Goal: Task Accomplishment & Management: Use online tool/utility

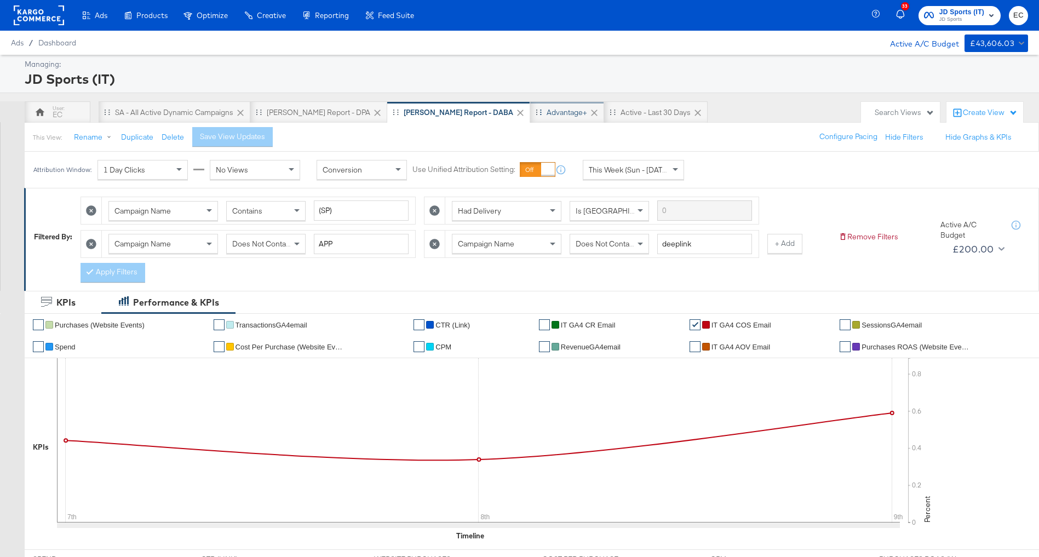
click at [547, 108] on div "Advantage+" at bounding box center [567, 112] width 41 height 10
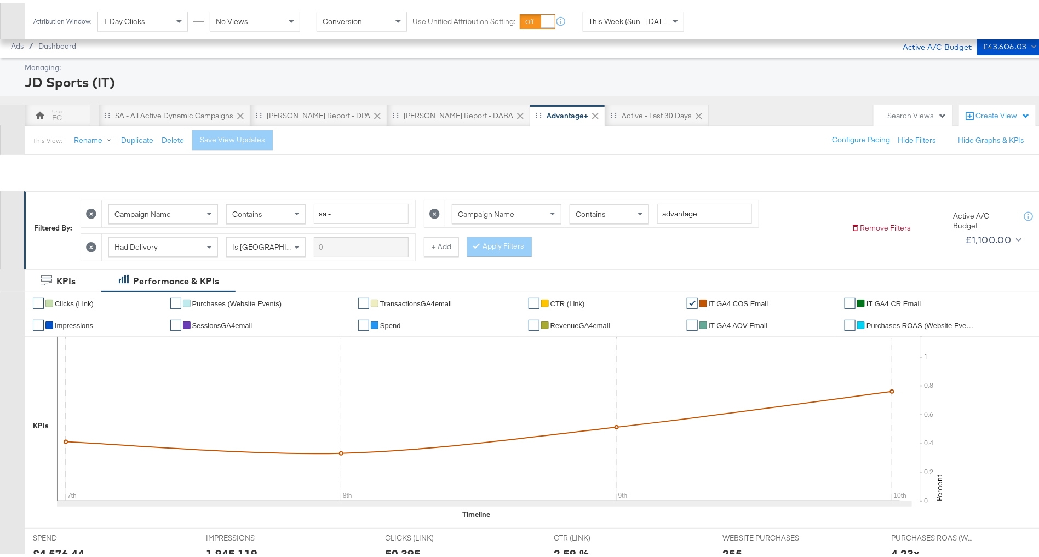
scroll to position [352, 0]
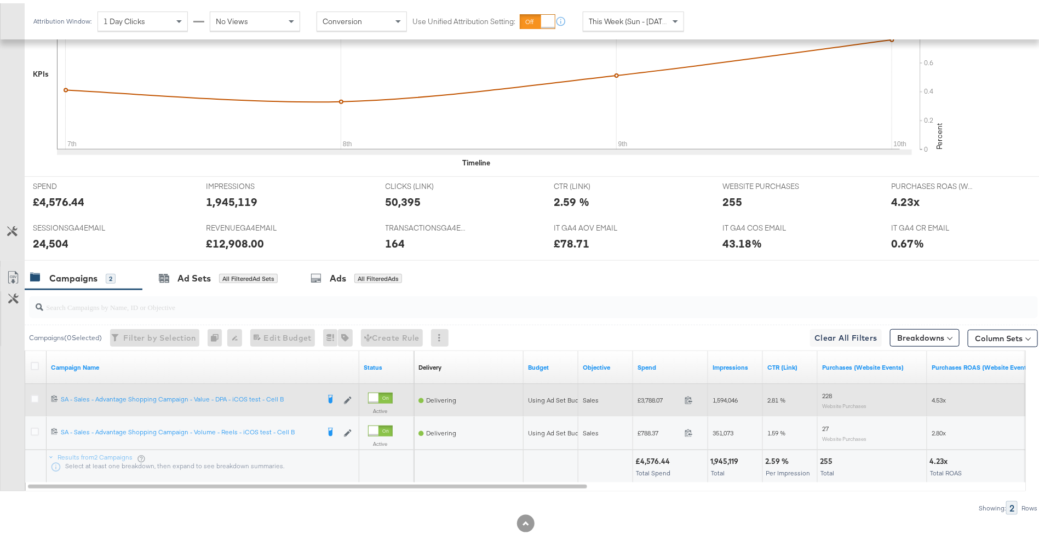
click at [26, 395] on div at bounding box center [36, 397] width 20 height 20
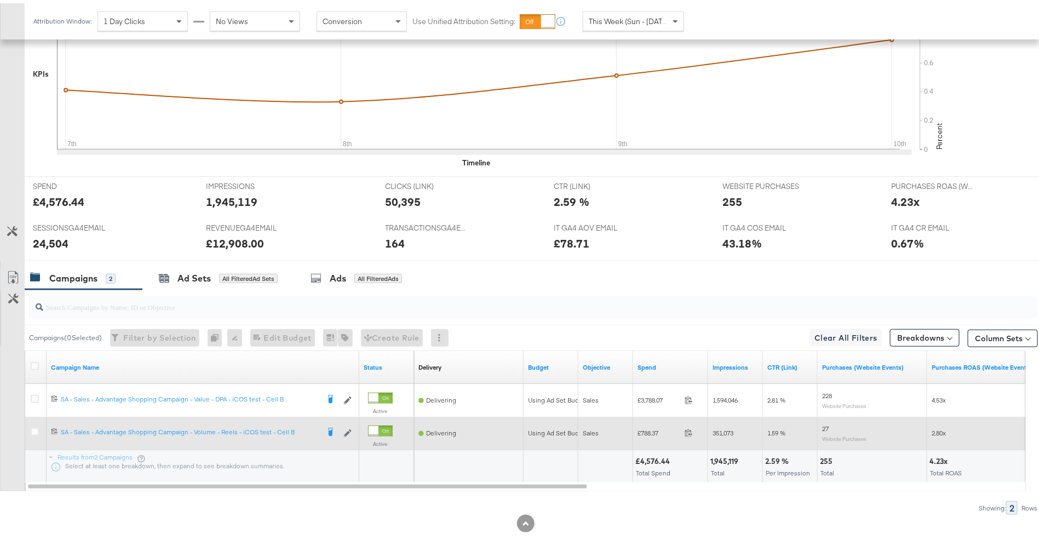
drag, startPoint x: 33, startPoint y: 422, endPoint x: 41, endPoint y: 411, distance: 13.4
click at [34, 425] on icon at bounding box center [35, 429] width 8 height 8
click at [0, 0] on input "checkbox" at bounding box center [0, 0] width 0 height 0
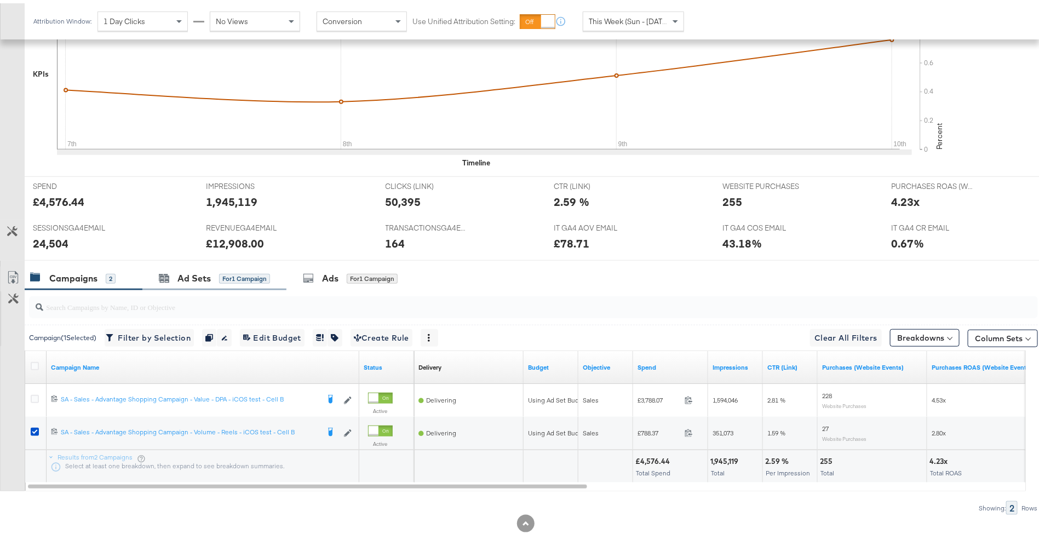
click at [204, 263] on div "Ad Sets for 1 Campaign" at bounding box center [214, 275] width 144 height 24
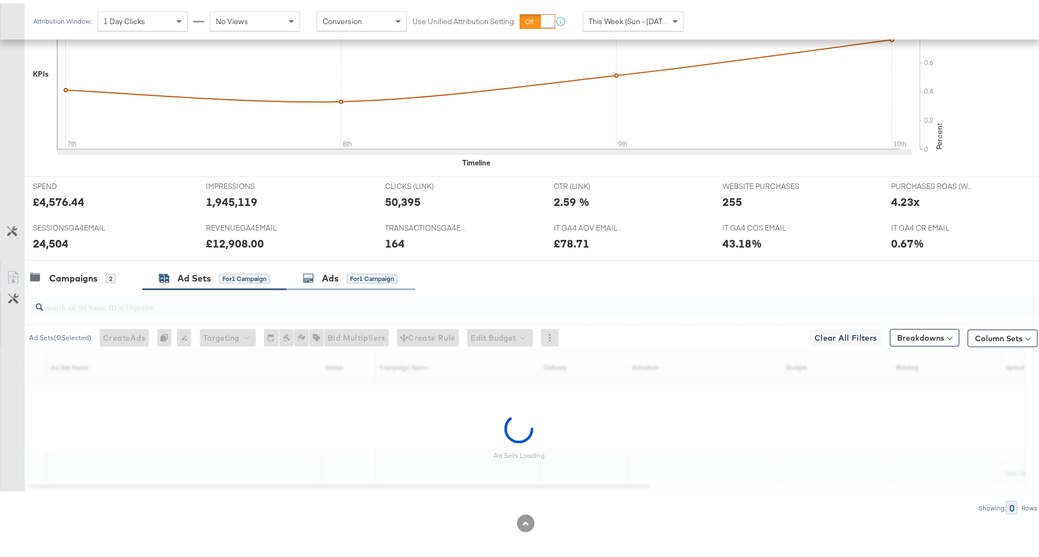
scroll to position [319, 0]
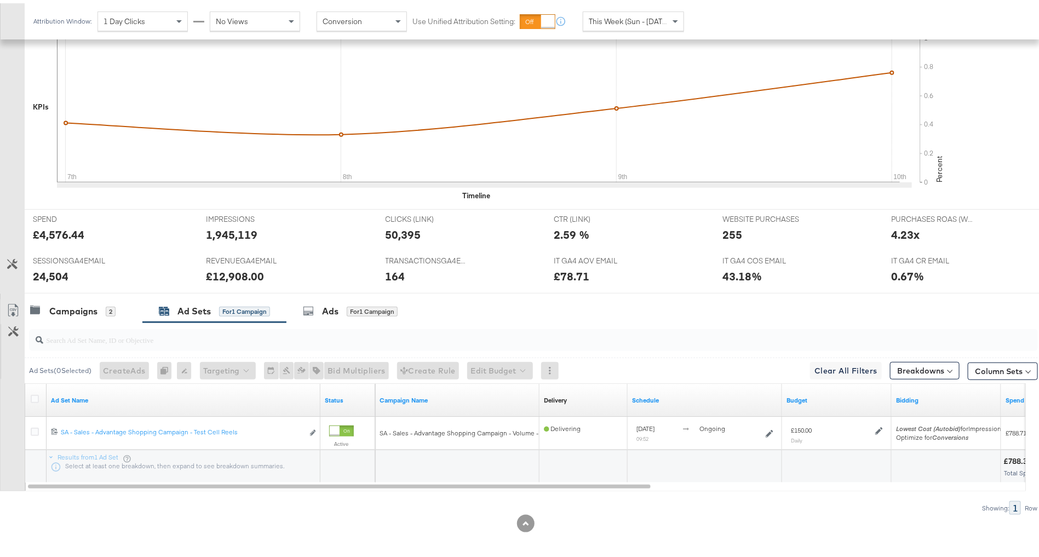
click at [339, 292] on div at bounding box center [526, 294] width 1052 height 9
click at [337, 296] on div "Ads for 1 Campaign" at bounding box center [350, 308] width 129 height 24
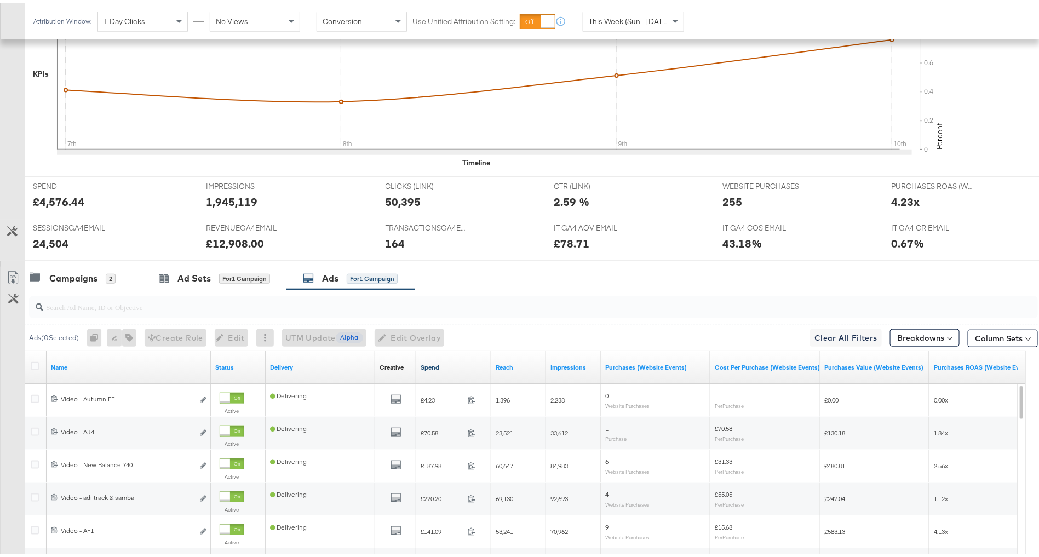
click at [451, 360] on link "Spend" at bounding box center [454, 364] width 66 height 9
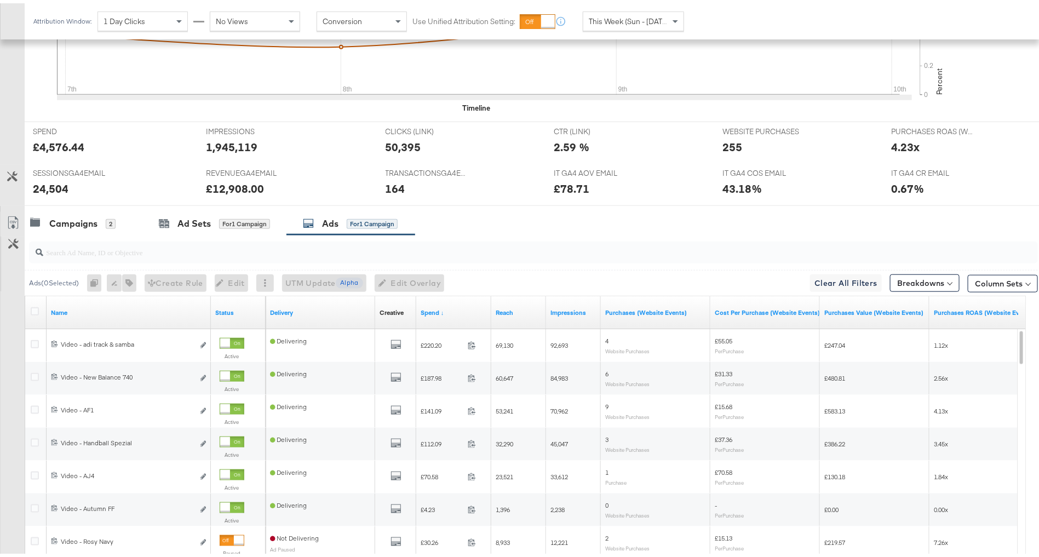
scroll to position [516, 0]
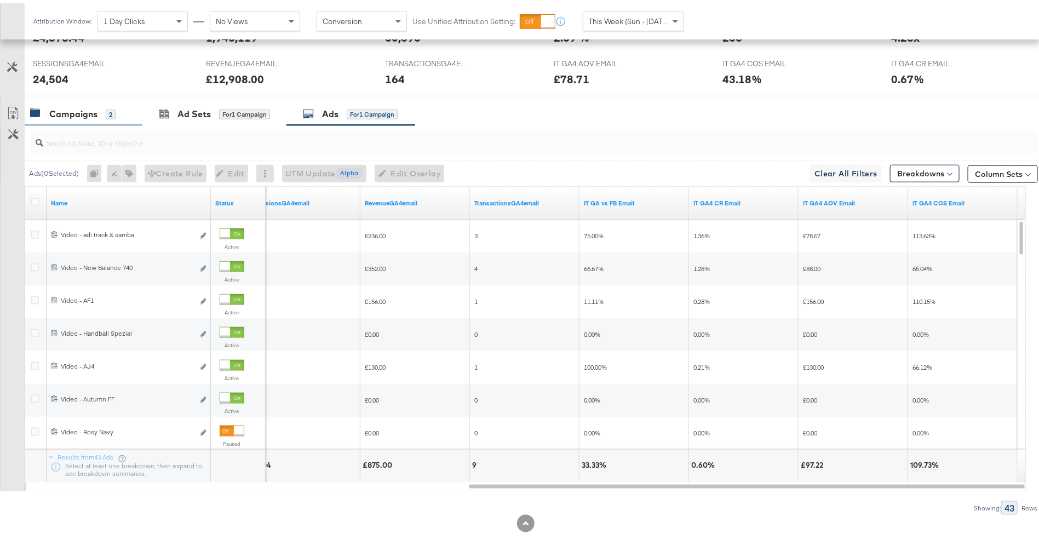
click at [103, 112] on div "Campaigns 2" at bounding box center [72, 111] width 85 height 13
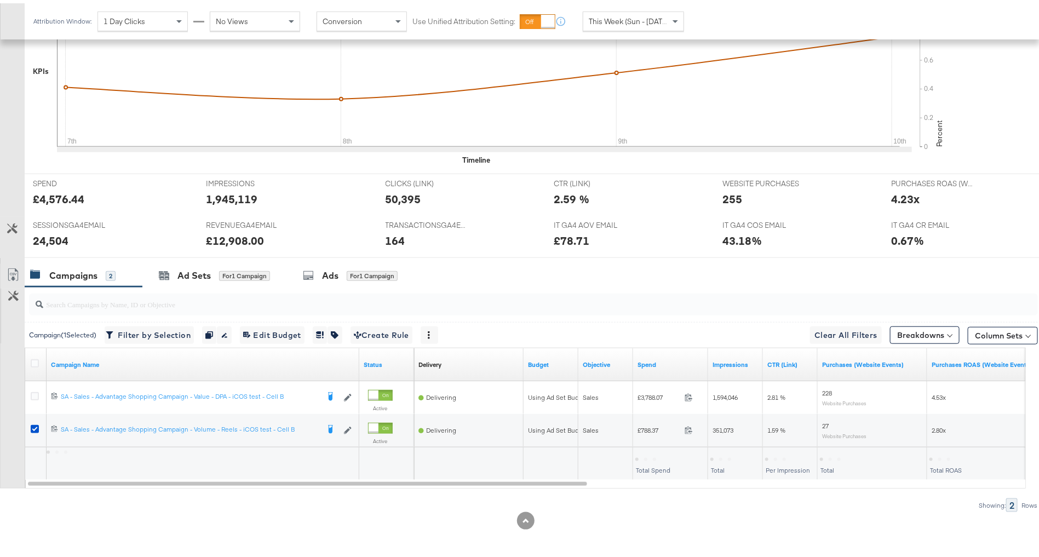
scroll to position [352, 0]
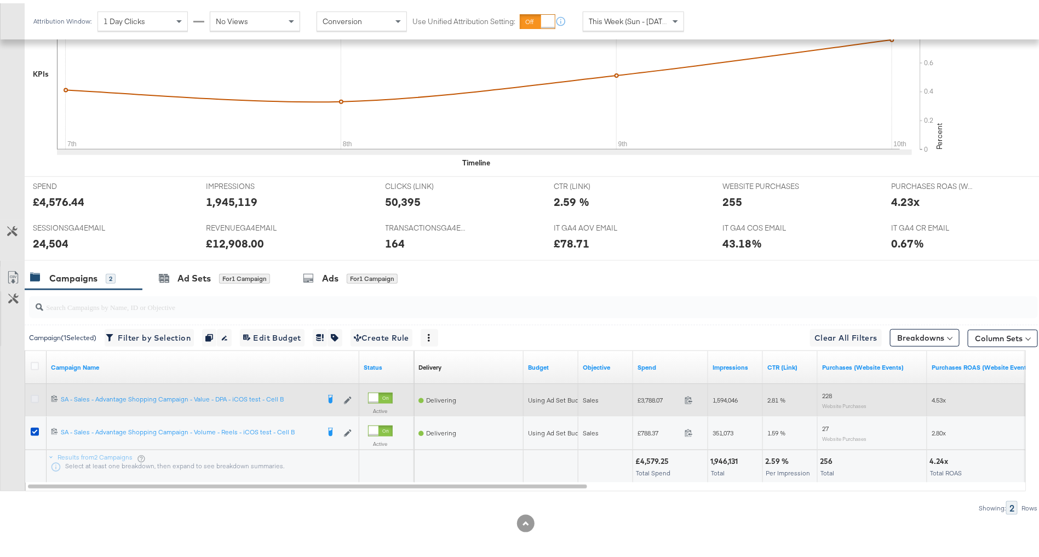
click at [31, 392] on icon at bounding box center [35, 396] width 8 height 8
click at [0, 0] on input "checkbox" at bounding box center [0, 0] width 0 height 0
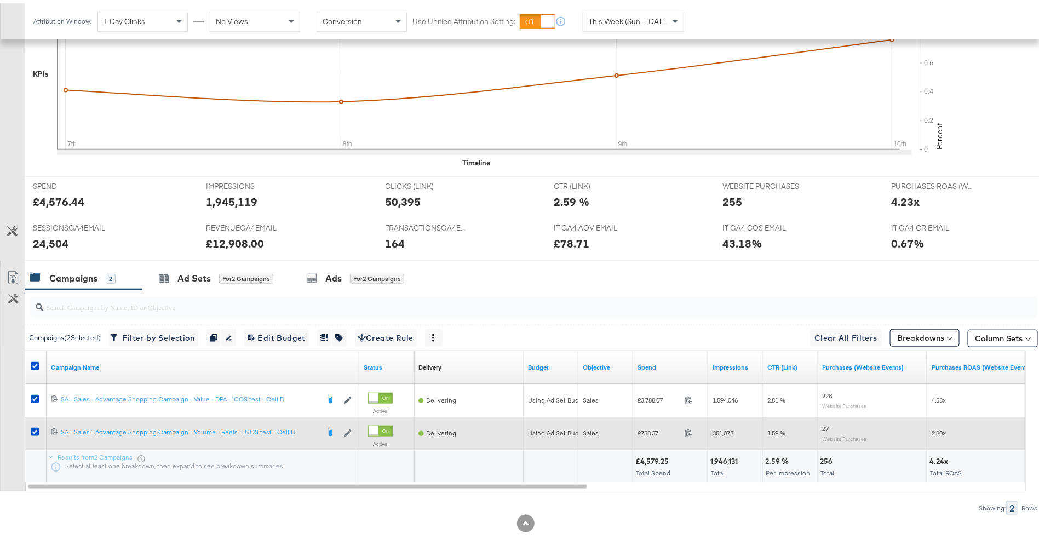
click at [32, 421] on div at bounding box center [36, 430] width 20 height 20
click at [32, 425] on icon at bounding box center [35, 429] width 8 height 8
click at [0, 0] on input "checkbox" at bounding box center [0, 0] width 0 height 0
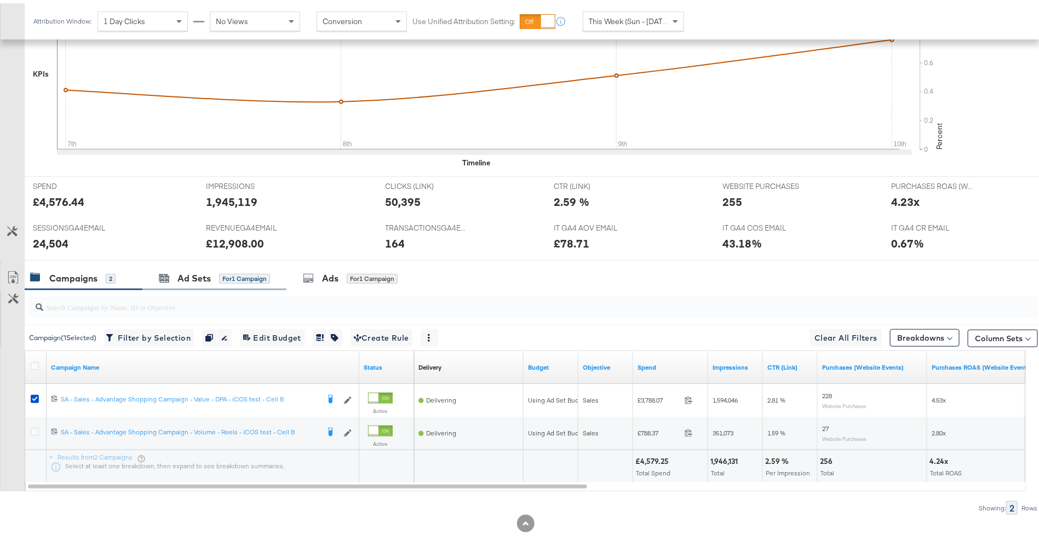
click at [203, 280] on div "Ad Sets for 1 Campaign" at bounding box center [214, 275] width 144 height 24
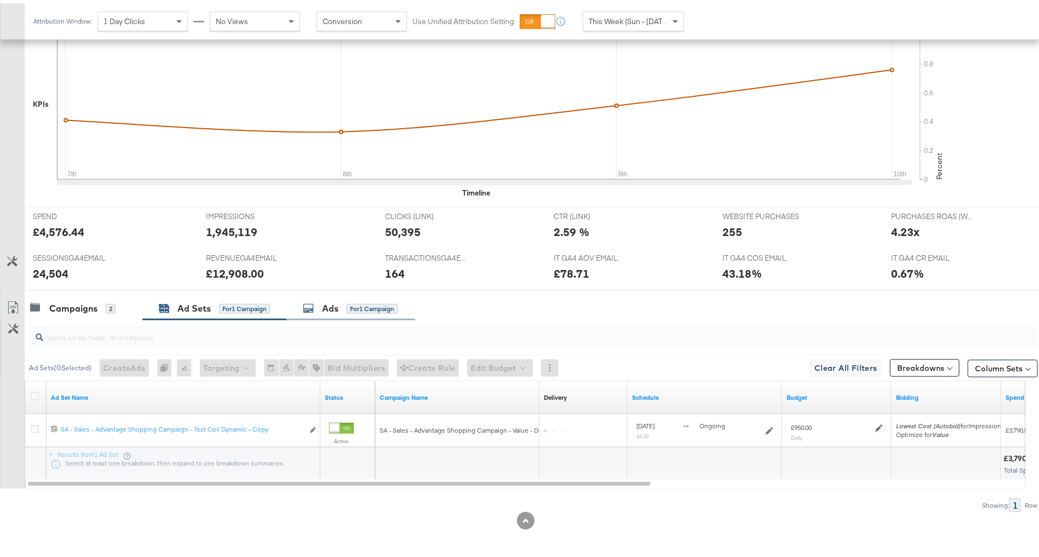
scroll to position [319, 0]
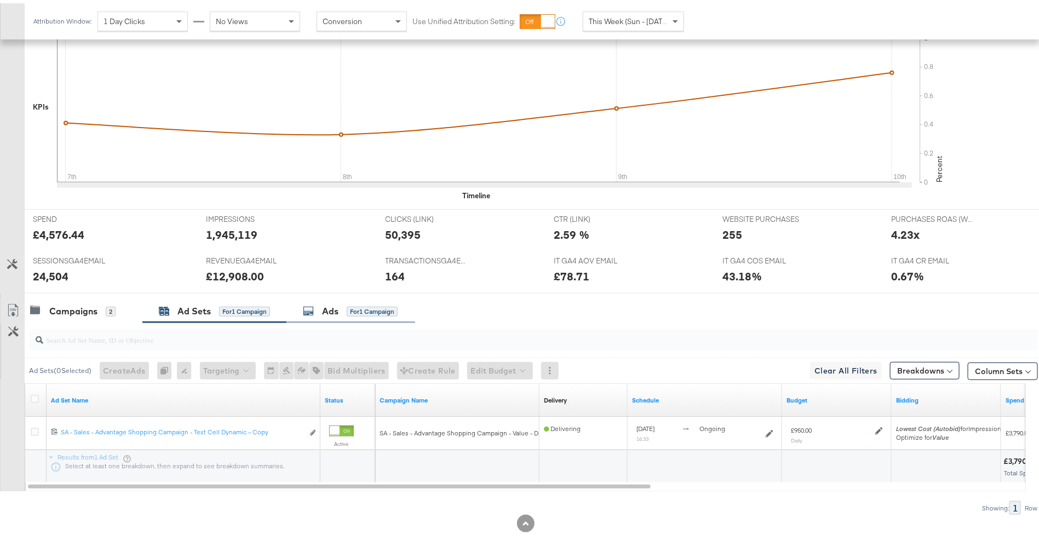
click at [330, 309] on div "Ads" at bounding box center [330, 308] width 16 height 13
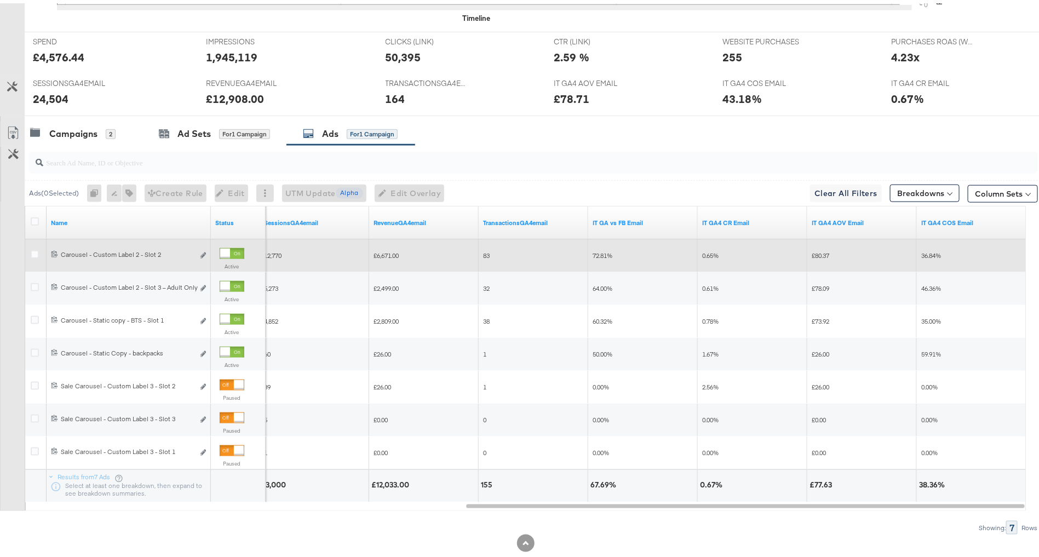
scroll to position [0, 0]
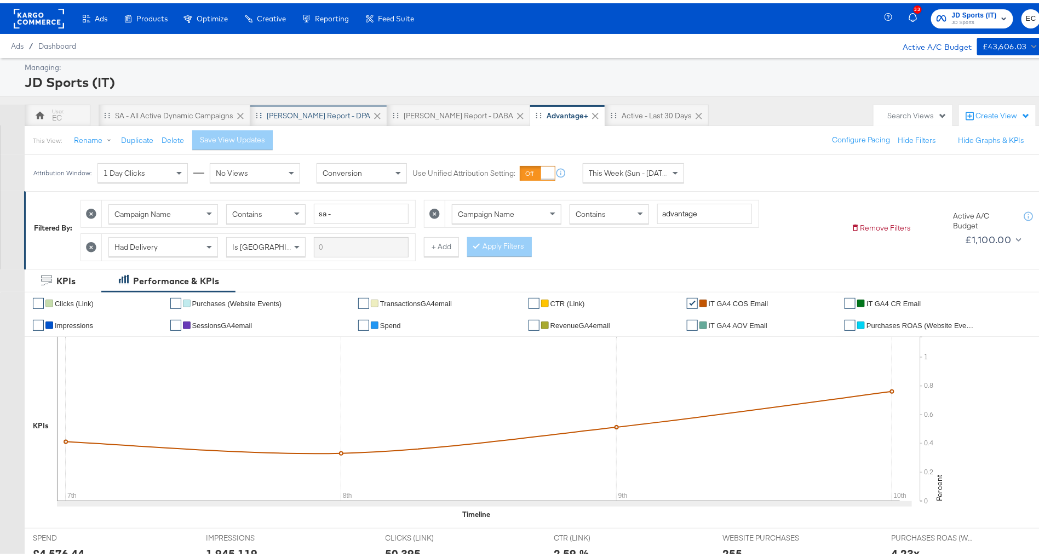
click at [300, 110] on div "SA - JD Report - DPA" at bounding box center [319, 112] width 104 height 10
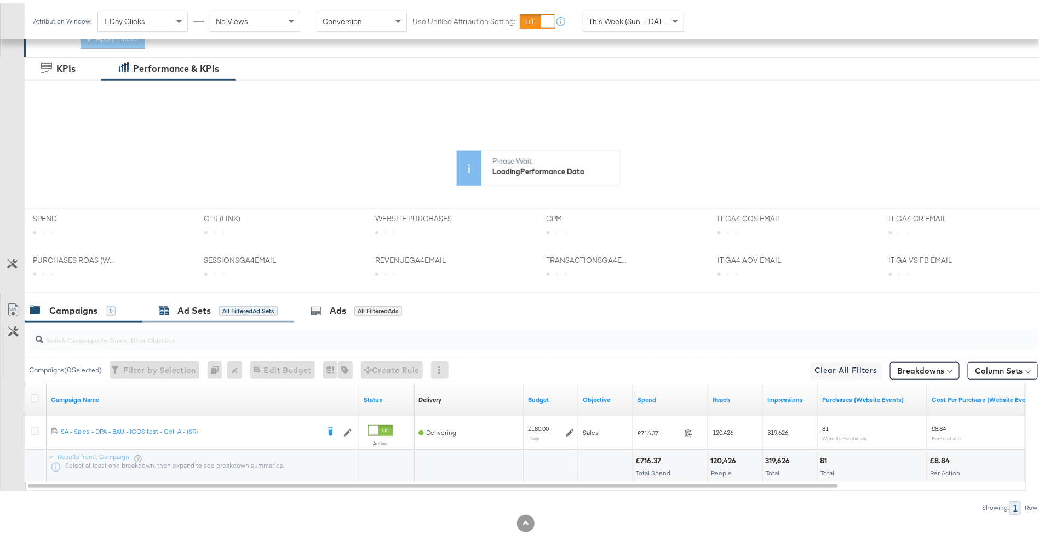
click at [242, 303] on div "All Filtered Ad Sets" at bounding box center [248, 308] width 59 height 10
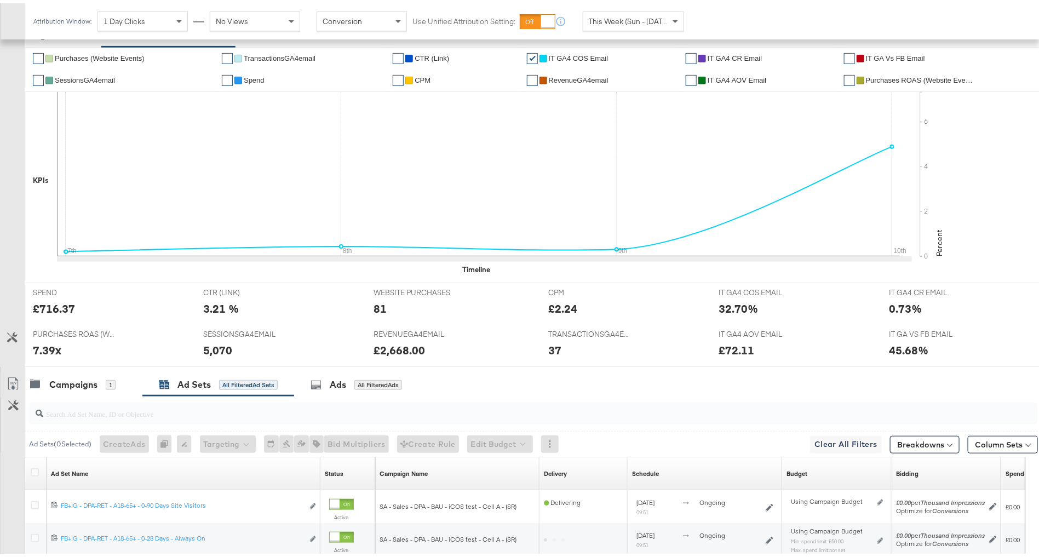
scroll to position [343, 0]
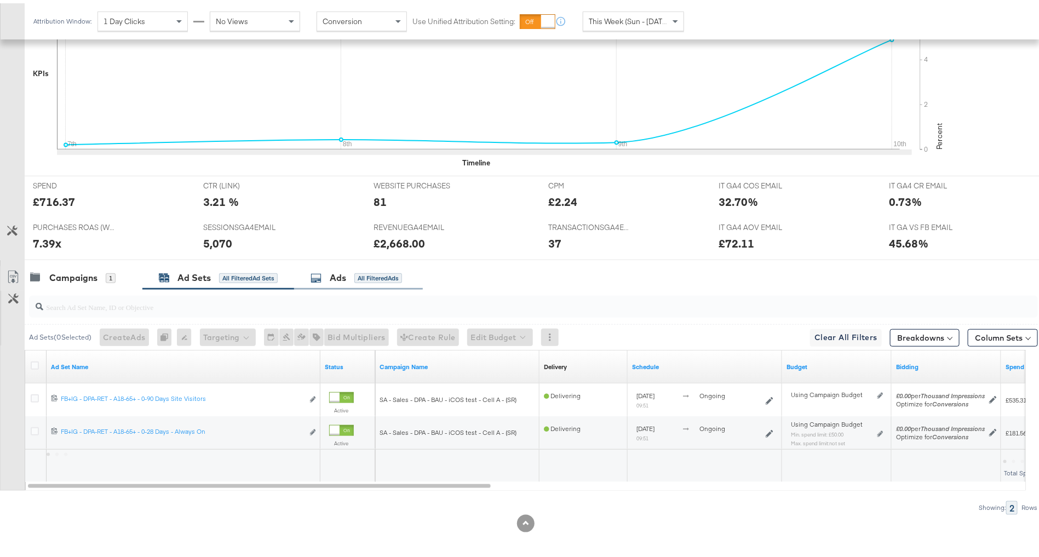
click at [368, 275] on div "All Filtered Ads" at bounding box center [378, 275] width 48 height 10
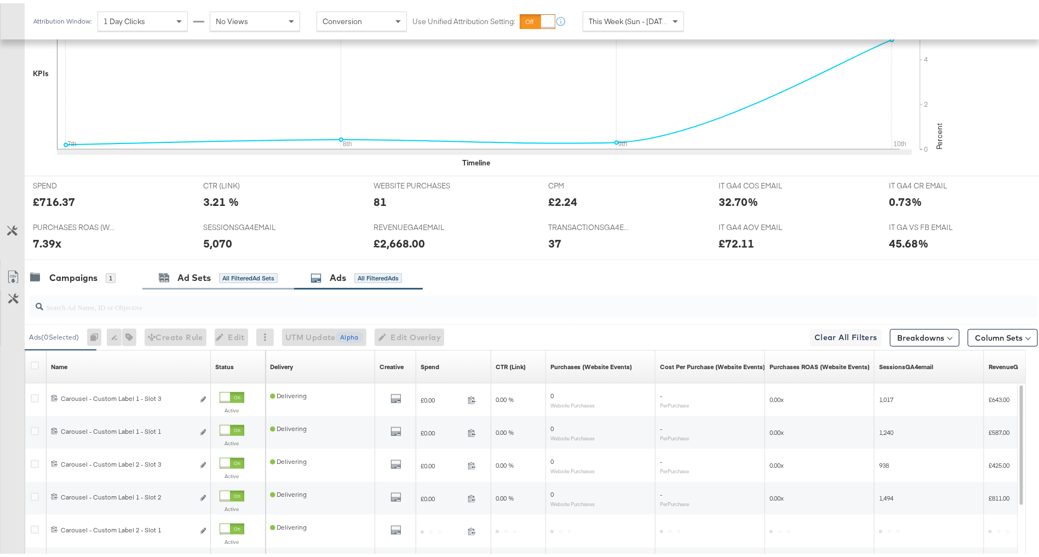
click at [239, 279] on div "Ad Sets All Filtered Ad Sets" at bounding box center [218, 275] width 152 height 24
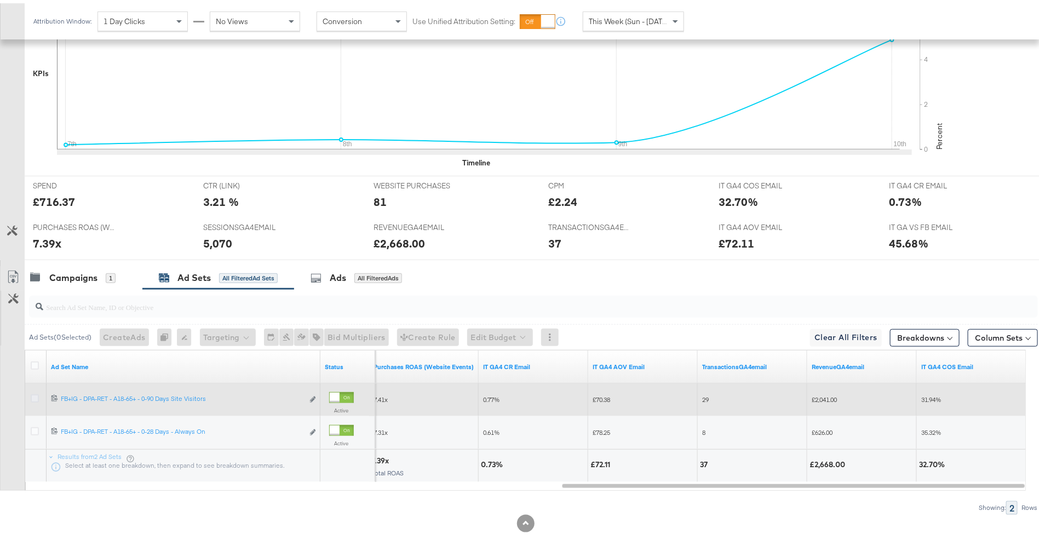
click at [34, 396] on icon at bounding box center [35, 395] width 8 height 8
click at [0, 0] on input "checkbox" at bounding box center [0, 0] width 0 height 0
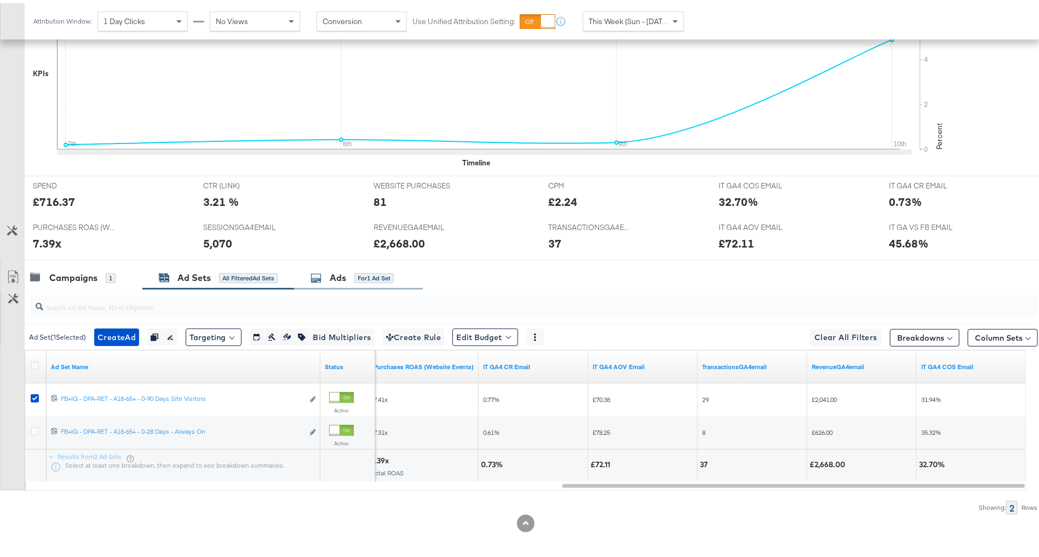
click at [351, 274] on div "Ads for 1 Ad Set" at bounding box center [352, 274] width 83 height 13
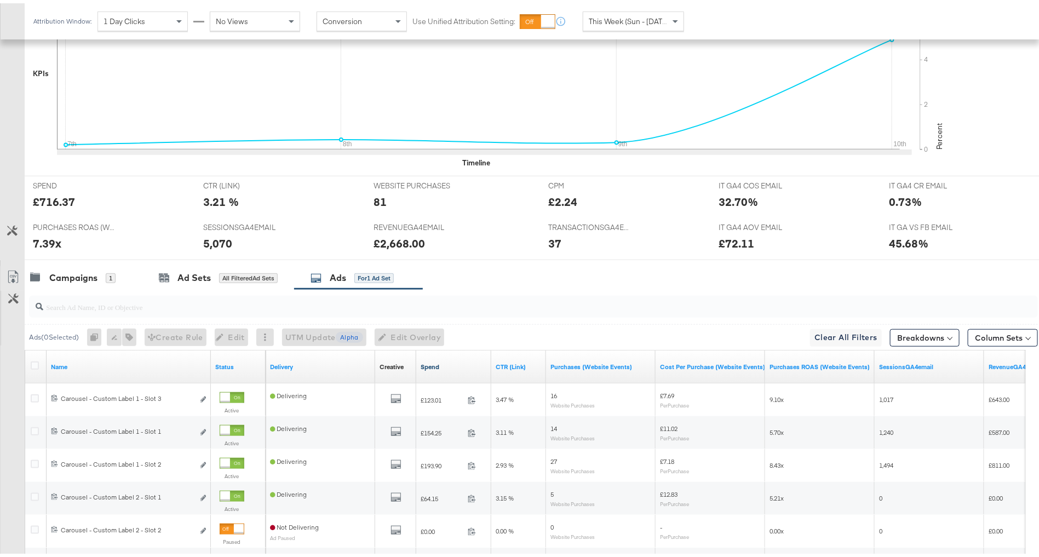
click at [458, 362] on link "Spend" at bounding box center [454, 363] width 66 height 9
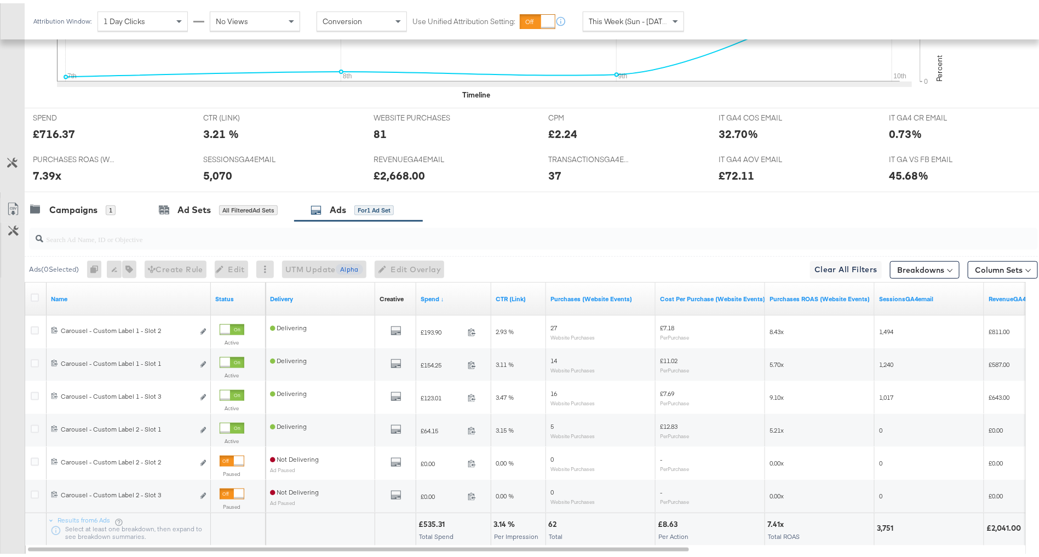
scroll to position [475, 0]
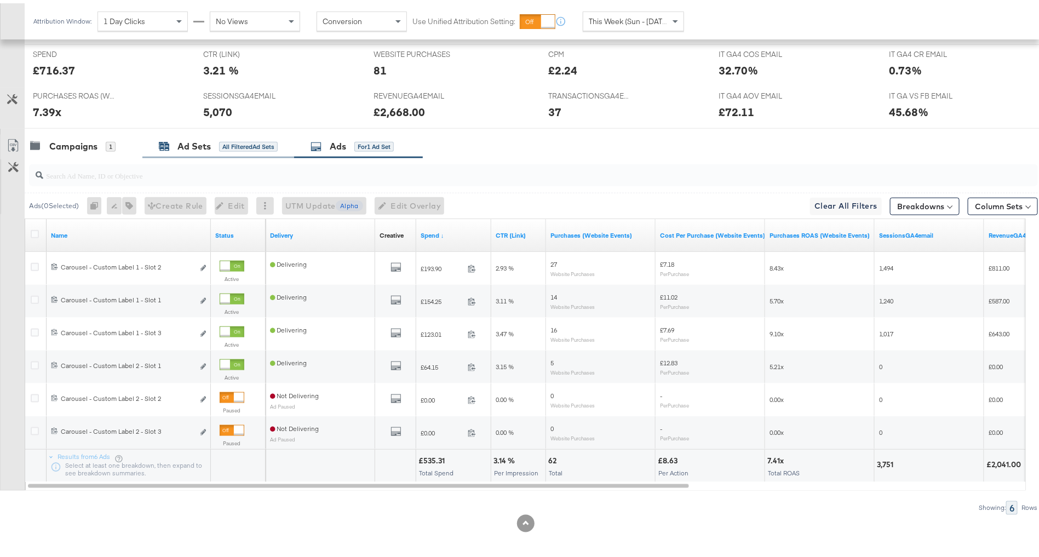
click at [238, 145] on div "All Filtered Ad Sets" at bounding box center [248, 144] width 59 height 10
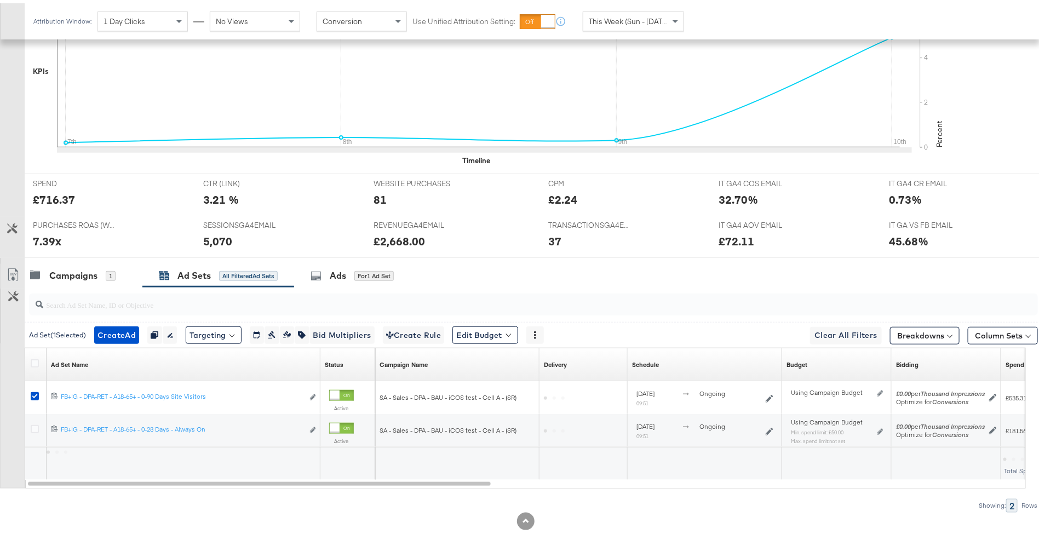
scroll to position [343, 0]
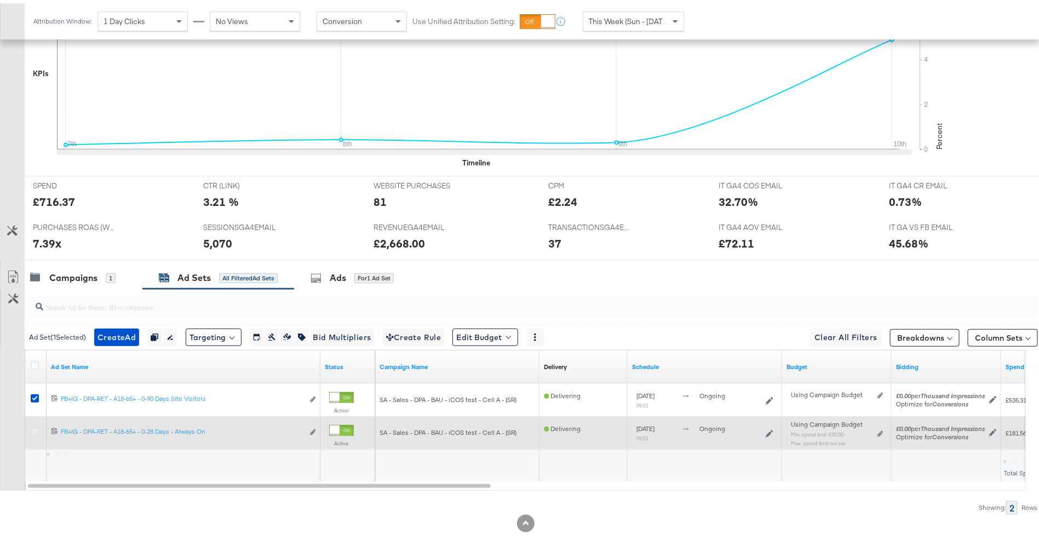
click at [35, 427] on icon at bounding box center [35, 428] width 8 height 8
click at [0, 0] on input "checkbox" at bounding box center [0, 0] width 0 height 0
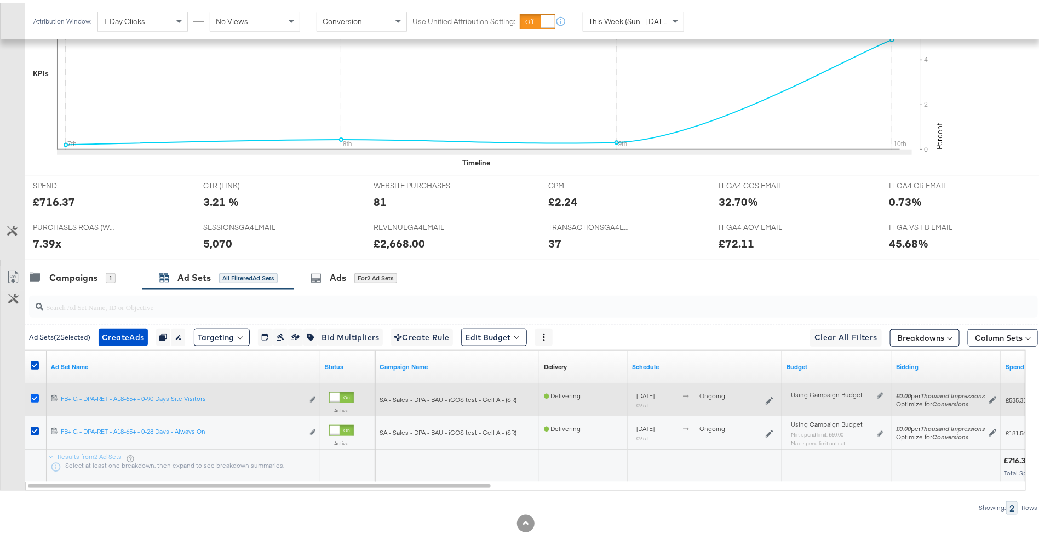
click at [33, 392] on icon at bounding box center [35, 395] width 8 height 8
click at [0, 0] on input "checkbox" at bounding box center [0, 0] width 0 height 0
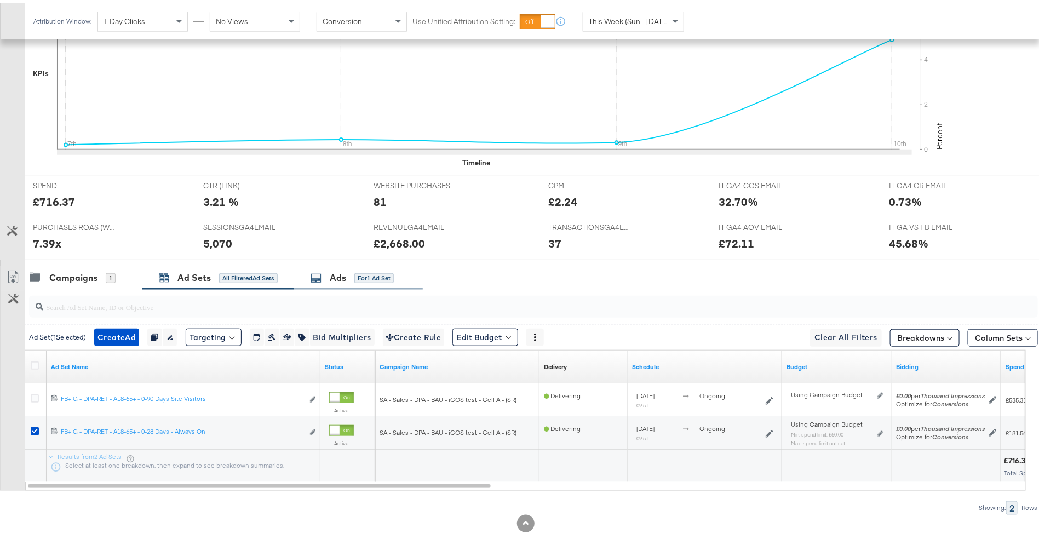
click at [345, 270] on div "Ads" at bounding box center [338, 274] width 16 height 13
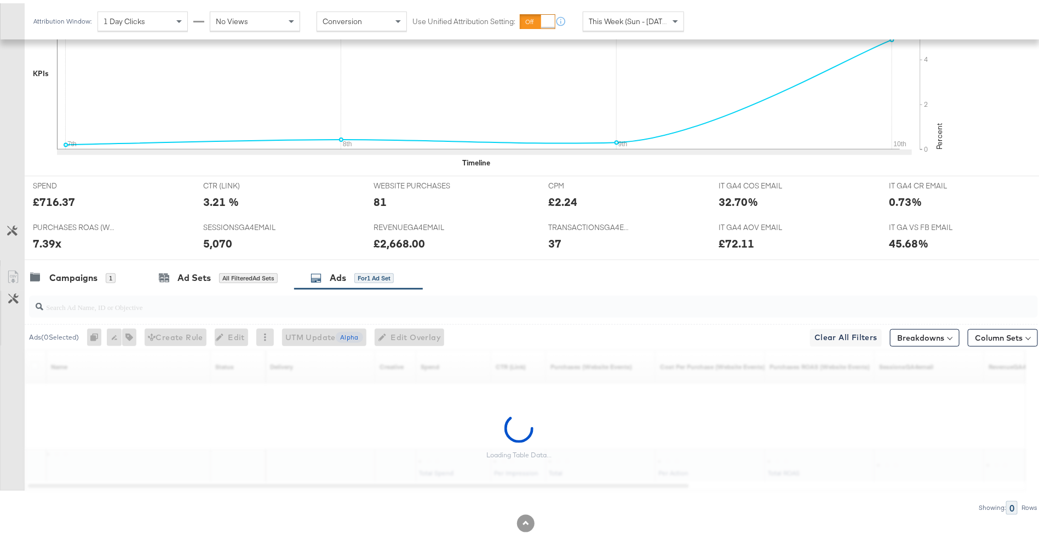
scroll to position [475, 0]
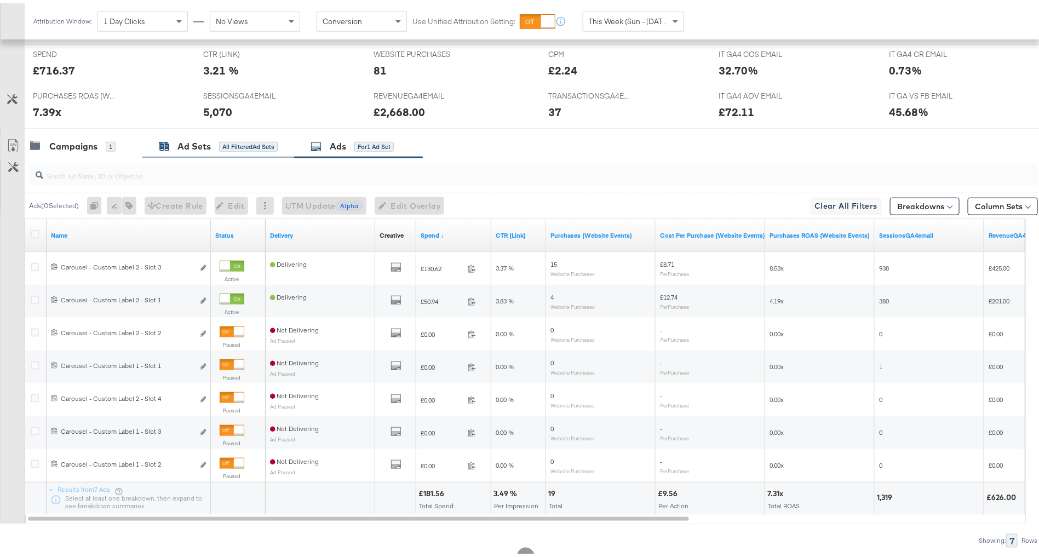
click at [234, 139] on div "All Filtered Ad Sets" at bounding box center [248, 144] width 59 height 10
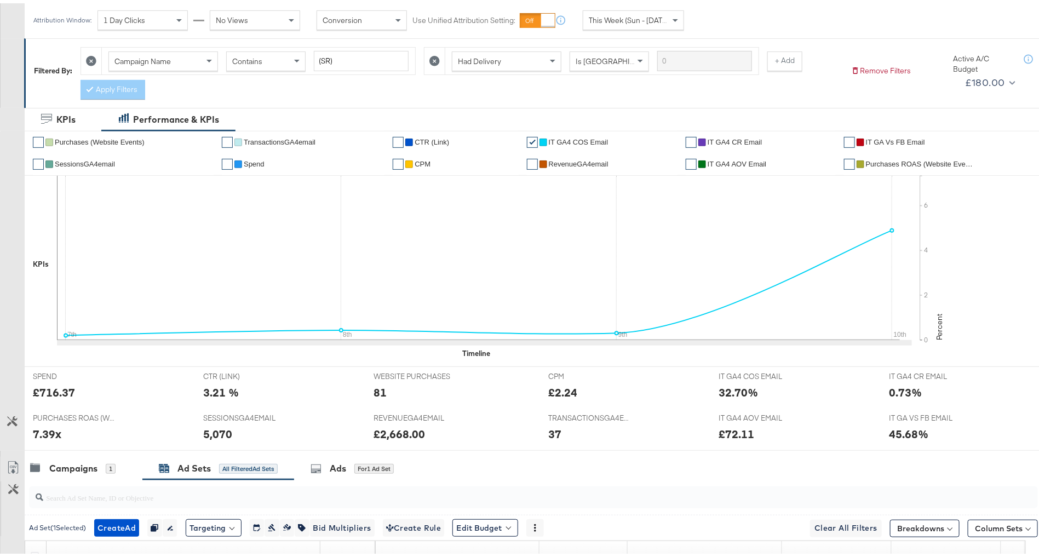
scroll to position [0, 0]
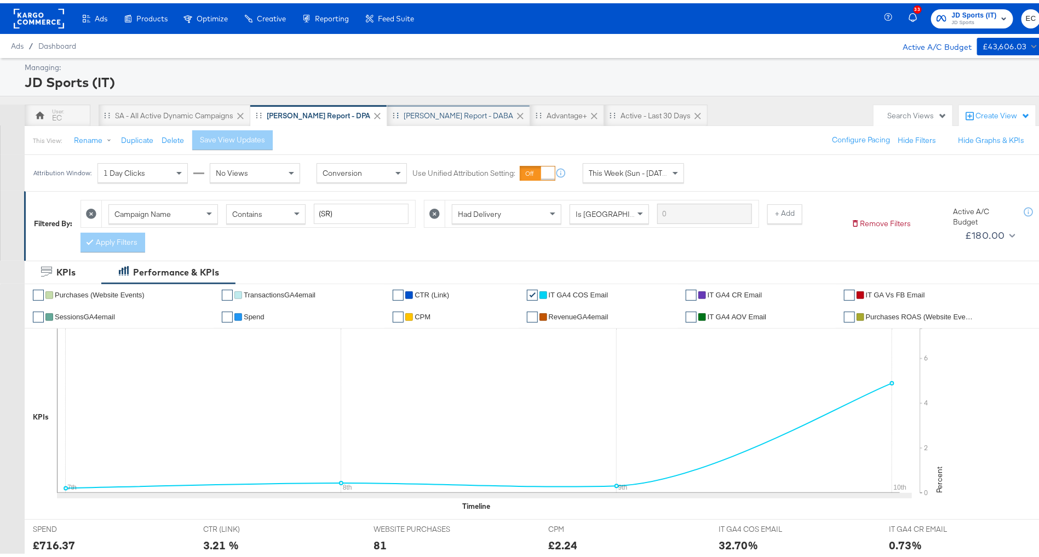
click at [408, 116] on div "SA - JD Report - DABA" at bounding box center [459, 112] width 110 height 10
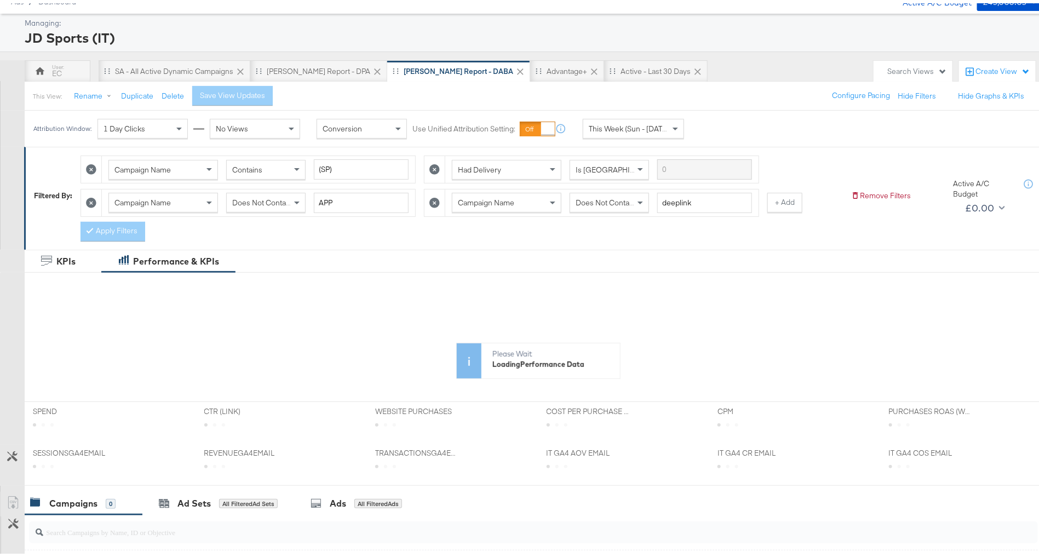
scroll to position [237, 0]
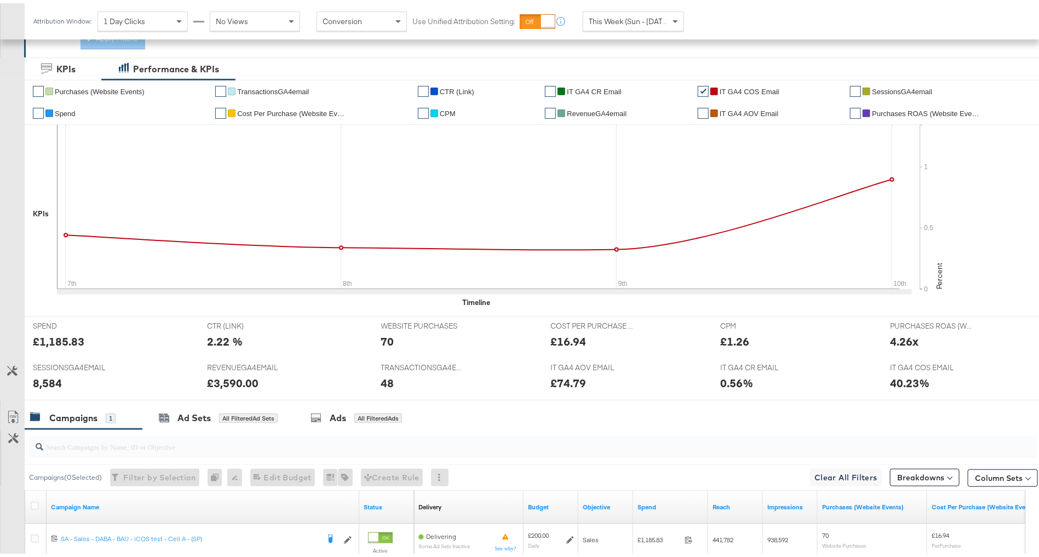
click at [262, 302] on div "✔ Purchases (Website Events) ✔ TransactionsGA4email ✔ CTR (Link) ✔ IT GA4 CR Em…" at bounding box center [538, 195] width 1027 height 236
click at [227, 415] on div "All Filtered Ad Sets" at bounding box center [248, 415] width 59 height 10
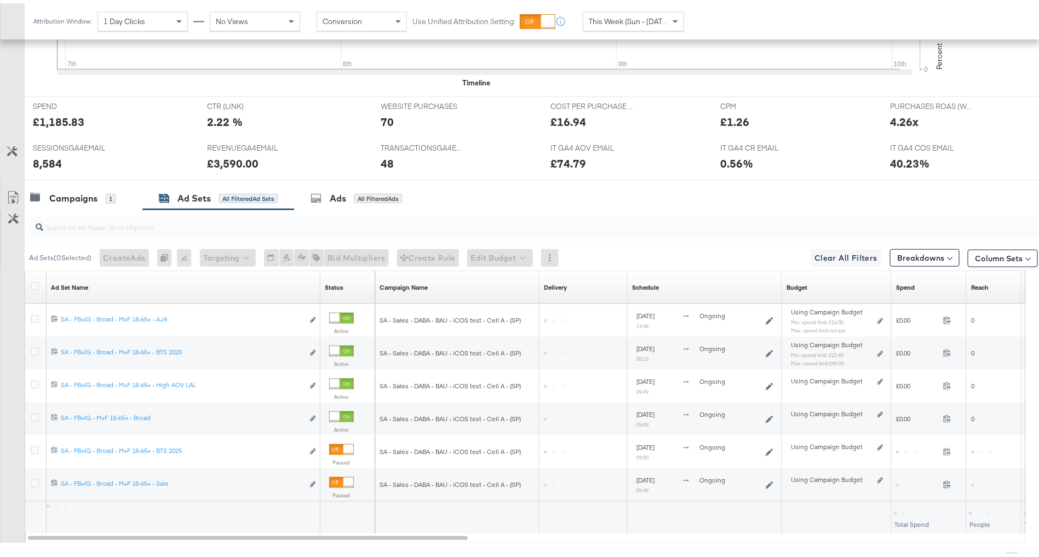
scroll to position [508, 0]
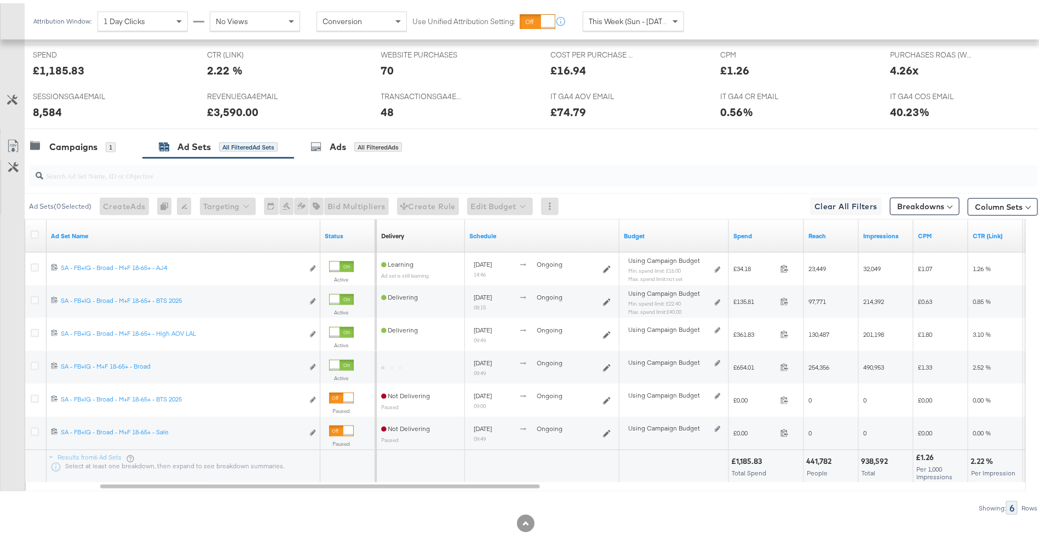
click at [765, 234] on div "Spend" at bounding box center [766, 233] width 75 height 18
click at [757, 230] on link "Spend" at bounding box center [766, 232] width 66 height 9
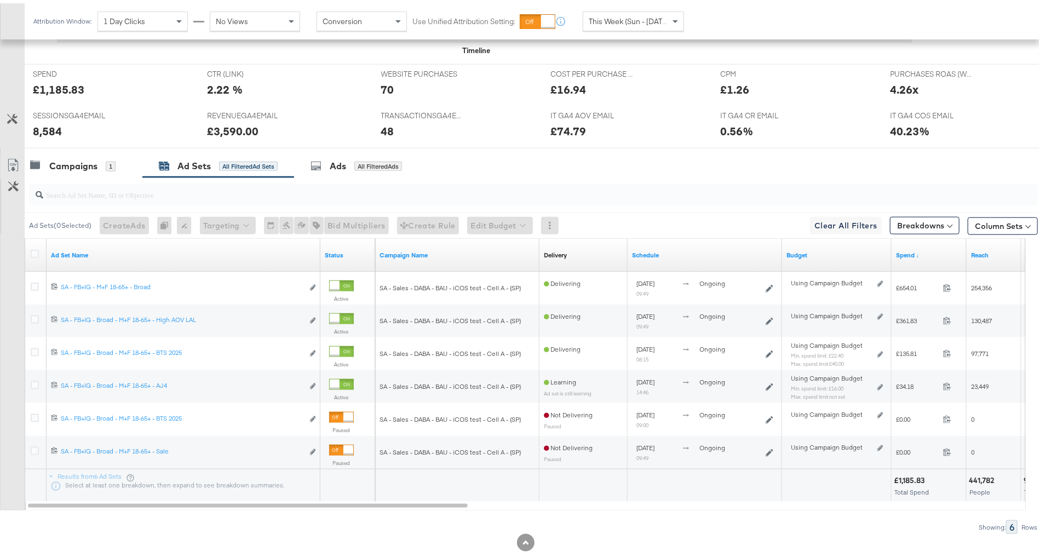
scroll to position [486, 0]
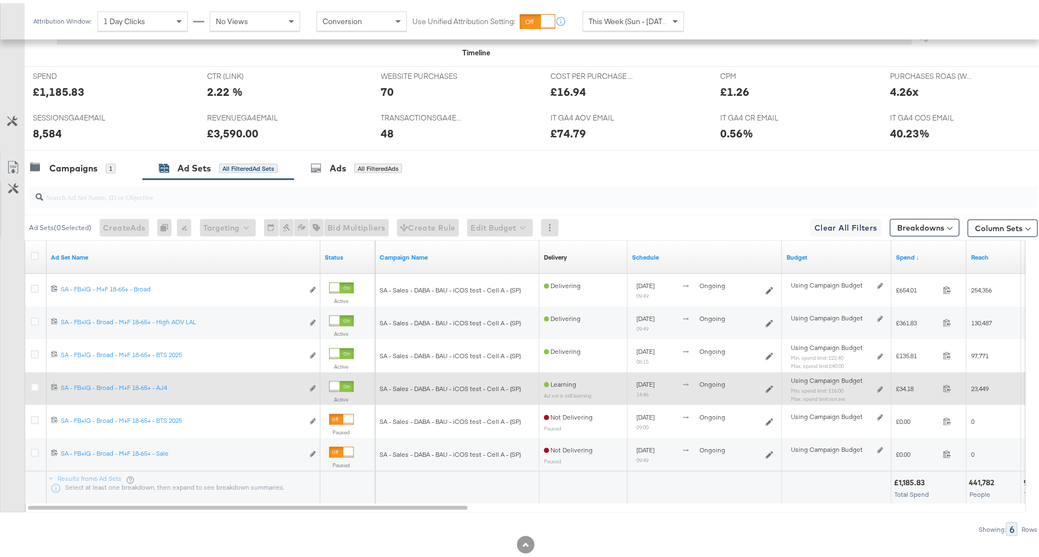
click at [340, 378] on div at bounding box center [335, 383] width 10 height 10
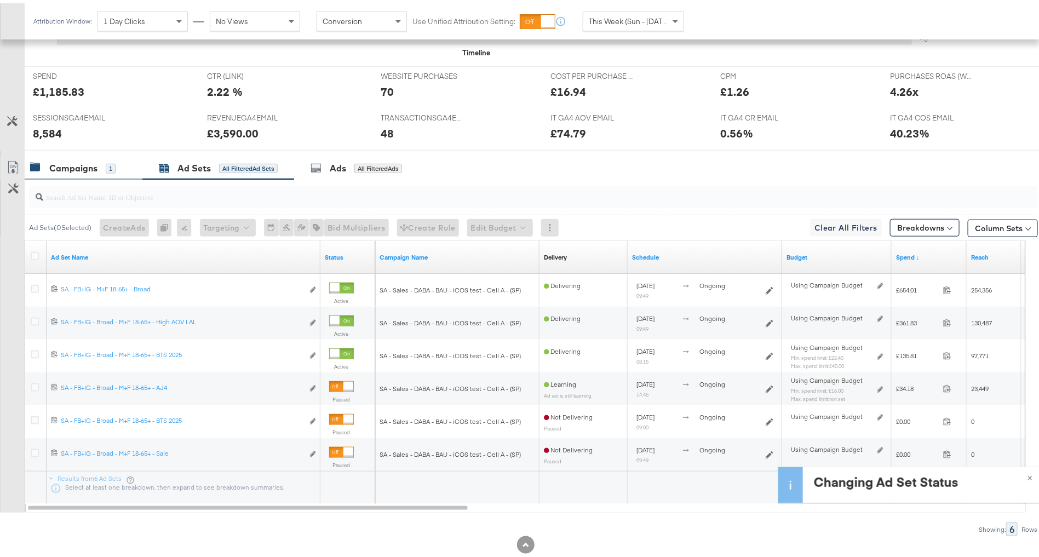
click at [92, 166] on div "Campaigns" at bounding box center [73, 165] width 48 height 13
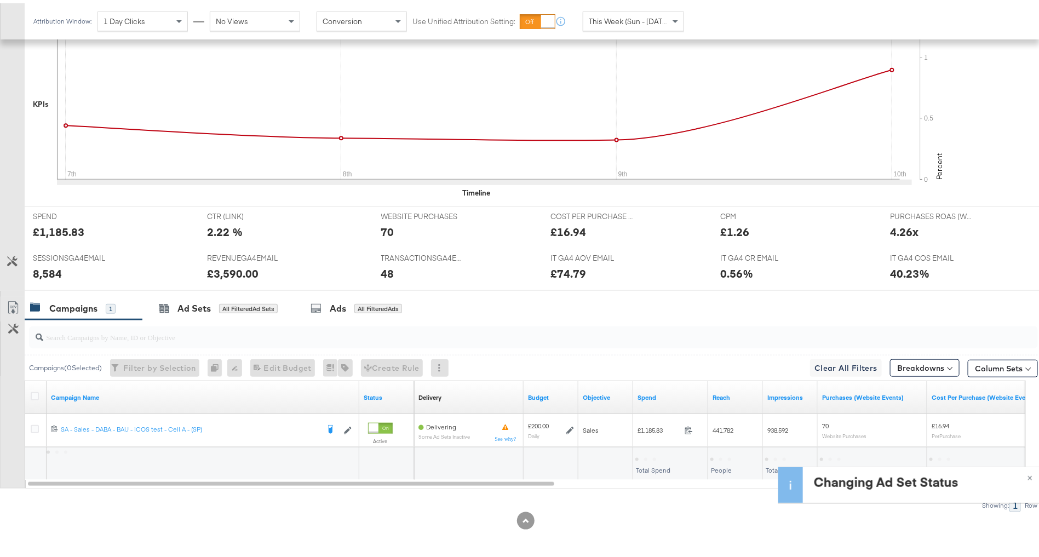
scroll to position [343, 0]
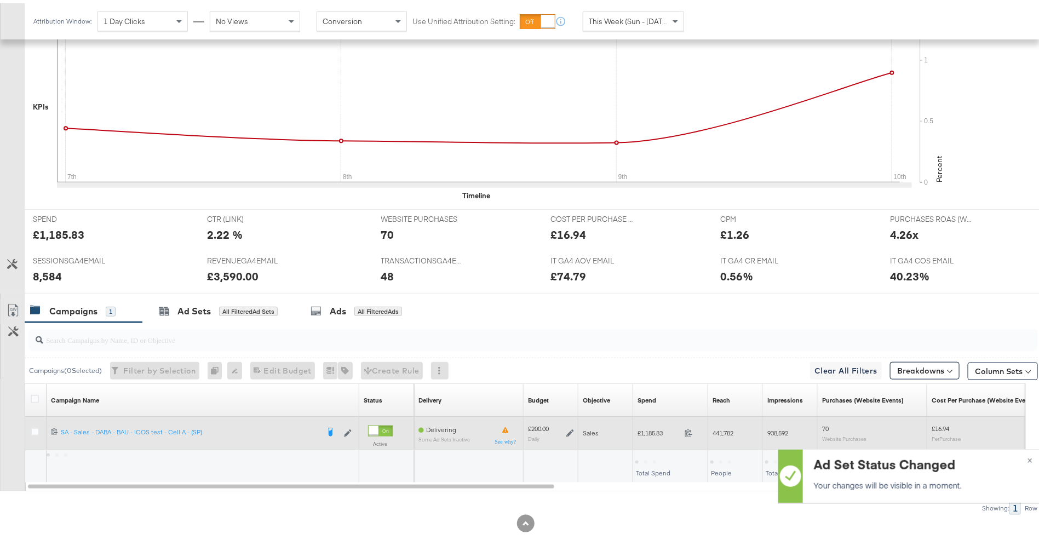
click at [568, 426] on icon at bounding box center [570, 430] width 8 height 8
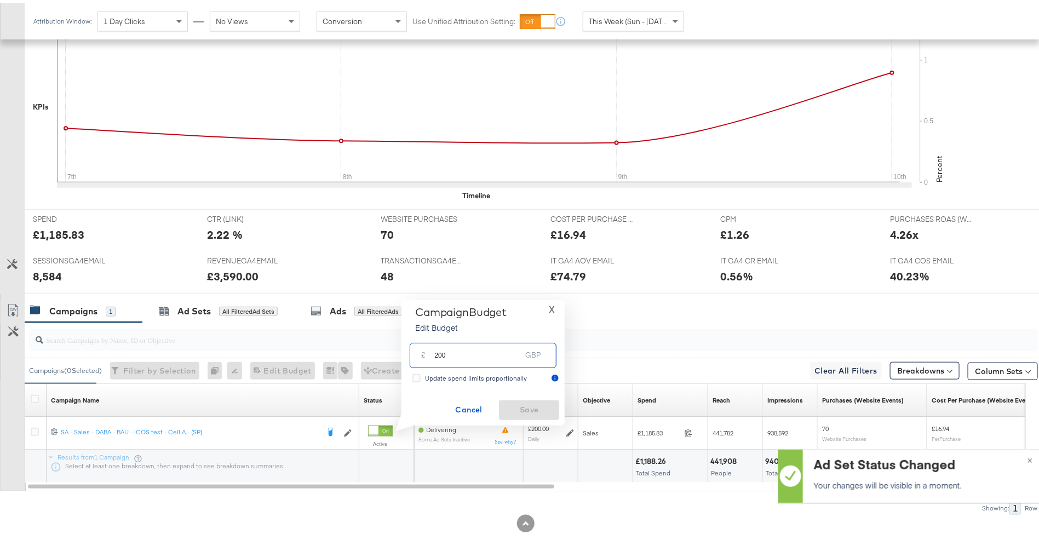
click at [466, 345] on input "200" at bounding box center [477, 348] width 87 height 24
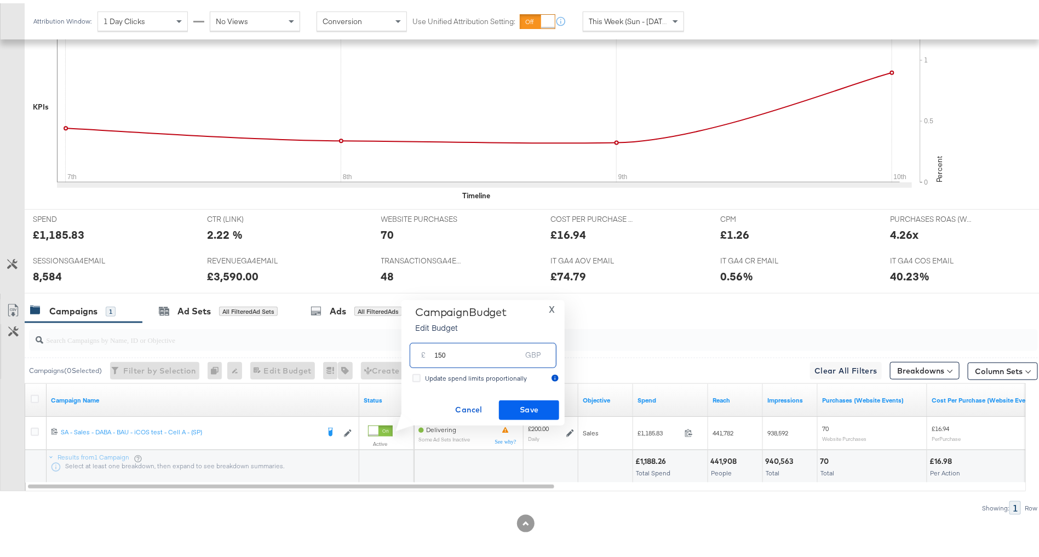
type input "150"
click at [543, 403] on span "Save" at bounding box center [528, 407] width 51 height 14
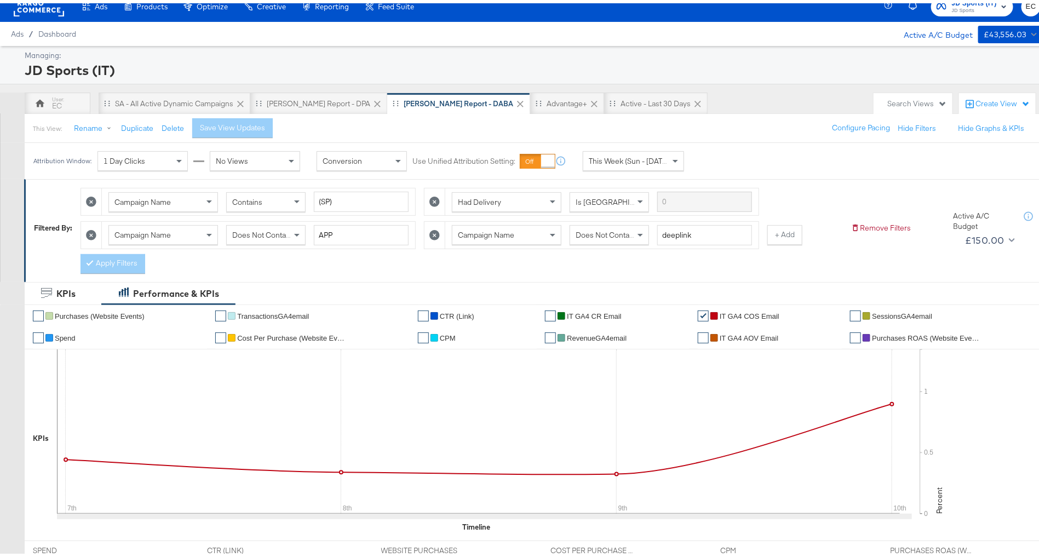
scroll to position [0, 0]
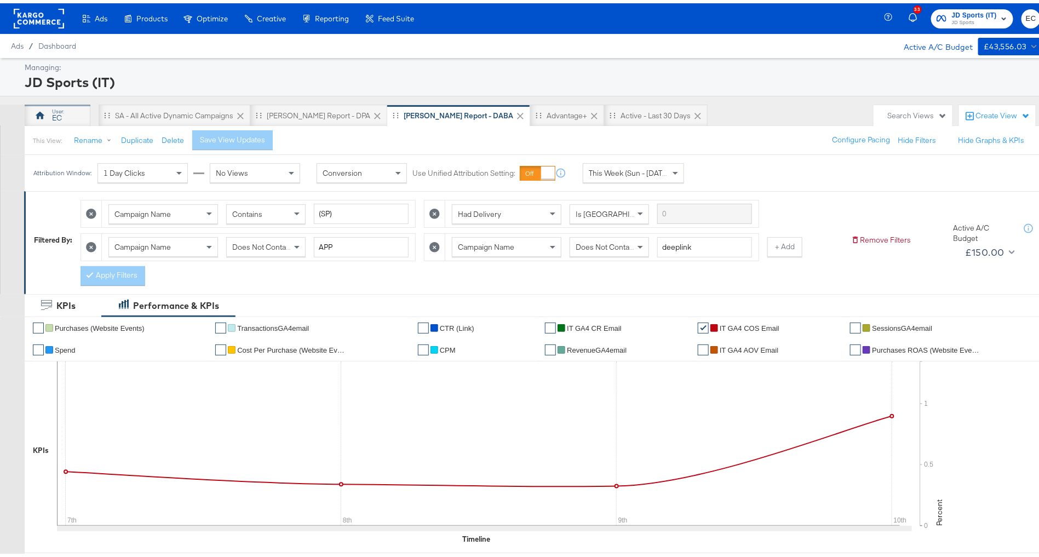
click at [61, 110] on div "EC" at bounding box center [58, 115] width 10 height 10
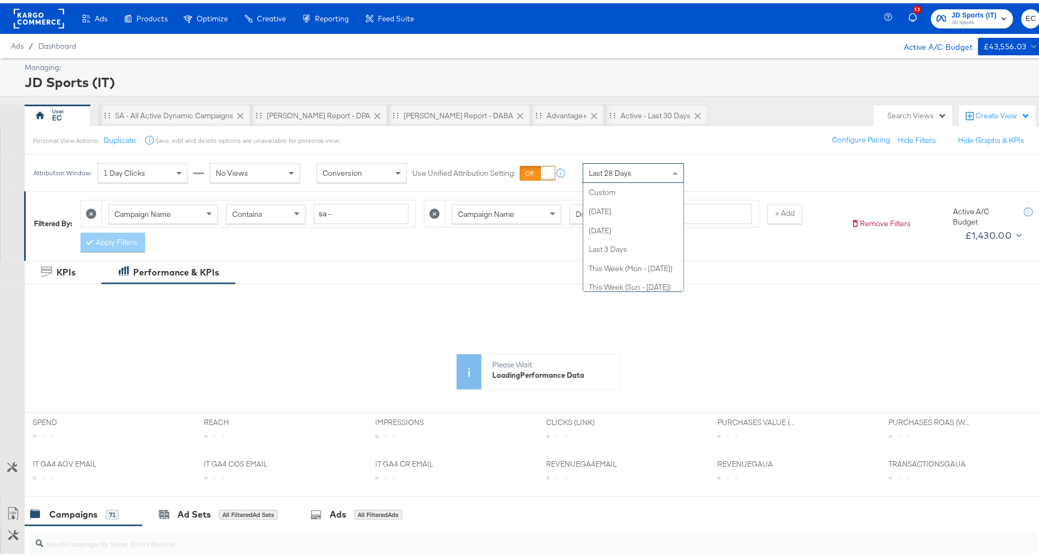
click at [613, 174] on div "Last 28 Days" at bounding box center [633, 169] width 100 height 19
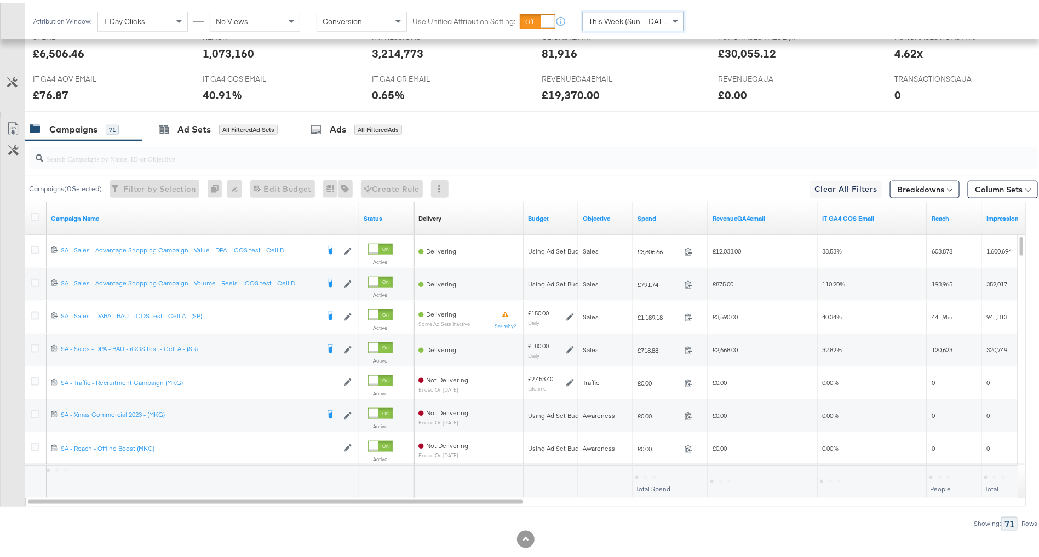
scroll to position [508, 0]
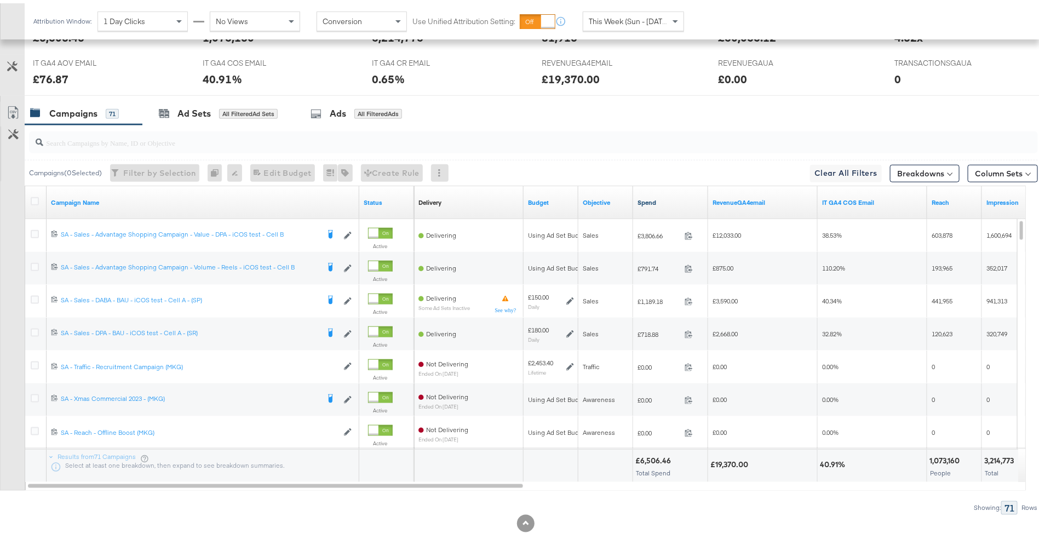
click at [673, 200] on link "Spend" at bounding box center [671, 199] width 66 height 9
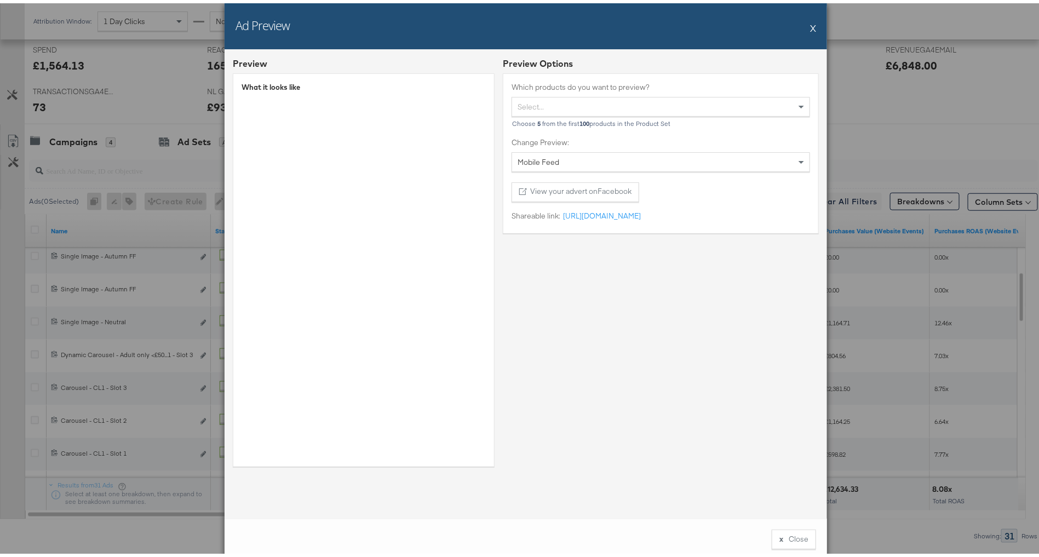
scroll to position [0, 10]
click at [810, 24] on button "X" at bounding box center [813, 25] width 6 height 22
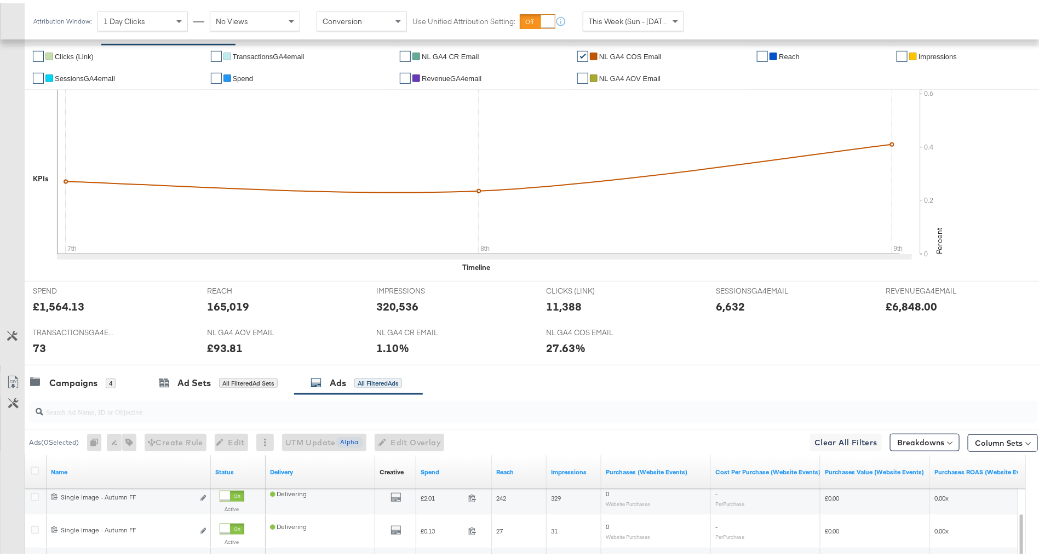
scroll to position [0, 0]
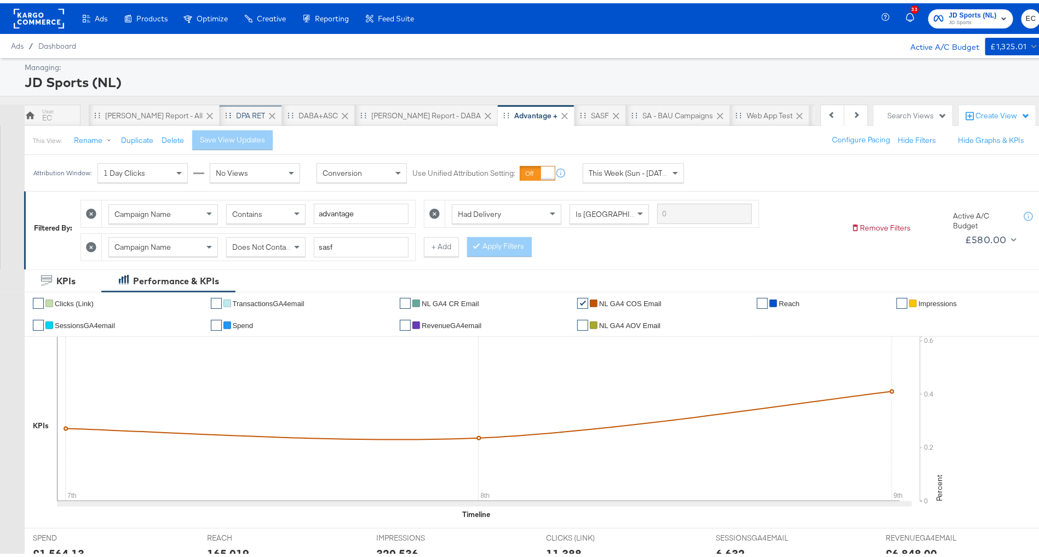
click at [236, 109] on div "DPA RET" at bounding box center [250, 112] width 29 height 10
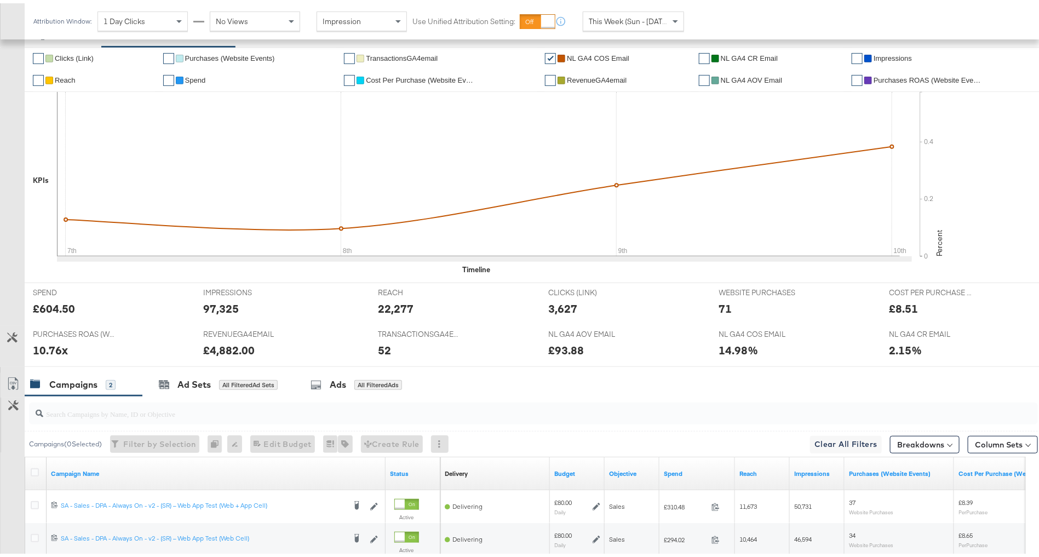
scroll to position [343, 0]
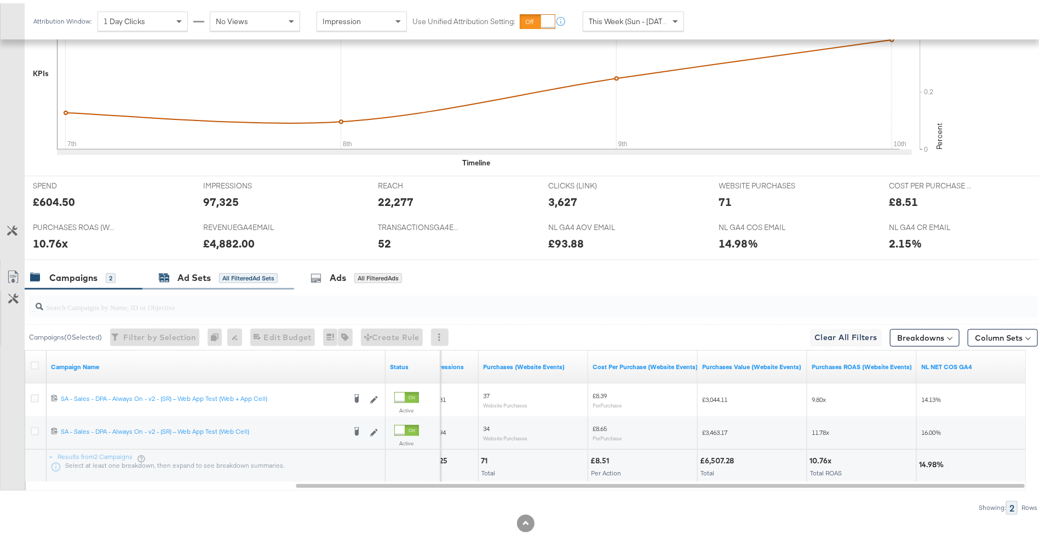
click at [187, 273] on div "Ad Sets" at bounding box center [193, 274] width 33 height 13
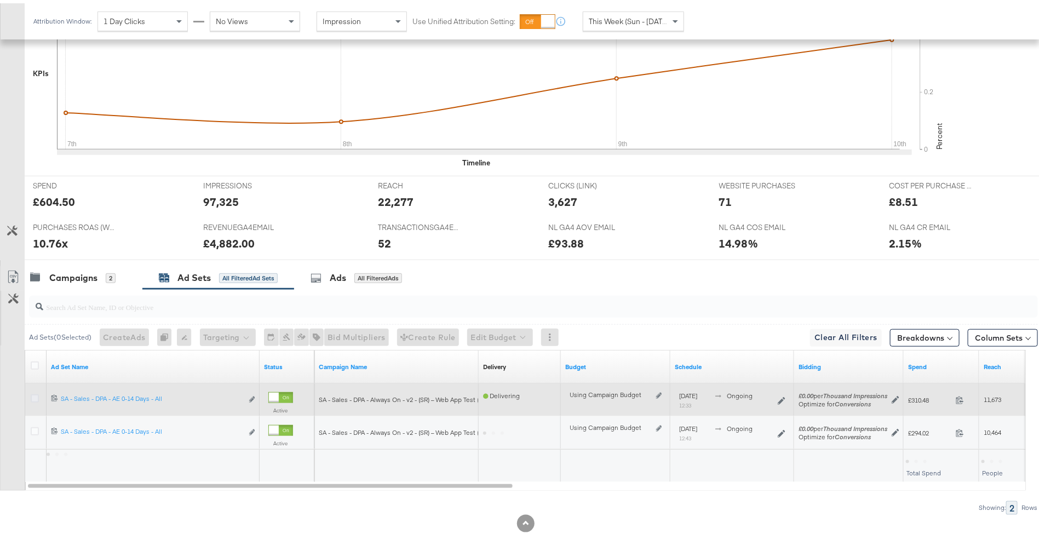
click at [32, 394] on icon at bounding box center [35, 395] width 8 height 8
click at [0, 0] on input "checkbox" at bounding box center [0, 0] width 0 height 0
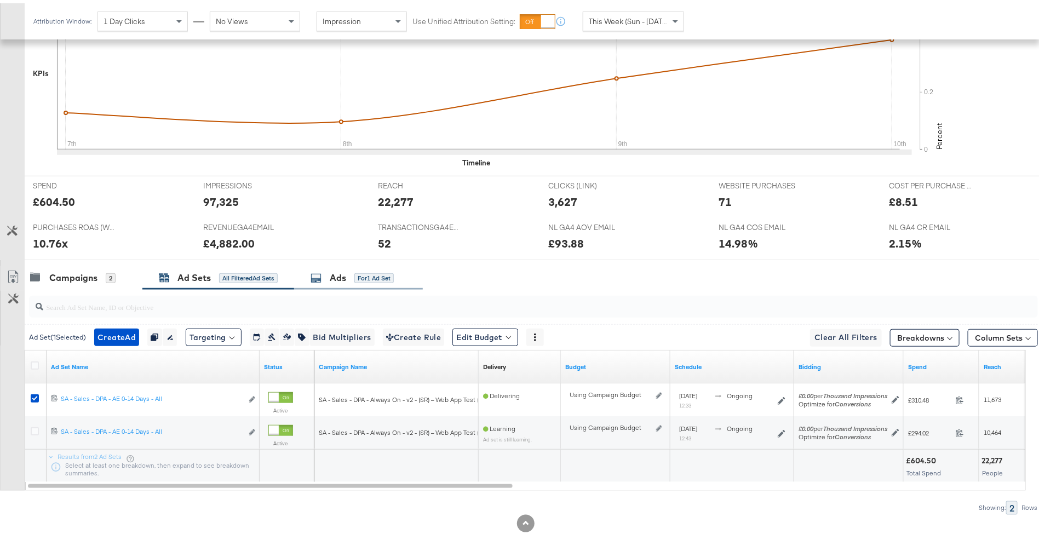
click at [389, 268] on div "Ads for 1 Ad Set" at bounding box center [352, 274] width 83 height 13
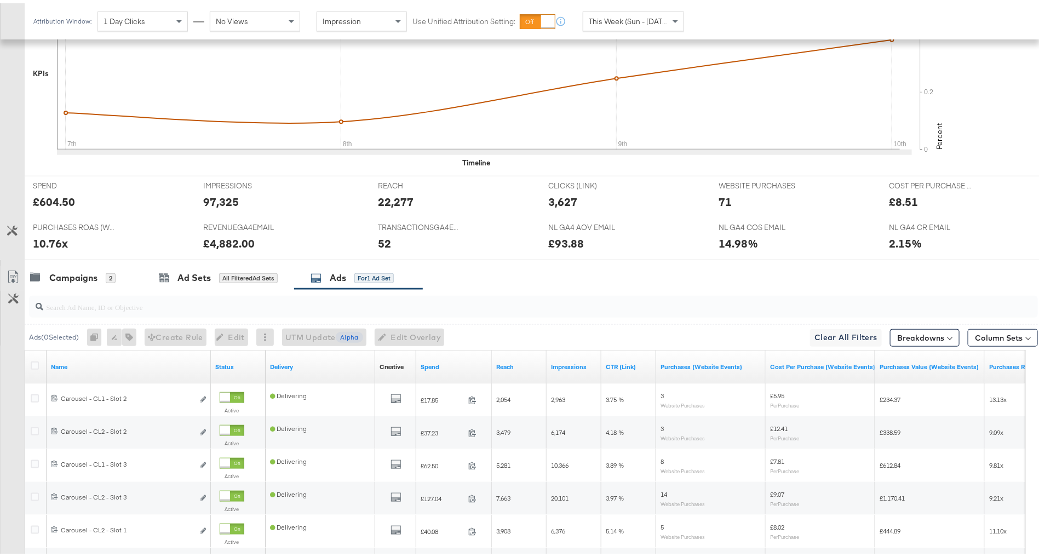
scroll to position [475, 0]
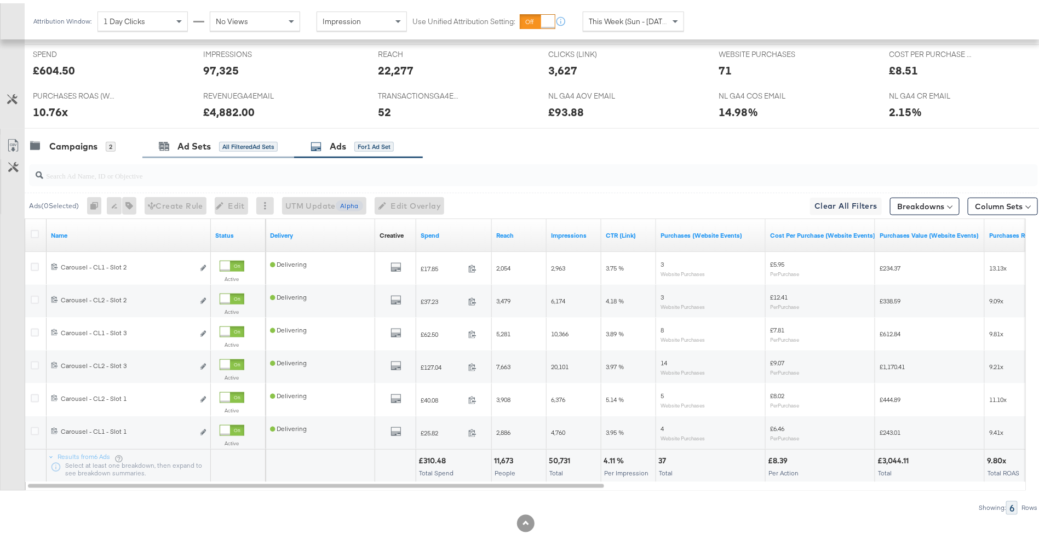
click at [255, 147] on div "Ad Sets All Filtered Ad Sets" at bounding box center [218, 143] width 152 height 24
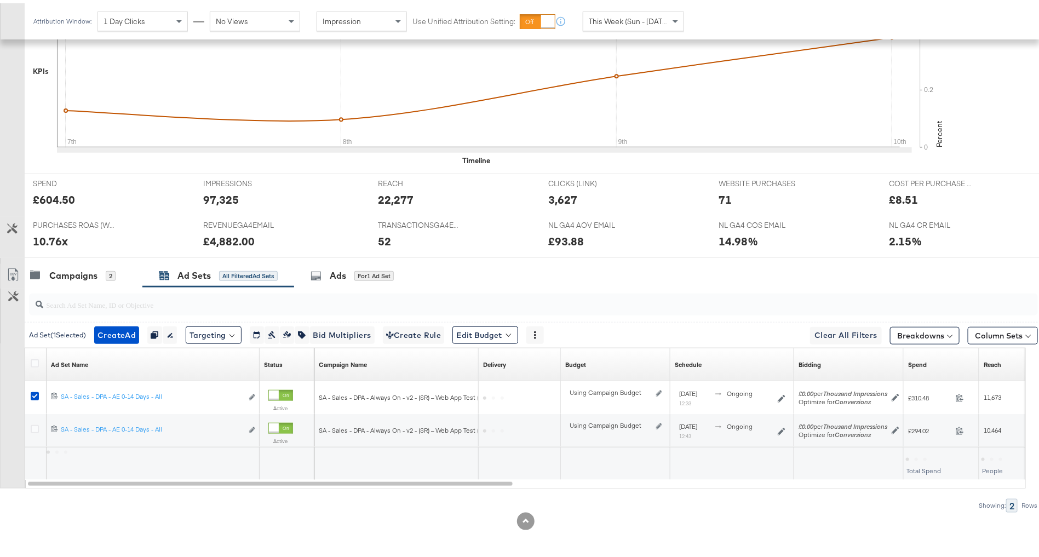
scroll to position [343, 0]
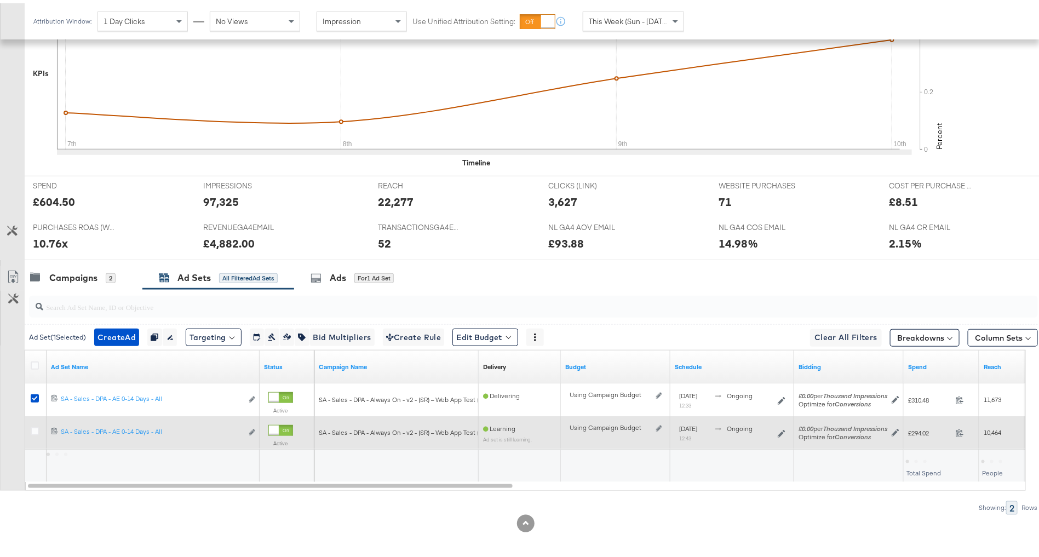
click at [28, 428] on div at bounding box center [36, 430] width 20 height 20
click at [31, 428] on icon at bounding box center [35, 428] width 8 height 8
click at [0, 0] on input "checkbox" at bounding box center [0, 0] width 0 height 0
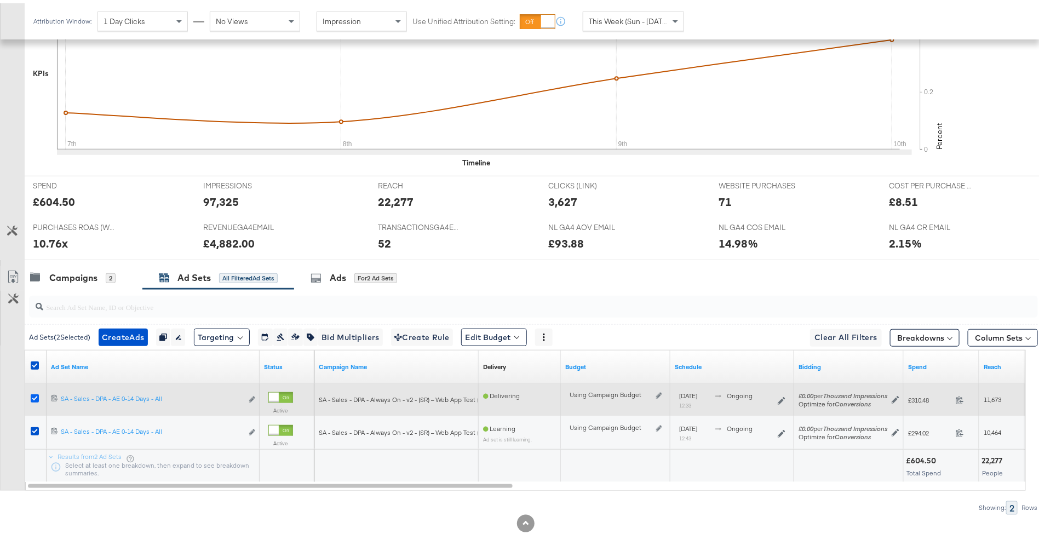
click at [36, 395] on icon at bounding box center [35, 395] width 8 height 8
click at [0, 0] on input "checkbox" at bounding box center [0, 0] width 0 height 0
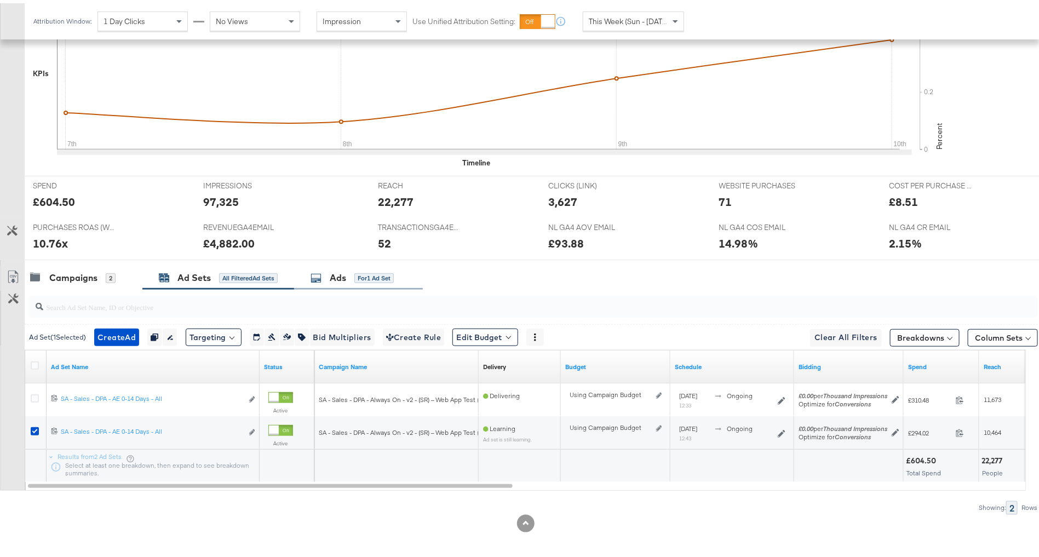
click at [337, 274] on div "Ads" at bounding box center [338, 274] width 16 height 13
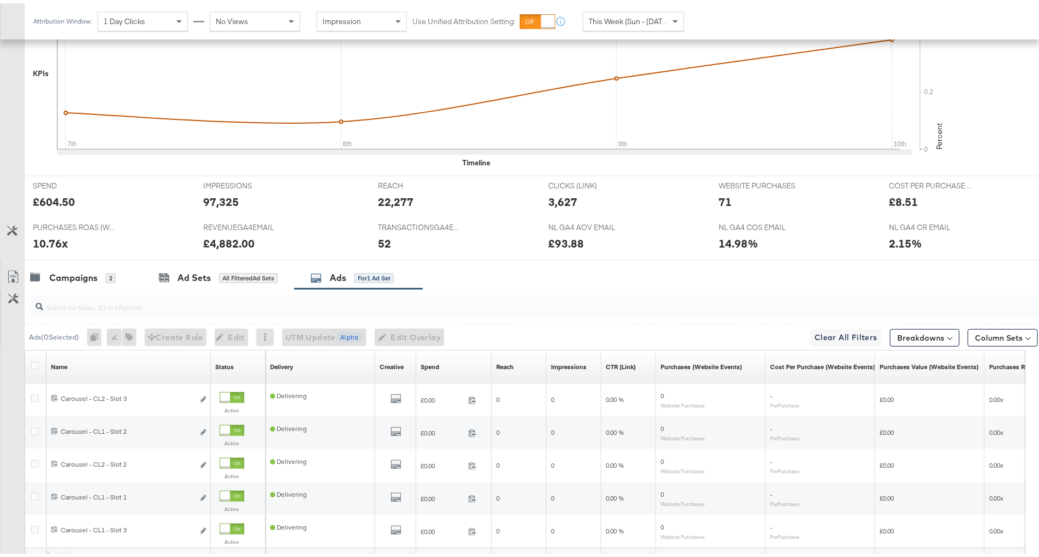
scroll to position [442, 0]
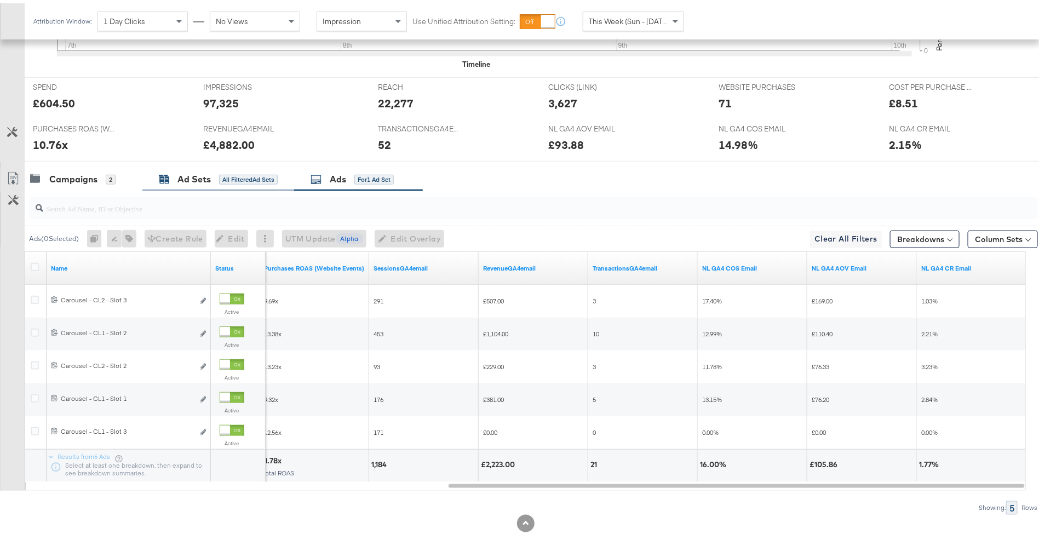
click at [242, 175] on div "All Filtered Ad Sets" at bounding box center [248, 176] width 59 height 10
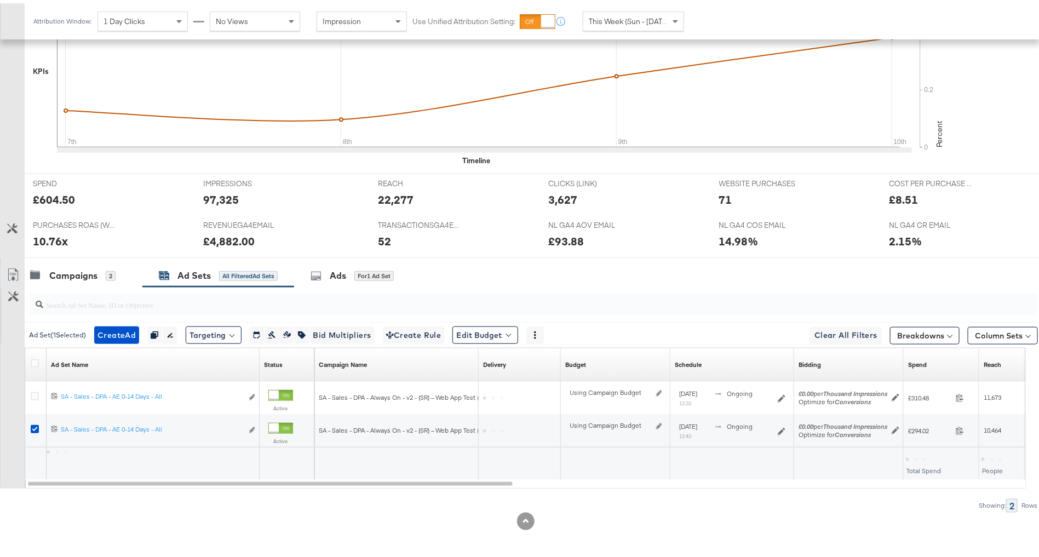
scroll to position [343, 0]
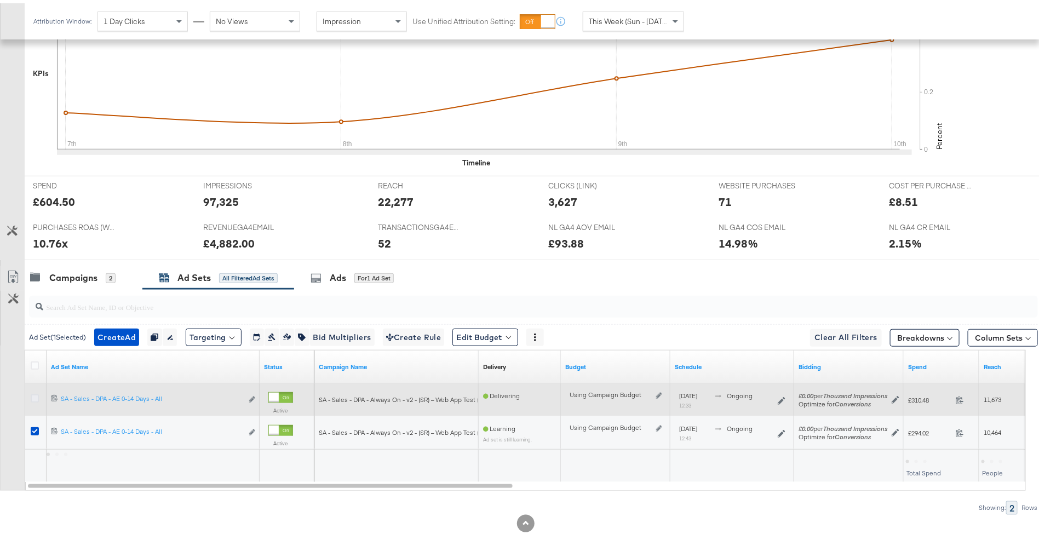
click at [32, 395] on icon at bounding box center [35, 395] width 8 height 8
click at [0, 0] on input "checkbox" at bounding box center [0, 0] width 0 height 0
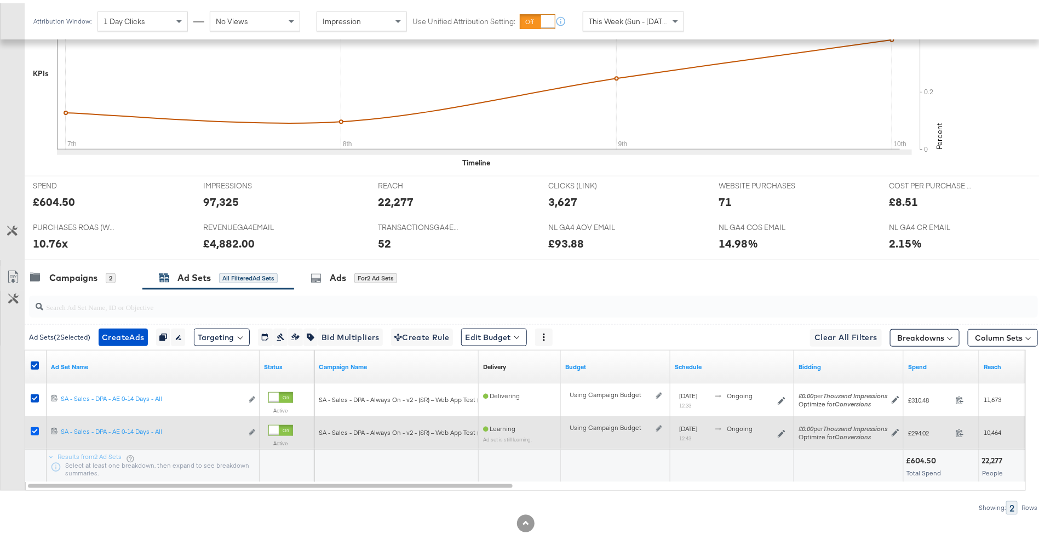
click at [32, 424] on icon at bounding box center [35, 428] width 8 height 8
click at [0, 0] on input "checkbox" at bounding box center [0, 0] width 0 height 0
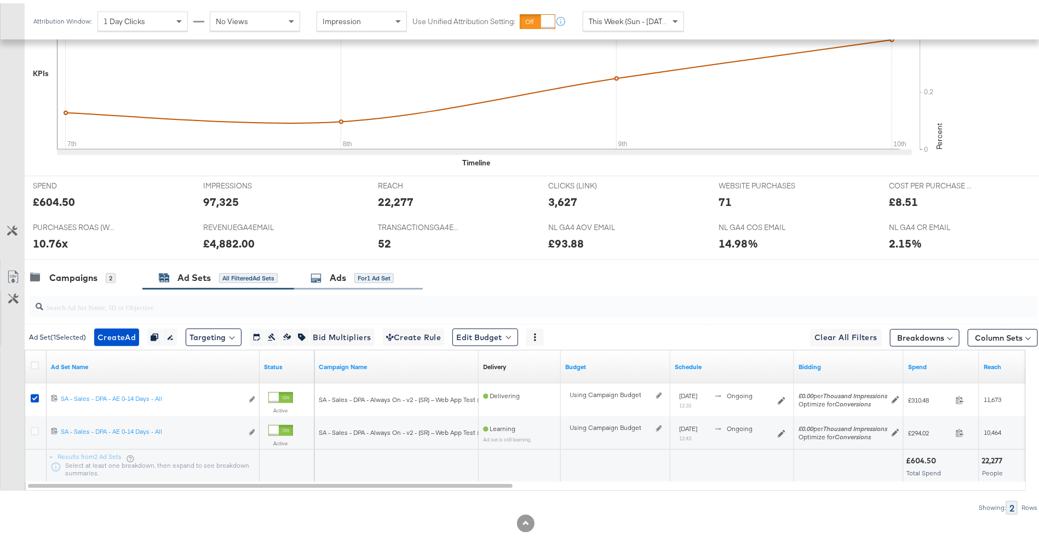
click at [339, 273] on div "Ads" at bounding box center [338, 274] width 16 height 13
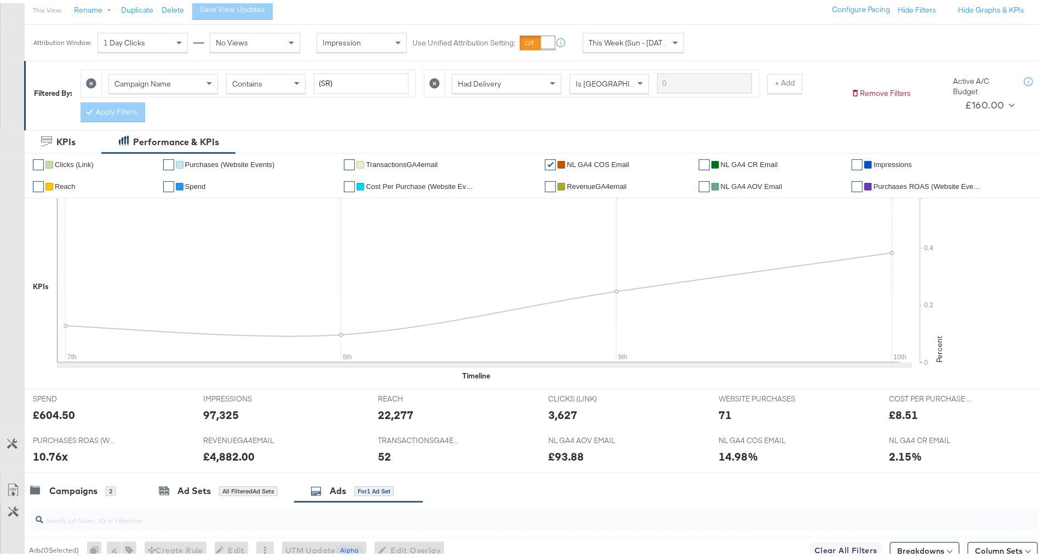
scroll to position [0, 0]
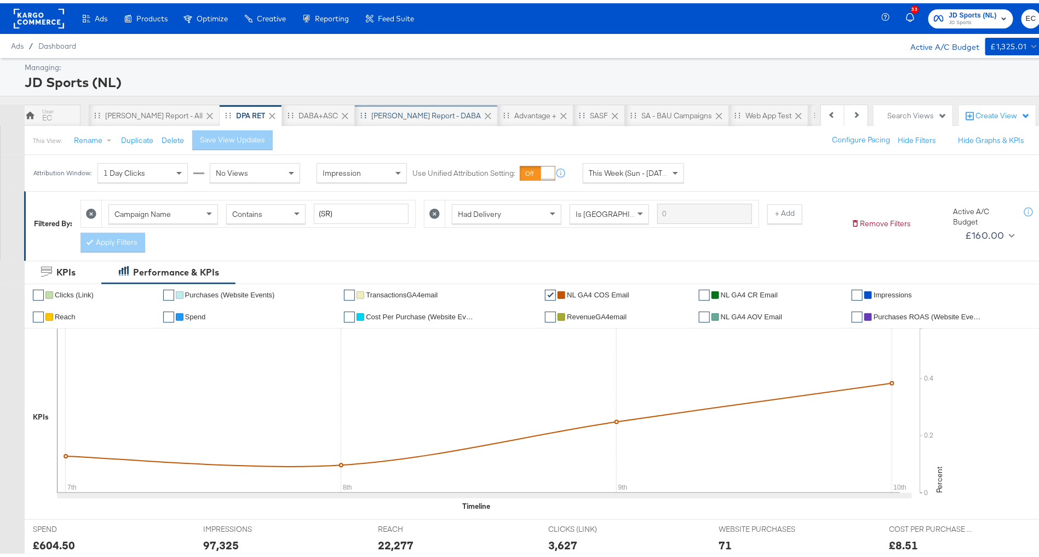
click at [373, 108] on div "SA - JD Report - DABA" at bounding box center [426, 112] width 110 height 10
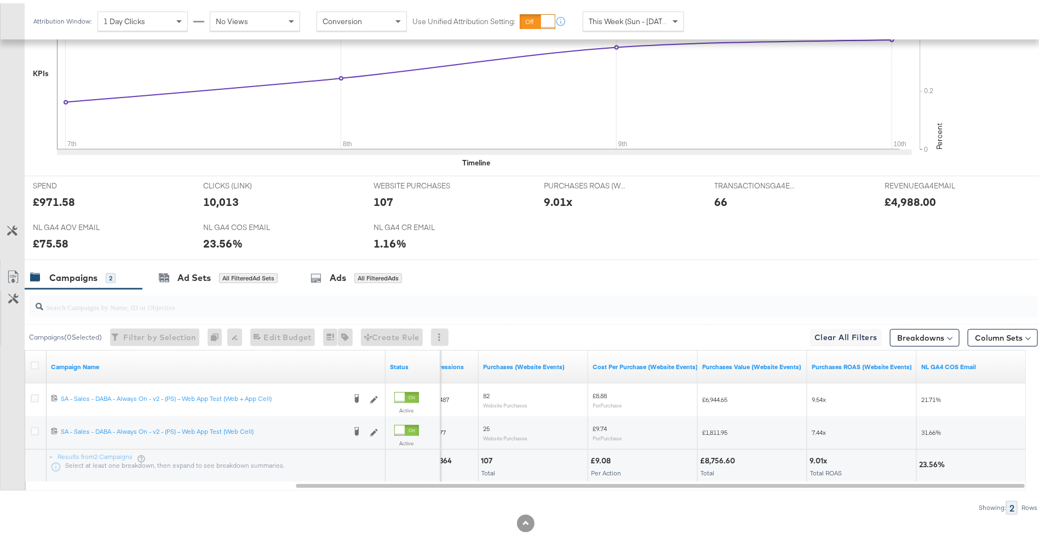
scroll to position [42, 0]
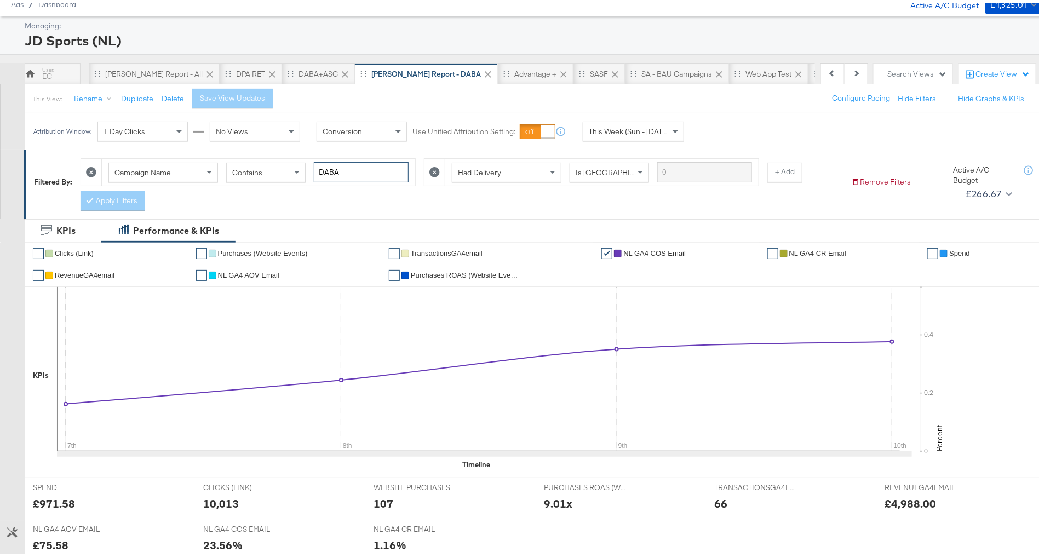
click at [358, 169] on input "DABA" at bounding box center [361, 169] width 95 height 20
type input "PS"
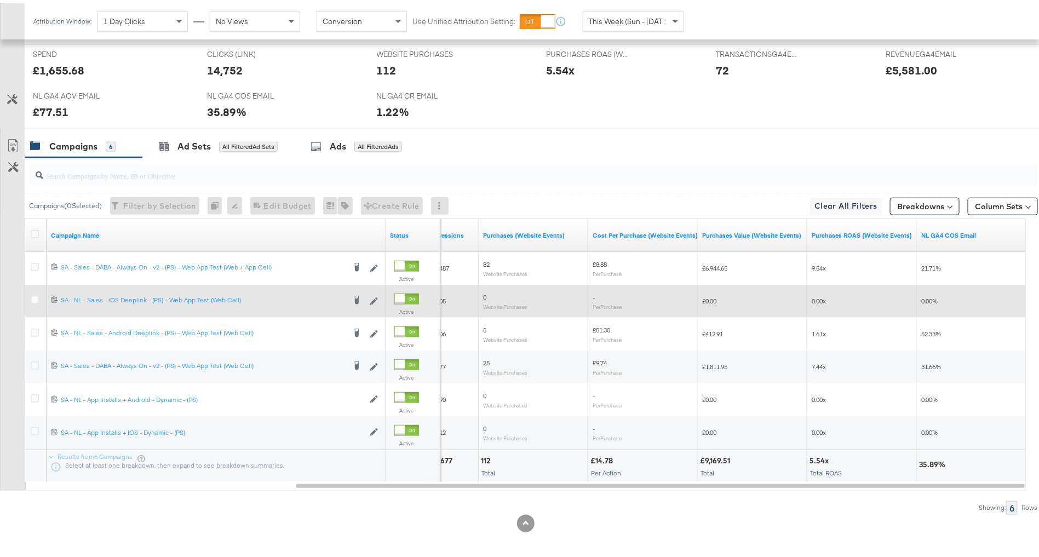
scroll to position [475, 0]
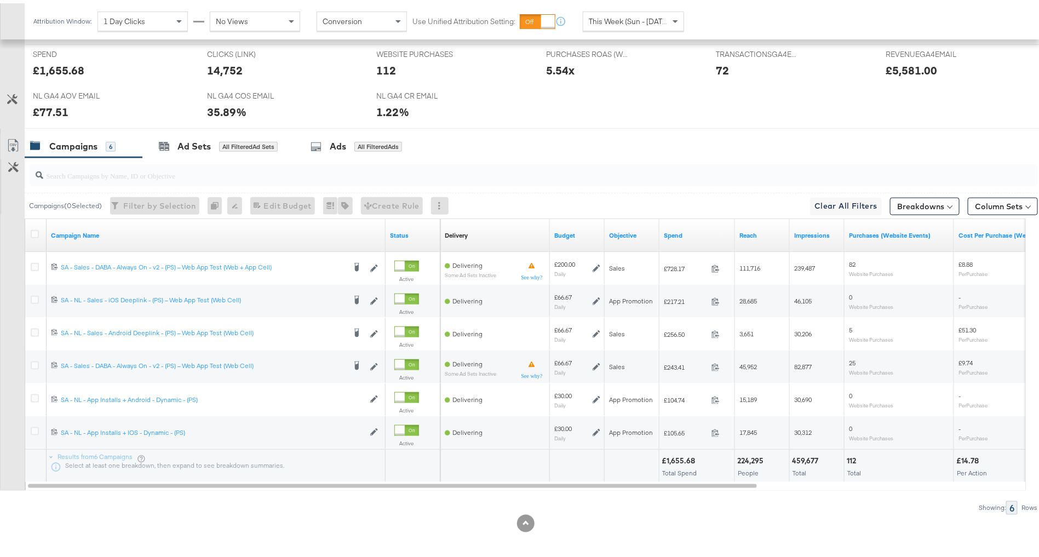
click at [612, 19] on span "This Week (Sun - Today)" at bounding box center [630, 18] width 82 height 10
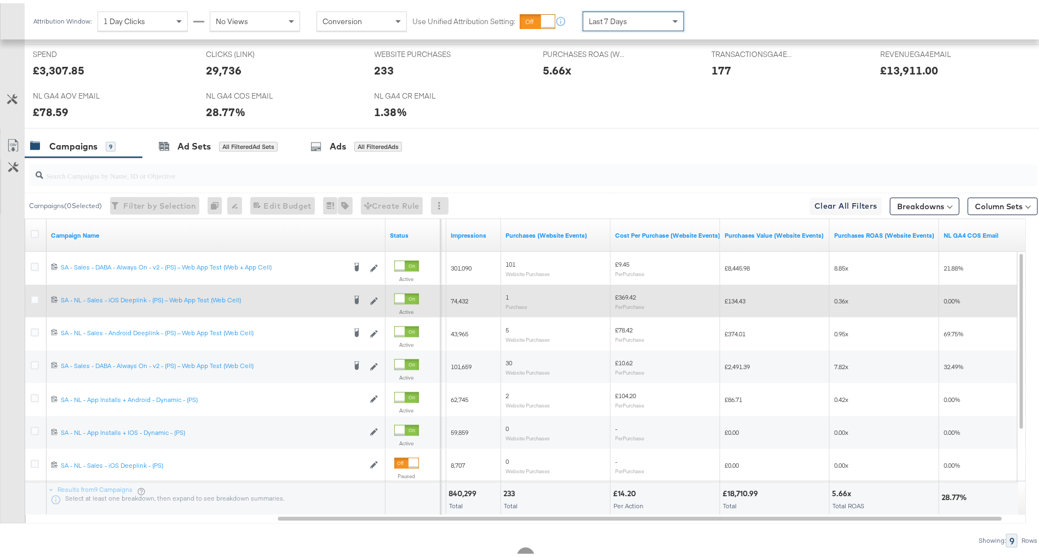
scroll to position [472, 0]
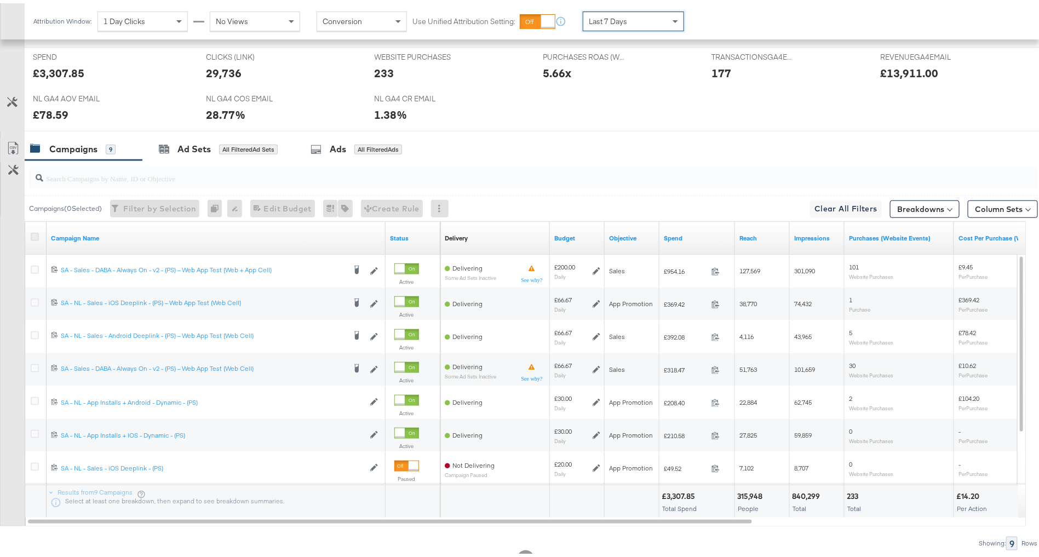
click at [32, 231] on icon at bounding box center [35, 234] width 8 height 8
click at [0, 0] on input "checkbox" at bounding box center [0, 0] width 0 height 0
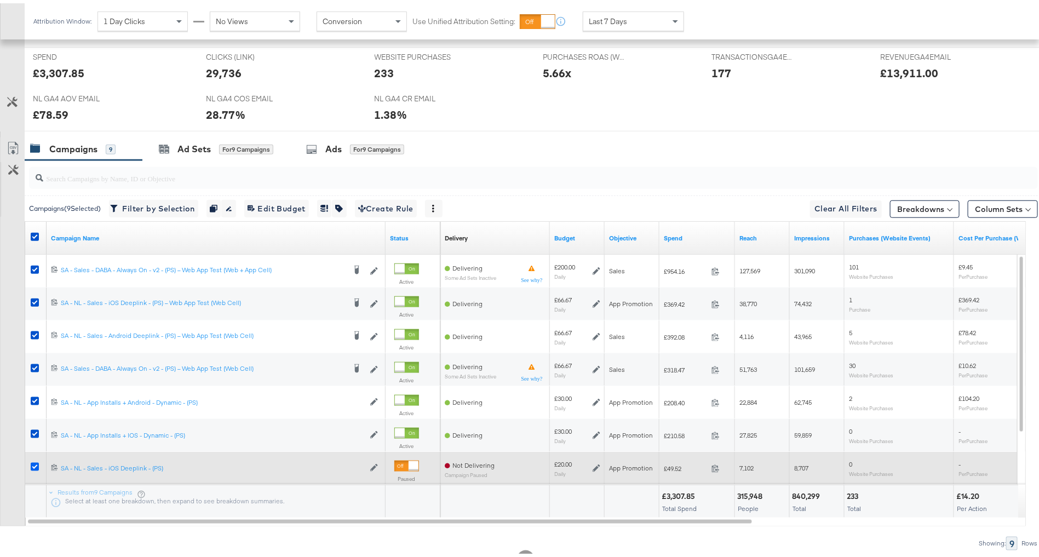
click at [33, 461] on icon at bounding box center [35, 464] width 8 height 8
click at [0, 0] on input "checkbox" at bounding box center [0, 0] width 0 height 0
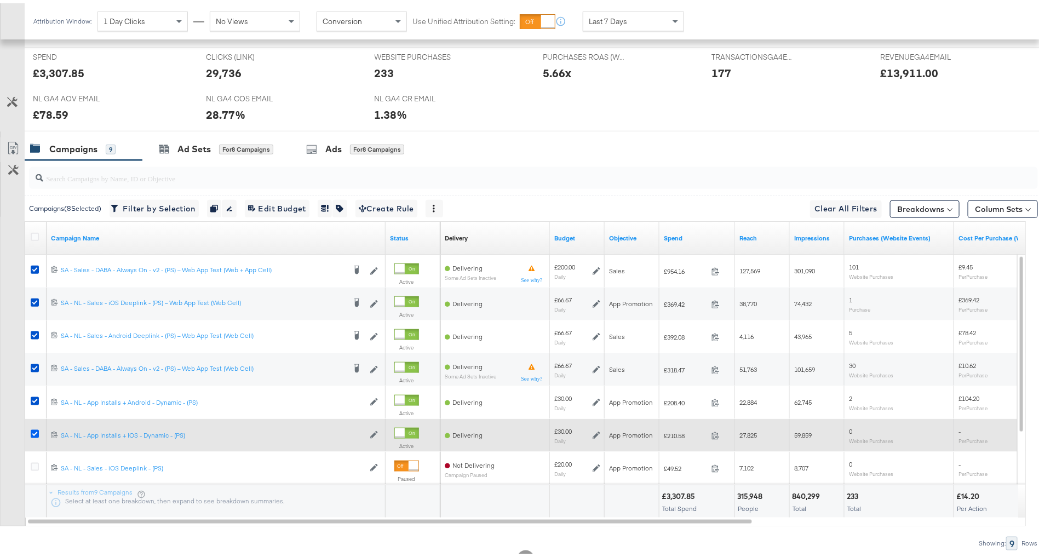
click at [33, 430] on icon at bounding box center [35, 431] width 8 height 8
click at [0, 0] on input "checkbox" at bounding box center [0, 0] width 0 height 0
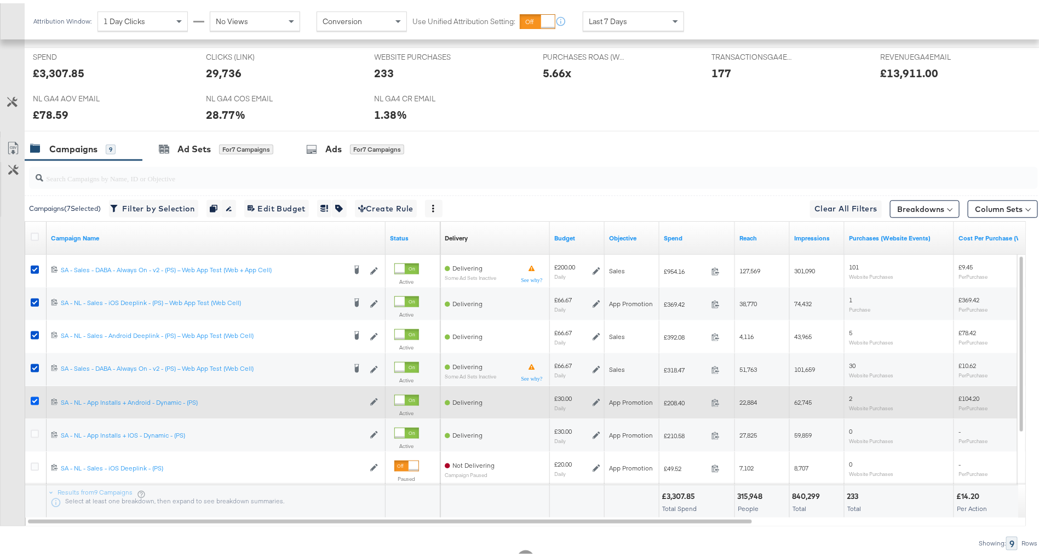
click at [31, 394] on icon at bounding box center [35, 398] width 8 height 8
click at [0, 0] on input "checkbox" at bounding box center [0, 0] width 0 height 0
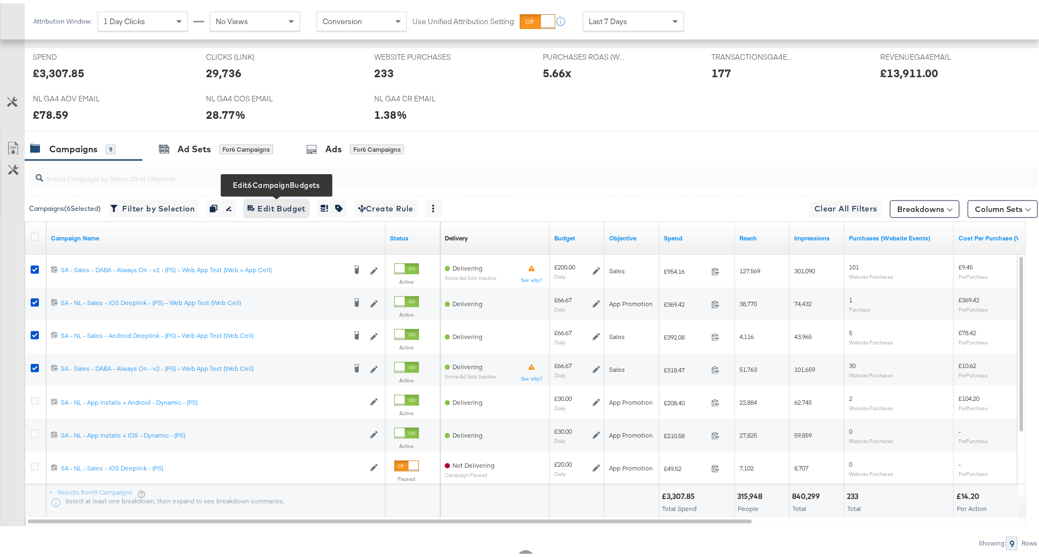
click at [283, 201] on span "Edit 6 Campaign Budgets Edit Budget" at bounding box center [277, 206] width 58 height 14
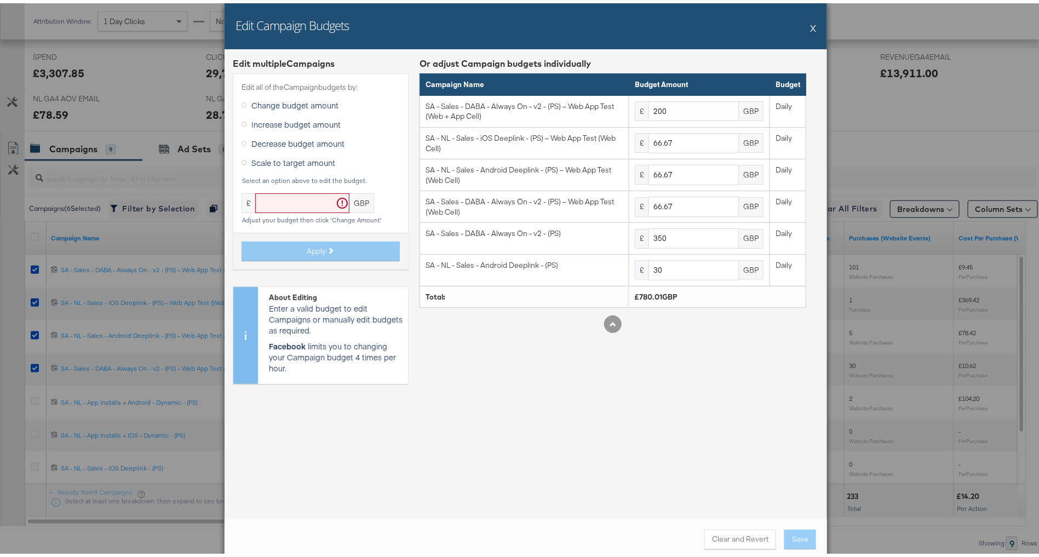
click at [810, 24] on button "X" at bounding box center [813, 25] width 6 height 22
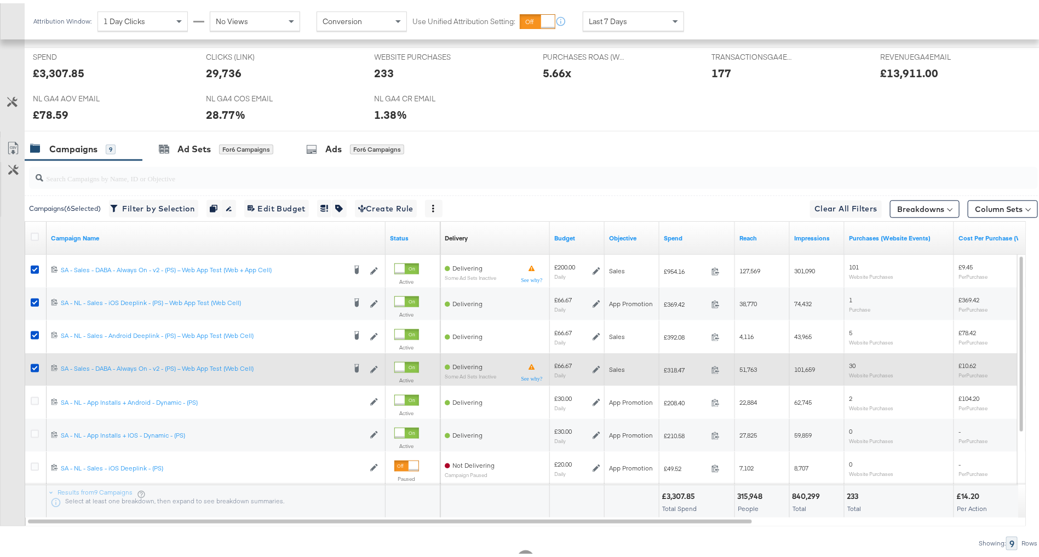
click at [30, 364] on div at bounding box center [36, 367] width 20 height 20
click at [33, 363] on icon at bounding box center [35, 365] width 8 height 8
click at [0, 0] on input "checkbox" at bounding box center [0, 0] width 0 height 0
click at [33, 363] on icon at bounding box center [35, 365] width 8 height 8
click at [0, 0] on input "checkbox" at bounding box center [0, 0] width 0 height 0
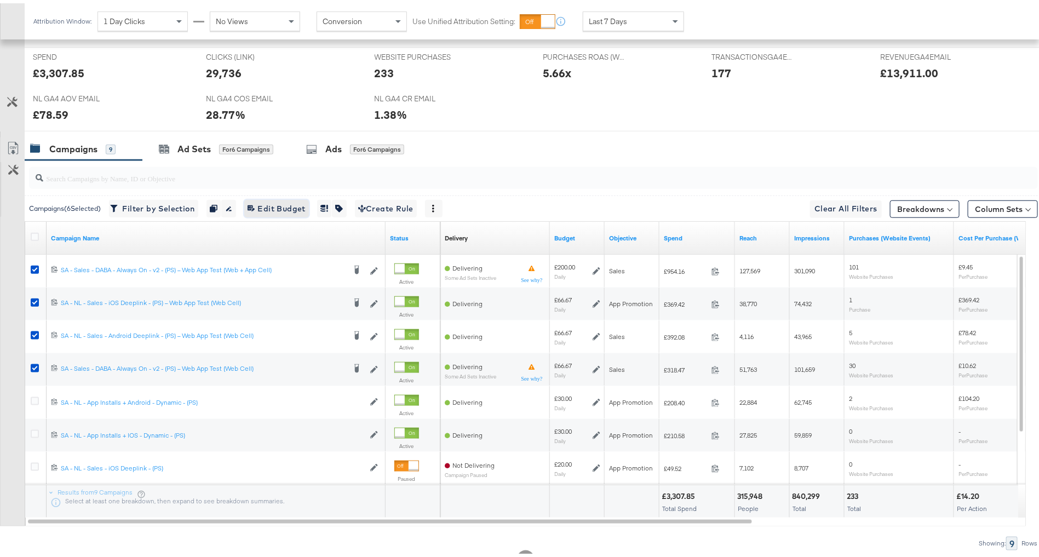
click at [278, 199] on span "Edit 6 Campaign Budgets Edit Budget" at bounding box center [277, 206] width 58 height 14
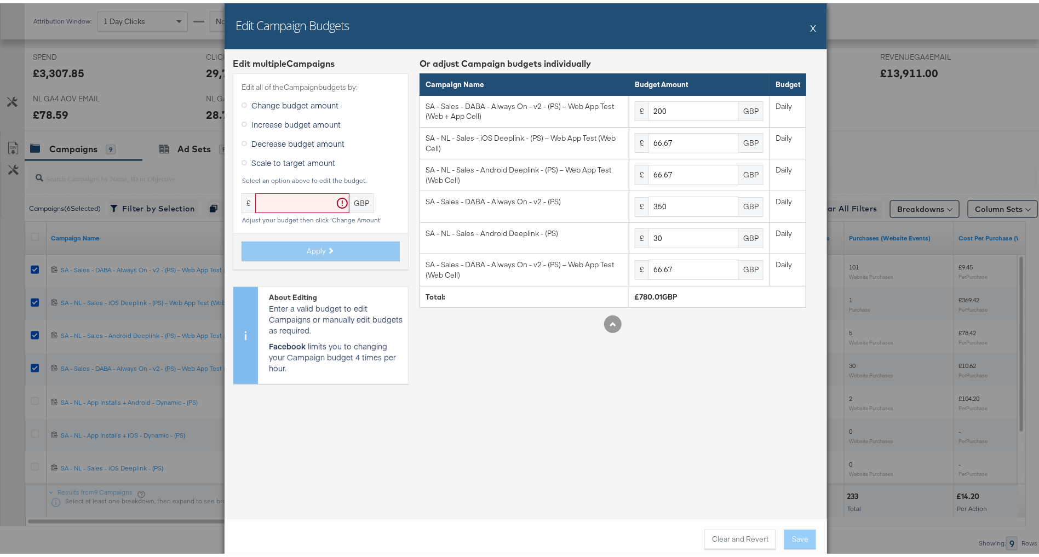
click at [810, 25] on button "X" at bounding box center [813, 25] width 6 height 22
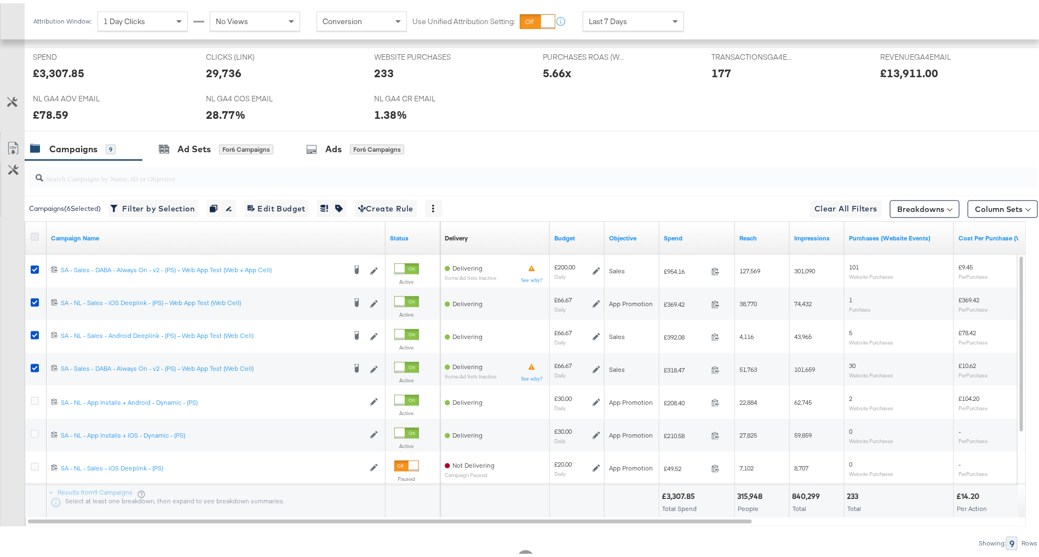
click at [37, 230] on icon at bounding box center [35, 234] width 8 height 8
click at [0, 0] on input "checkbox" at bounding box center [0, 0] width 0 height 0
click at [37, 230] on icon at bounding box center [35, 234] width 8 height 8
click at [0, 0] on input "checkbox" at bounding box center [0, 0] width 0 height 0
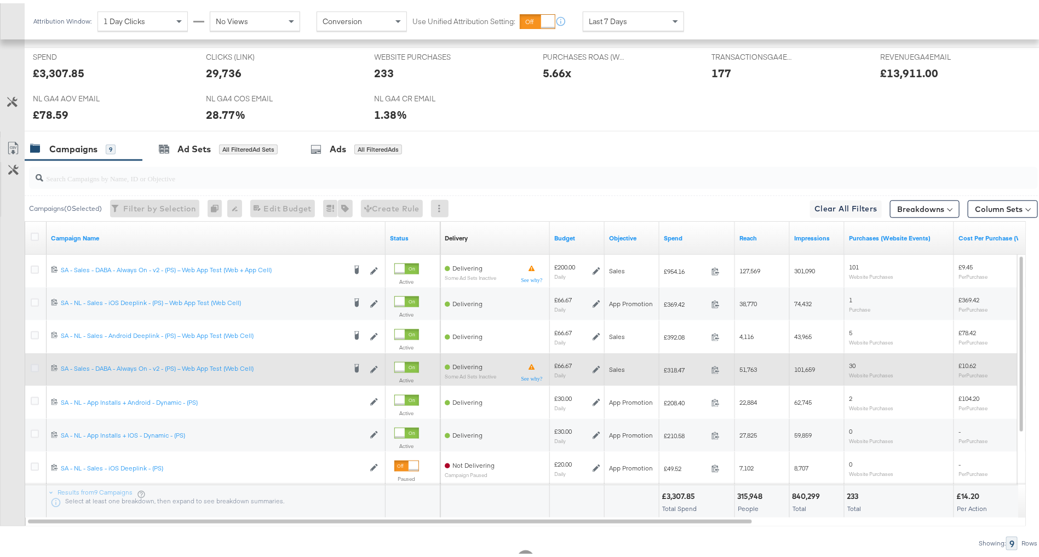
click at [35, 363] on icon at bounding box center [35, 365] width 8 height 8
click at [0, 0] on input "checkbox" at bounding box center [0, 0] width 0 height 0
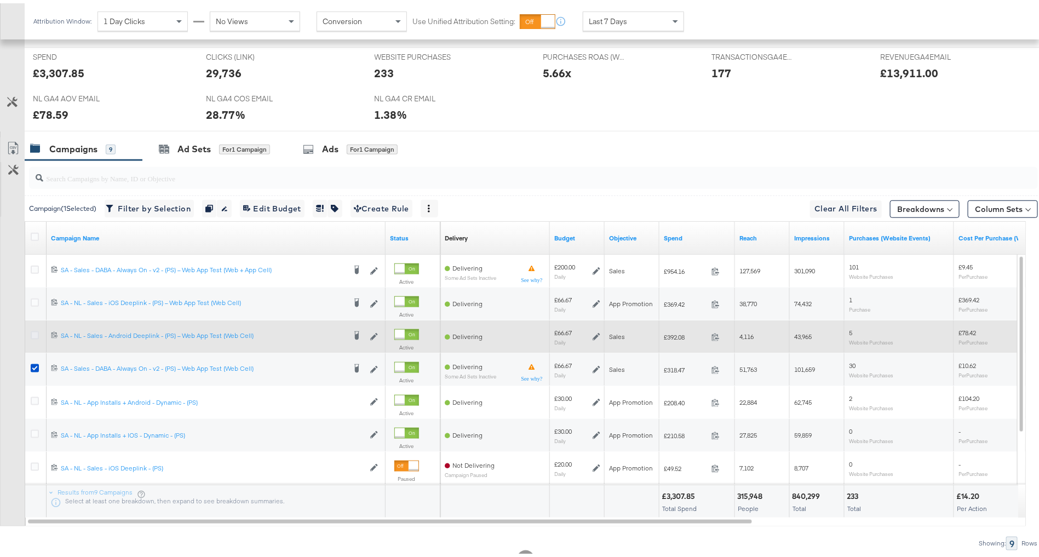
click at [33, 332] on icon at bounding box center [35, 332] width 8 height 8
click at [0, 0] on input "checkbox" at bounding box center [0, 0] width 0 height 0
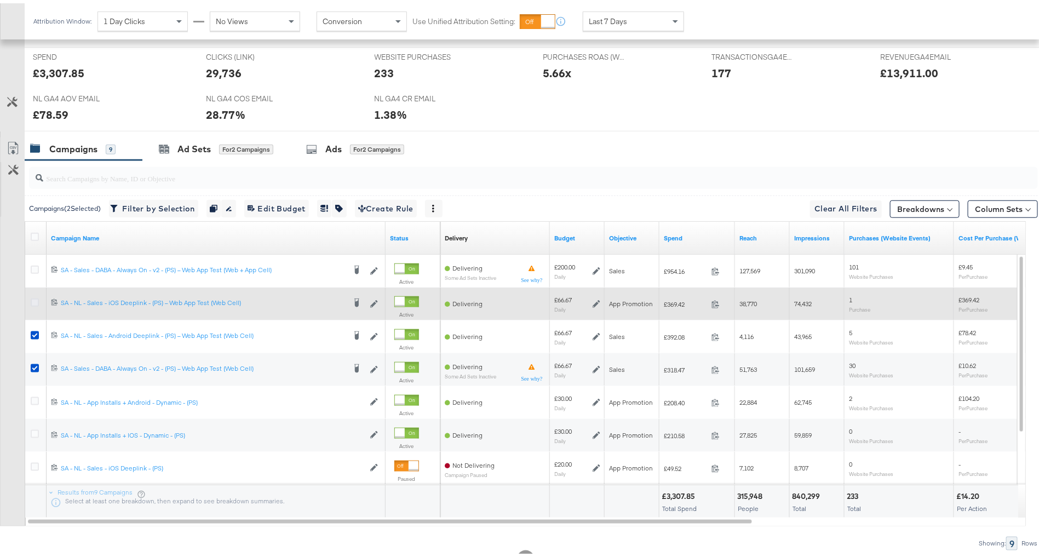
click at [38, 295] on icon at bounding box center [35, 299] width 8 height 8
click at [0, 0] on input "checkbox" at bounding box center [0, 0] width 0 height 0
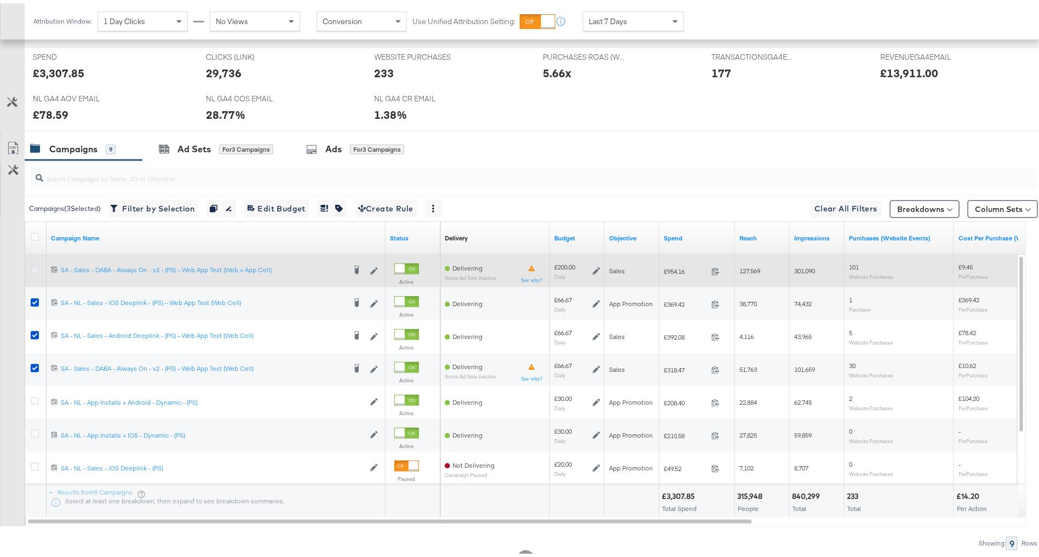
click at [37, 263] on icon at bounding box center [35, 266] width 8 height 8
click at [0, 0] on input "checkbox" at bounding box center [0, 0] width 0 height 0
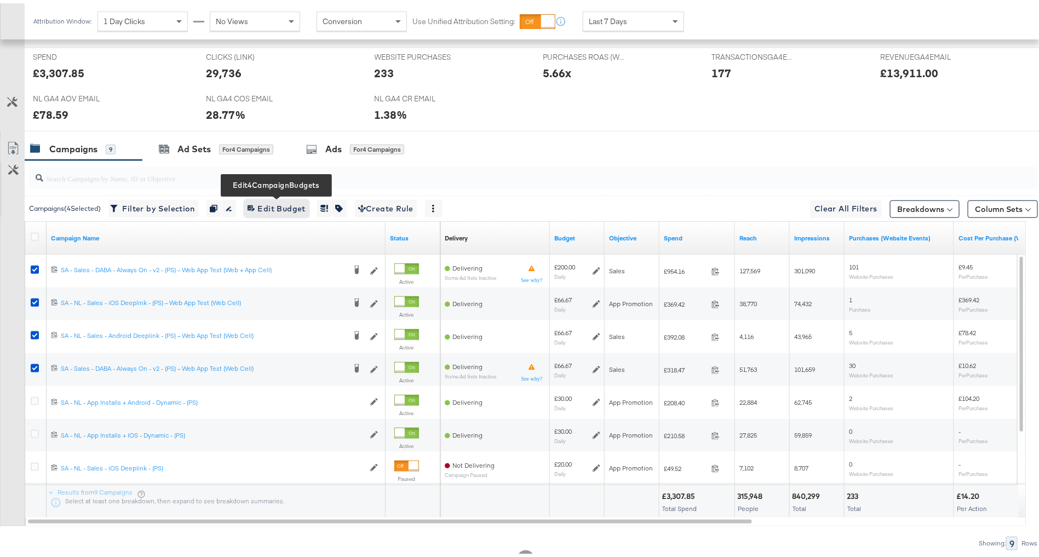
click at [300, 202] on span "Edit 4 Campaign Budgets Edit Budget" at bounding box center [277, 206] width 58 height 14
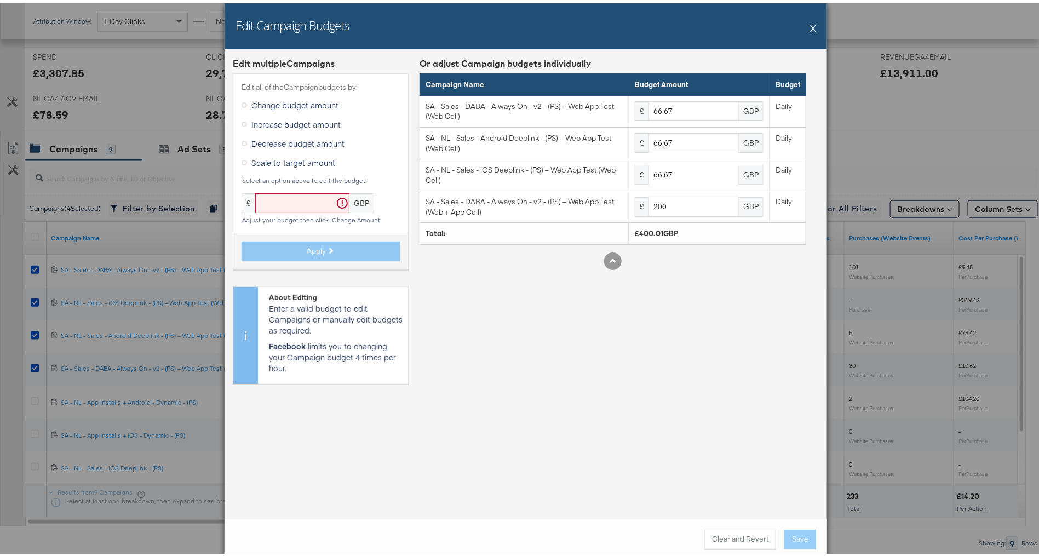
click at [810, 25] on button "X" at bounding box center [813, 25] width 6 height 22
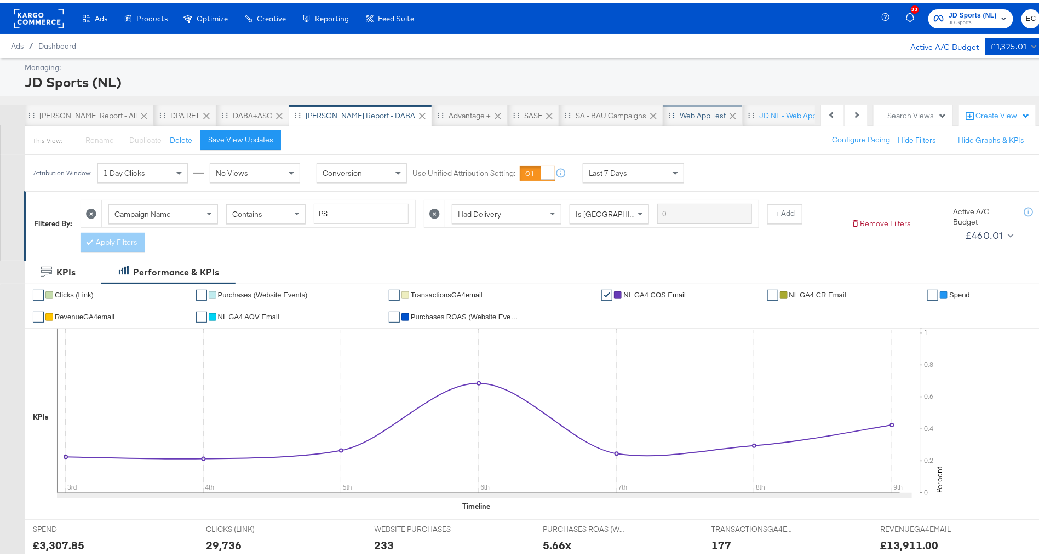
scroll to position [0, 78]
click at [756, 113] on div "JD NL - Web App Test" at bounding box center [792, 112] width 73 height 10
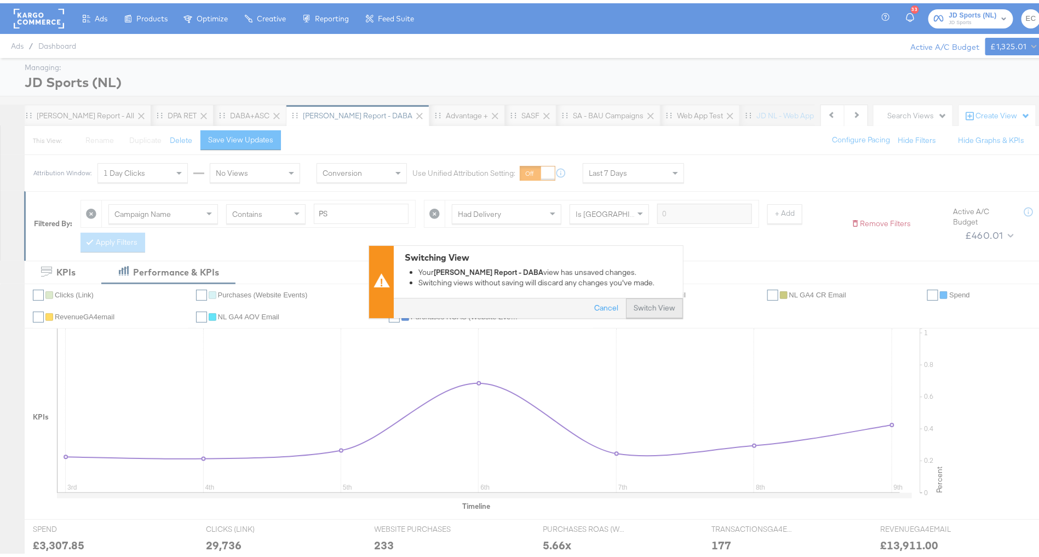
click at [655, 303] on button "Switch View" at bounding box center [654, 305] width 57 height 20
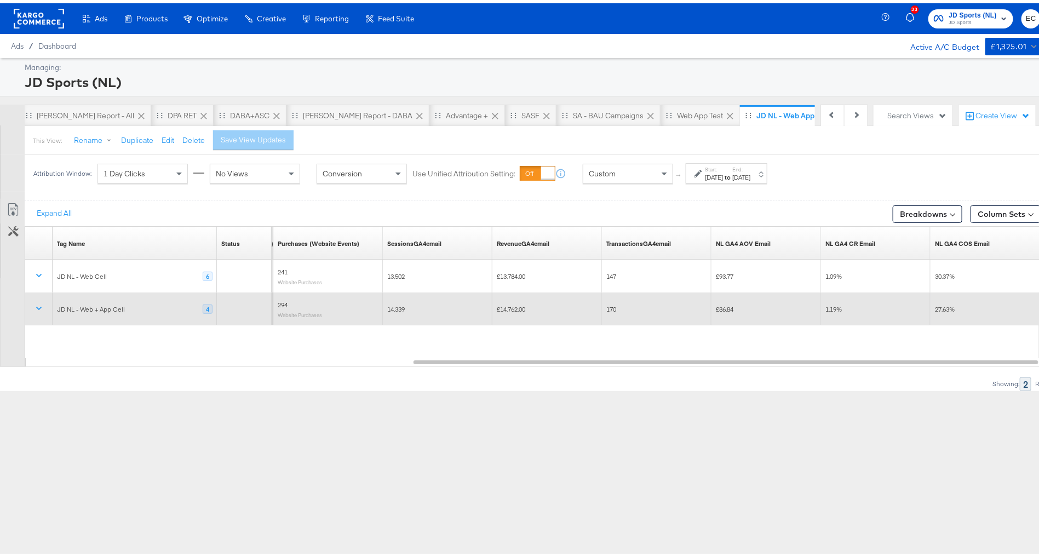
click at [72, 302] on div "JD NL - Web + App Cell" at bounding box center [91, 306] width 68 height 9
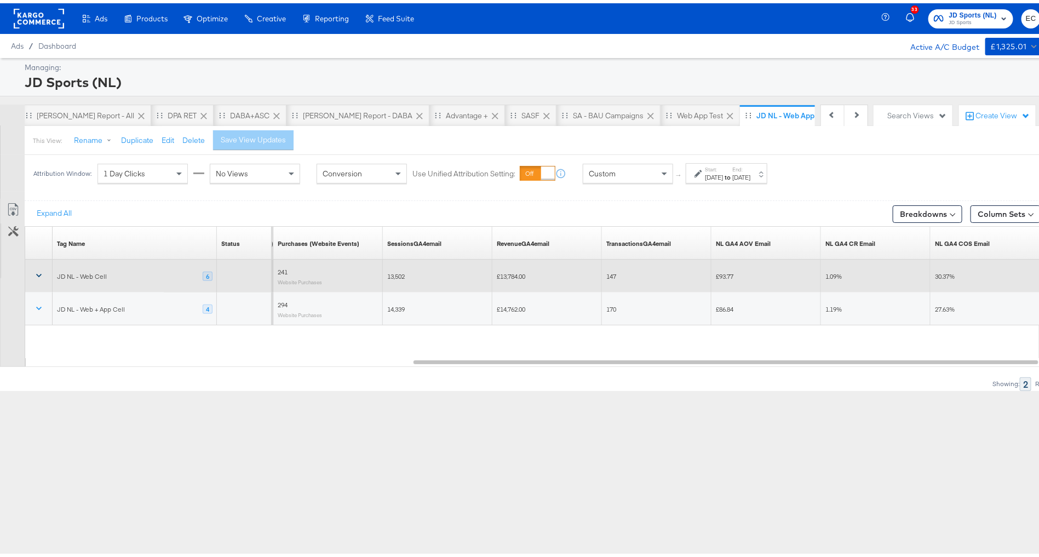
click at [35, 272] on icon at bounding box center [38, 272] width 11 height 11
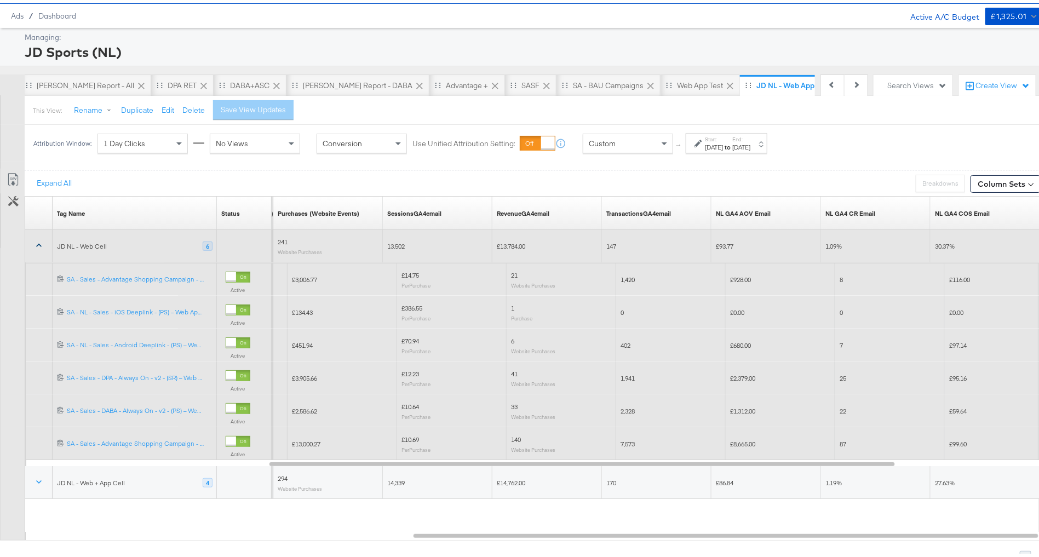
scroll to position [33, 0]
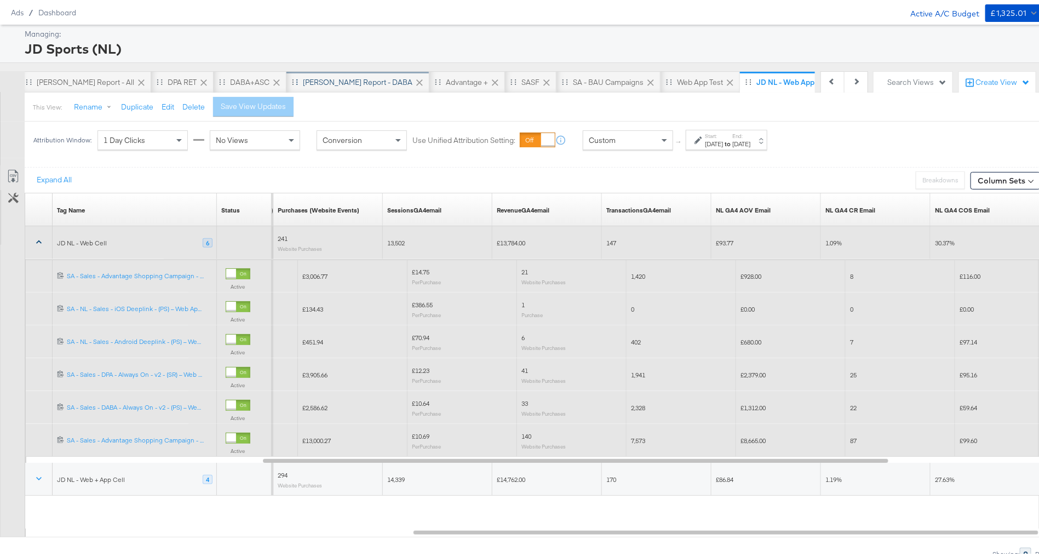
click at [320, 76] on div "SA - JD Report - DABA" at bounding box center [358, 79] width 110 height 10
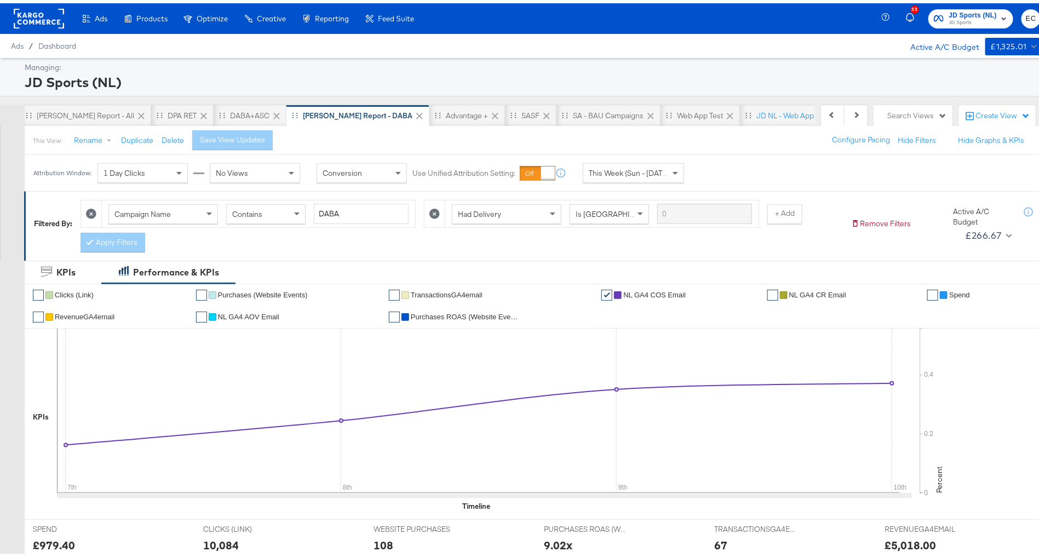
click at [429, 208] on icon at bounding box center [434, 210] width 10 height 10
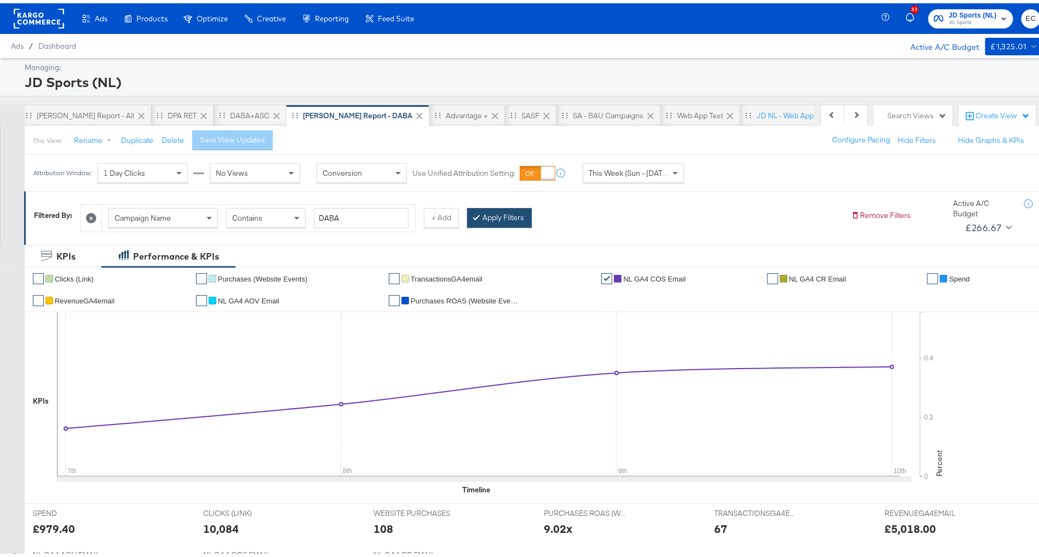
click at [526, 216] on button "Apply Filters" at bounding box center [499, 215] width 65 height 20
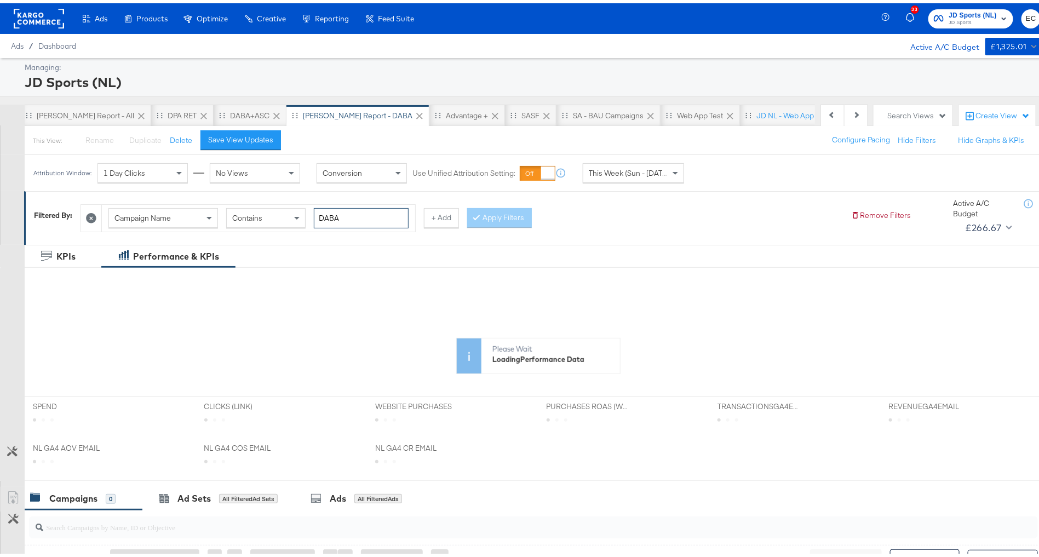
click at [376, 210] on input "DABA" at bounding box center [361, 215] width 95 height 20
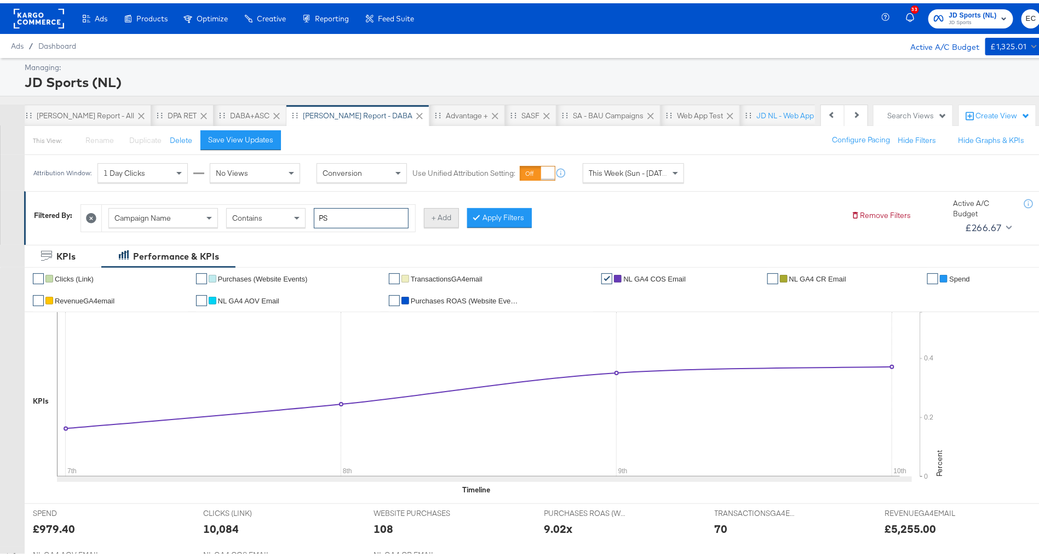
type input "PS"
click at [448, 213] on button "+ Add" at bounding box center [441, 215] width 35 height 20
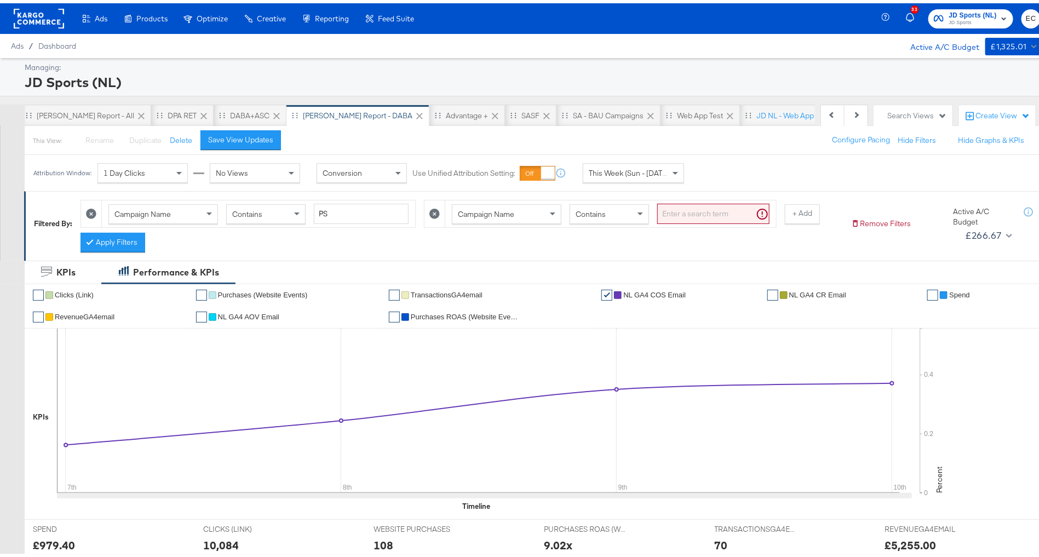
click at [527, 211] on div "Campaign Name" at bounding box center [506, 211] width 108 height 19
type input "had"
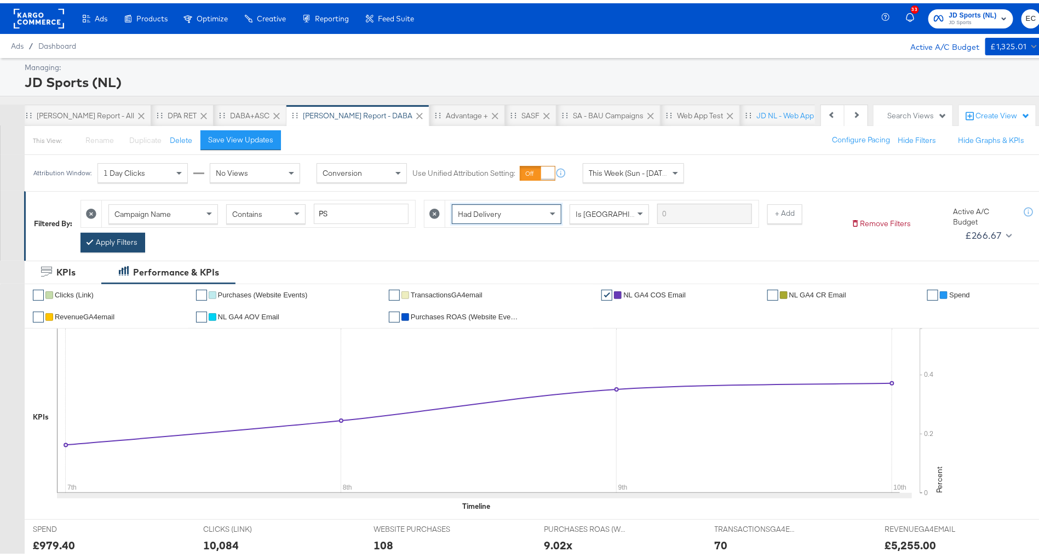
click at [127, 240] on button "Apply Filters" at bounding box center [113, 240] width 65 height 20
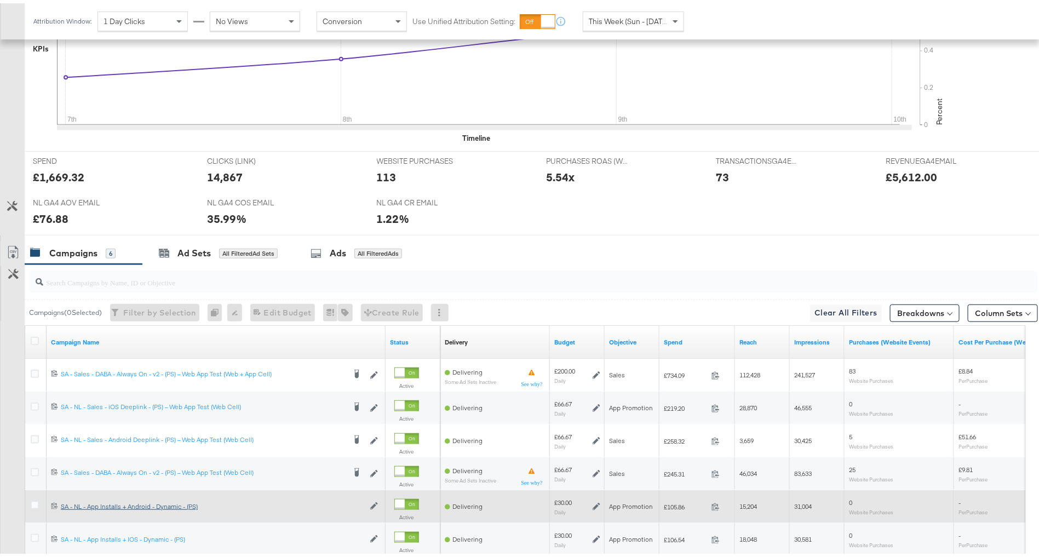
scroll to position [475, 0]
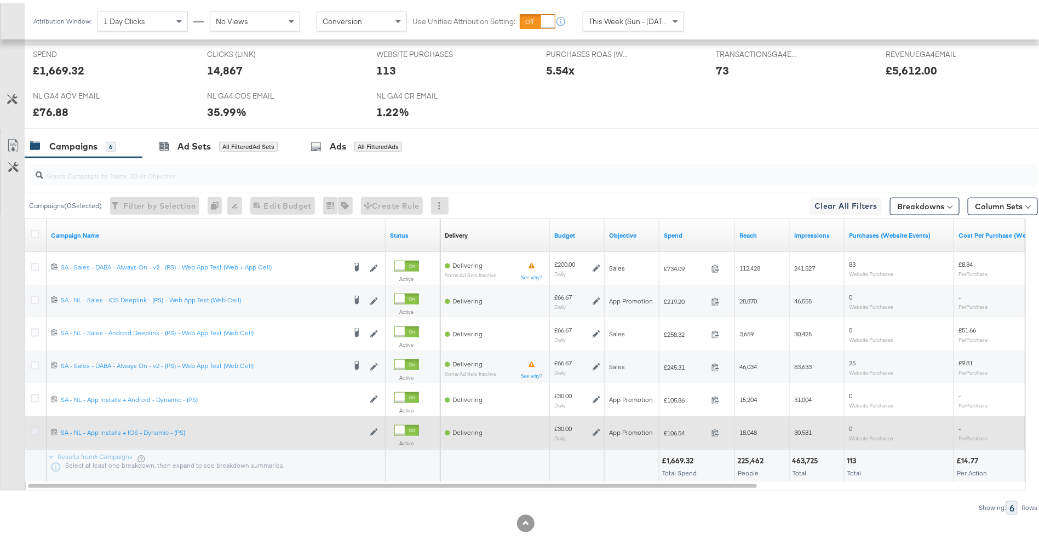
click at [31, 425] on icon at bounding box center [35, 428] width 8 height 8
click at [0, 0] on input "checkbox" at bounding box center [0, 0] width 0 height 0
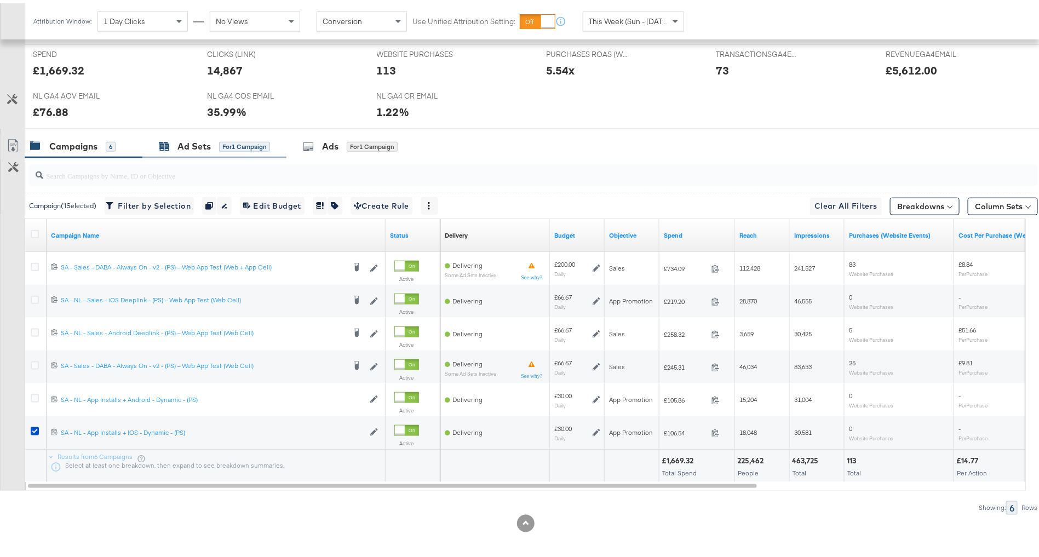
click at [204, 137] on div "Ad Sets" at bounding box center [193, 143] width 33 height 13
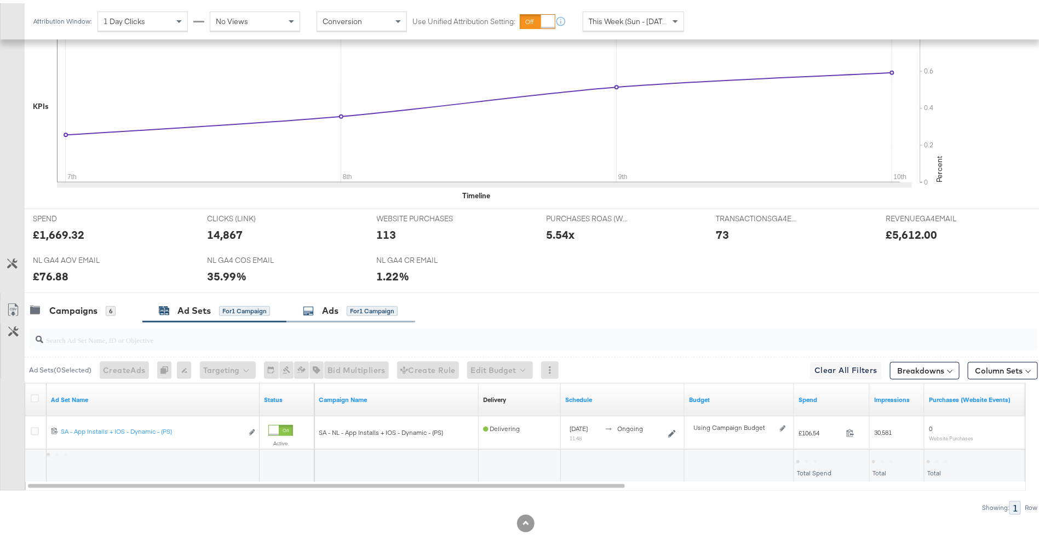
click at [348, 304] on div "for 1 Campaign" at bounding box center [372, 308] width 51 height 10
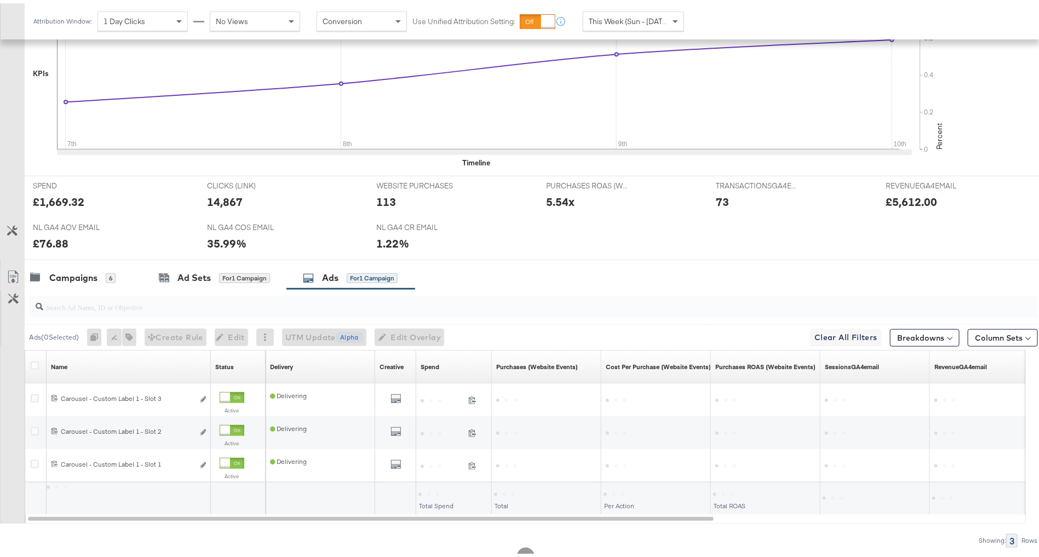
scroll to position [376, 0]
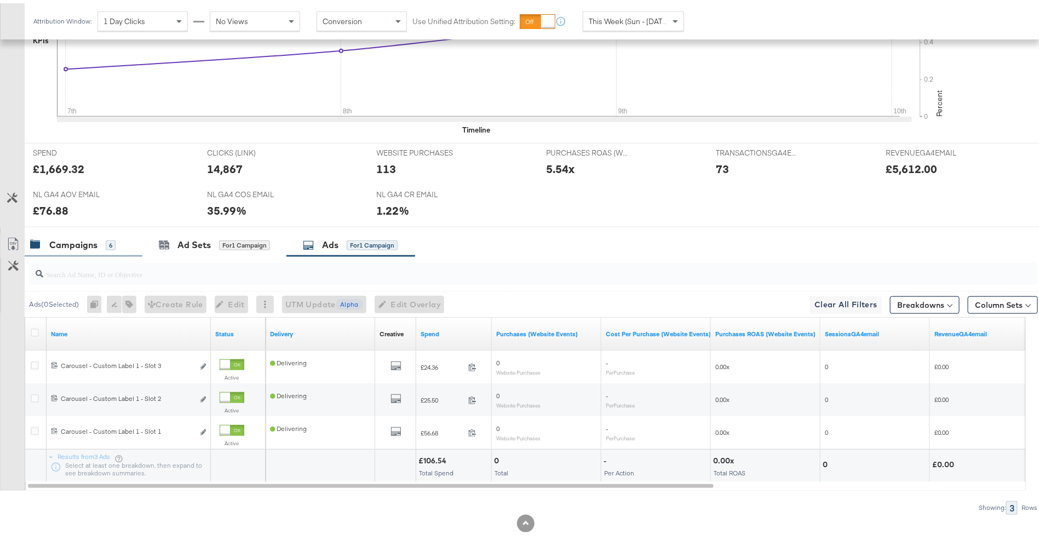
click at [96, 243] on div "Campaigns" at bounding box center [73, 242] width 48 height 13
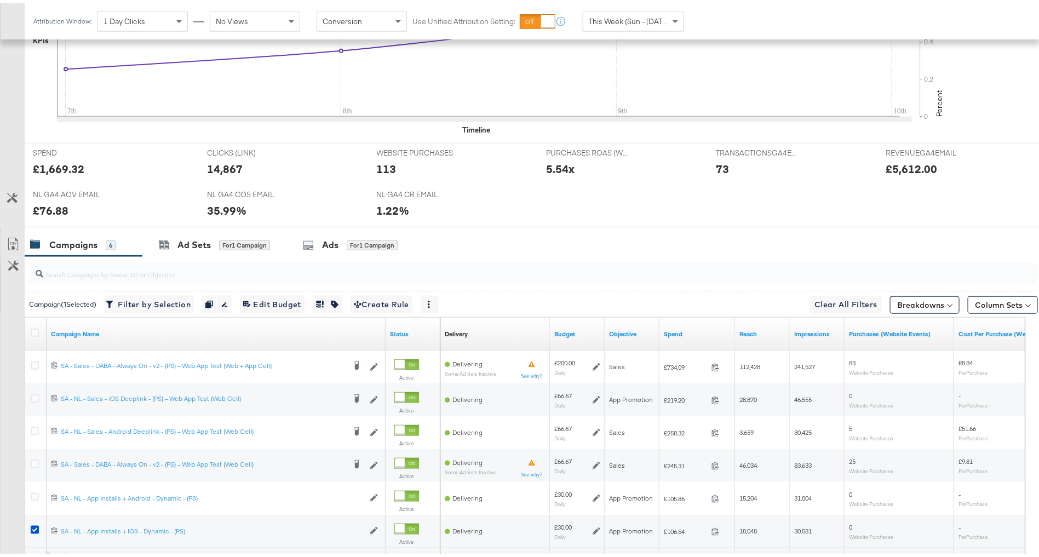
scroll to position [475, 0]
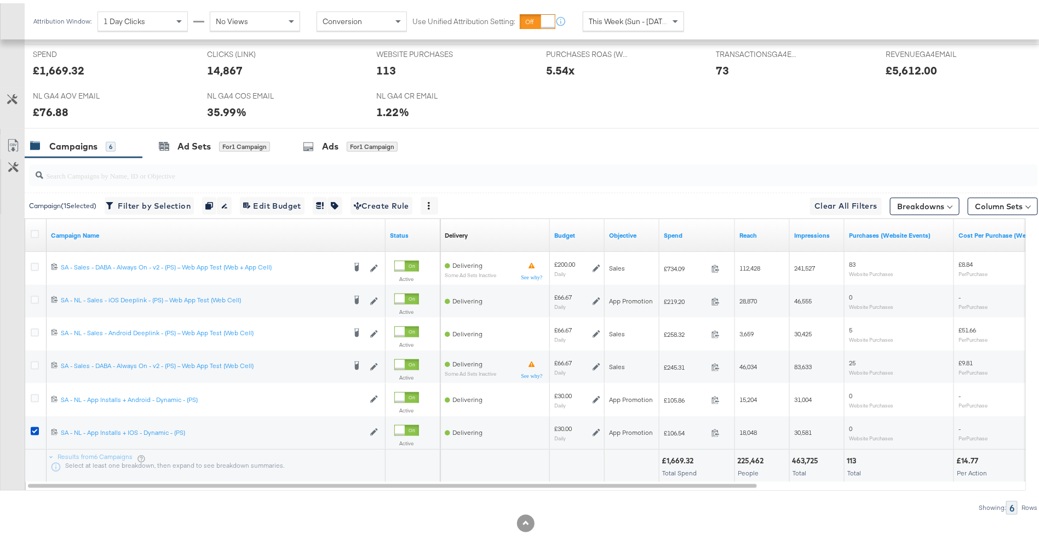
click at [227, 154] on div at bounding box center [531, 171] width 1013 height 35
click at [229, 147] on div "Ad Sets for 1 Campaign" at bounding box center [214, 143] width 111 height 13
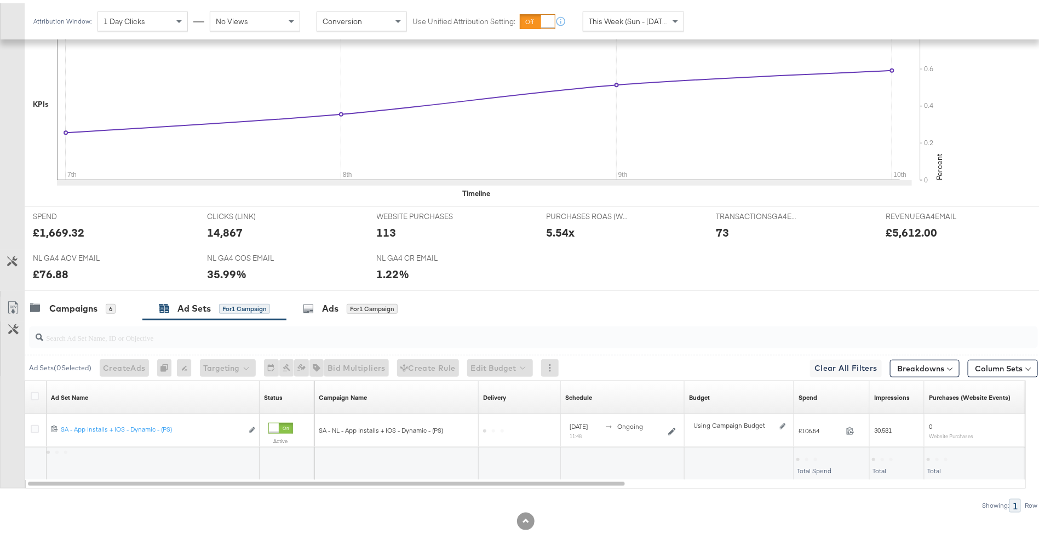
scroll to position [311, 0]
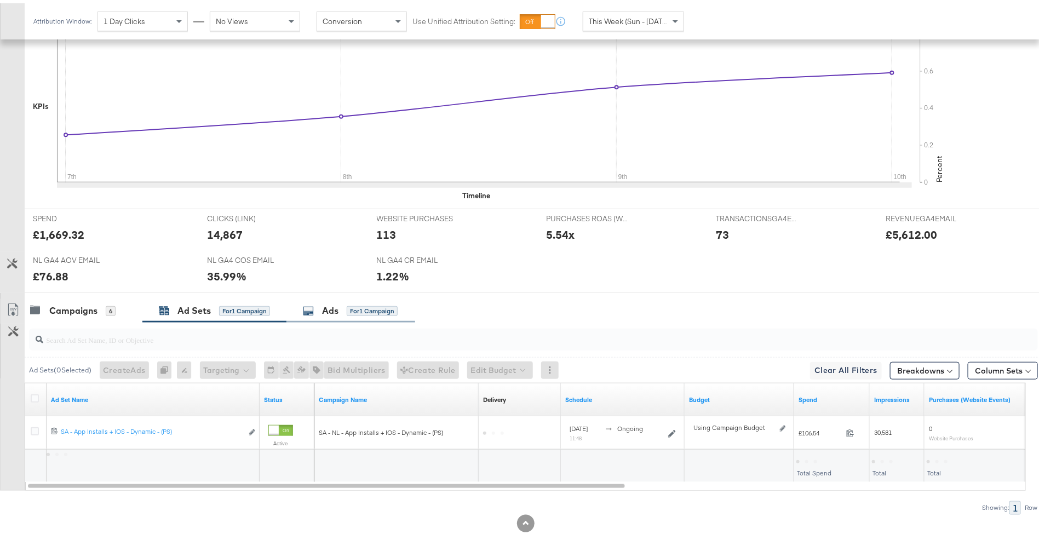
click at [337, 307] on div "Ads" at bounding box center [330, 307] width 16 height 13
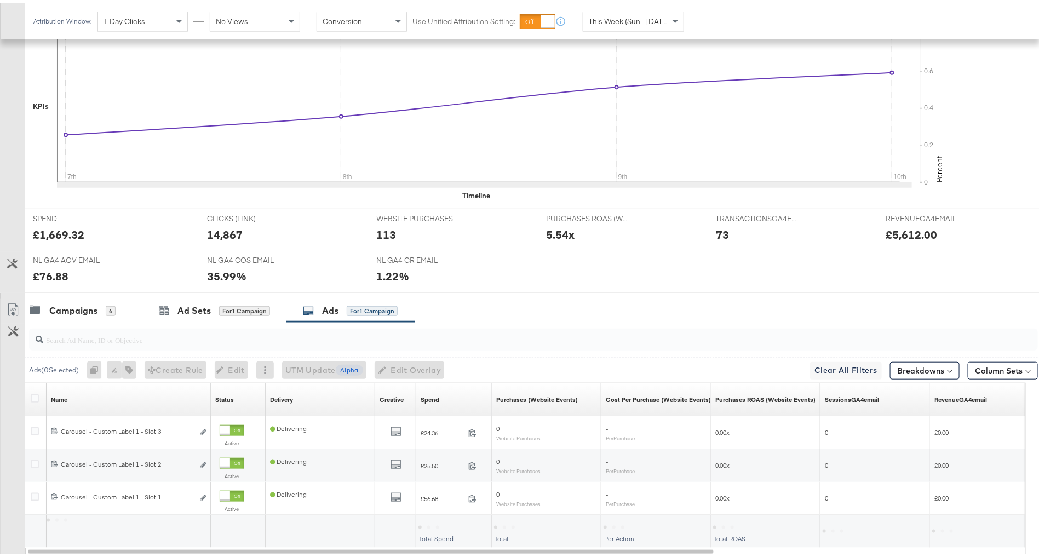
scroll to position [376, 0]
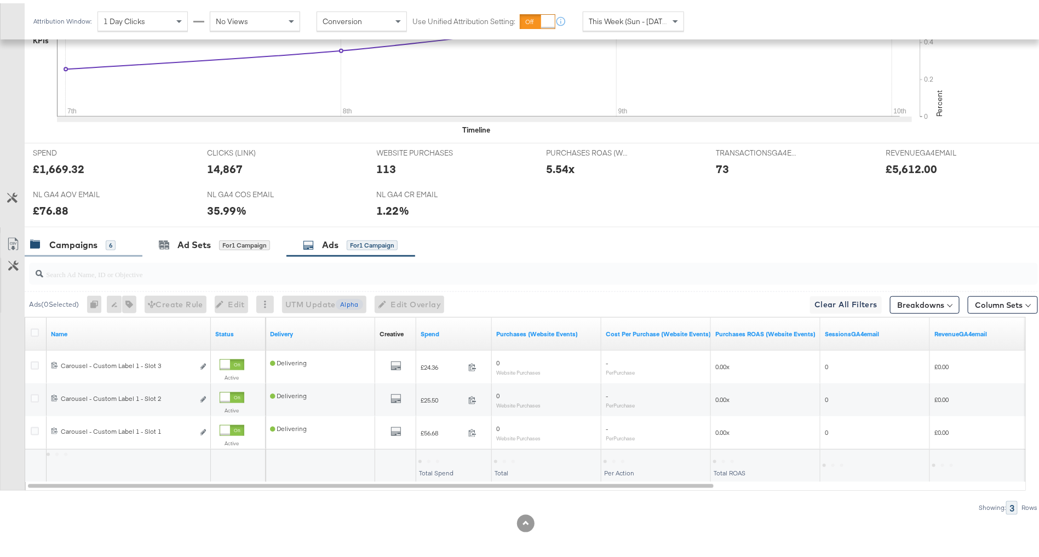
click at [76, 247] on div "Campaigns 6" at bounding box center [84, 242] width 118 height 24
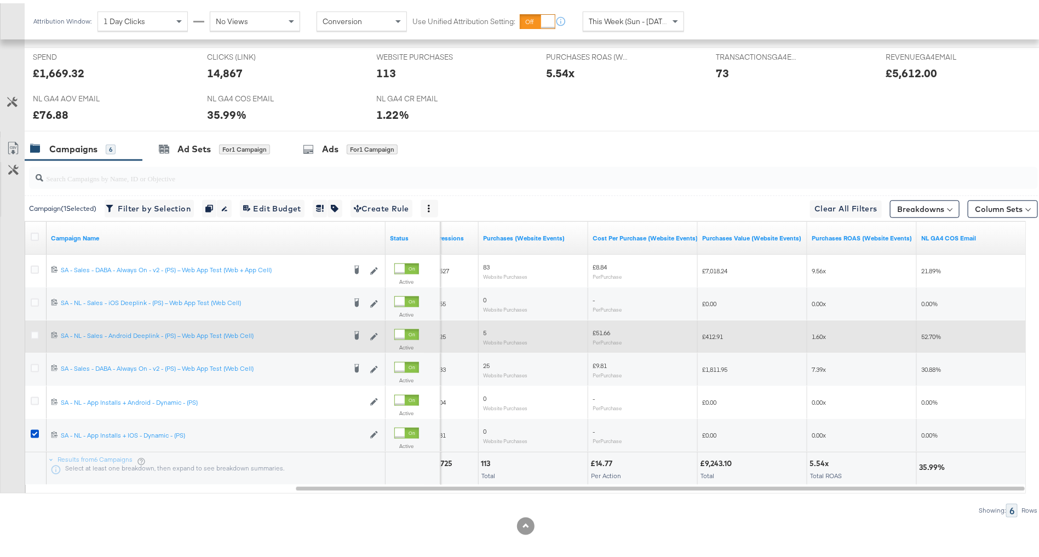
scroll to position [475, 0]
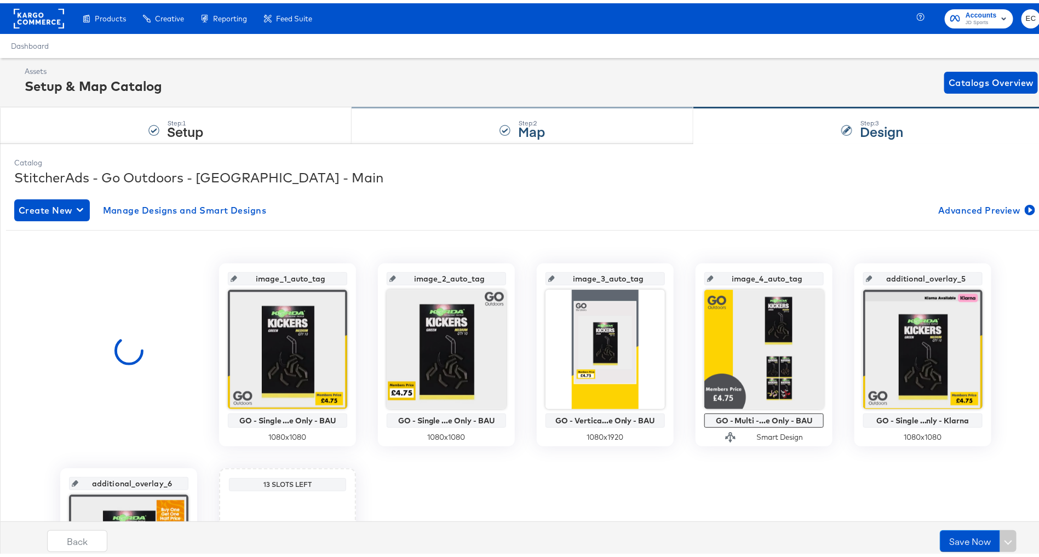
click at [446, 133] on div "Step: 2 Map" at bounding box center [523, 123] width 342 height 36
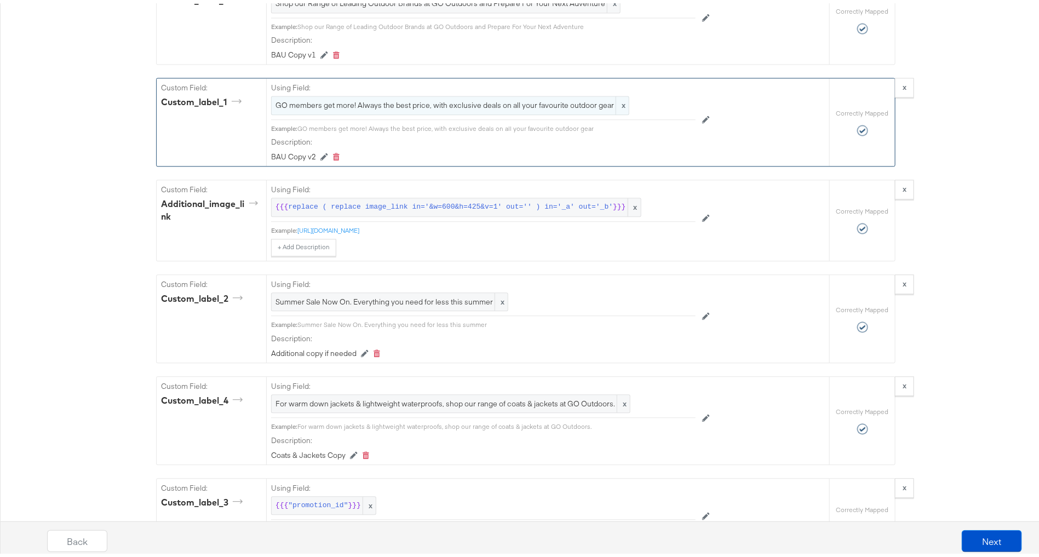
scroll to position [1160, 0]
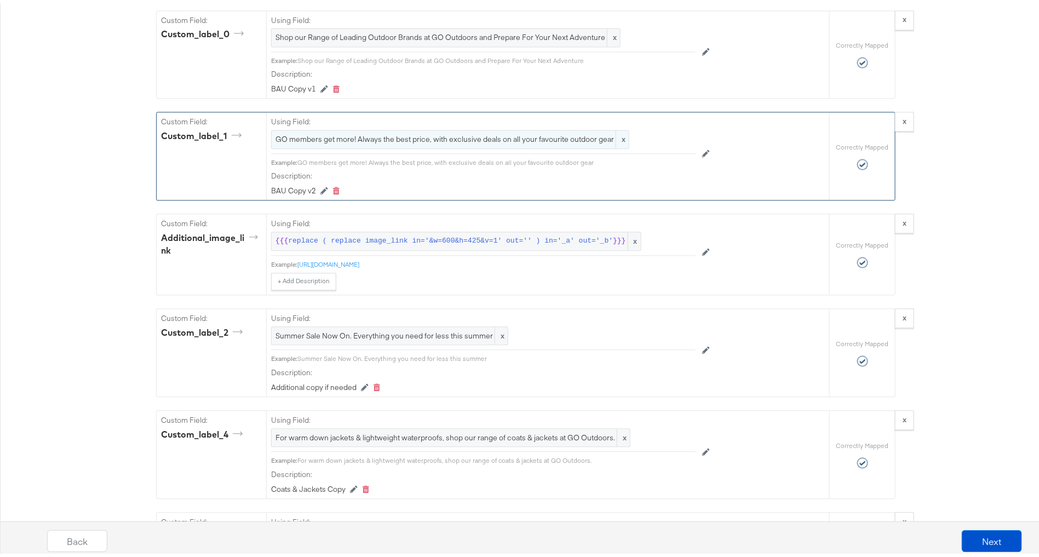
click at [425, 141] on span "GO members get more! Always the best price, with exclusive deals on all your fa…" at bounding box center [450, 136] width 349 height 10
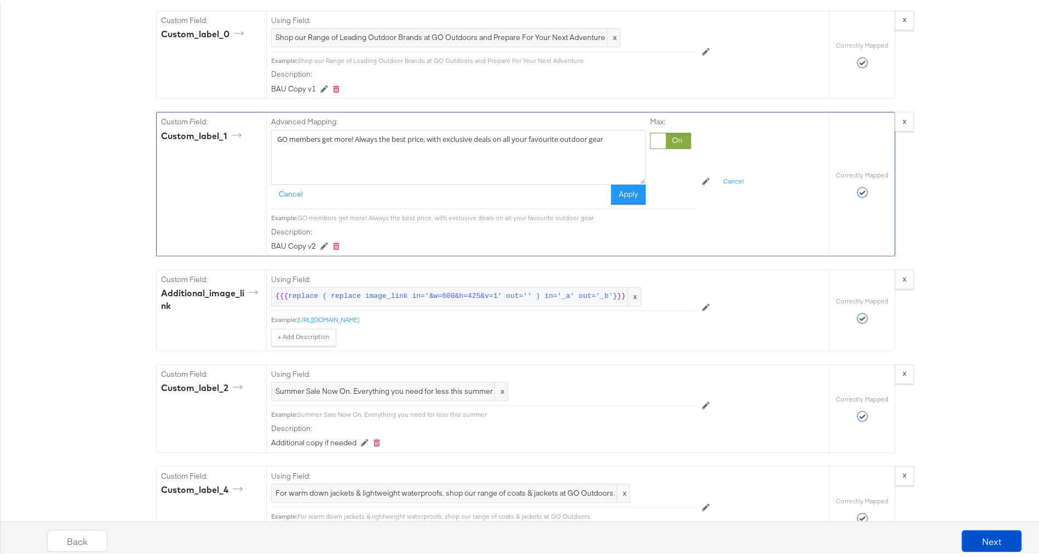
click at [425, 152] on textarea "GO members get more! Always the best price, with exclusive deals on all your fa…" at bounding box center [458, 154] width 375 height 55
click at [378, 39] on span "Shop our Range of Leading Outdoor Brands at GO Outdoors and Prepare For Your Ne…" at bounding box center [446, 34] width 341 height 10
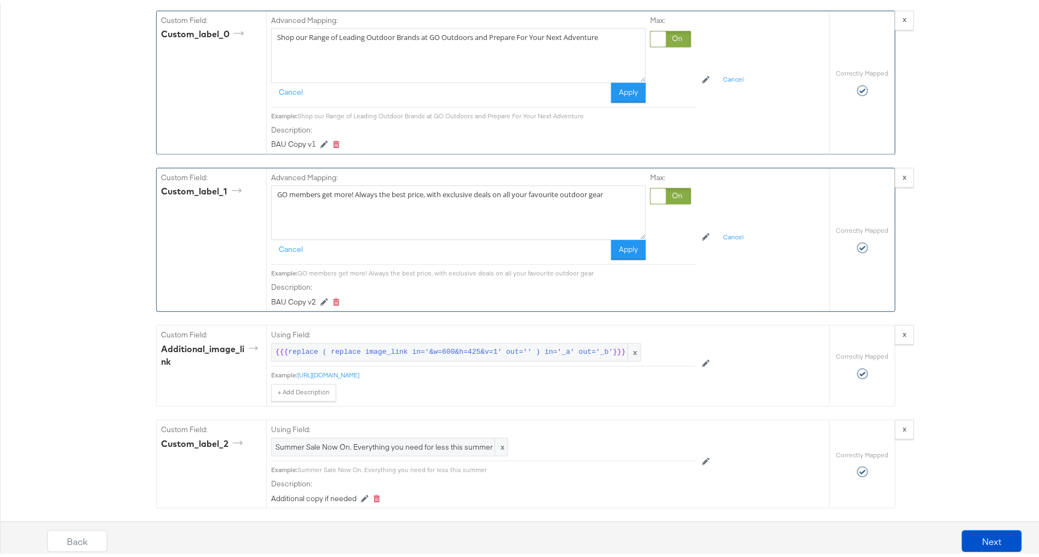
click at [378, 53] on textarea "Shop our Range of Leading Outdoor Brands at GO Outdoors and Prepare For Your Ne…" at bounding box center [458, 52] width 375 height 55
click at [287, 256] on button "Cancel" at bounding box center [290, 247] width 39 height 20
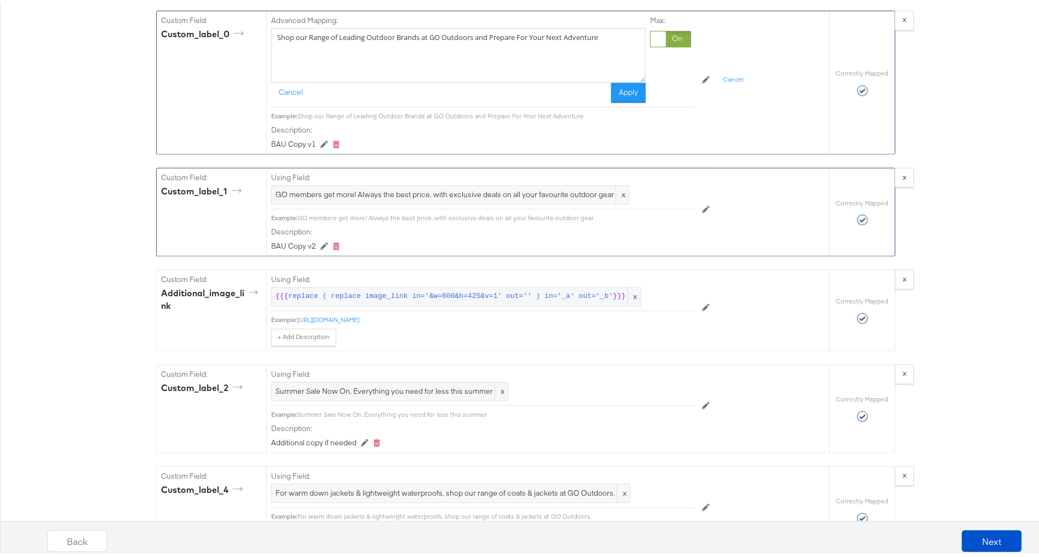
click at [280, 79] on textarea "Shop our Range of Leading Outdoor Brands at GO Outdoors and Prepare For Your Ne…" at bounding box center [458, 52] width 375 height 55
click at [280, 99] on button "Cancel" at bounding box center [290, 89] width 39 height 20
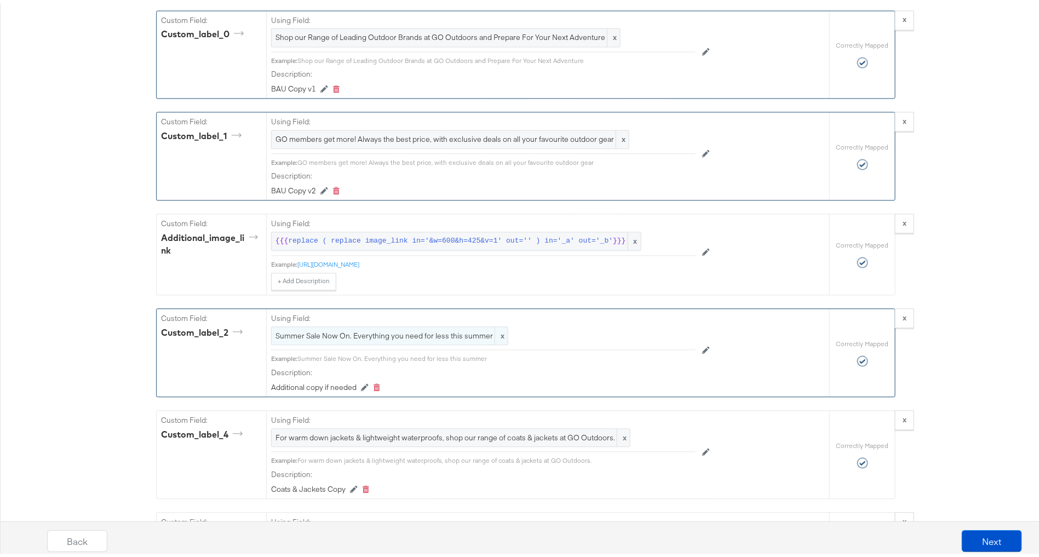
click at [325, 338] on span "Summer Sale Now On. Everything you need for less this summer" at bounding box center [390, 333] width 228 height 10
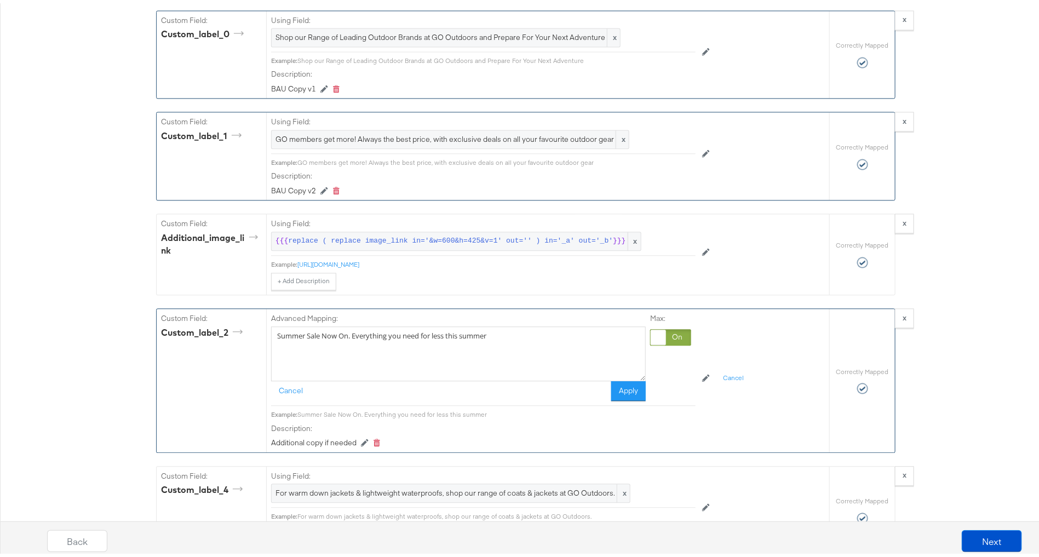
click at [325, 346] on textarea "Summer Sale Now On. Everything you need for less this summer" at bounding box center [458, 350] width 375 height 55
type textarea "Shop our Range of Leading Outdoor Brands at GO Outdoors and Prepare For Your Ne…"
click at [628, 398] on button "Apply" at bounding box center [628, 388] width 35 height 20
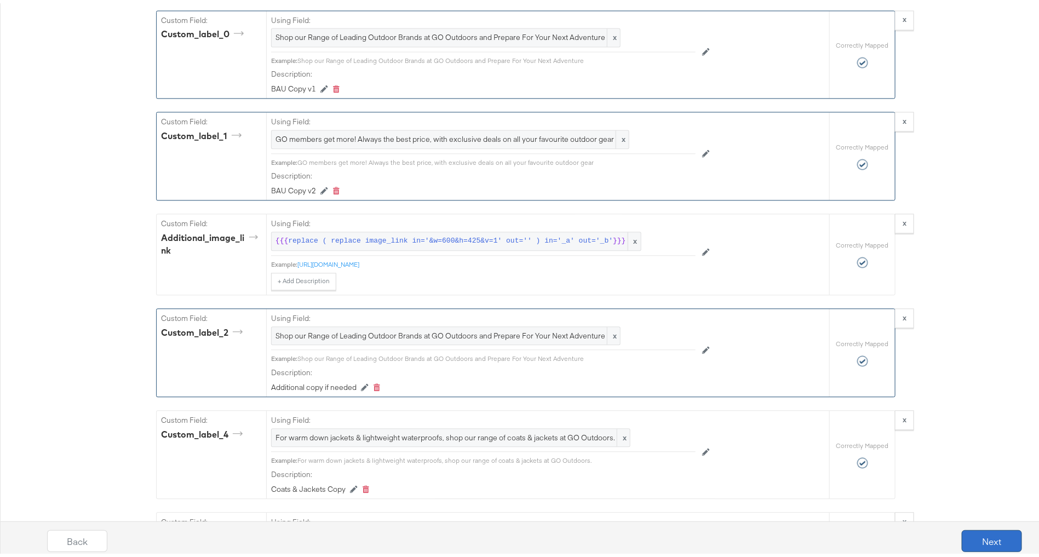
click at [971, 536] on button "Next" at bounding box center [992, 538] width 60 height 22
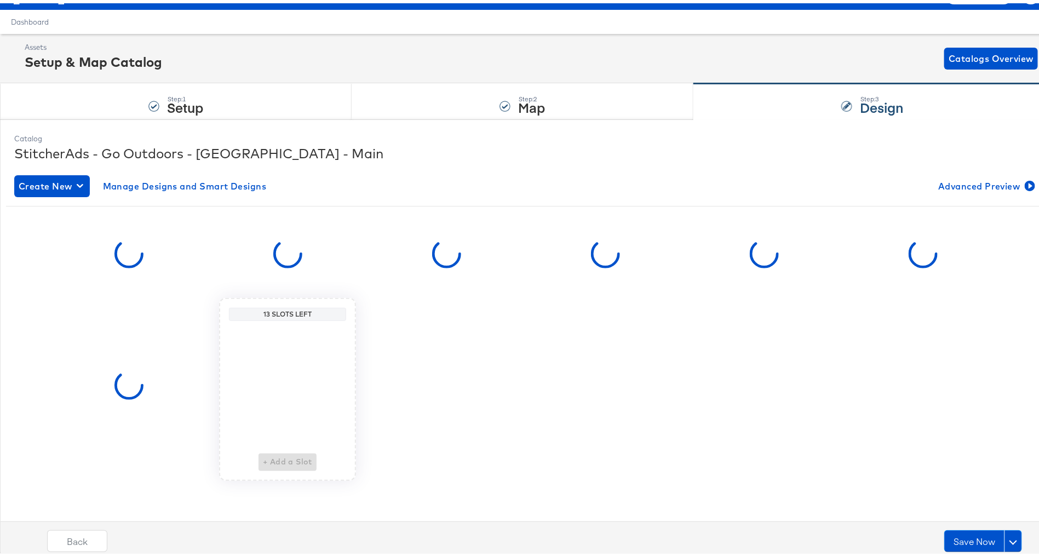
scroll to position [0, 0]
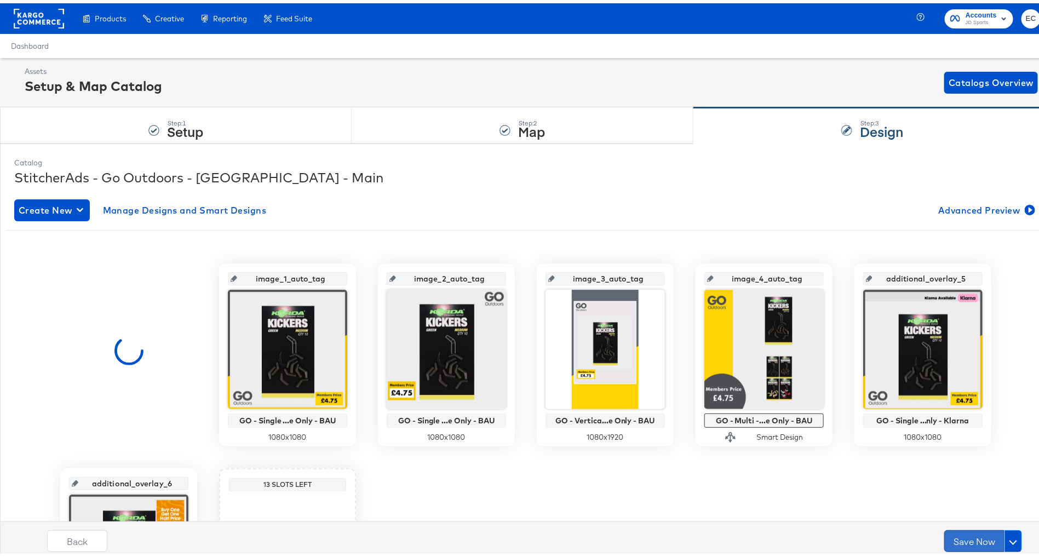
click at [959, 536] on button "Save Now" at bounding box center [974, 538] width 60 height 22
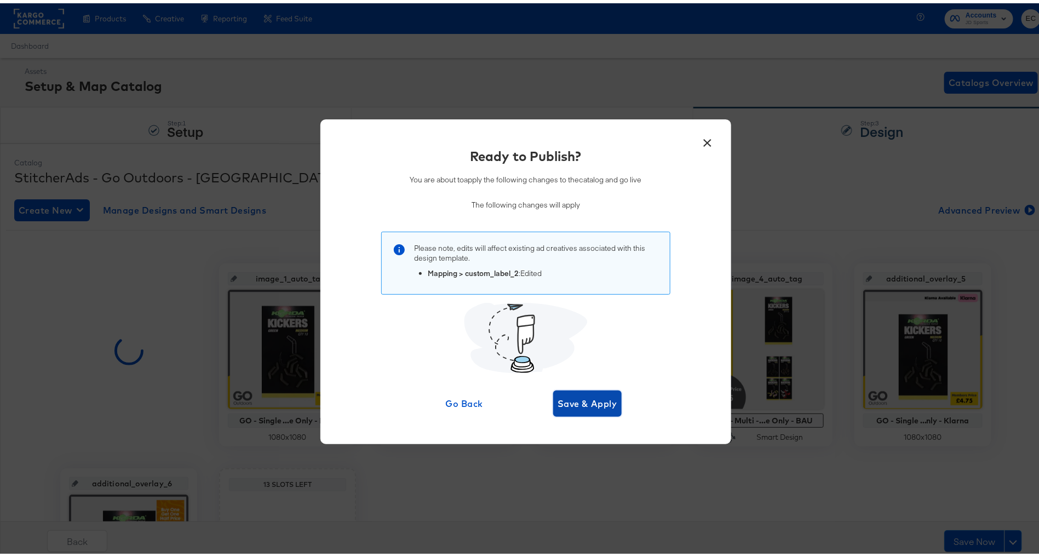
click at [580, 398] on span "Save & Apply" at bounding box center [588, 400] width 60 height 15
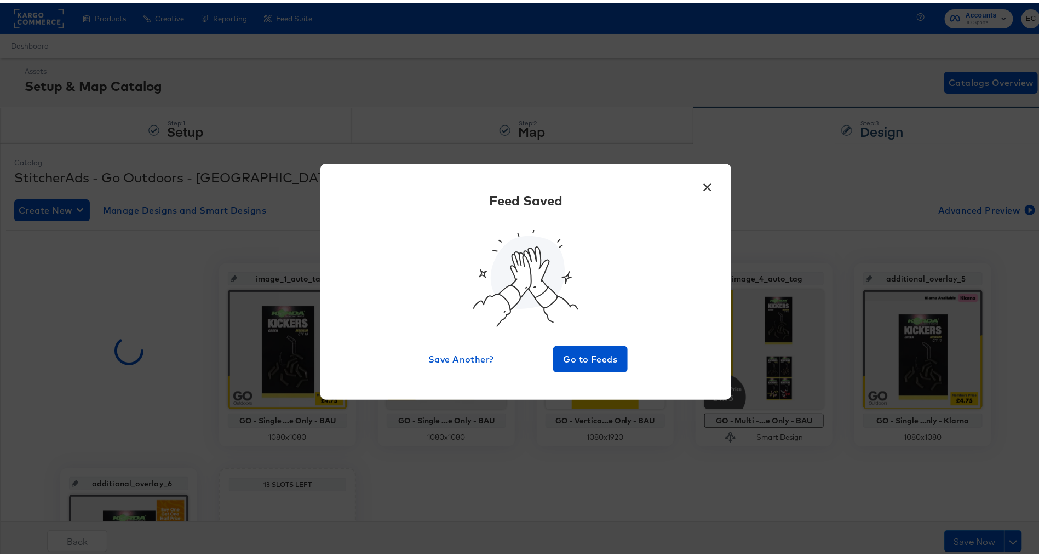
click at [698, 186] on button "×" at bounding box center [708, 181] width 20 height 20
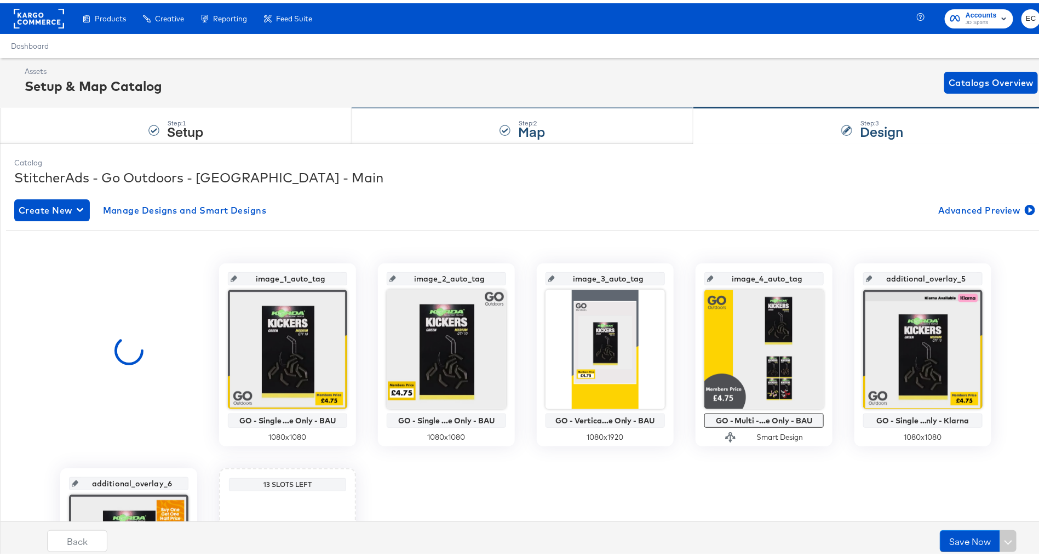
click at [572, 130] on div "Step: 2 Map" at bounding box center [523, 123] width 342 height 36
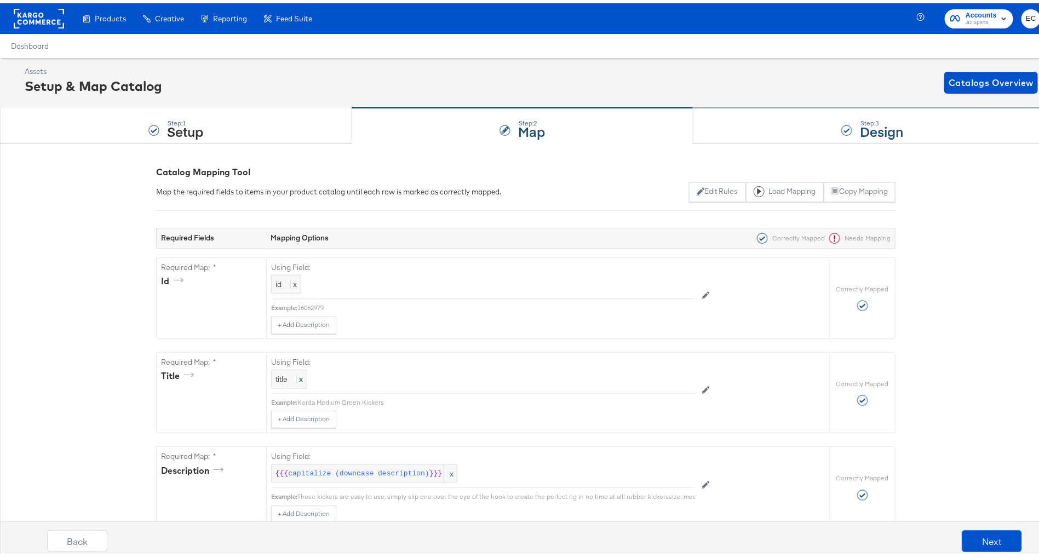
click at [753, 127] on div "Step: 3 Design" at bounding box center [872, 123] width 358 height 36
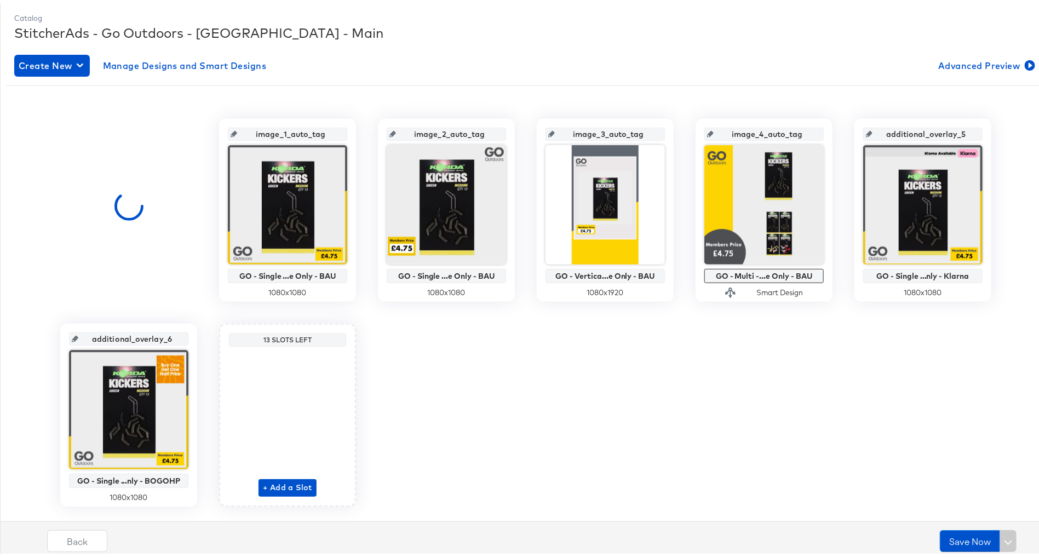
scroll to position [169, 0]
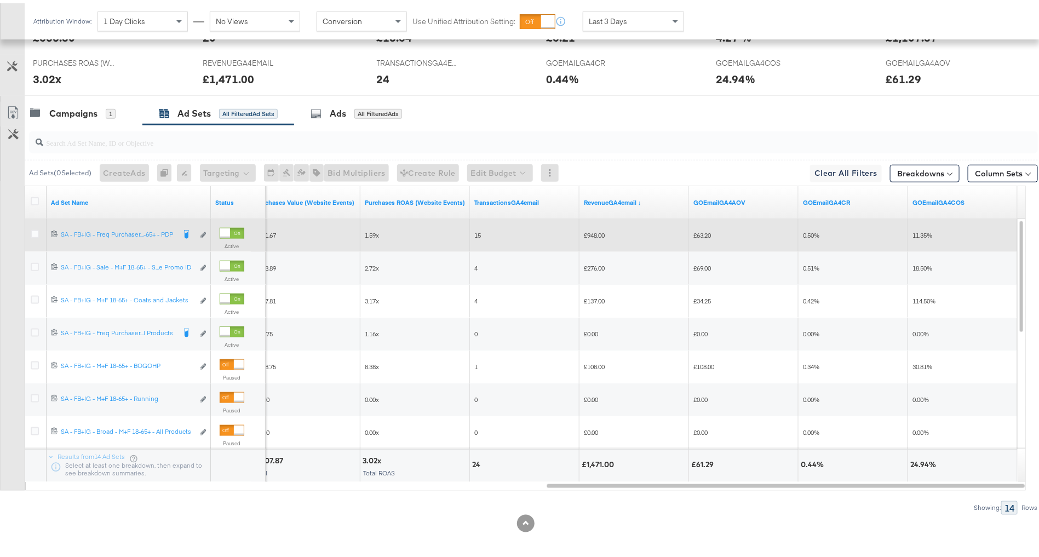
scroll to position [508, 0]
click at [32, 228] on icon at bounding box center [35, 231] width 8 height 8
click at [0, 0] on input "checkbox" at bounding box center [0, 0] width 0 height 0
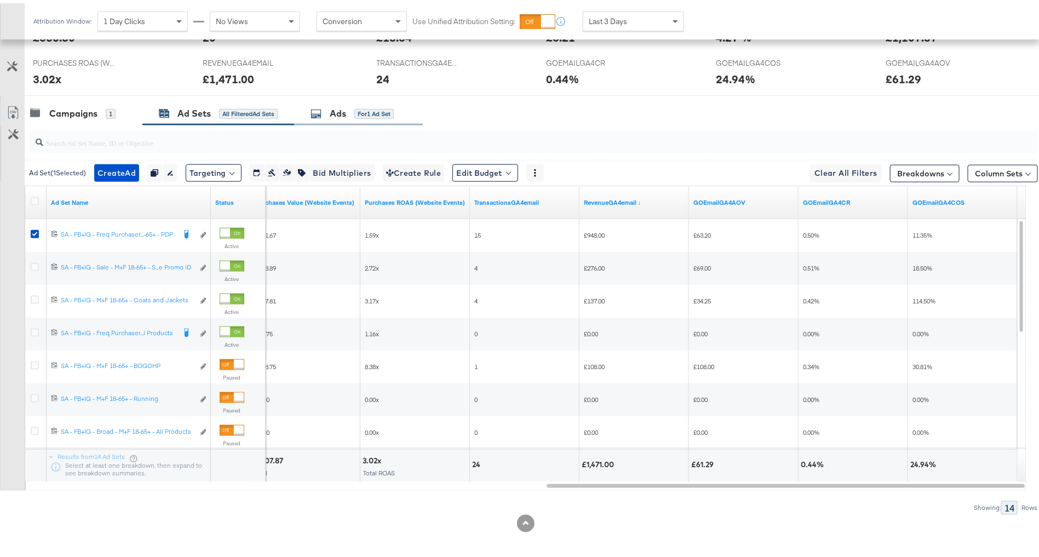
click at [366, 106] on div "for 1 Ad Set" at bounding box center [373, 111] width 39 height 10
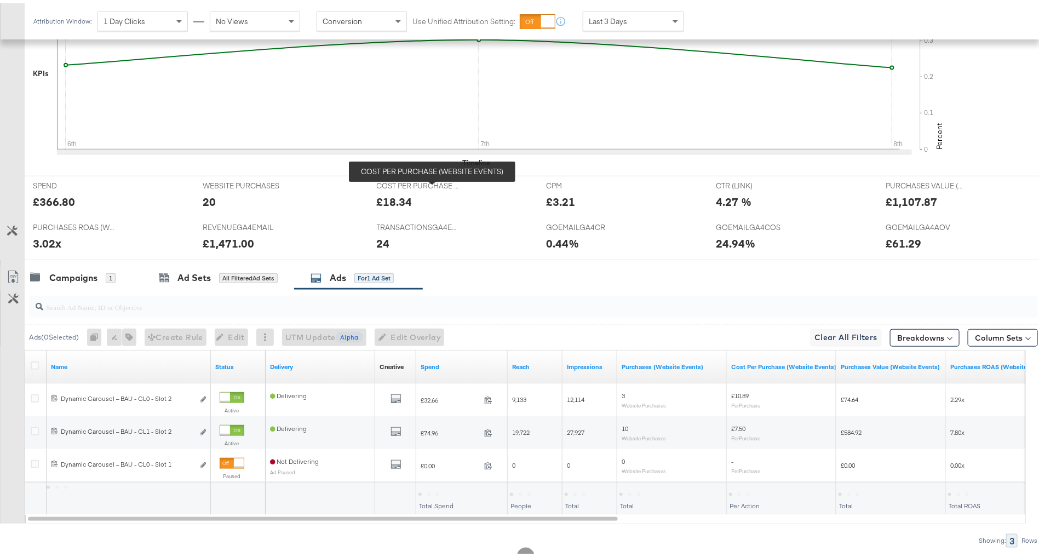
scroll to position [376, 0]
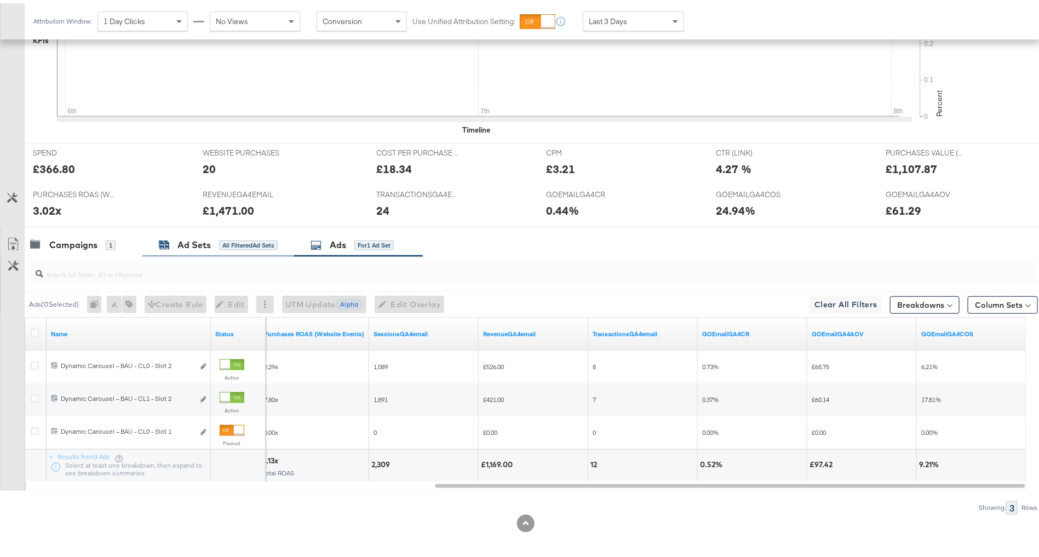
click at [217, 240] on div "Ad Sets All Filtered Ad Sets" at bounding box center [218, 242] width 119 height 13
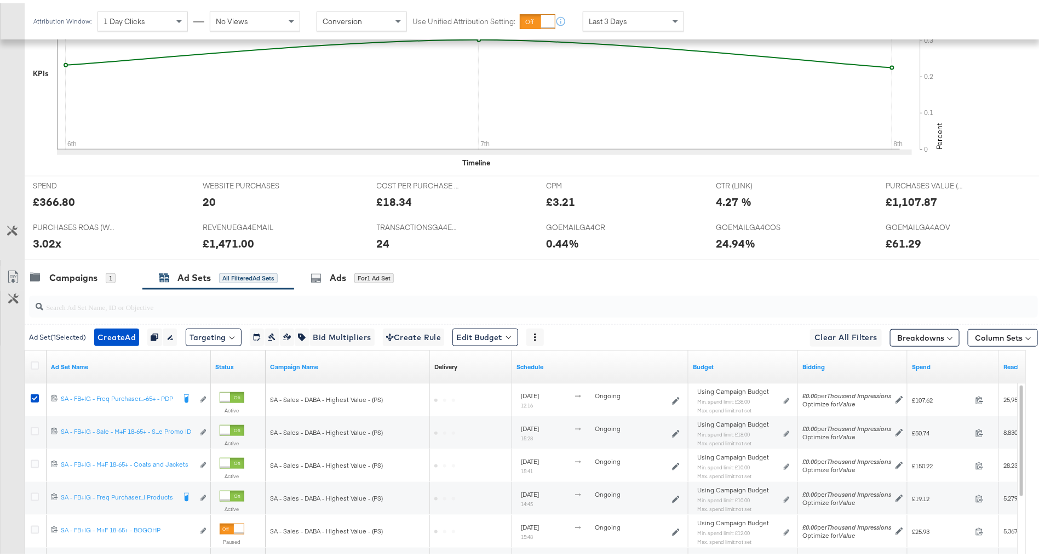
scroll to position [508, 0]
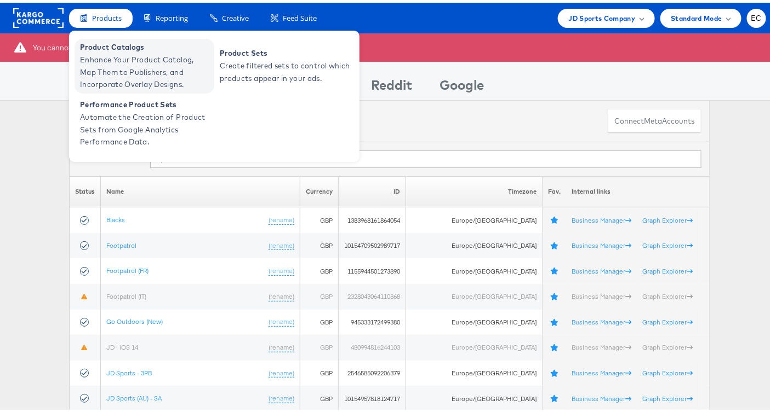
click at [114, 51] on span "Enhance Your Product Catalog, Map Them to Publishers, and Incorporate Overlay D…" at bounding box center [145, 69] width 131 height 37
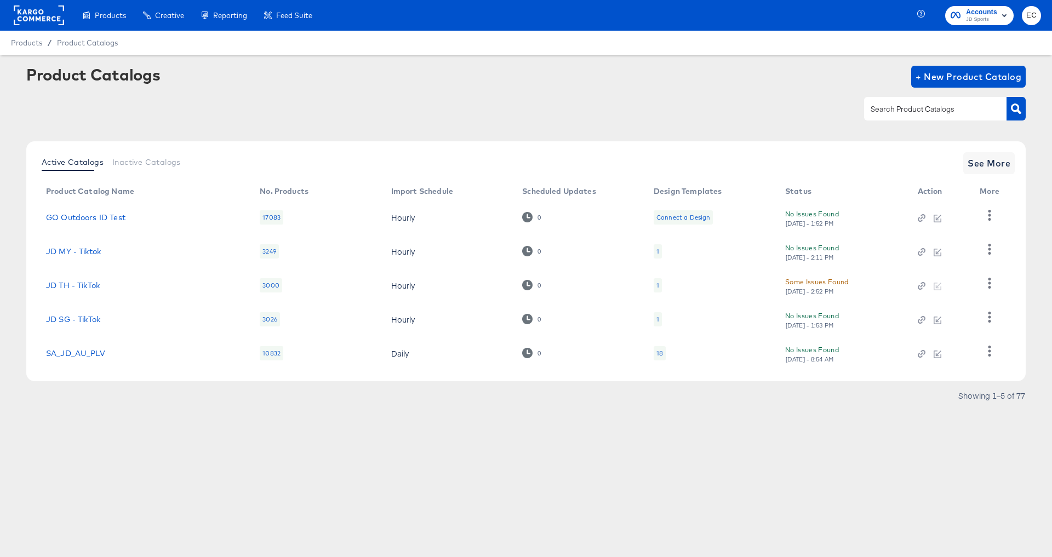
click at [897, 110] on input "text" at bounding box center [926, 109] width 117 height 13
type input "it"
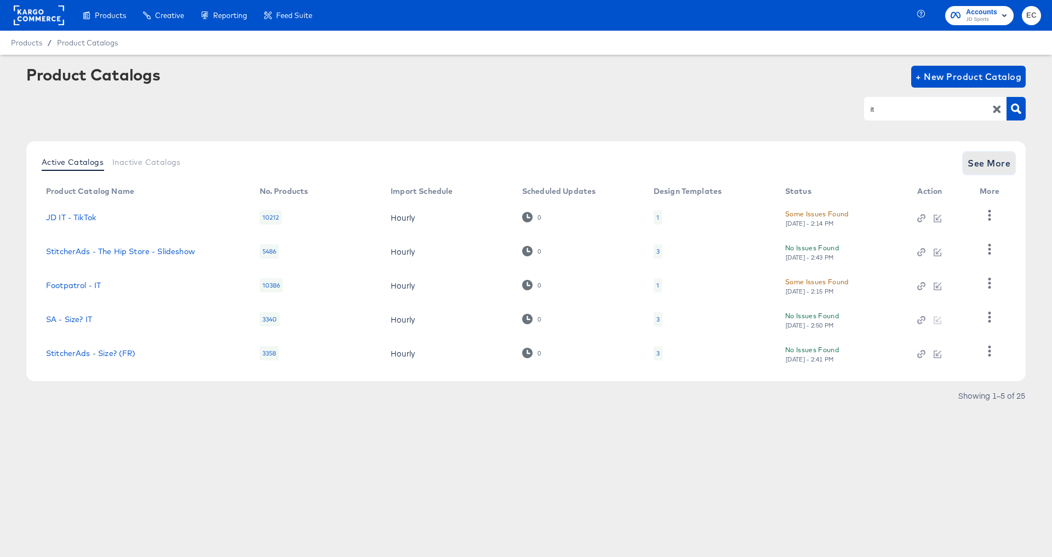
click at [979, 163] on span "See More" at bounding box center [988, 163] width 43 height 15
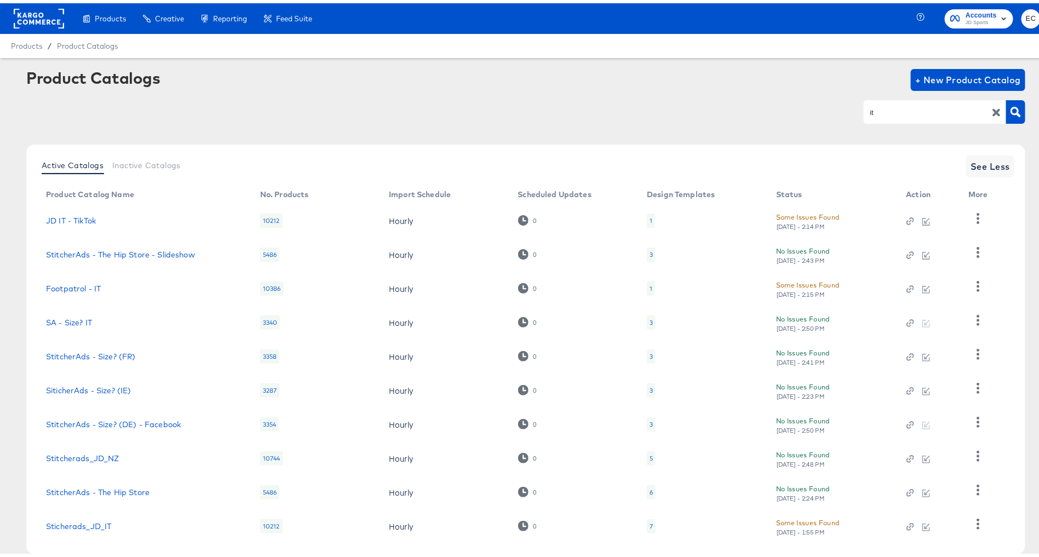
scroll to position [55, 0]
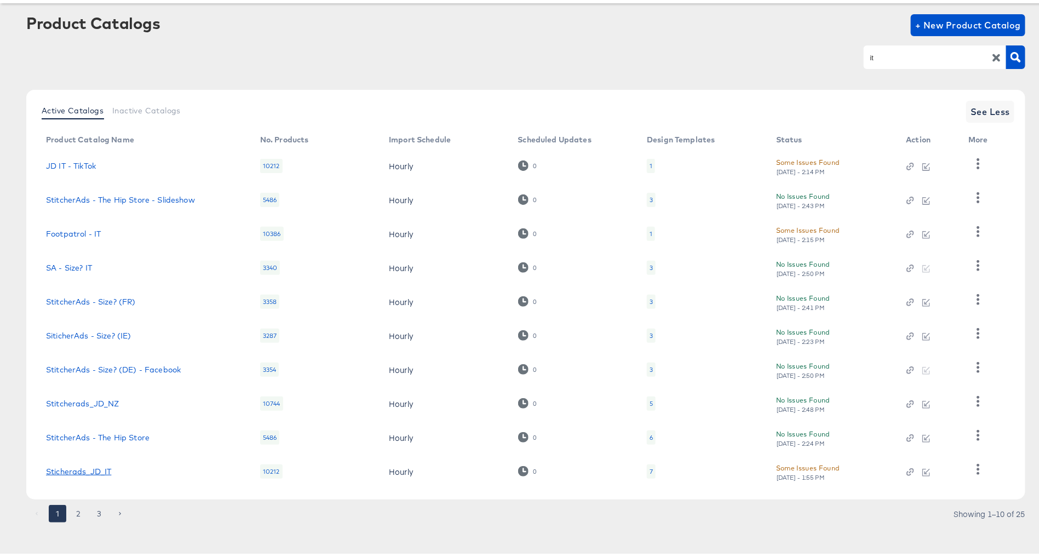
click at [77, 469] on link "Sticherads_JD_IT" at bounding box center [78, 468] width 65 height 9
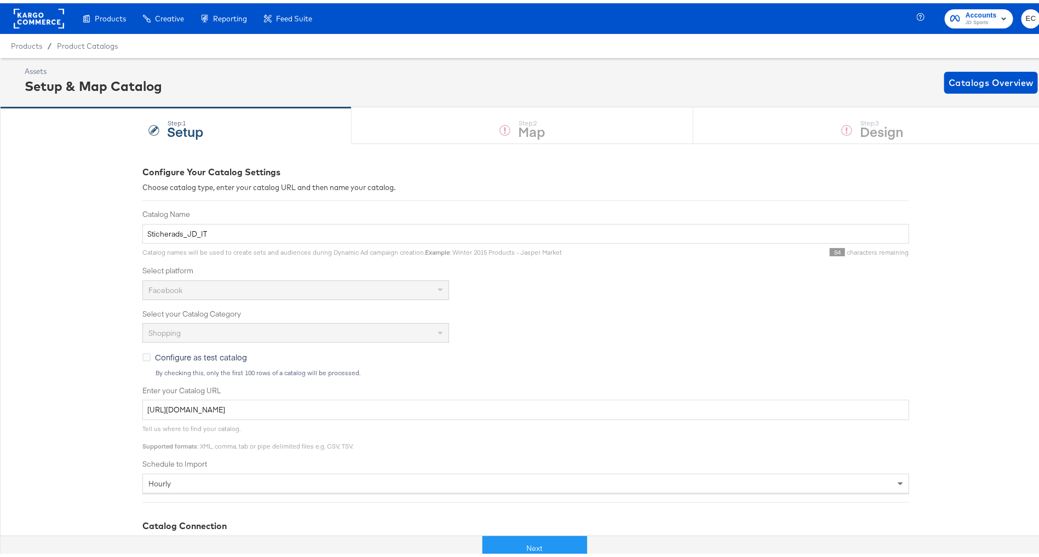
scroll to position [125, 0]
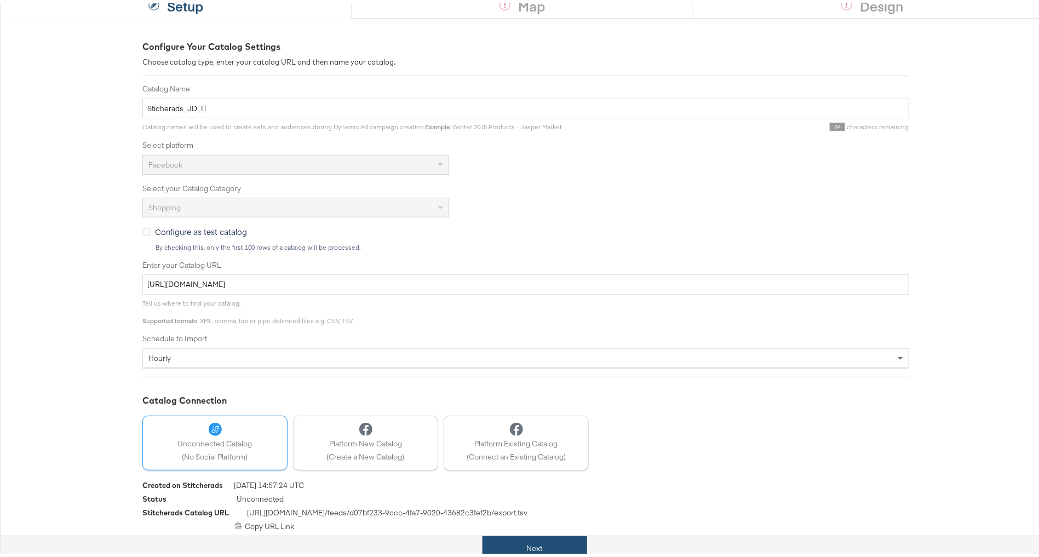
click at [515, 537] on button "Next" at bounding box center [535, 545] width 105 height 25
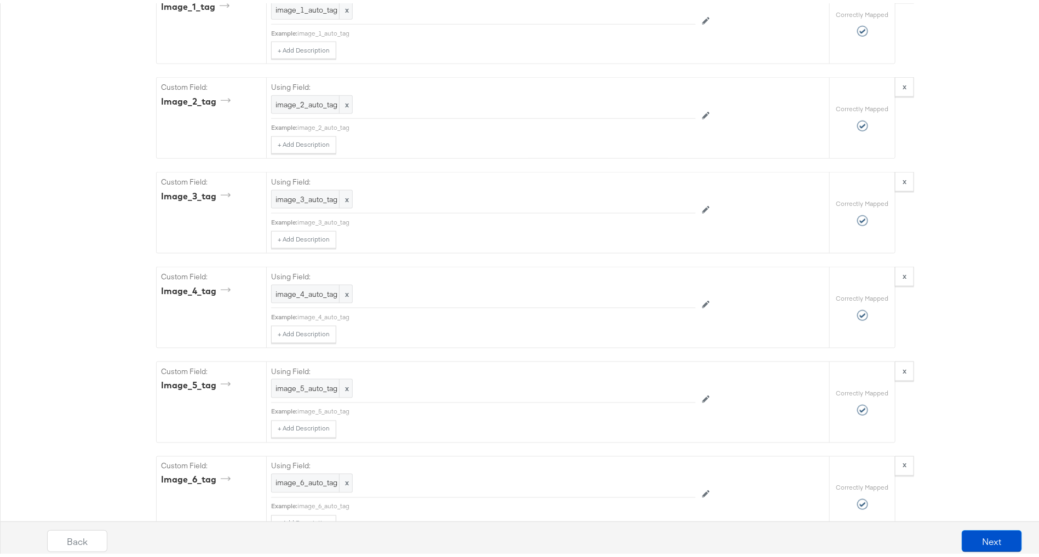
scroll to position [2613, 0]
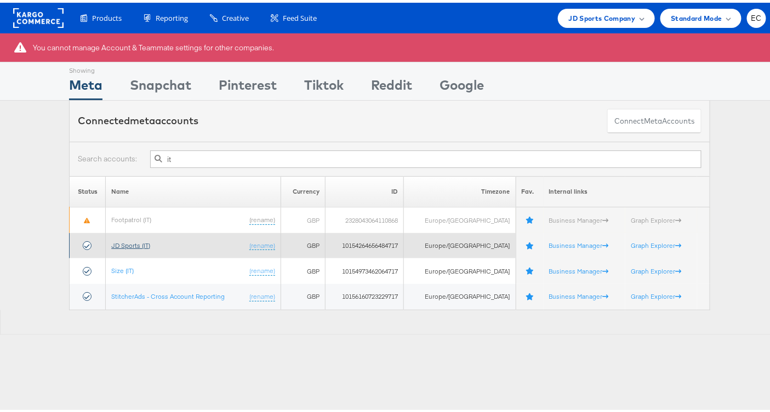
type input "it"
click at [128, 243] on link "JD Sports (IT)" at bounding box center [130, 243] width 39 height 8
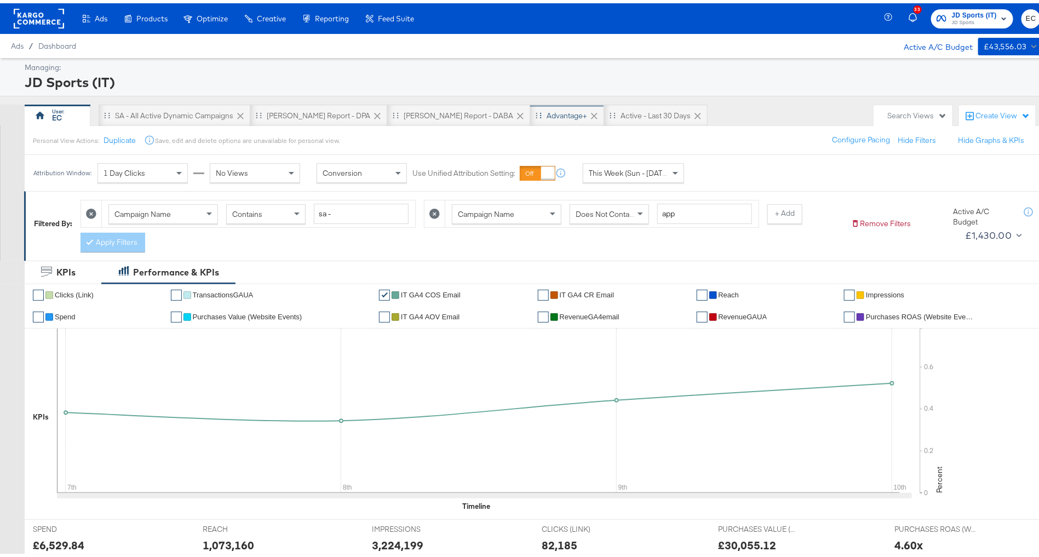
click at [547, 113] on div "Advantage+" at bounding box center [567, 112] width 41 height 10
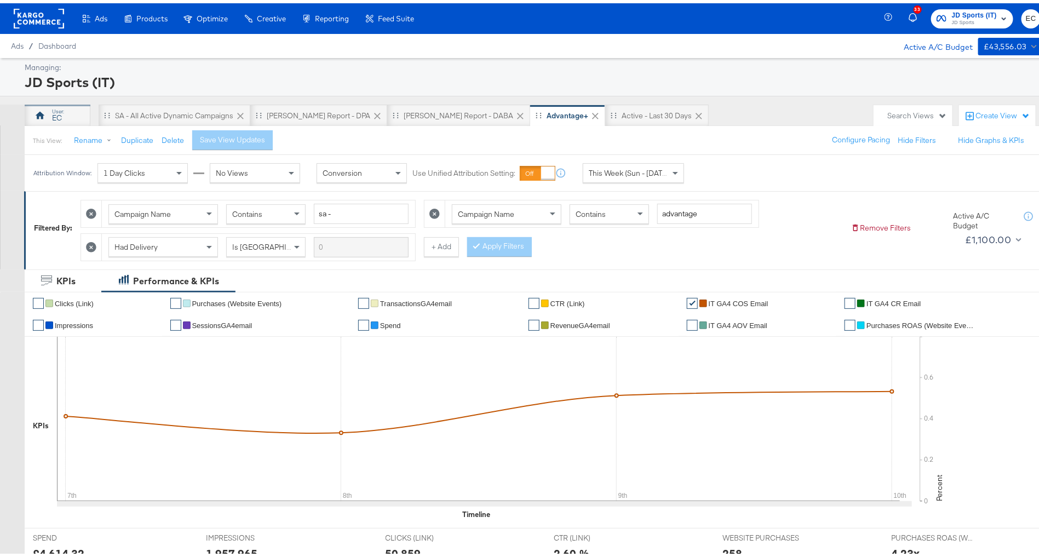
click at [71, 118] on div "EC" at bounding box center [58, 112] width 66 height 22
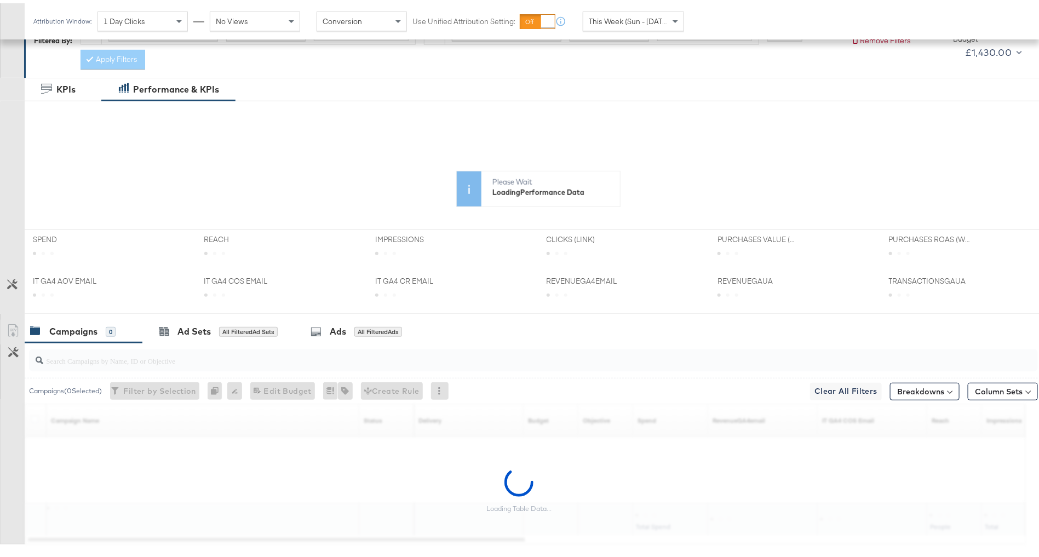
scroll to position [237, 0]
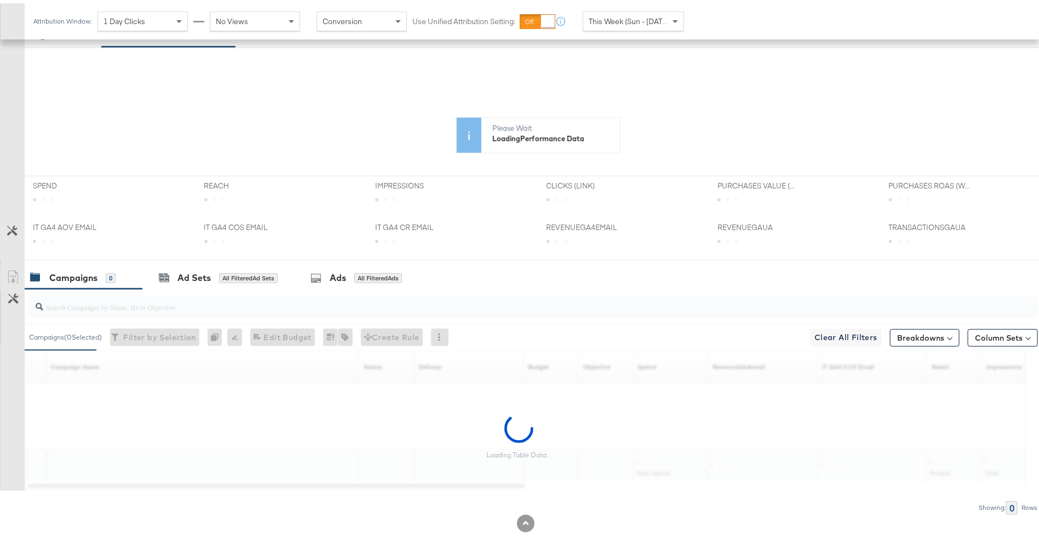
click at [189, 308] on div at bounding box center [533, 303] width 1009 height 22
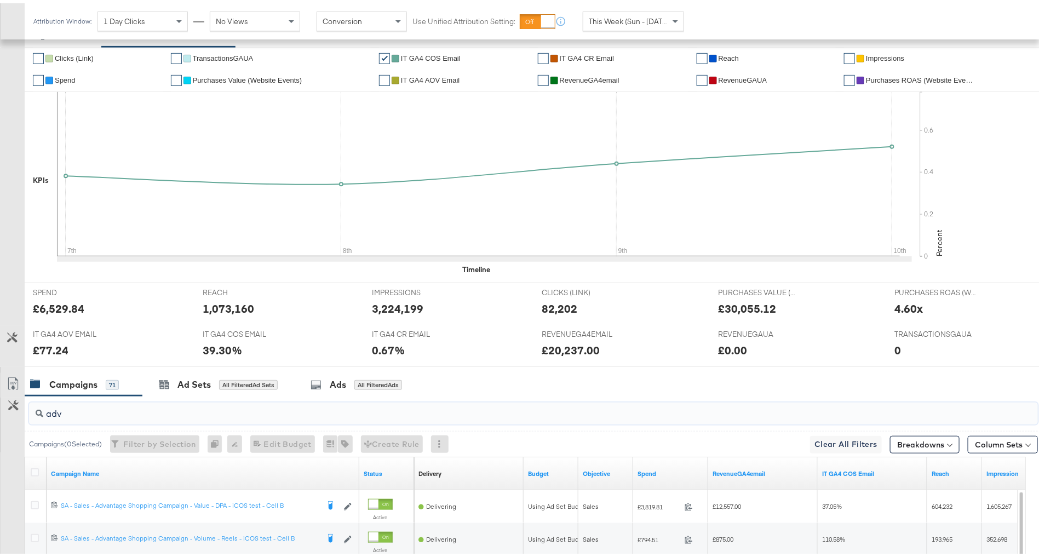
type input "adv"
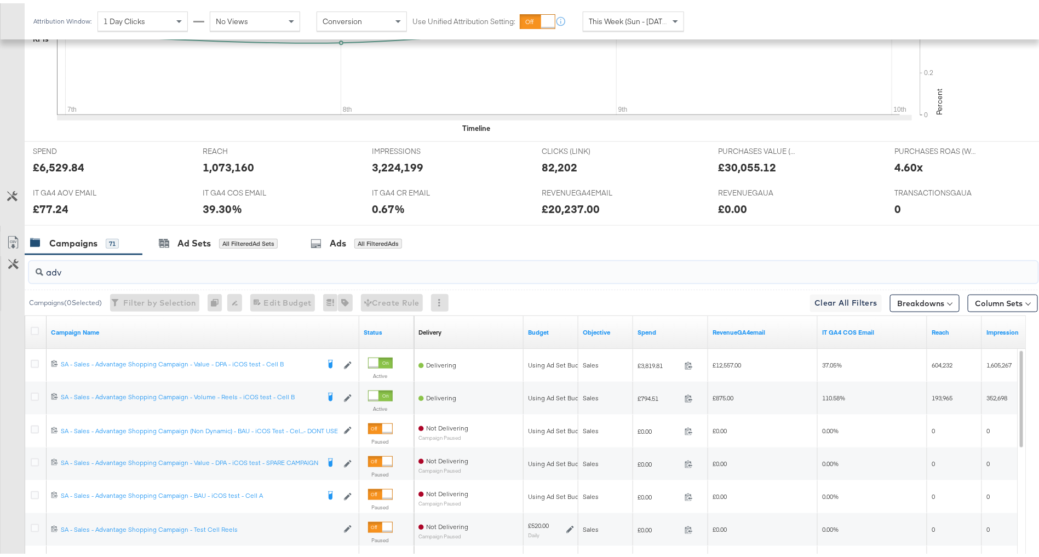
scroll to position [396, 0]
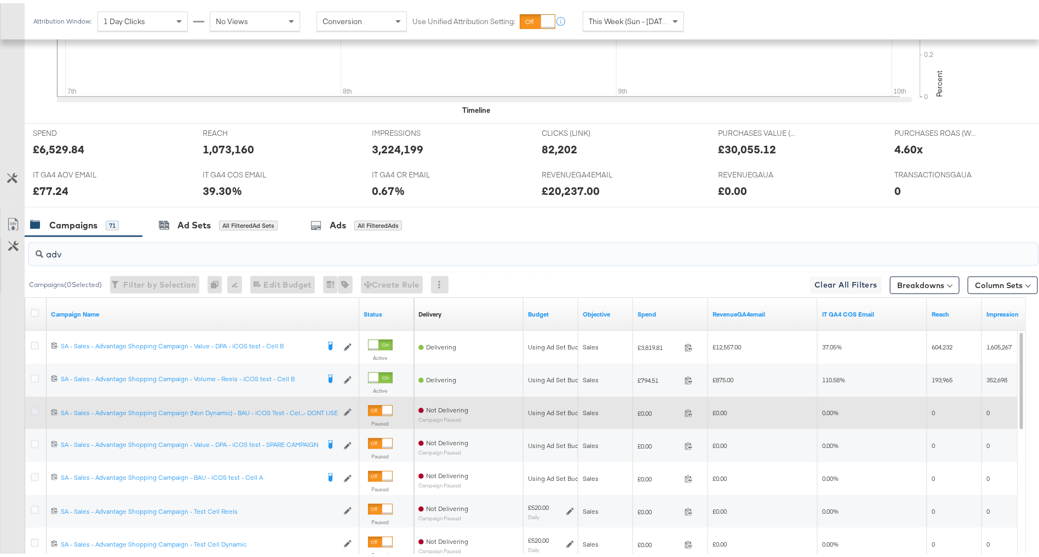
click at [32, 404] on icon at bounding box center [35, 408] width 8 height 8
click at [0, 0] on input "checkbox" at bounding box center [0, 0] width 0 height 0
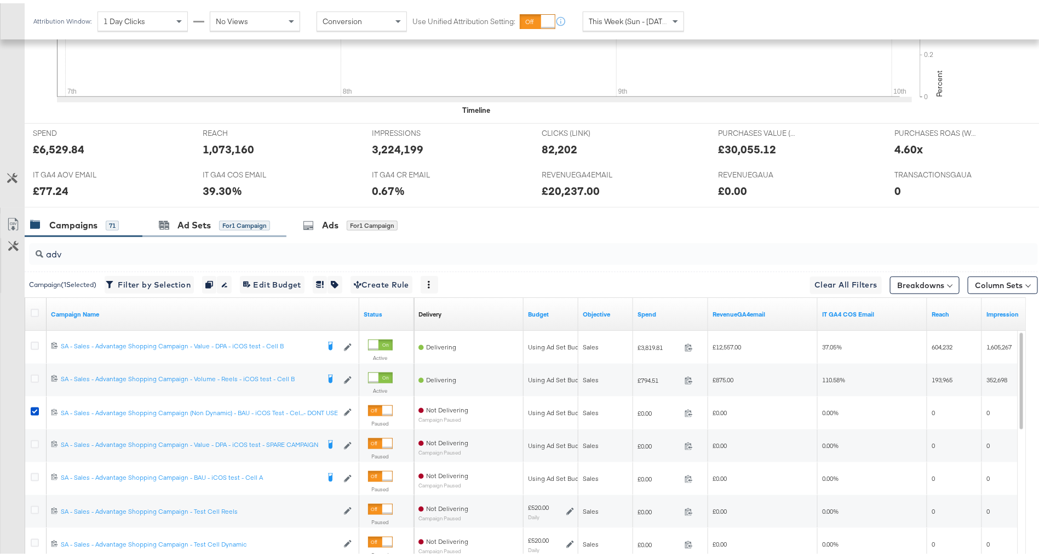
click at [226, 231] on div "Ad Sets for 1 Campaign" at bounding box center [214, 222] width 144 height 24
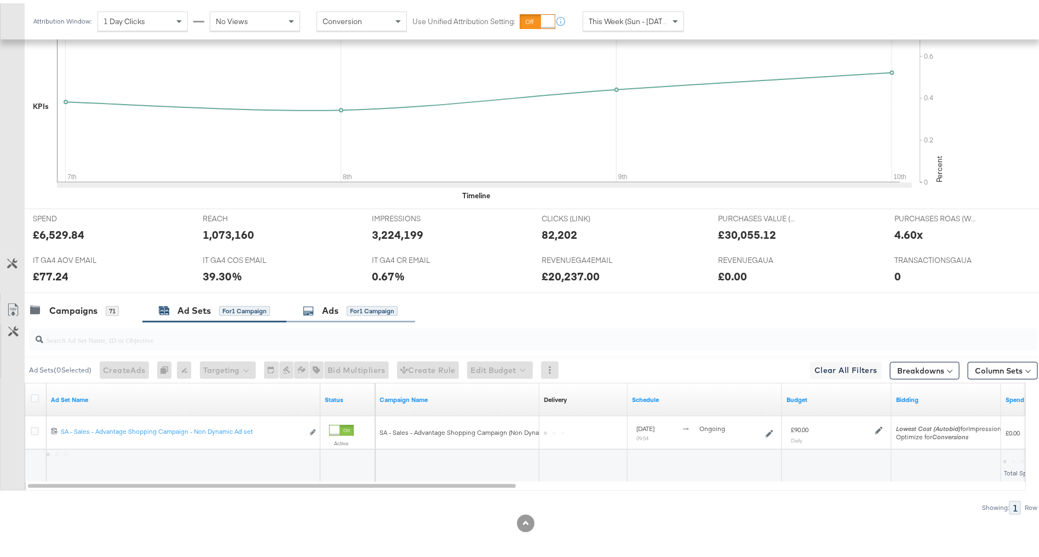
click at [332, 305] on div "Ads" at bounding box center [330, 307] width 16 height 13
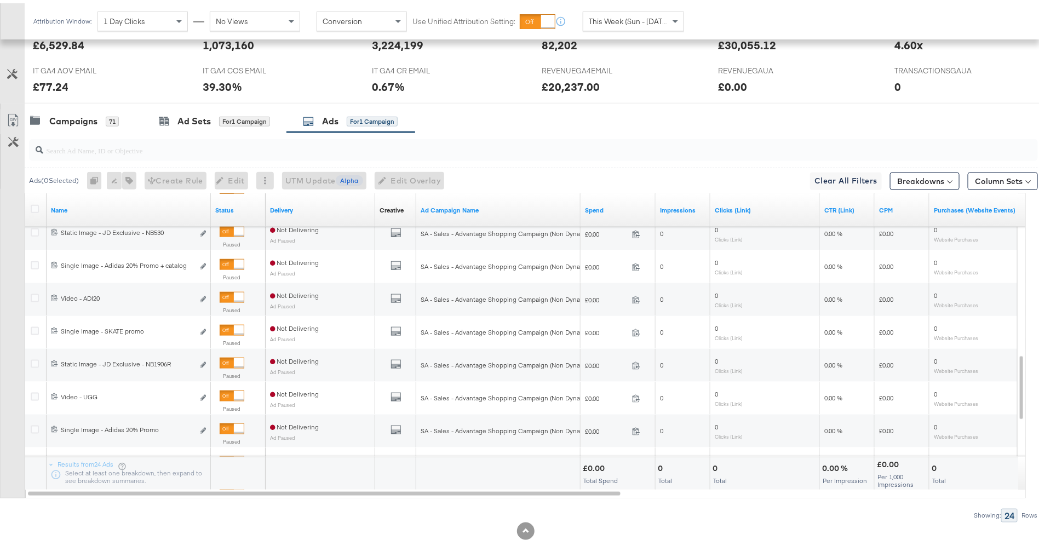
scroll to position [508, 0]
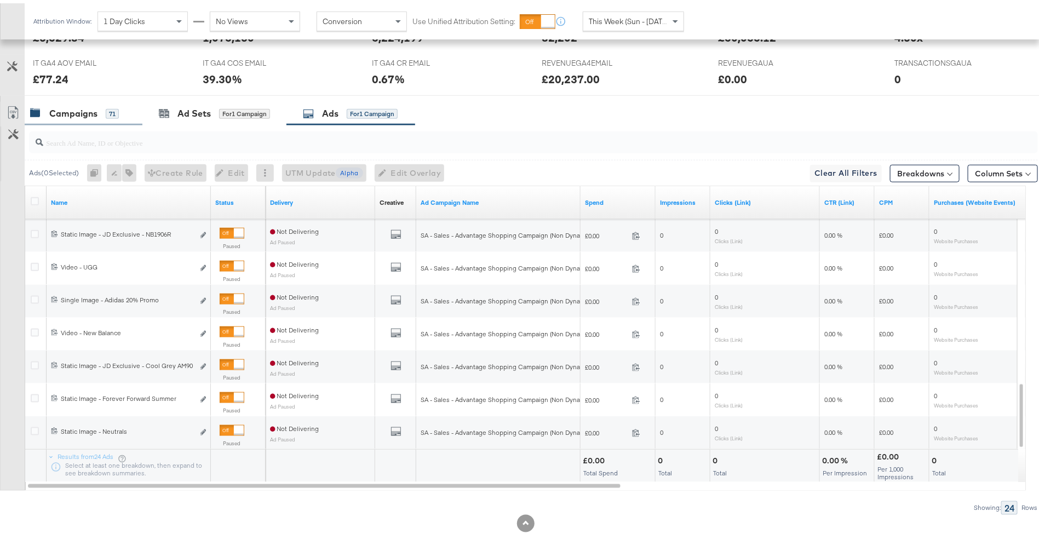
click at [104, 112] on div "Campaigns 71" at bounding box center [74, 110] width 89 height 13
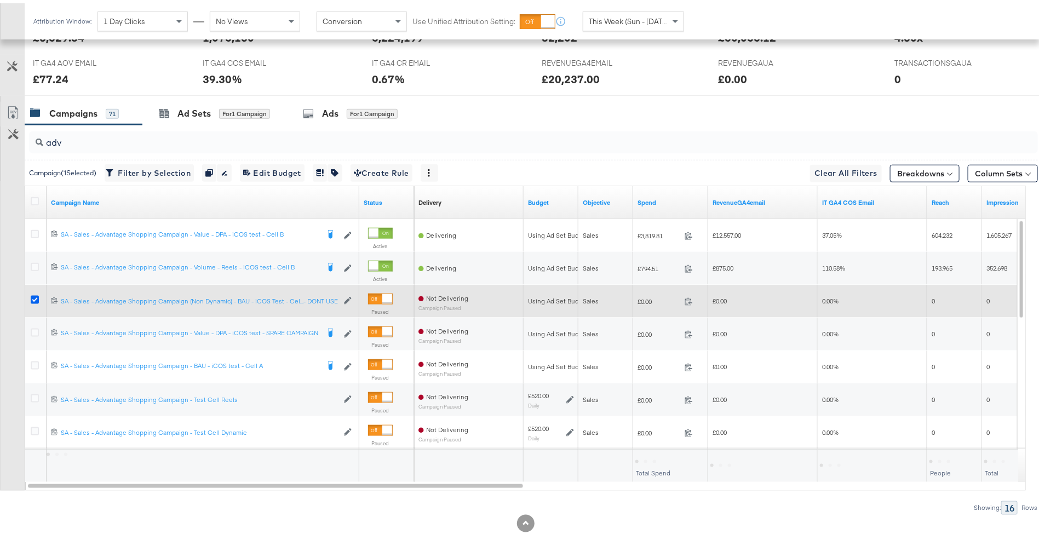
click at [32, 296] on icon at bounding box center [35, 296] width 8 height 8
click at [0, 0] on input "checkbox" at bounding box center [0, 0] width 0 height 0
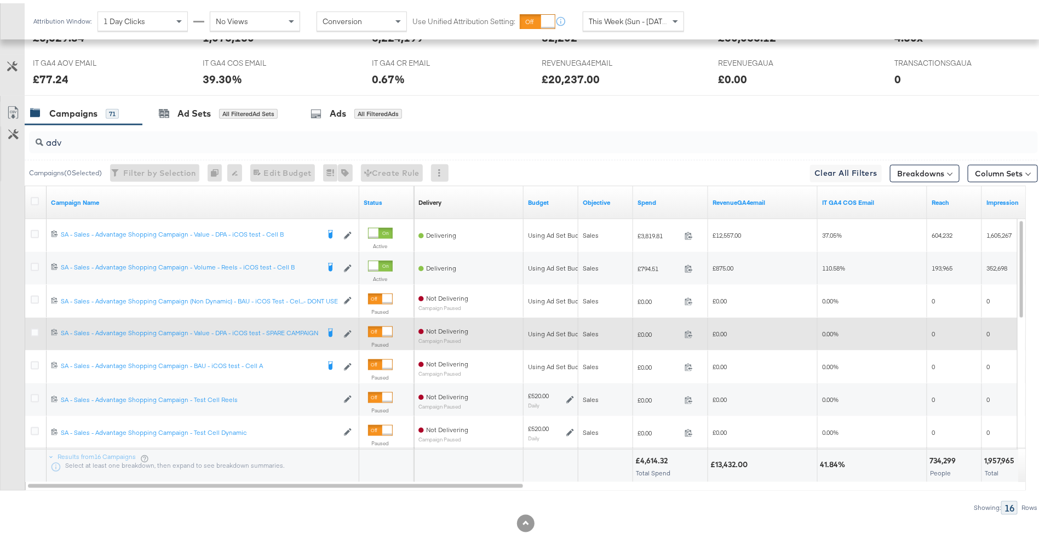
click at [28, 326] on div at bounding box center [36, 331] width 20 height 20
click at [34, 326] on icon at bounding box center [35, 329] width 8 height 8
click at [0, 0] on input "checkbox" at bounding box center [0, 0] width 0 height 0
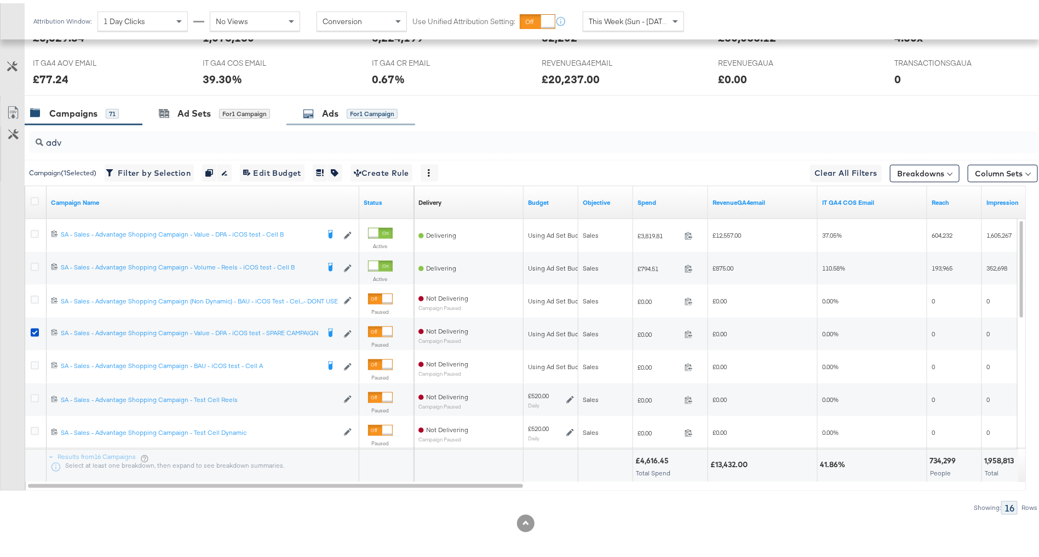
click at [360, 110] on div "for 1 Campaign" at bounding box center [372, 111] width 51 height 10
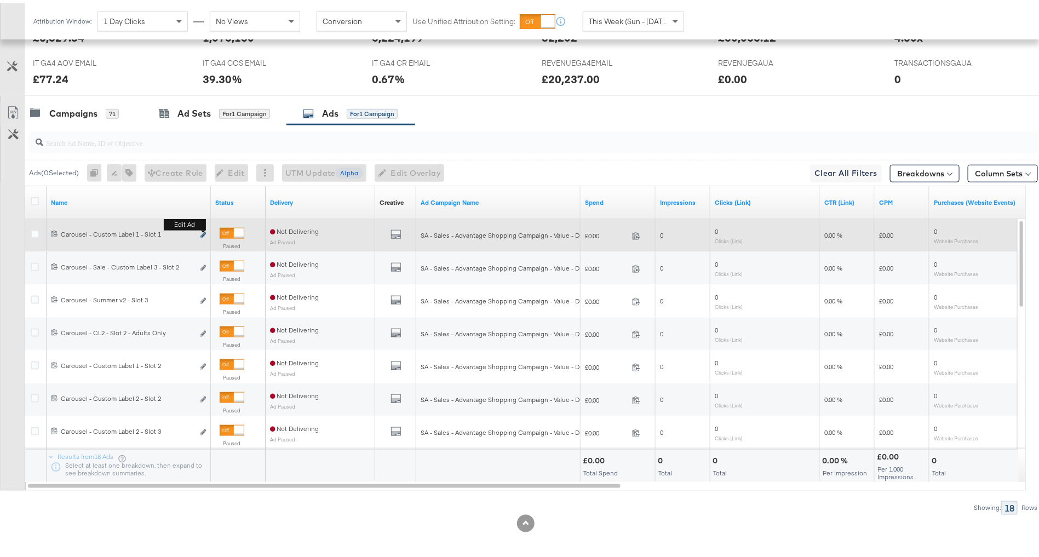
click at [204, 229] on icon "link" at bounding box center [202, 232] width 5 height 6
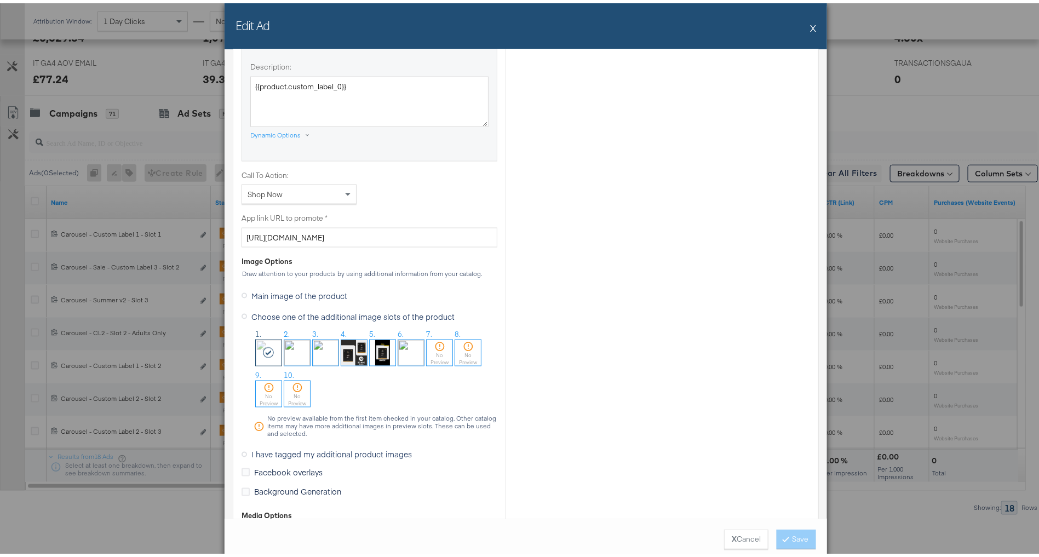
scroll to position [866, 0]
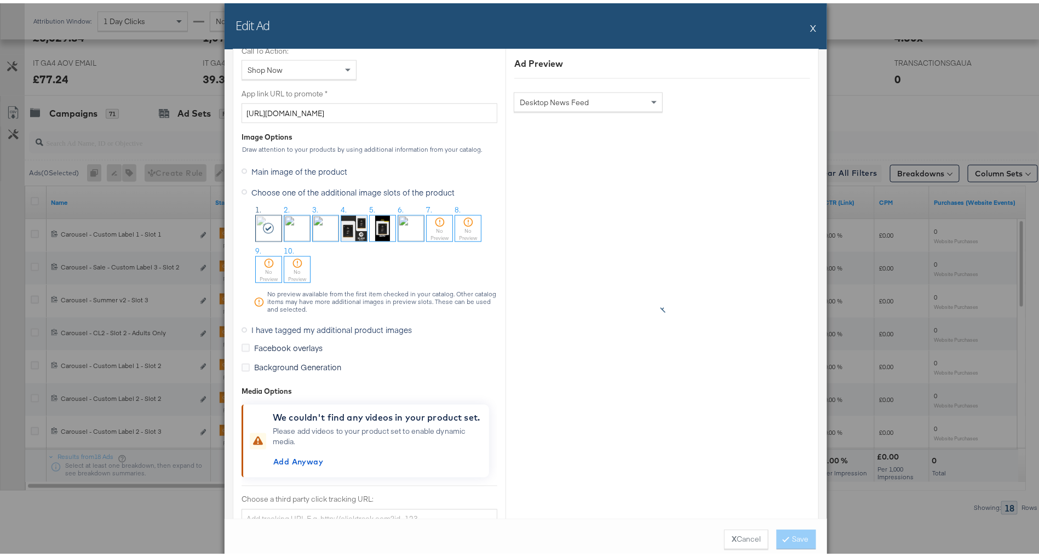
click at [272, 340] on span "Facebook overlays" at bounding box center [288, 345] width 68 height 11
click at [0, 0] on input "Facebook overlays" at bounding box center [0, 0] width 0 height 0
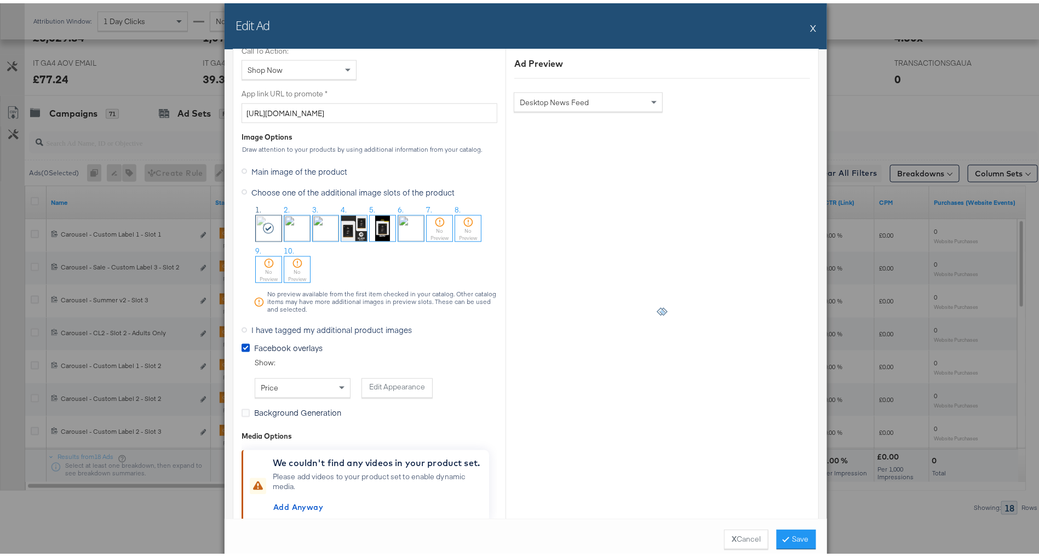
click at [272, 340] on span "Facebook overlays" at bounding box center [288, 345] width 68 height 11
click at [0, 0] on input "Facebook overlays" at bounding box center [0, 0] width 0 height 0
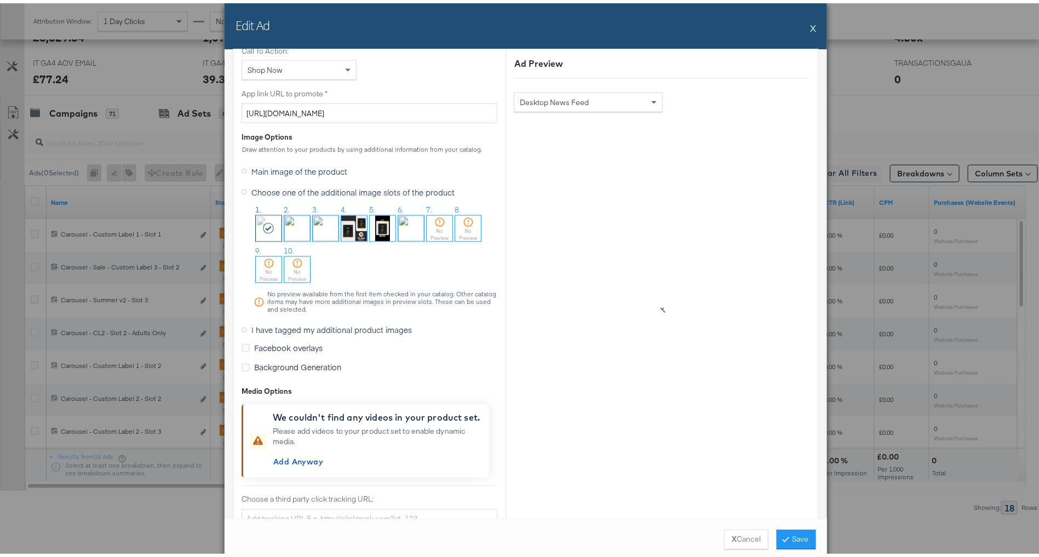
click at [314, 322] on span "I have tagged my additional product images" at bounding box center [331, 327] width 160 height 11
click at [0, 0] on input "I have tagged my additional product images" at bounding box center [0, 0] width 0 height 0
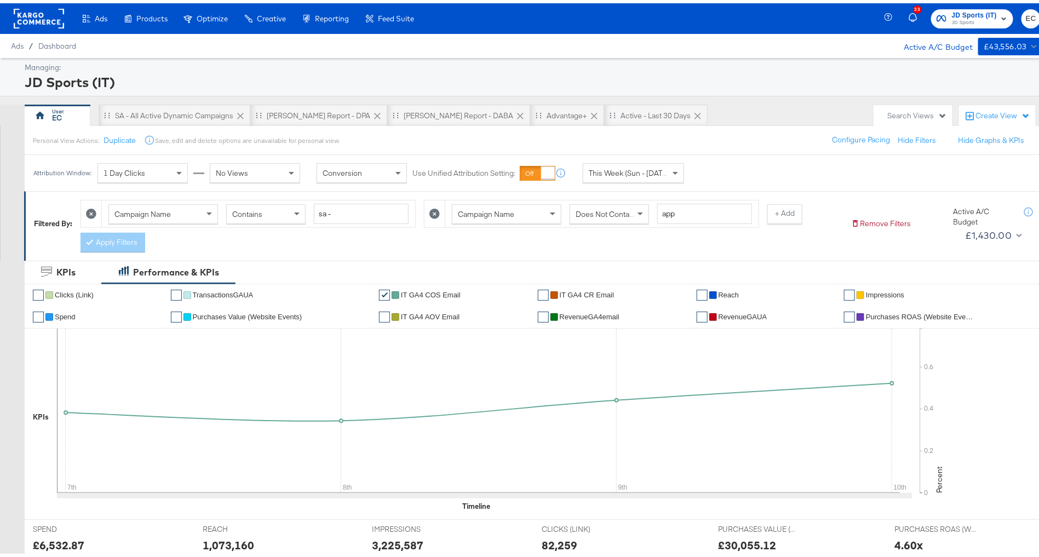
click at [955, 13] on span "JD Sports (IT)" at bounding box center [974, 13] width 45 height 12
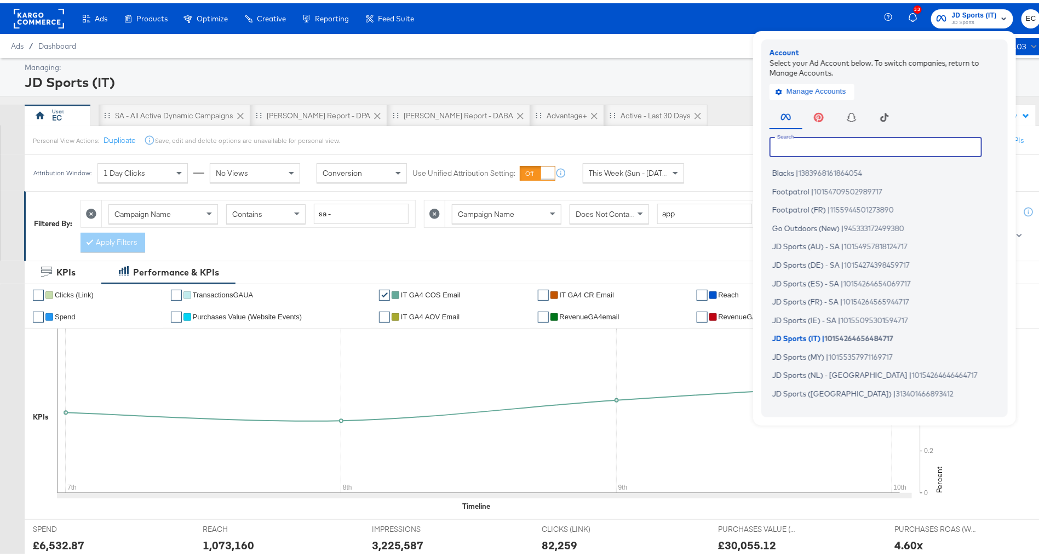
click at [824, 148] on input "text" at bounding box center [876, 144] width 213 height 20
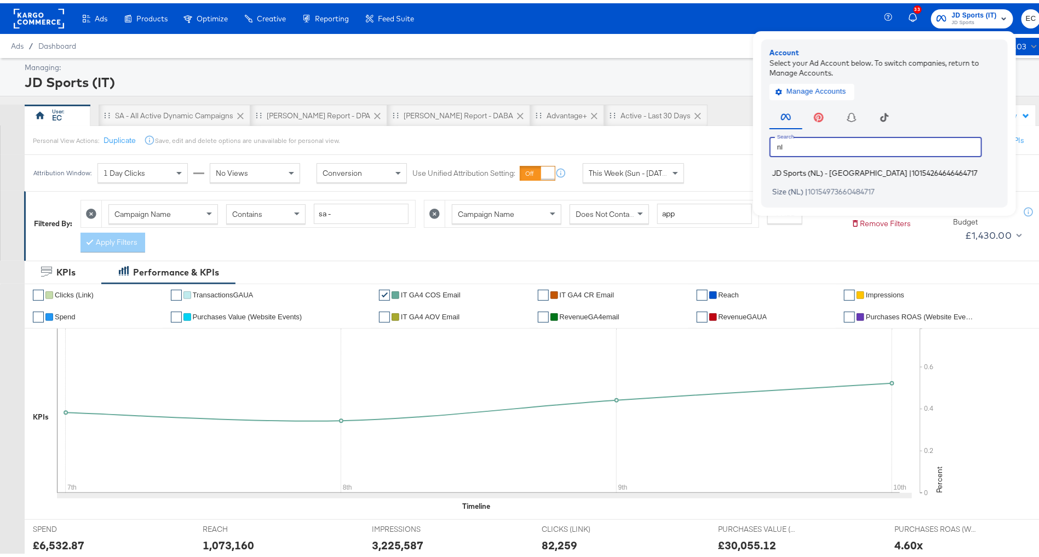
type input "nl"
click at [812, 168] on span "JD Sports (NL) - SA" at bounding box center [839, 169] width 135 height 9
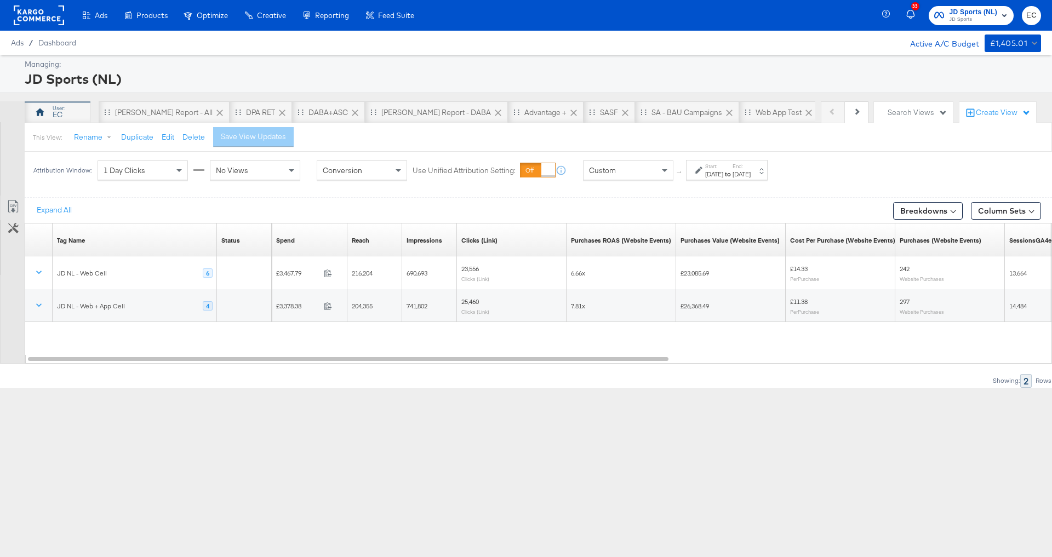
click at [59, 110] on div "EC" at bounding box center [58, 115] width 10 height 10
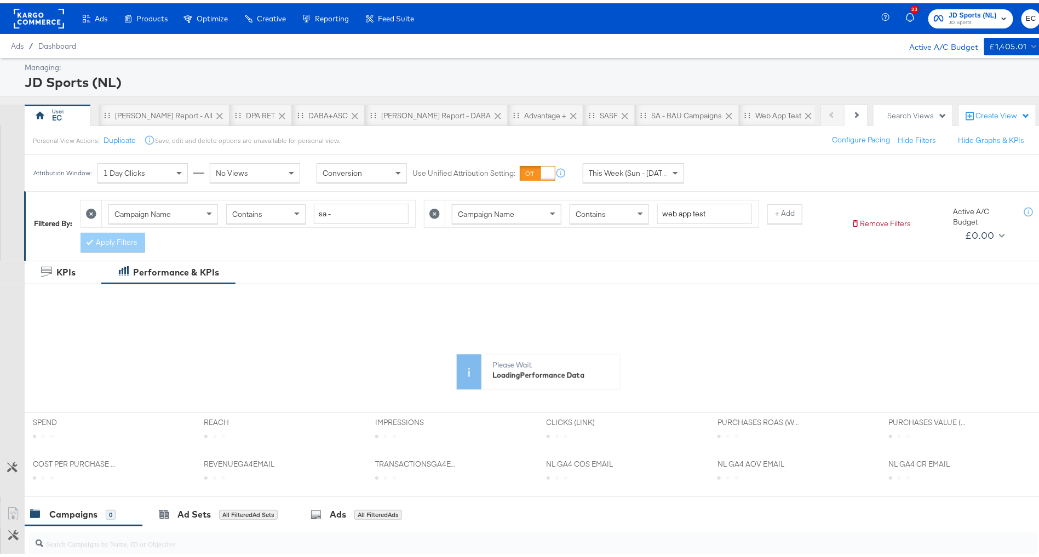
scroll to position [237, 0]
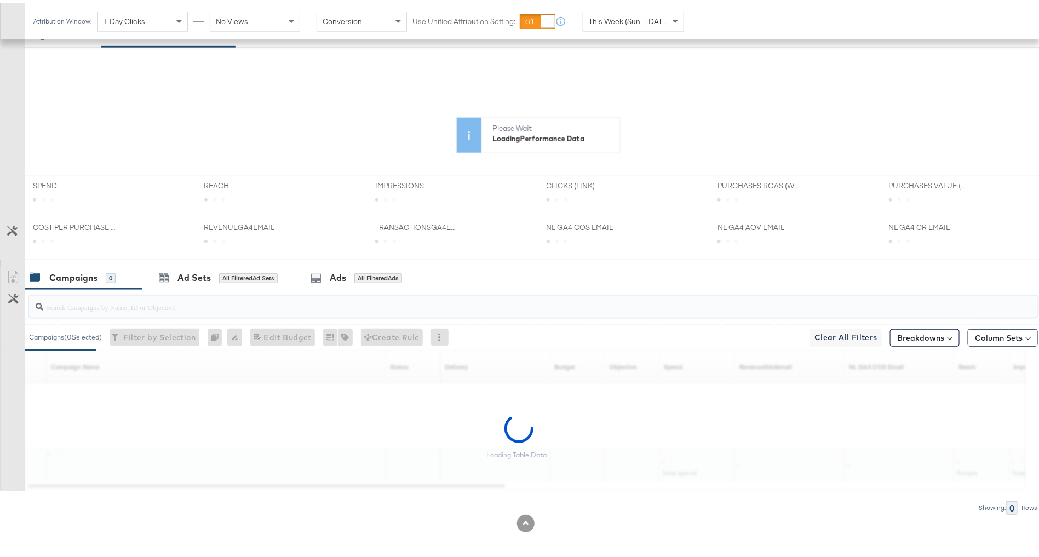
click at [196, 300] on input "search" at bounding box center [494, 299] width 902 height 21
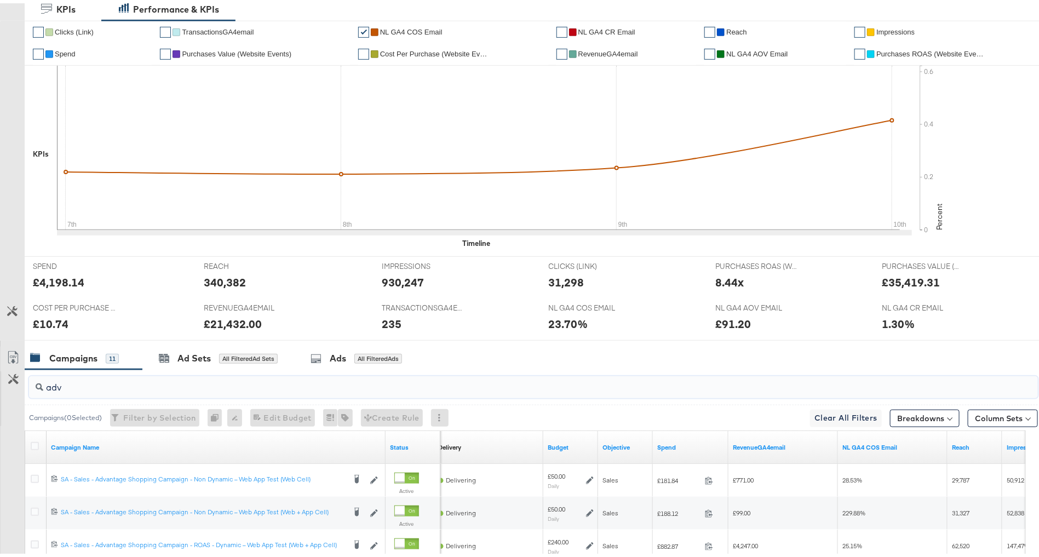
scroll to position [56, 0]
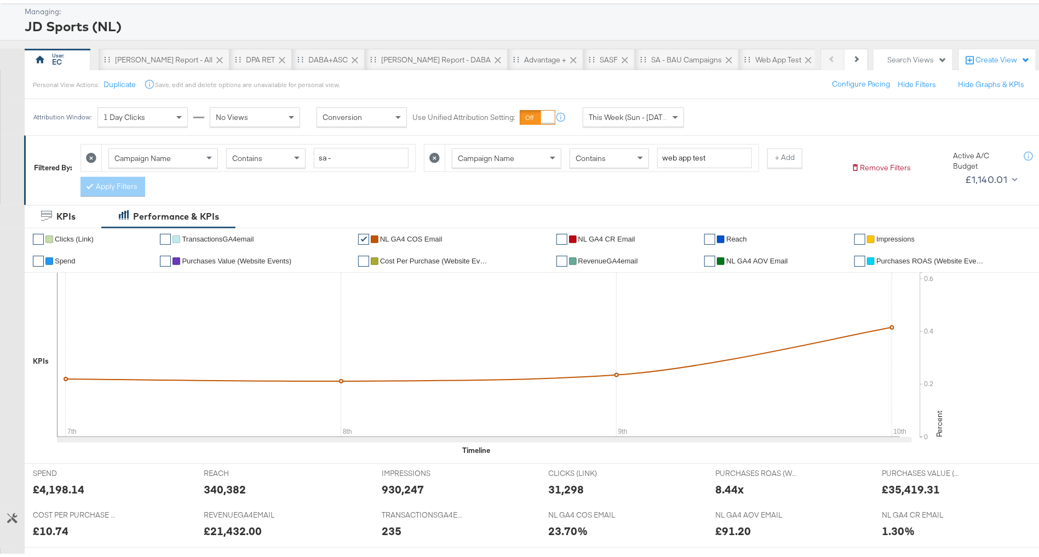
type input "adv"
click at [432, 152] on icon at bounding box center [434, 155] width 10 height 10
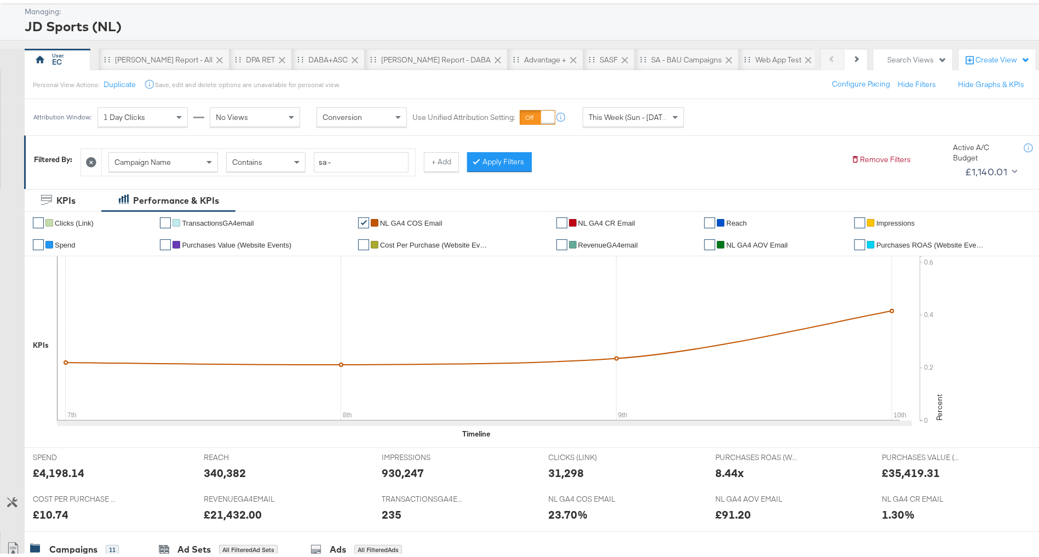
click at [501, 160] on button "Apply Filters" at bounding box center [499, 159] width 65 height 20
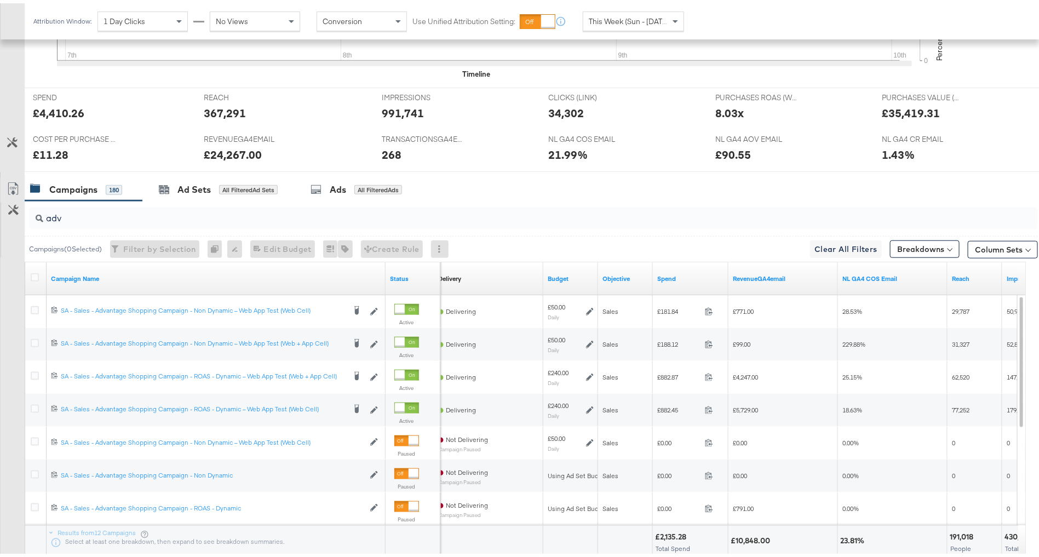
scroll to position [492, 0]
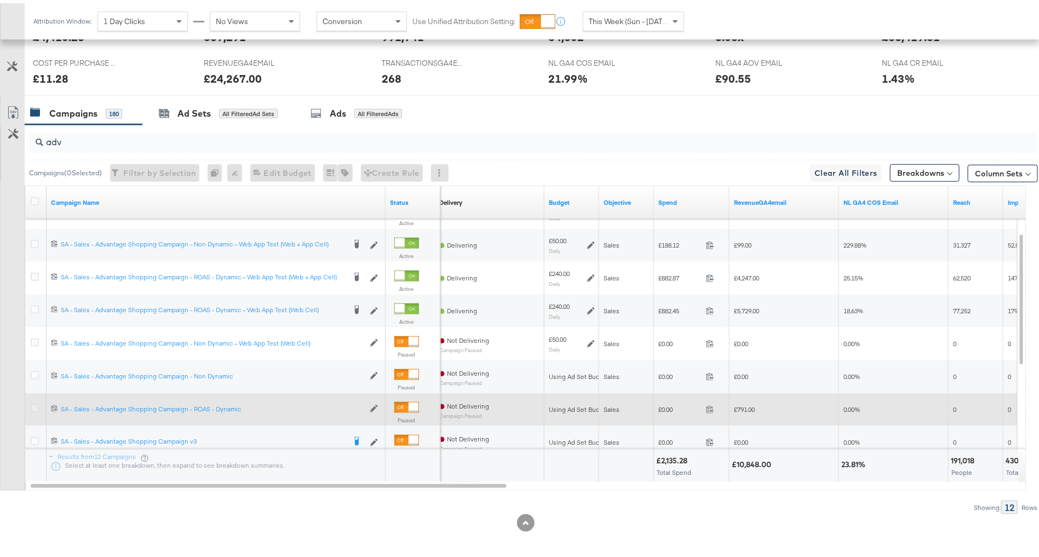
click at [35, 404] on icon at bounding box center [35, 405] width 8 height 8
click at [0, 0] on input "checkbox" at bounding box center [0, 0] width 0 height 0
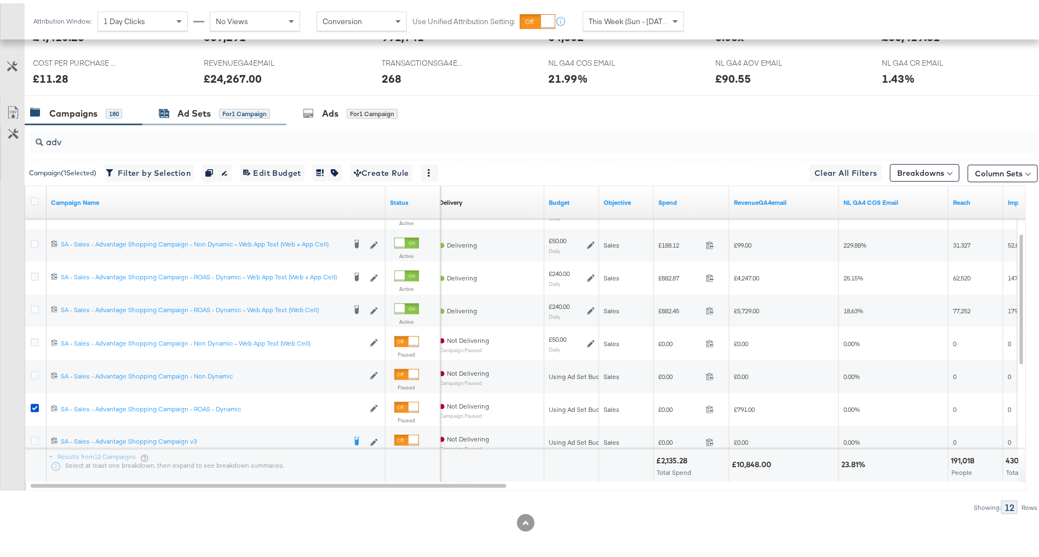
click at [197, 107] on div "Ad Sets" at bounding box center [193, 110] width 33 height 13
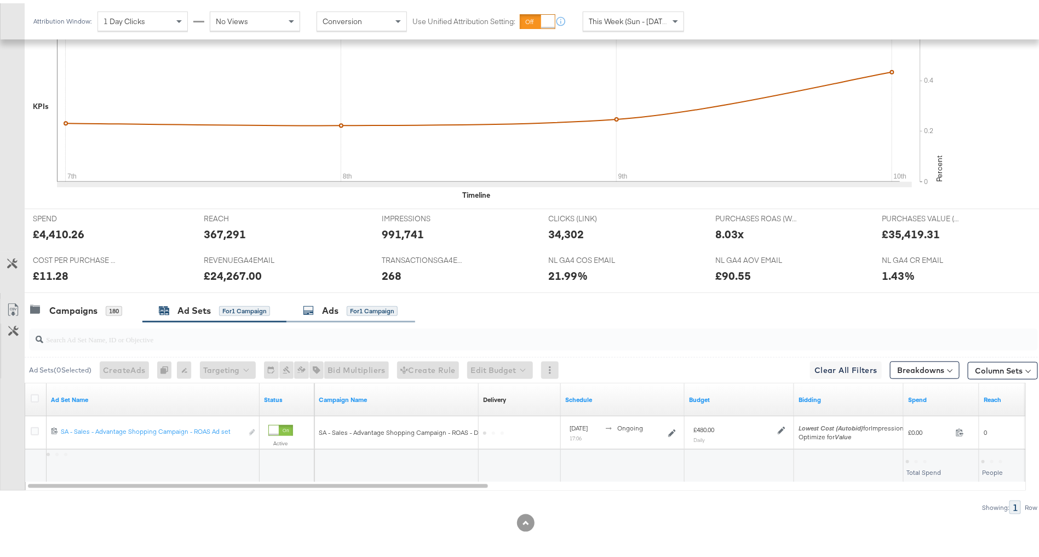
click at [331, 309] on div "Ads" at bounding box center [330, 307] width 16 height 13
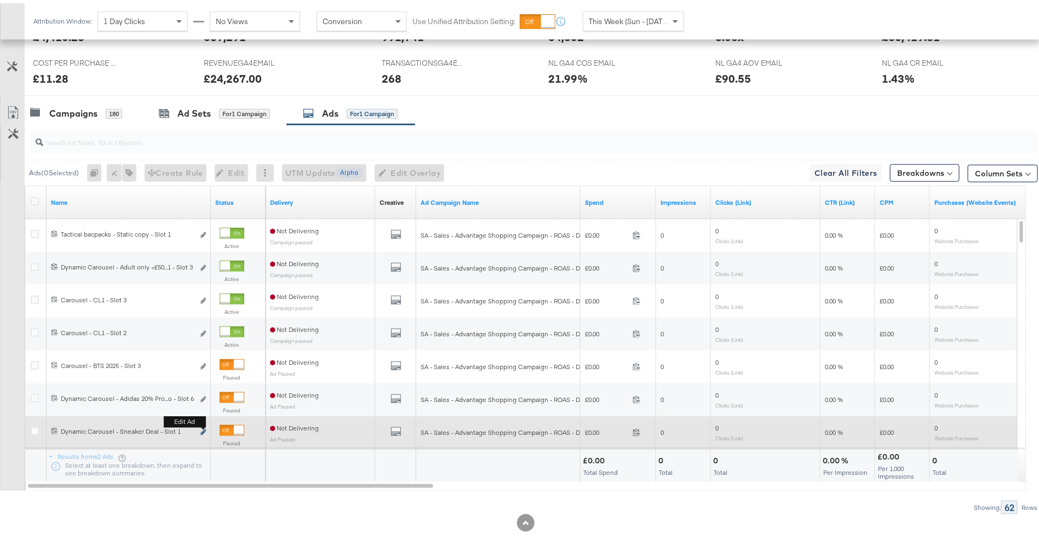
click at [205, 426] on icon "link" at bounding box center [202, 429] width 5 height 6
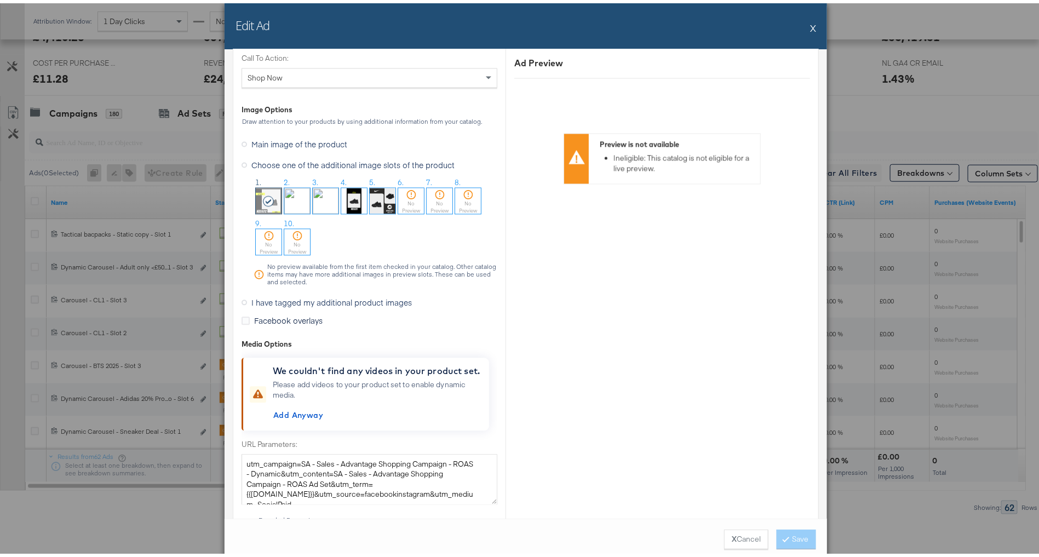
scroll to position [1144, 0]
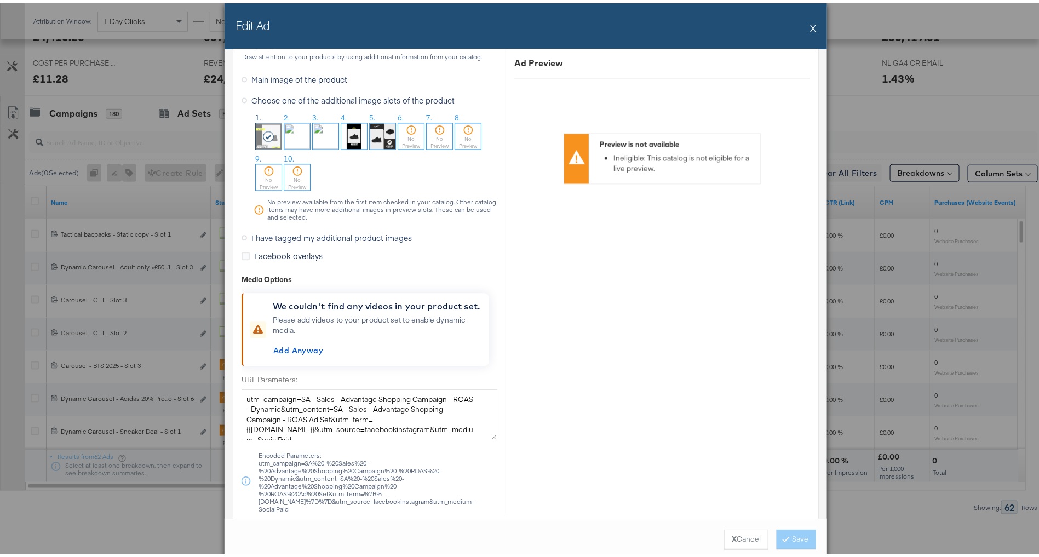
click at [283, 234] on span "I have tagged my additional product images" at bounding box center [331, 234] width 160 height 11
click at [0, 0] on input "I have tagged my additional product images" at bounding box center [0, 0] width 0 height 0
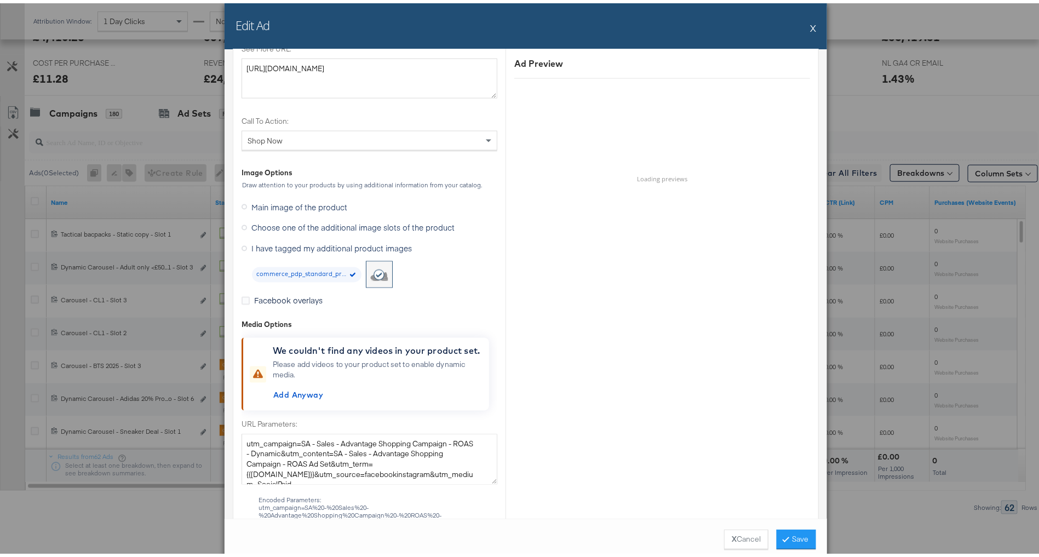
scroll to position [859, 0]
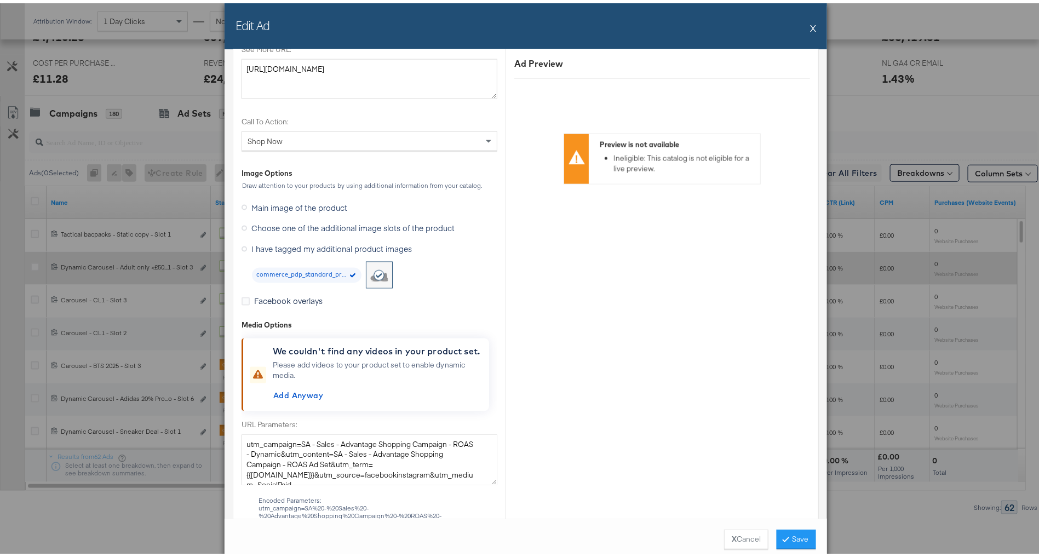
click at [810, 25] on button "X" at bounding box center [813, 25] width 6 height 22
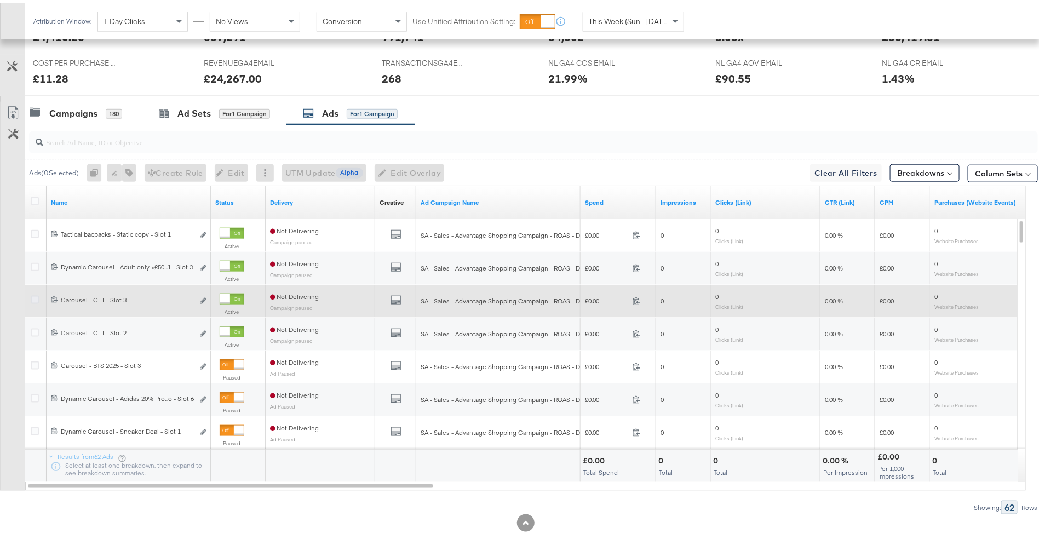
click at [33, 294] on icon at bounding box center [35, 296] width 8 height 8
click at [0, 0] on input "checkbox" at bounding box center [0, 0] width 0 height 0
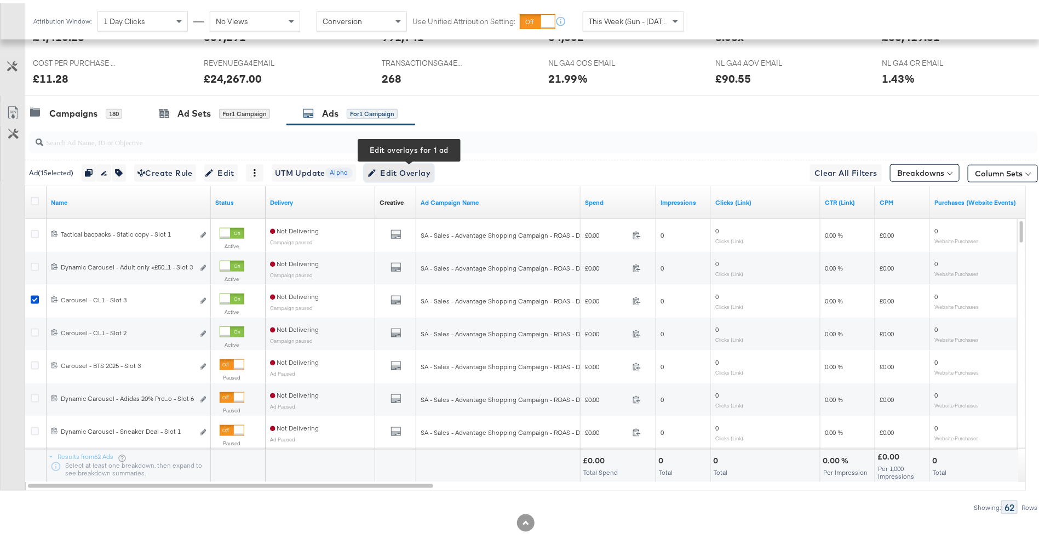
click at [431, 169] on span "Edit Overlay Edit overlays for 1 ad" at bounding box center [399, 170] width 63 height 14
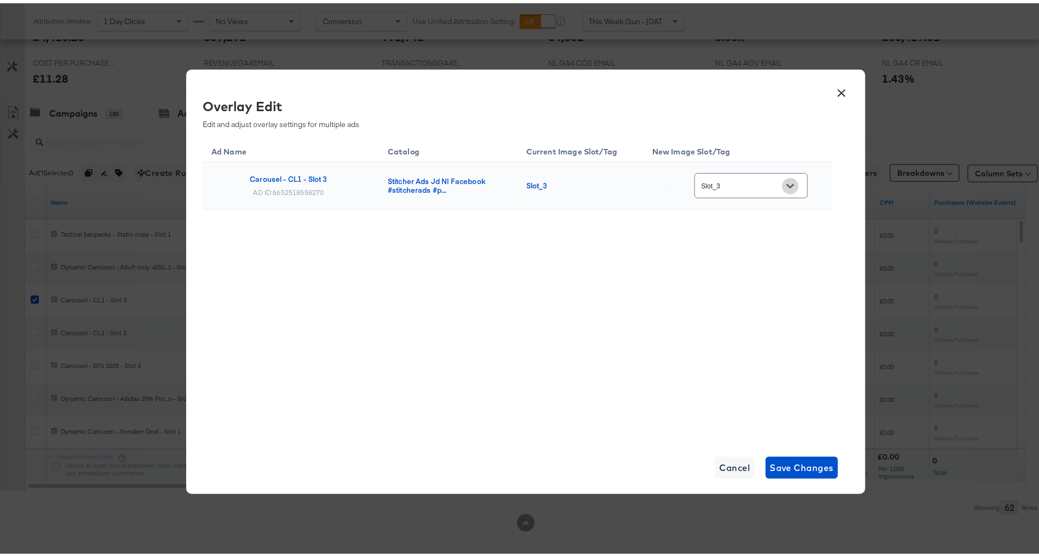
click at [783, 182] on button "Open" at bounding box center [790, 183] width 16 height 16
click at [592, 276] on div "Ad Name Catalog Current Image Slot/Tag New Image Slot/Tag Carousel - CL1 - Slot…" at bounding box center [518, 285] width 630 height 301
click at [832, 92] on button "×" at bounding box center [842, 87] width 20 height 20
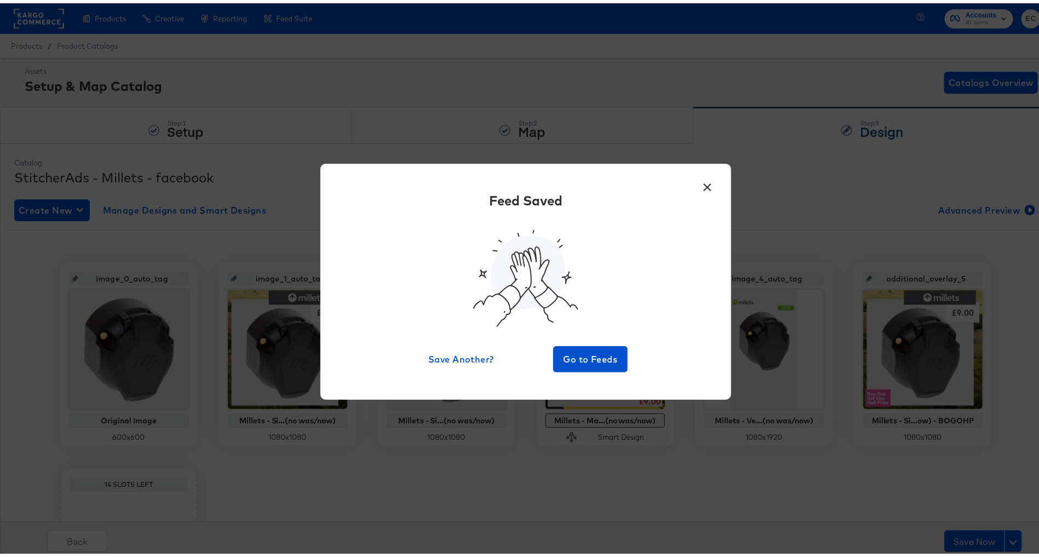
click at [698, 181] on button "×" at bounding box center [708, 181] width 20 height 20
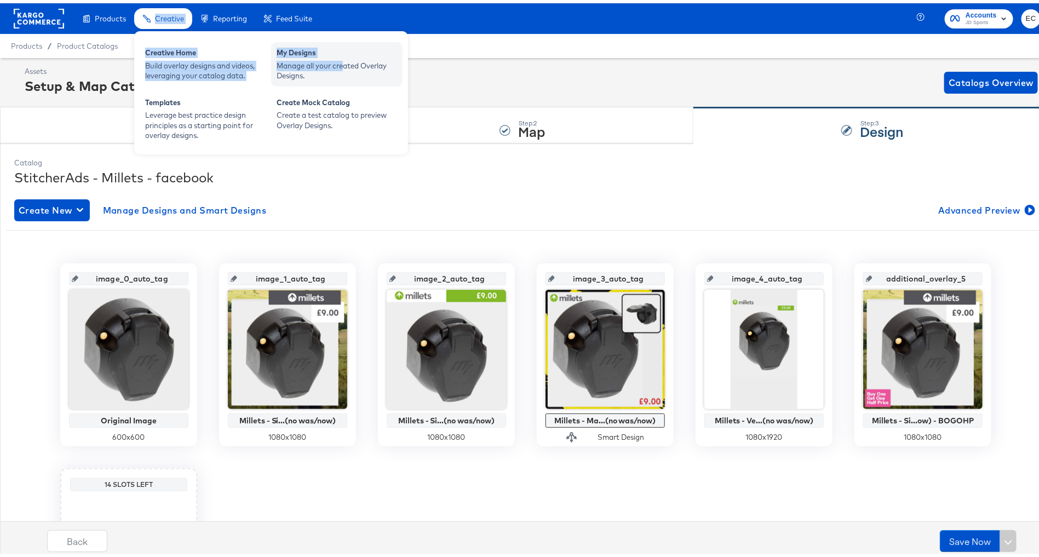
drag, startPoint x: 151, startPoint y: 10, endPoint x: 347, endPoint y: 65, distance: 203.6
click at [192, 26] on li "Creative Creative Creative Home Build overlay designs and videos, leveraging yo…" at bounding box center [163, 15] width 58 height 21
click at [347, 65] on div "Manage all your created Overlay Designs." at bounding box center [337, 68] width 121 height 20
click at [315, 48] on div "My Designs" at bounding box center [337, 50] width 121 height 13
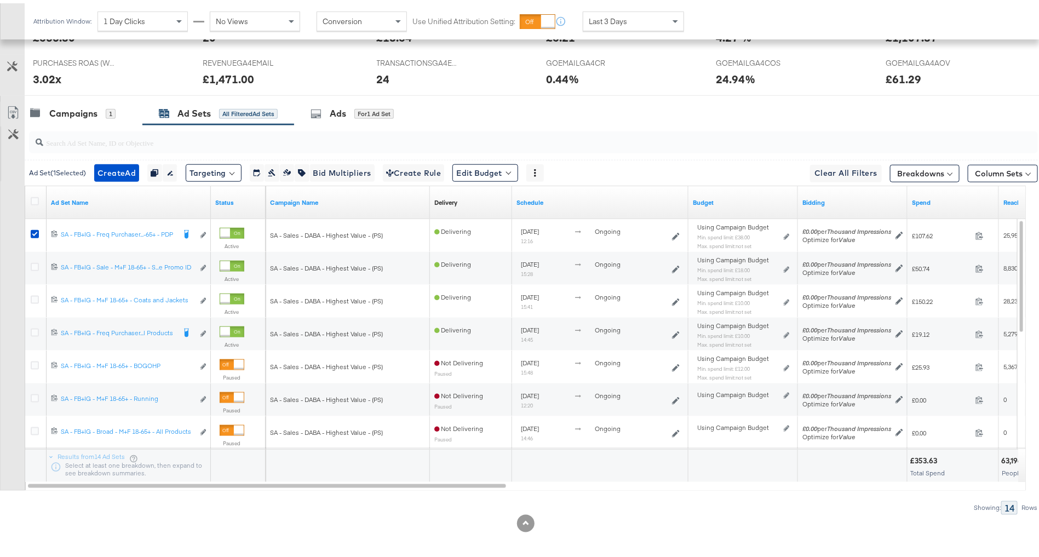
scroll to position [508, 0]
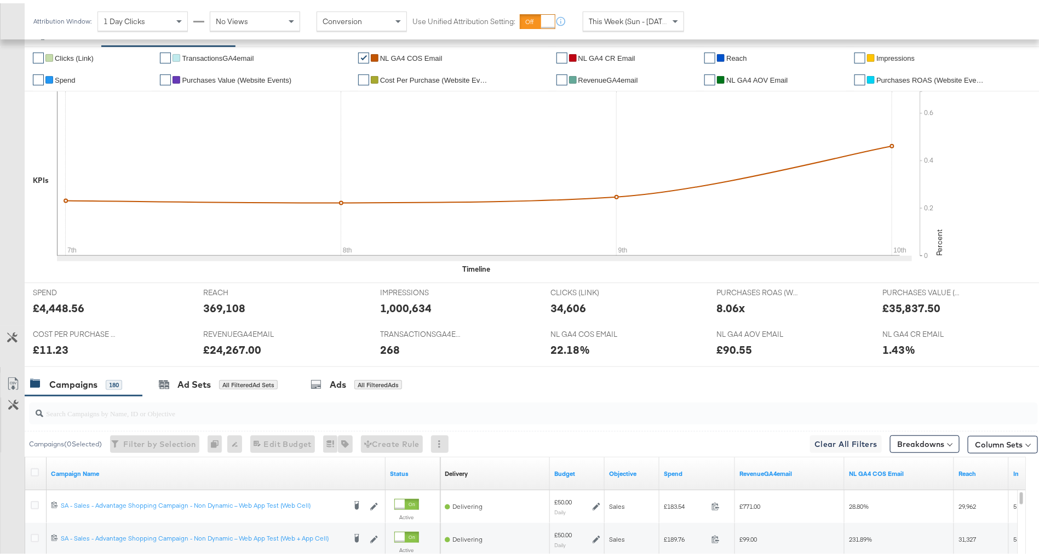
scroll to position [411, 0]
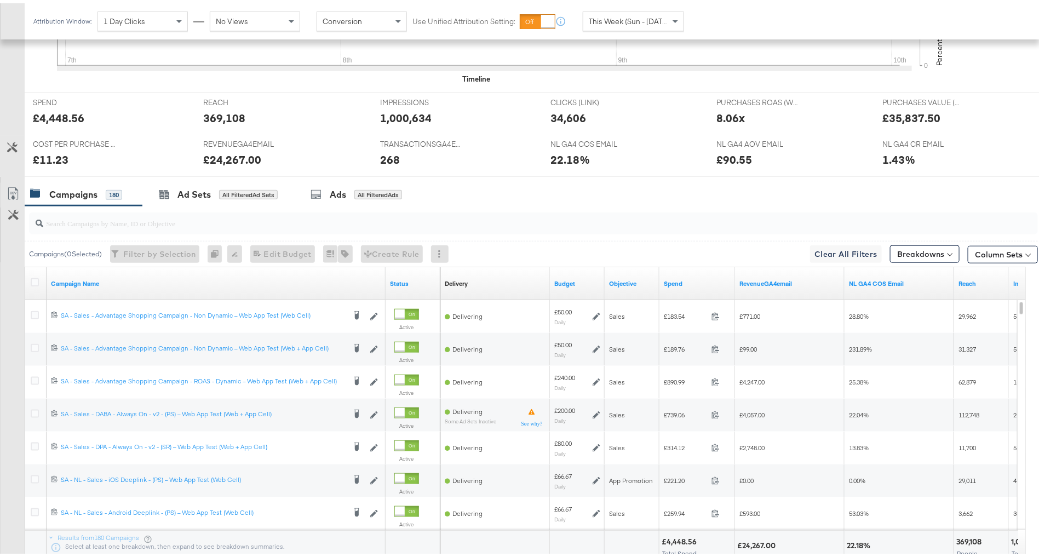
click input "search"
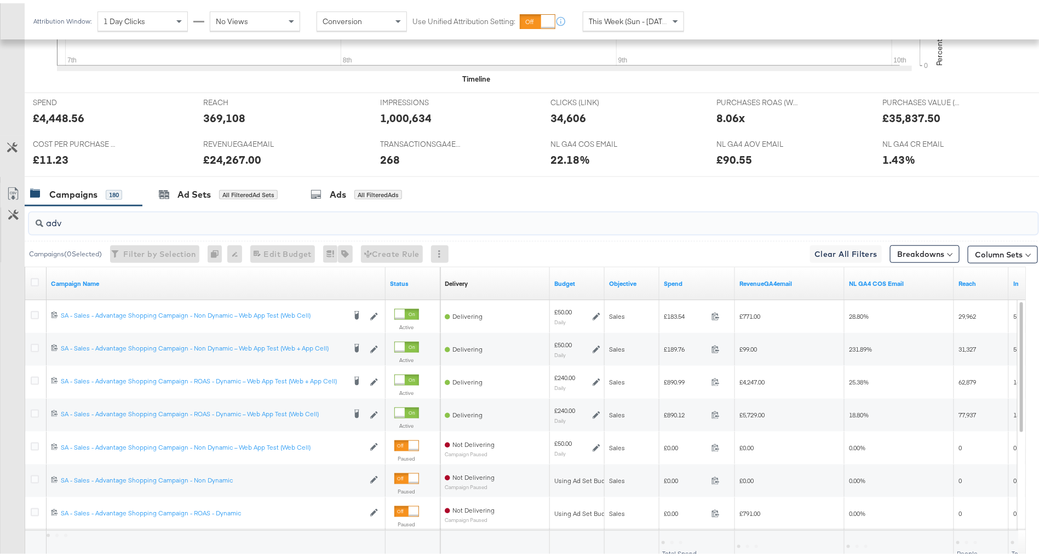
type input "adv"
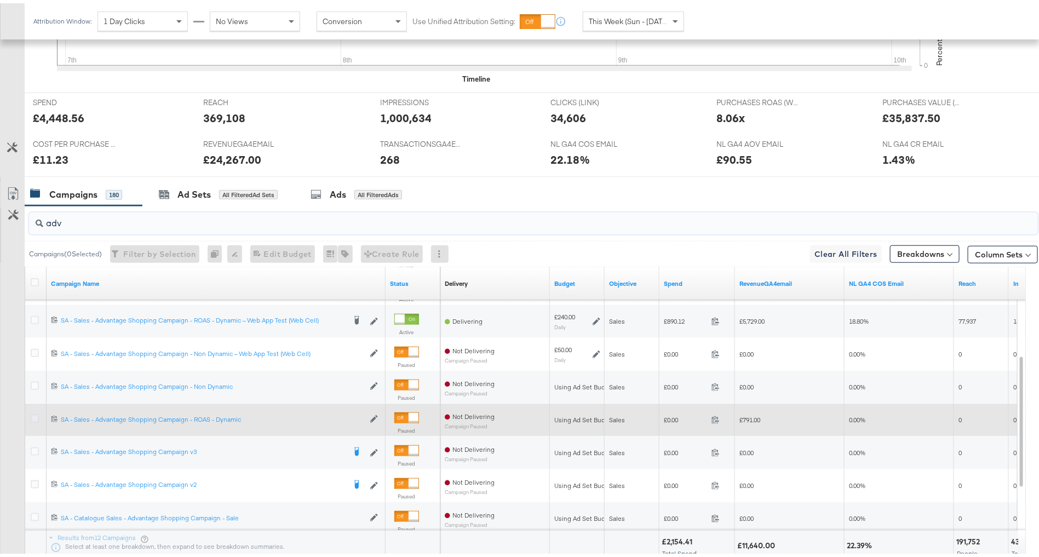
click icon
click input "checkbox"
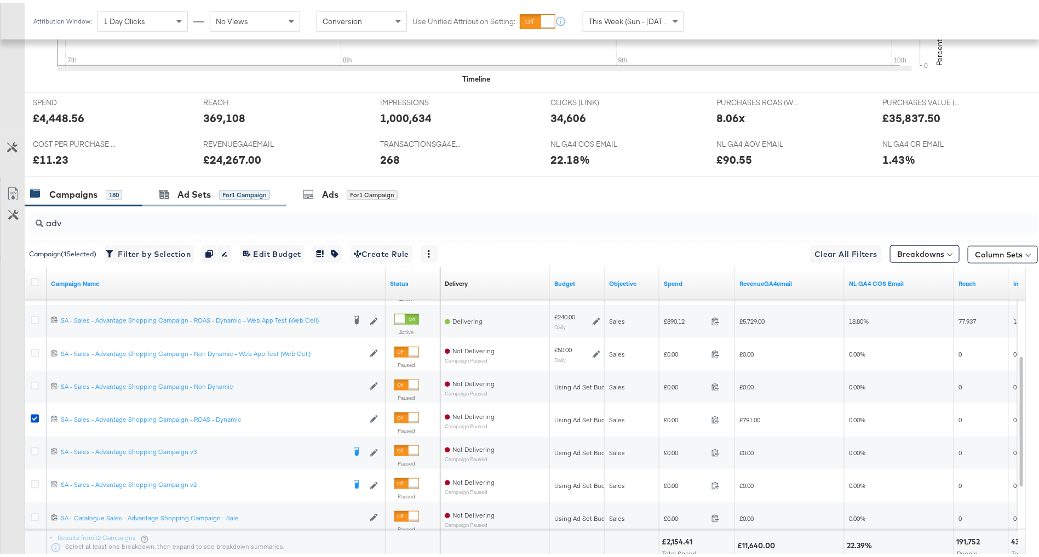
click div "Ad Sets for 1 Campaign"
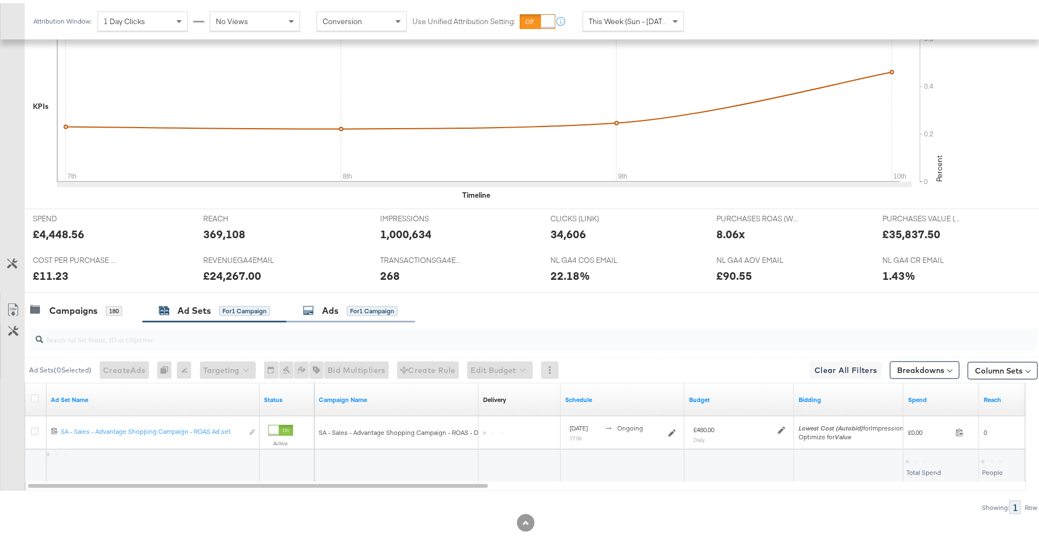
click div "for 1 Campaign"
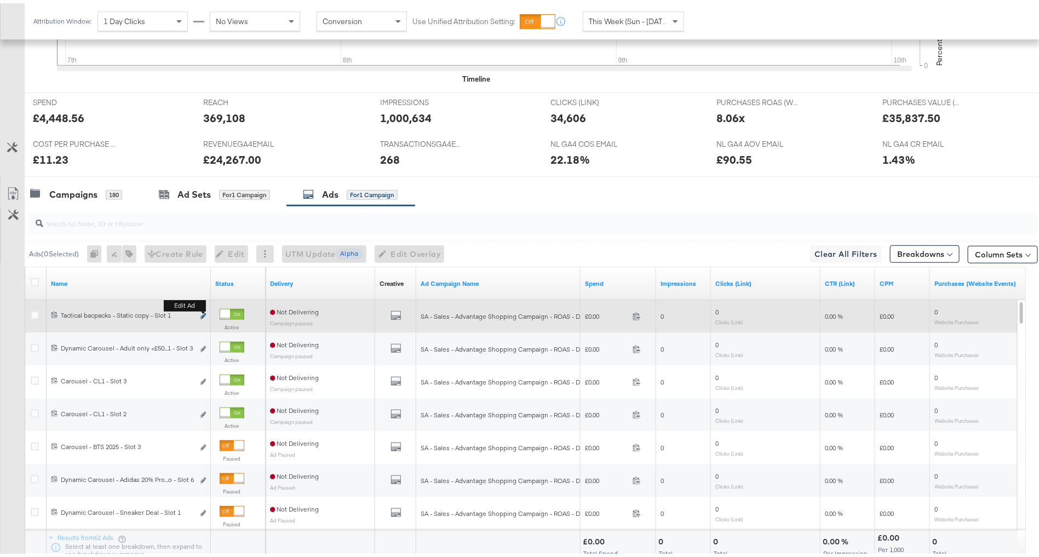
click icon "link"
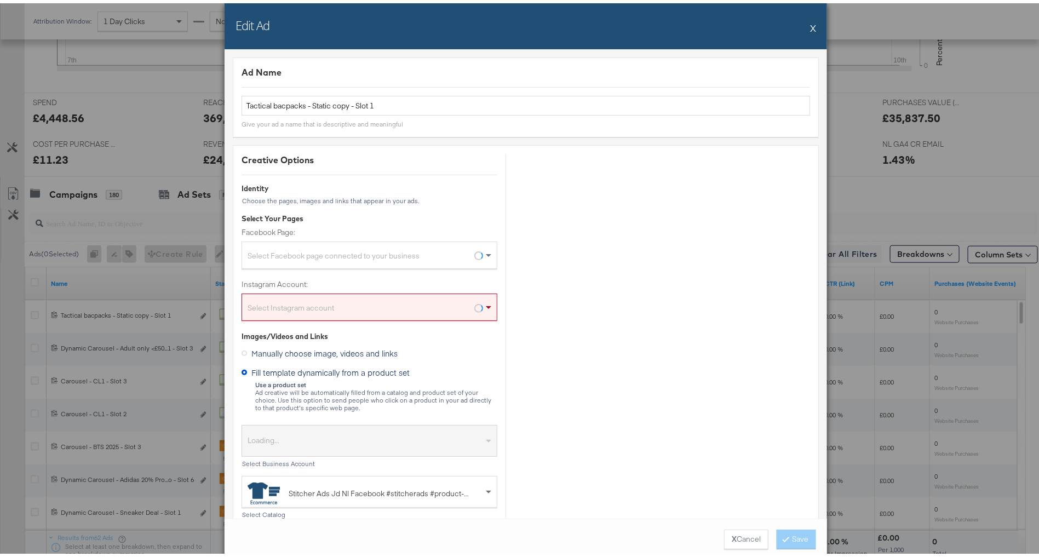
click button "X"
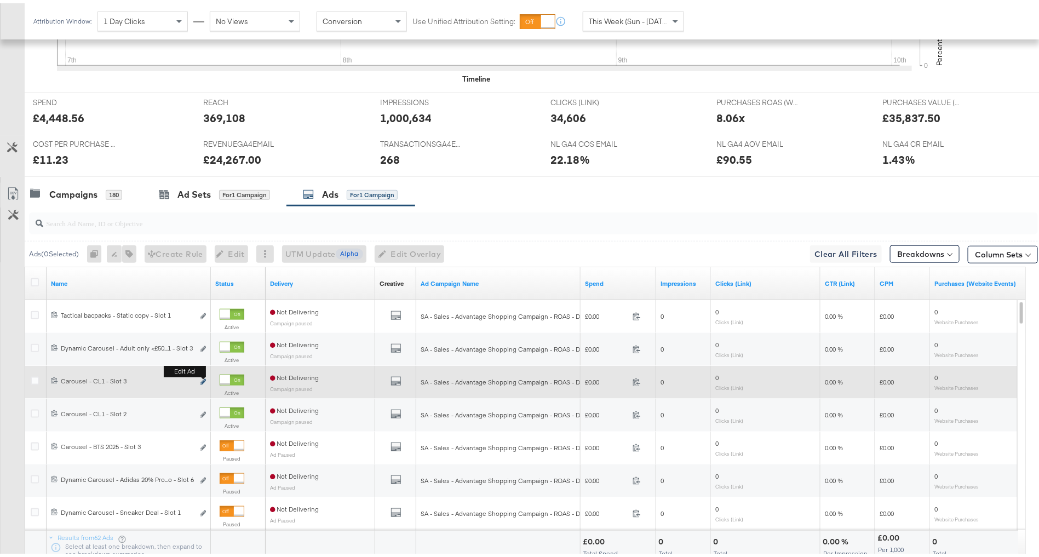
click icon "link"
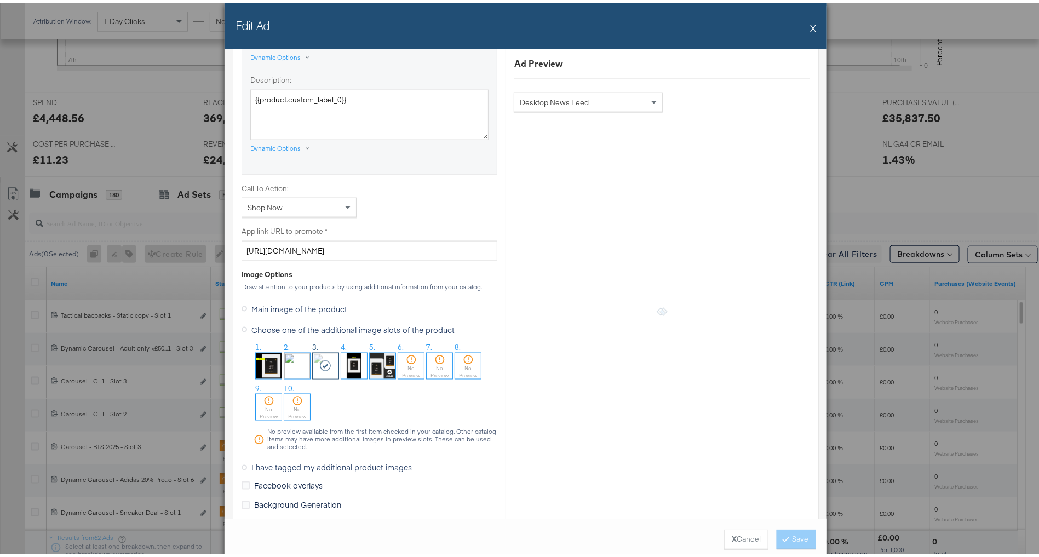
scroll to position [934, 0]
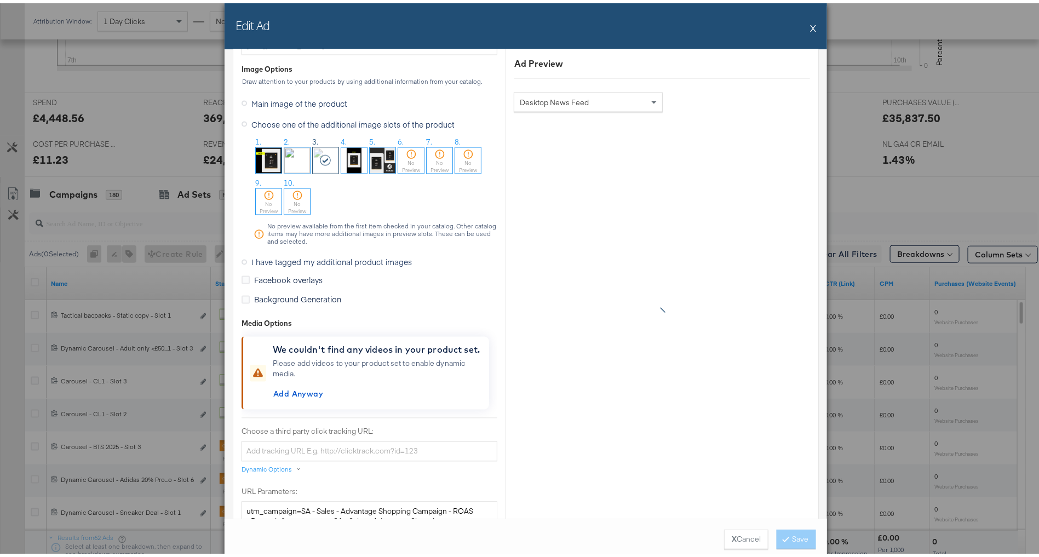
click span "I have tagged my additional product images"
click input "I have tagged my additional product images"
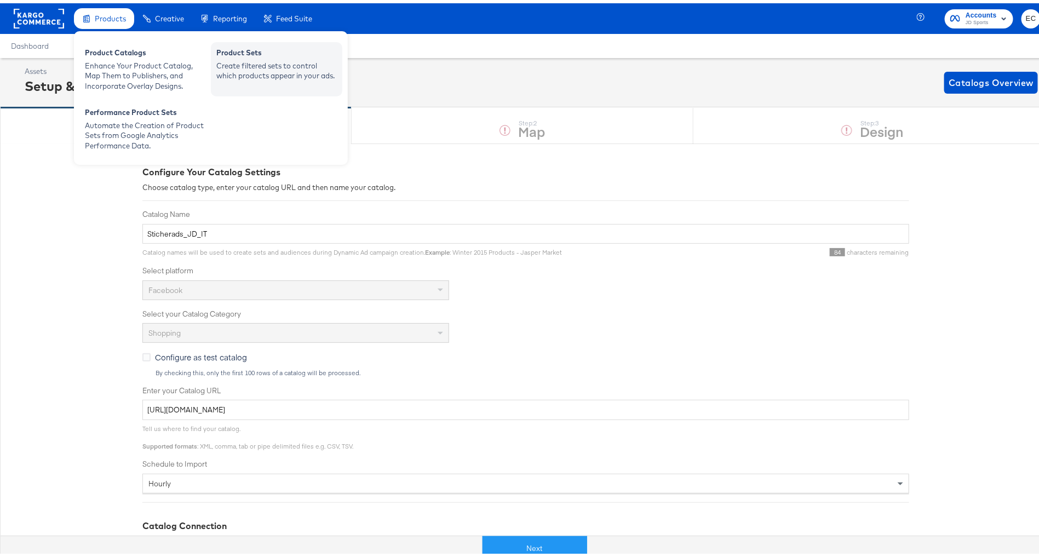
click at [224, 54] on div "Product Sets" at bounding box center [276, 50] width 121 height 13
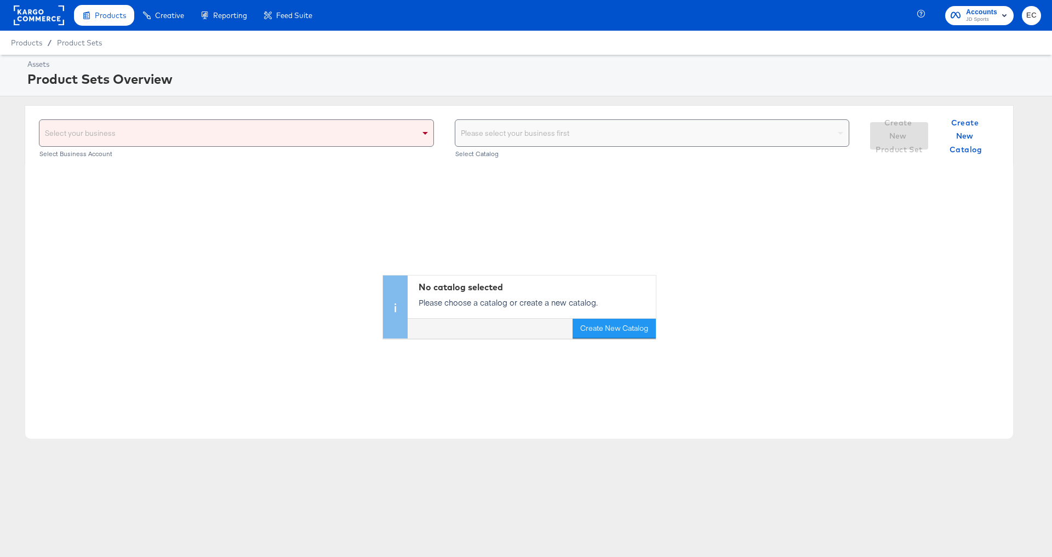
click at [159, 124] on div "Select your business" at bounding box center [236, 133] width 394 height 26
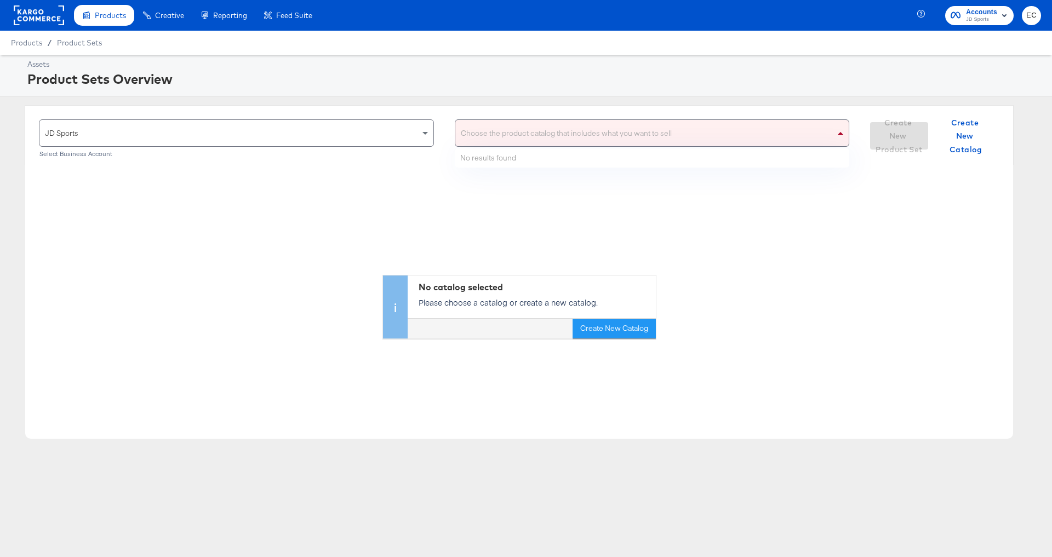
click at [552, 136] on div "Choose the product catalog that includes what you want to sell" at bounding box center [652, 133] width 394 height 26
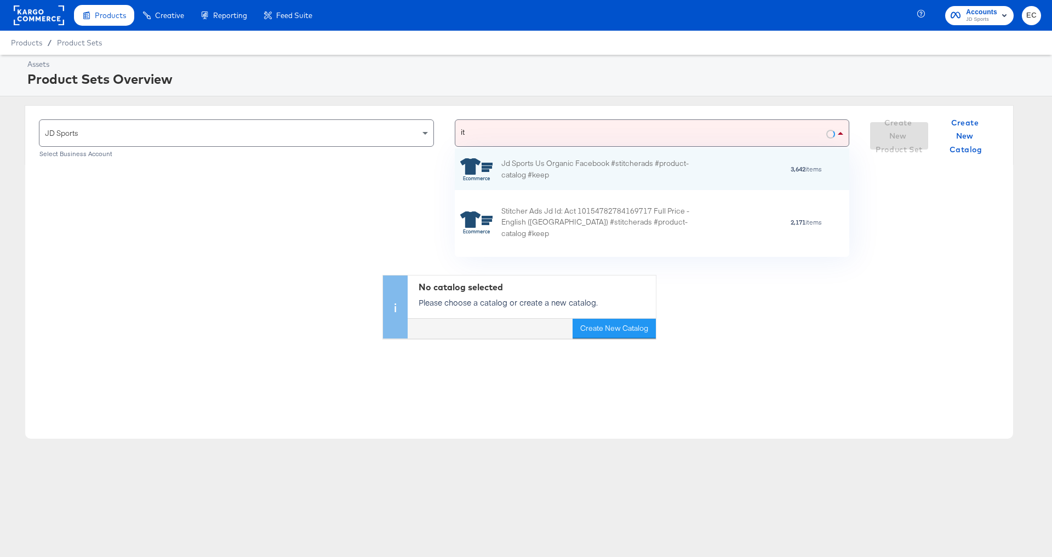
type input "it)"
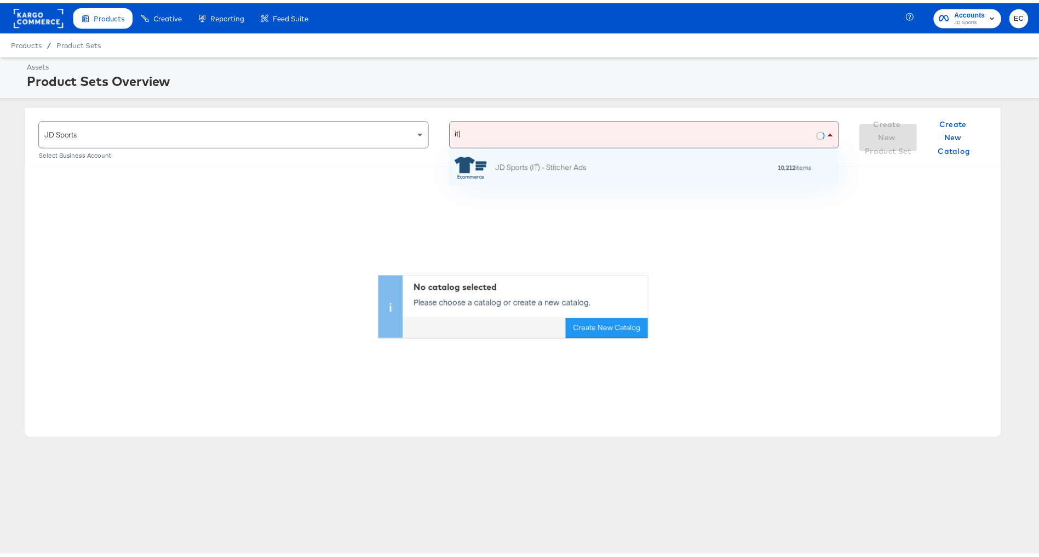
scroll to position [23, 382]
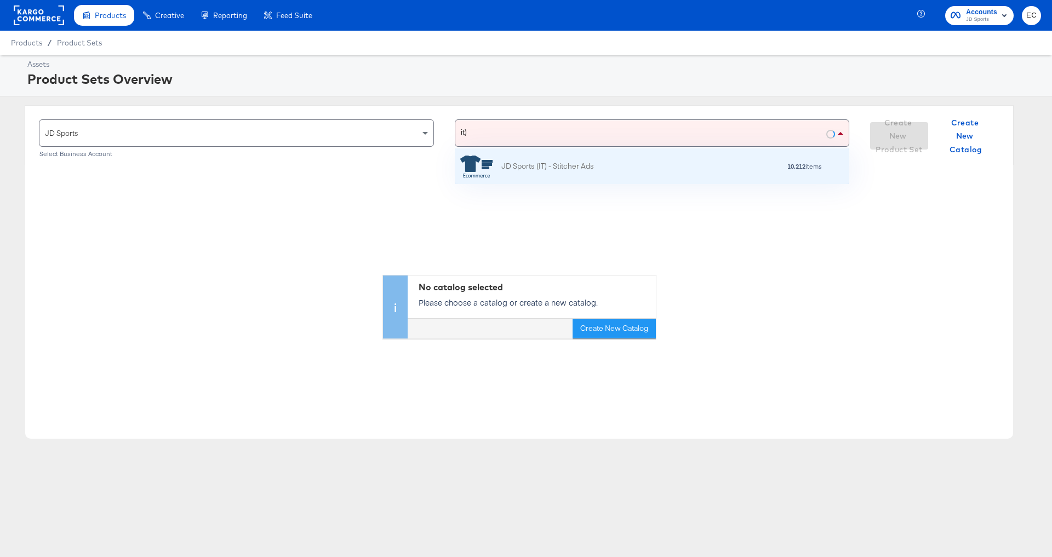
click at [626, 176] on div "JD Sports (IT) - Stitcher Ads 10,212 items" at bounding box center [650, 167] width 381 height 22
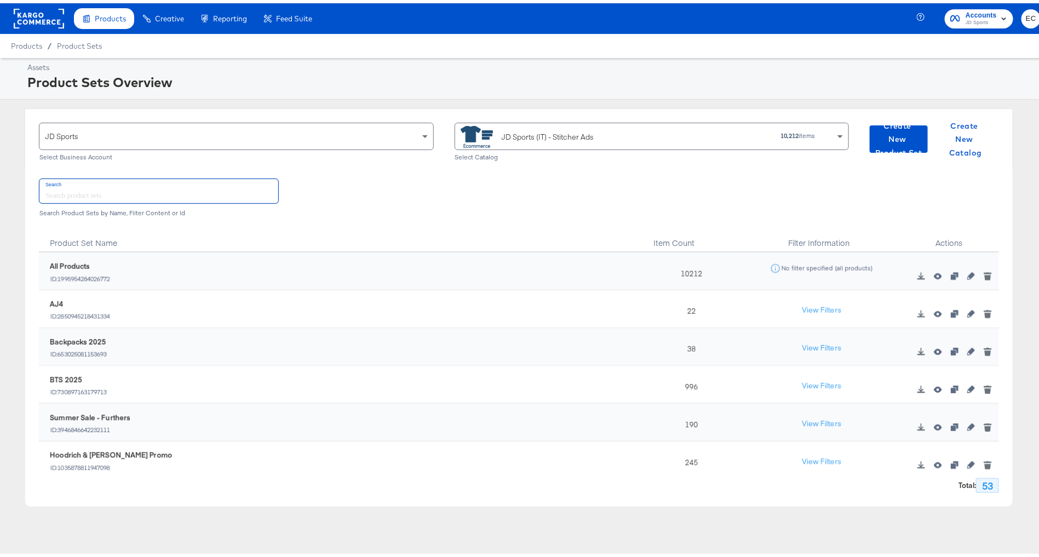
click at [154, 194] on input "text" at bounding box center [158, 188] width 239 height 24
click at [808, 313] on button "View Filters" at bounding box center [821, 307] width 55 height 20
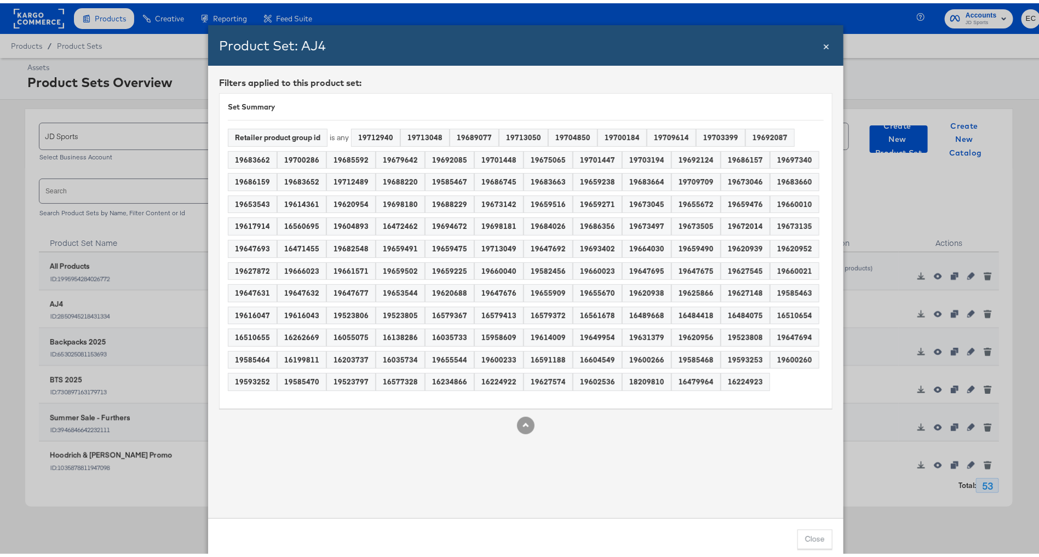
click at [823, 44] on span "×" at bounding box center [826, 42] width 7 height 15
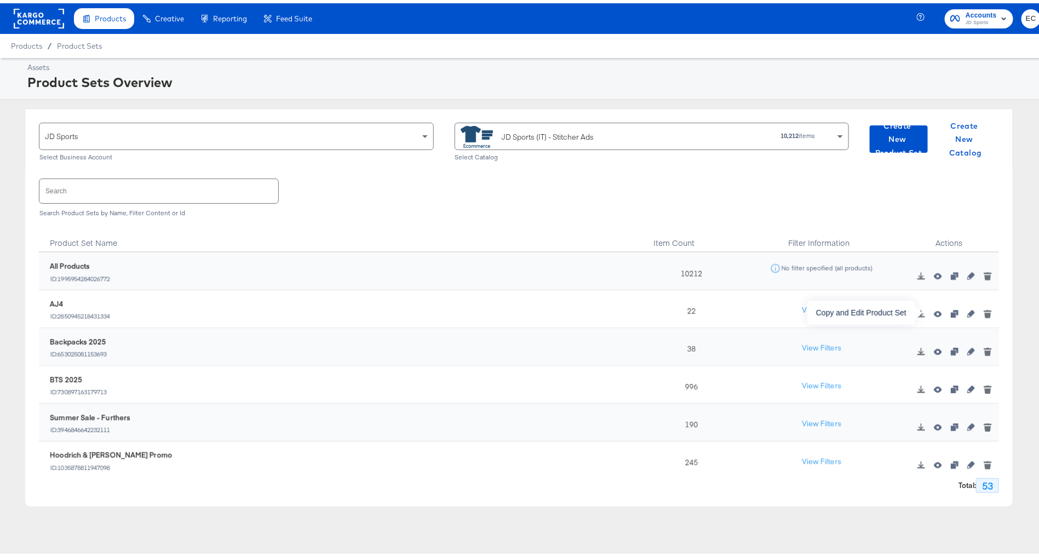
click at [951, 309] on icon "button" at bounding box center [955, 311] width 8 height 8
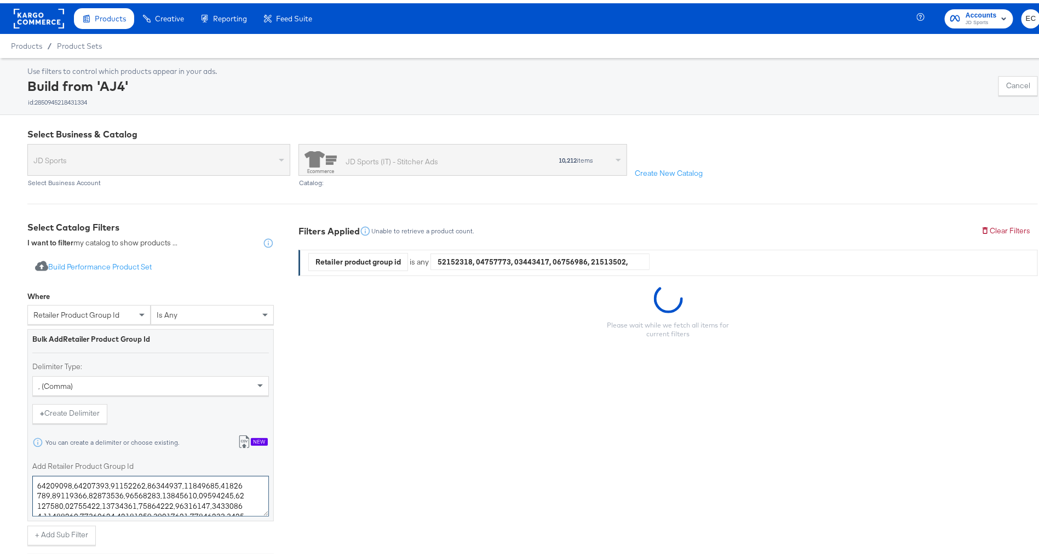
click at [95, 493] on textarea "Add Retailer Product Group Id" at bounding box center [150, 493] width 237 height 41
click at [96, 492] on textarea "Add Retailer Product Group Id" at bounding box center [150, 493] width 237 height 41
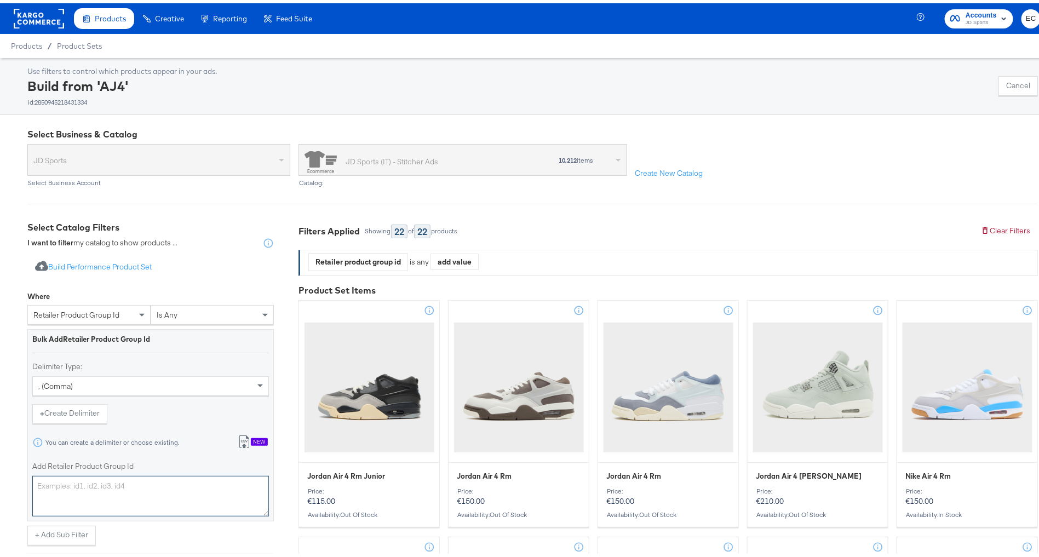
paste textarea "19650643,19652780,110853,1272263,1278429,19712281,19656960,1278430,19712974,195…"
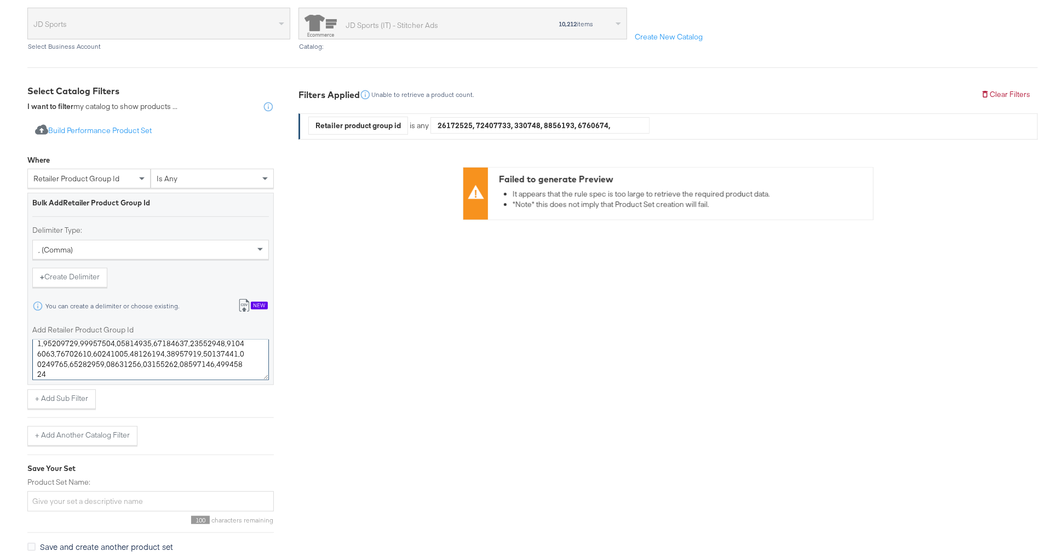
scroll to position [175, 0]
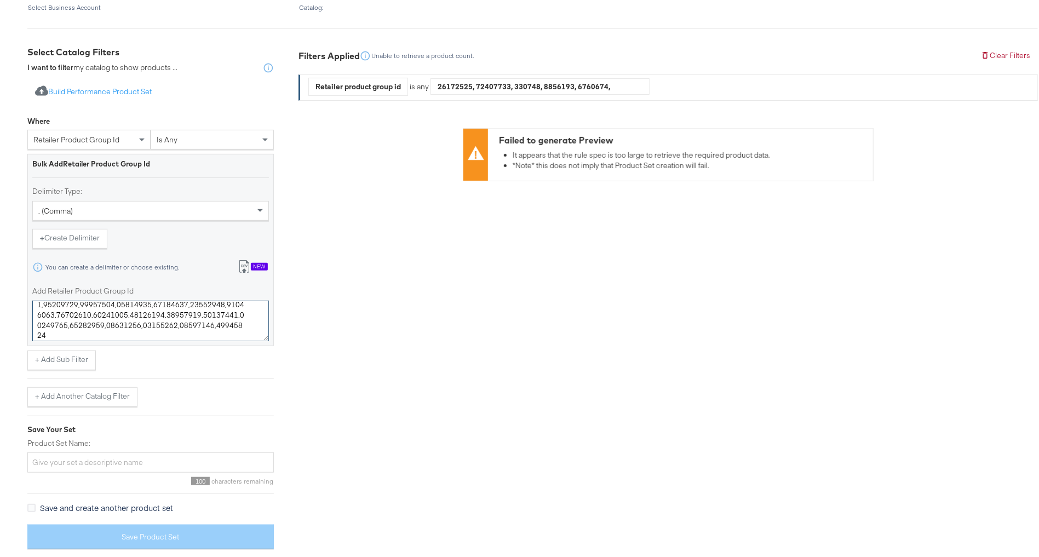
type textarea "19650643,19652780,110853,1272263,1278429,19712281,19656960,1278430,19712974,195…"
click at [137, 464] on input "Product Set Name:" at bounding box center [150, 459] width 246 height 20
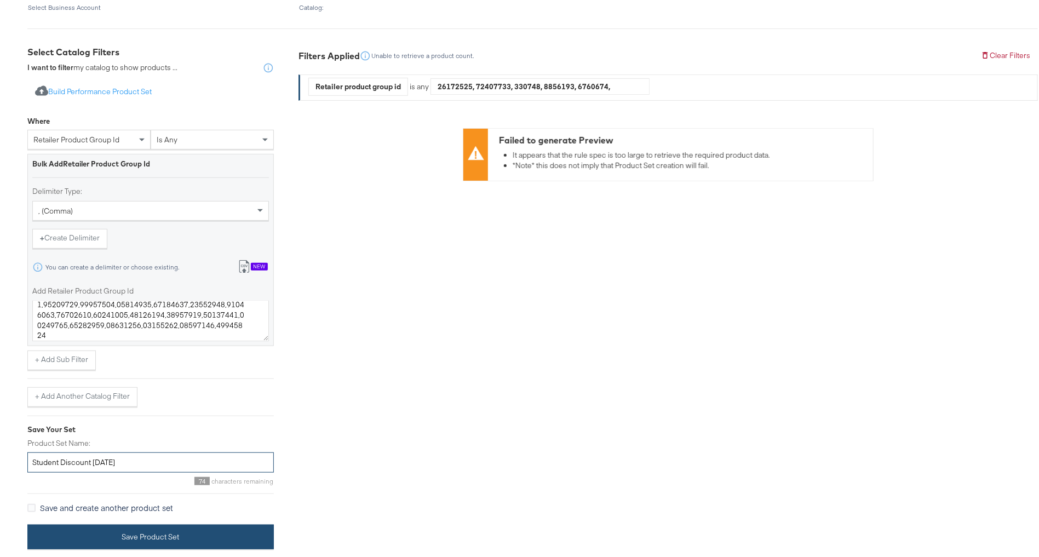
type input "Student Discount [DATE]"
click at [173, 529] on button "Save Product Set" at bounding box center [150, 533] width 246 height 25
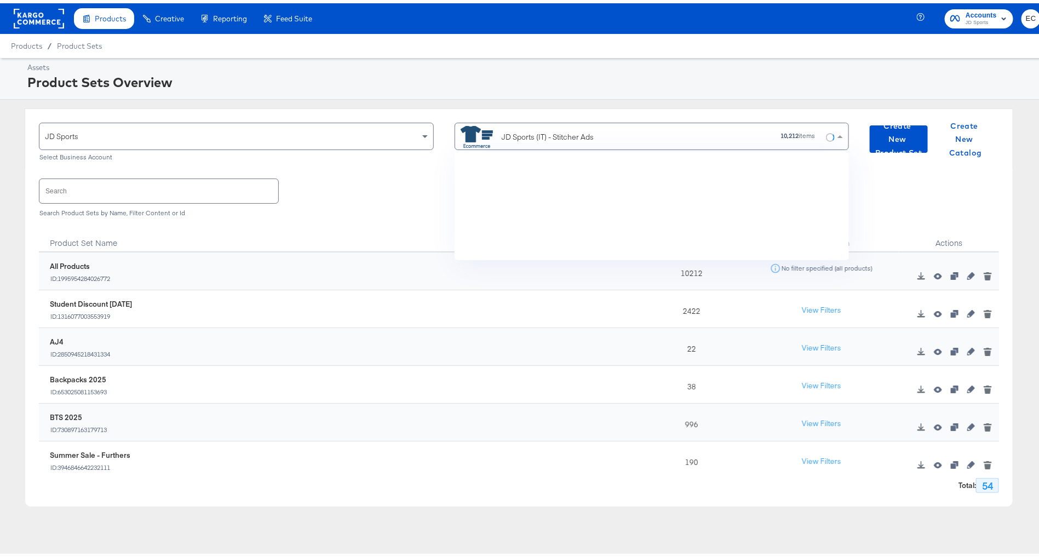
click at [742, 126] on div "JD Sports (IT) - Stitcher Ads 10,212 items" at bounding box center [648, 132] width 375 height 25
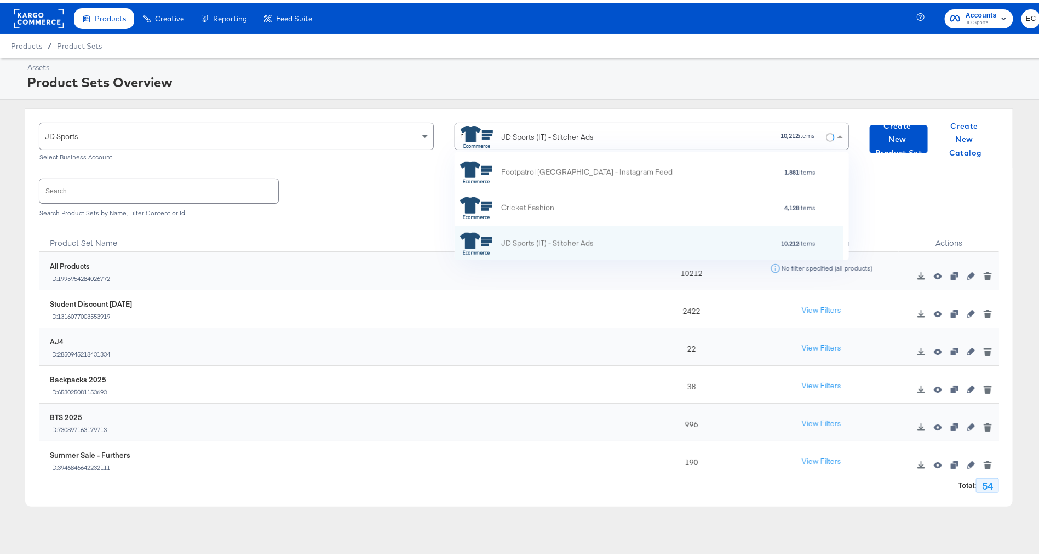
type input "nl"
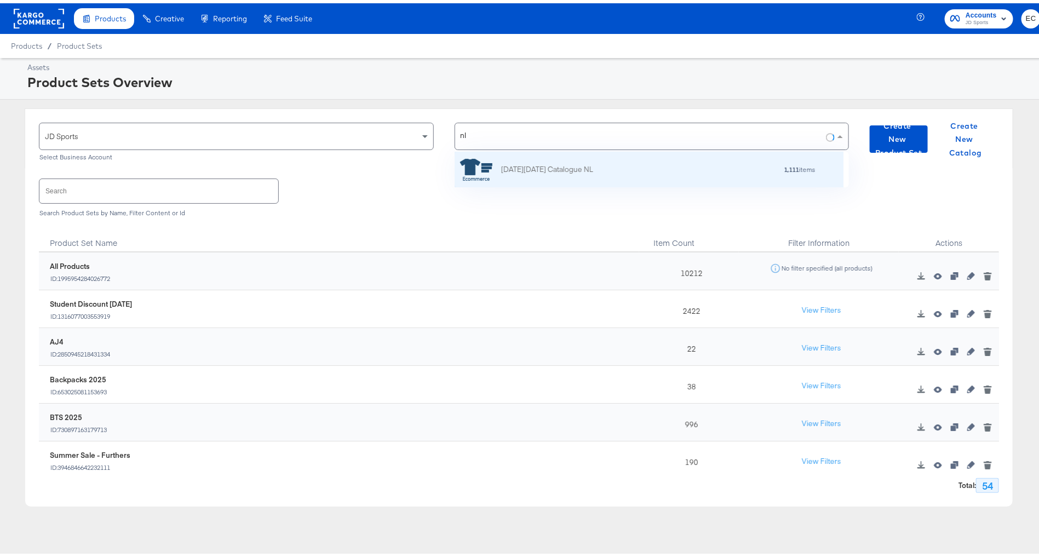
scroll to position [10, 0]
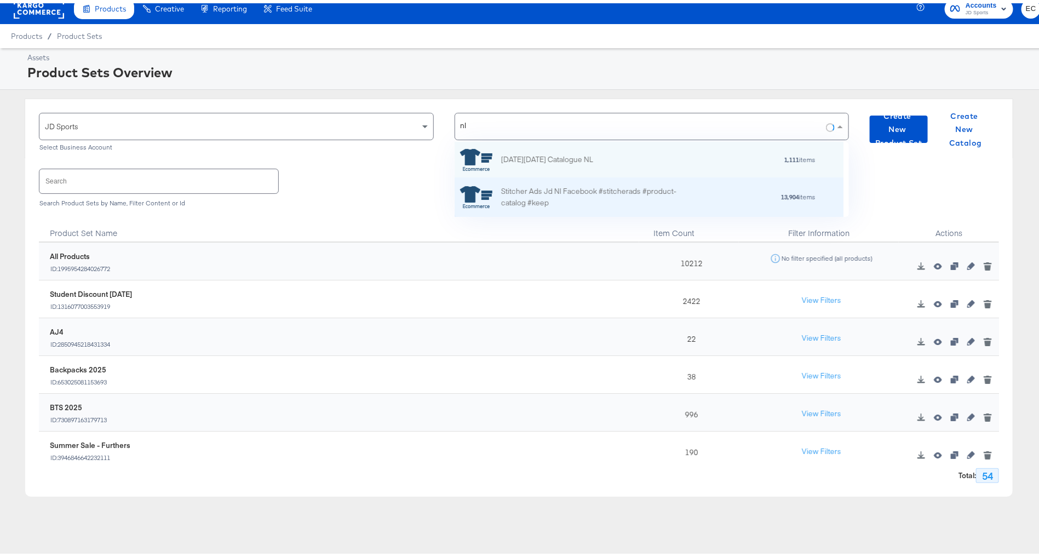
click at [563, 191] on div "Stitcher Ads Jd Nl Facebook #stitcherads #product-catalog #keep" at bounding box center [597, 193] width 192 height 23
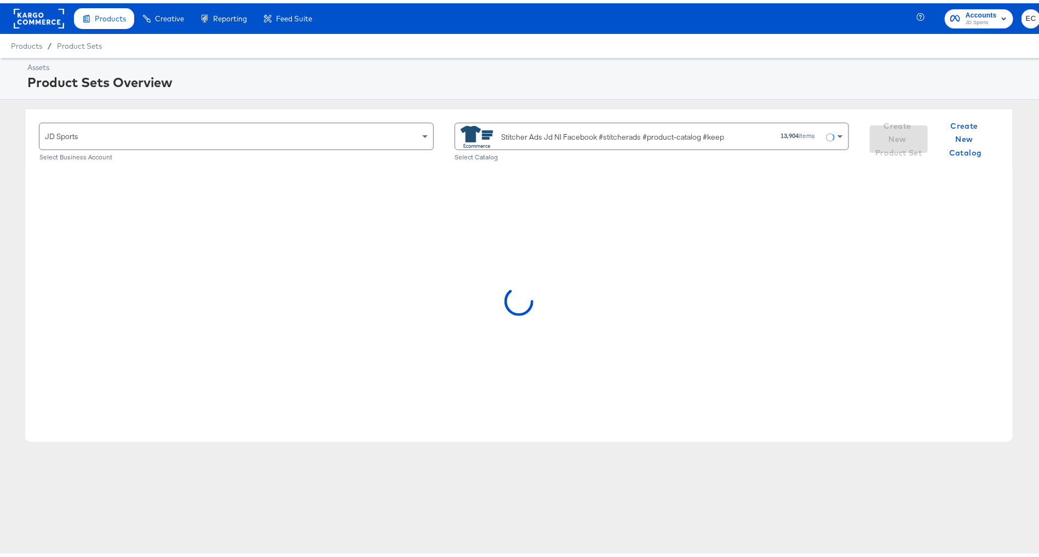
scroll to position [0, 0]
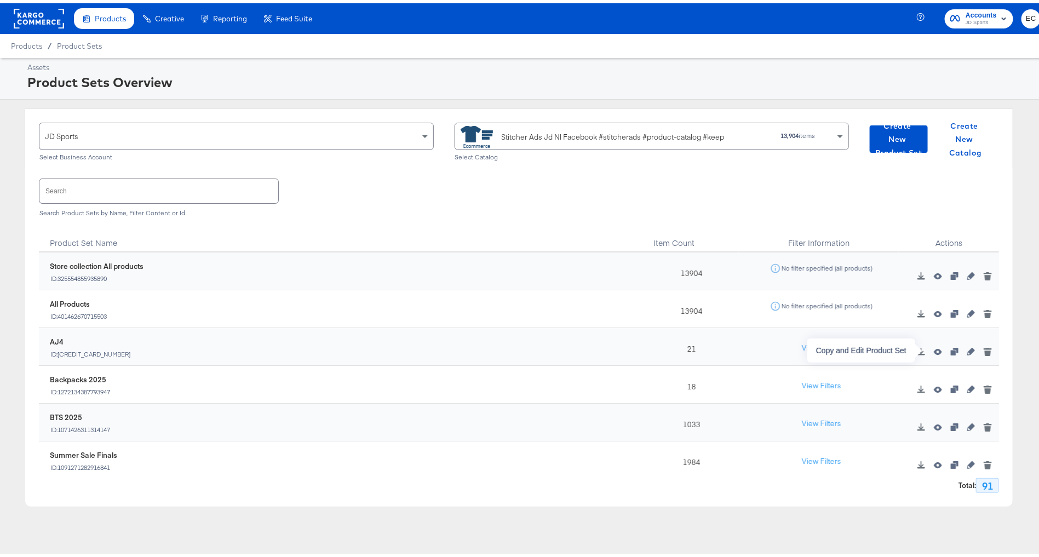
click at [951, 346] on icon "button" at bounding box center [955, 349] width 8 height 8
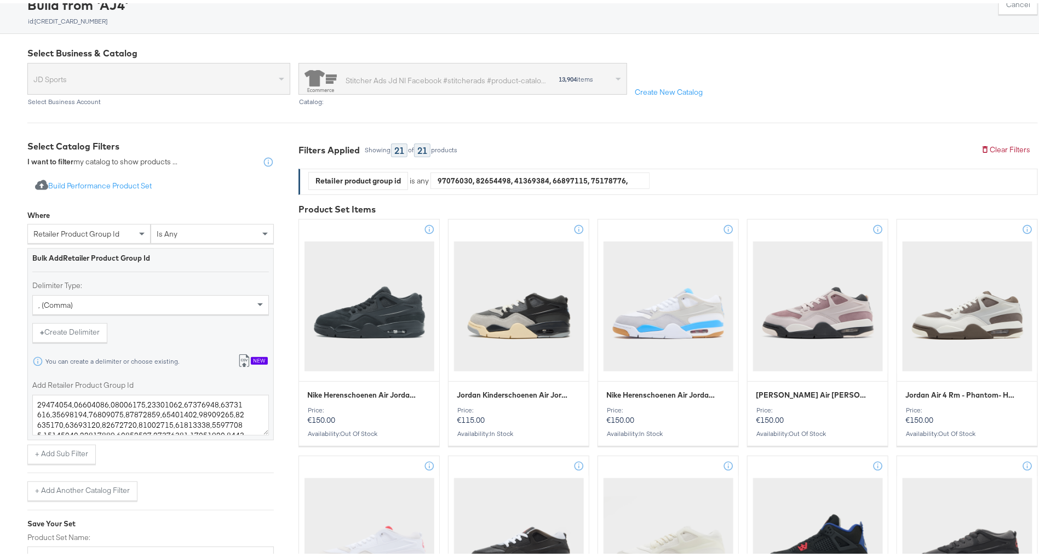
scroll to position [92, 0]
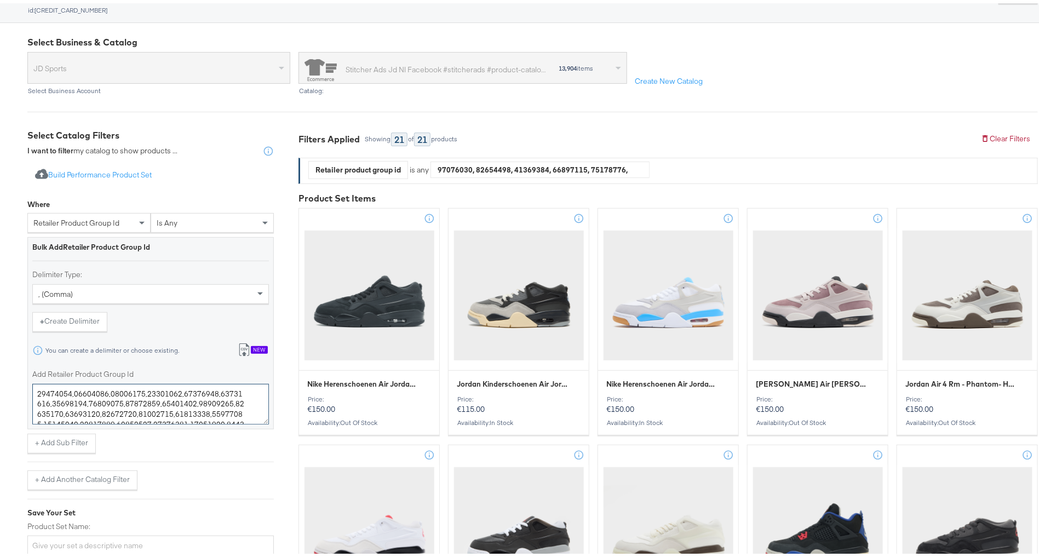
click at [124, 403] on textarea "Add Retailer Product Group Id" at bounding box center [150, 401] width 237 height 41
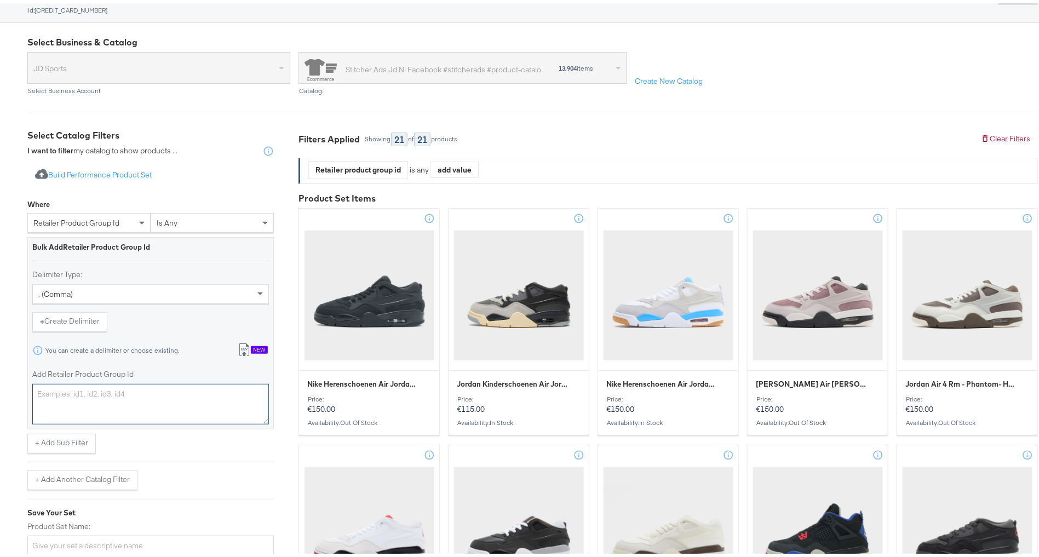
paste textarea "19661330,19702567,1314652,16119343,19613334,19663966,16119626,19659350,19654459…"
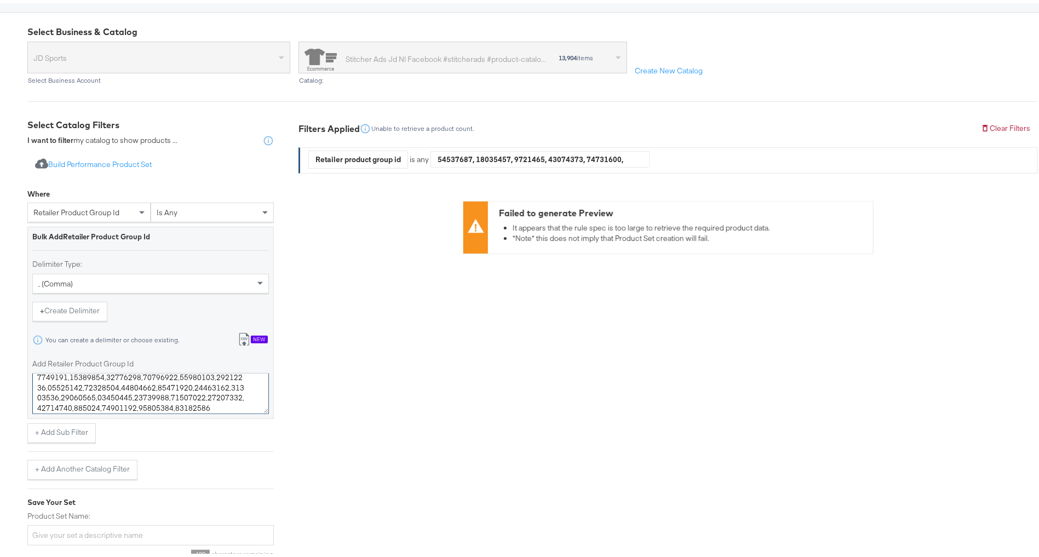
scroll to position [175, 0]
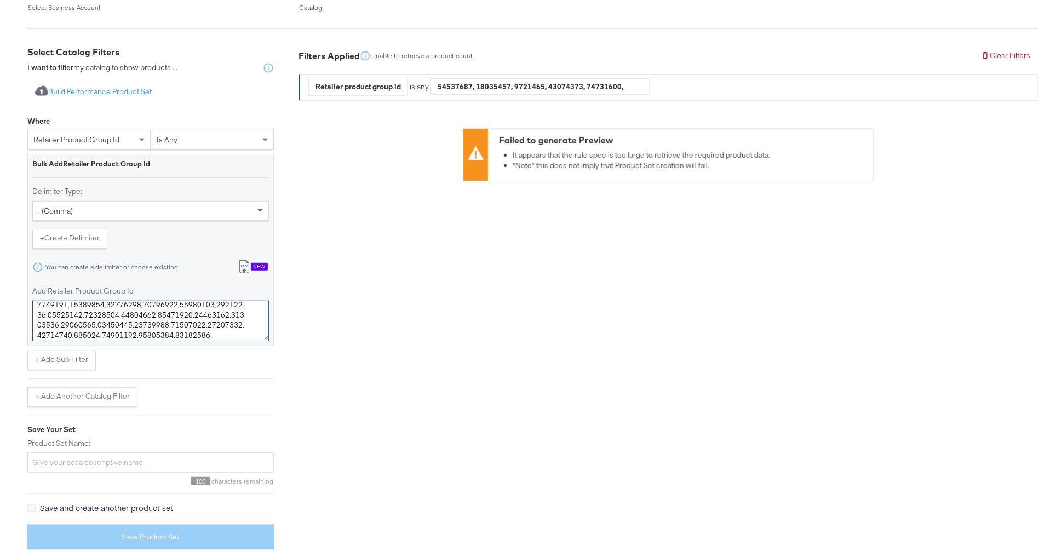
type textarea "19661330,19702567,1314652,16119343,19613334,19663966,16119626,19659350,19654459…"
click at [54, 460] on input "Product Set Name:" at bounding box center [150, 459] width 246 height 20
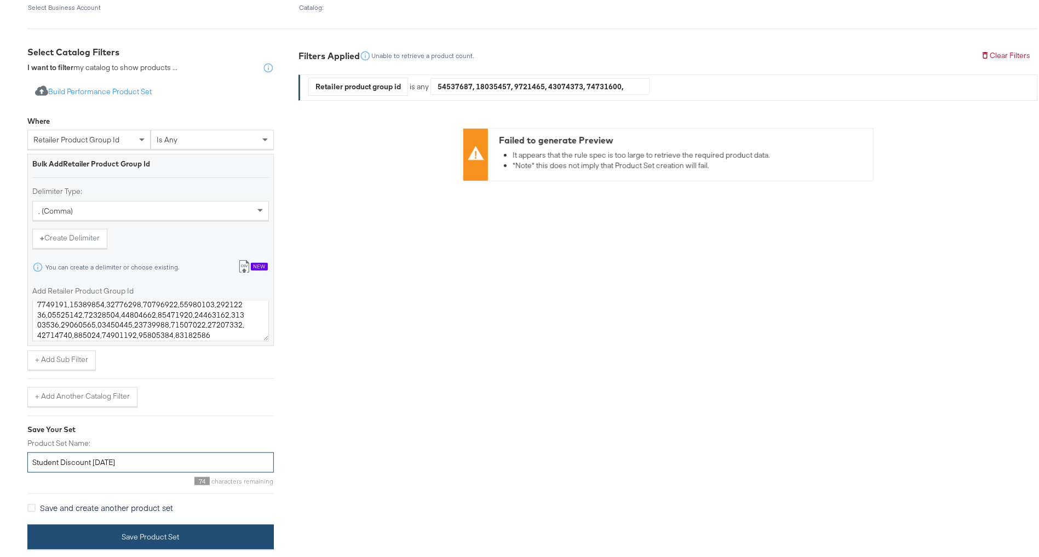
type input "Student Discount Sept 2025"
click at [220, 537] on button "Save Product Set" at bounding box center [150, 533] width 246 height 25
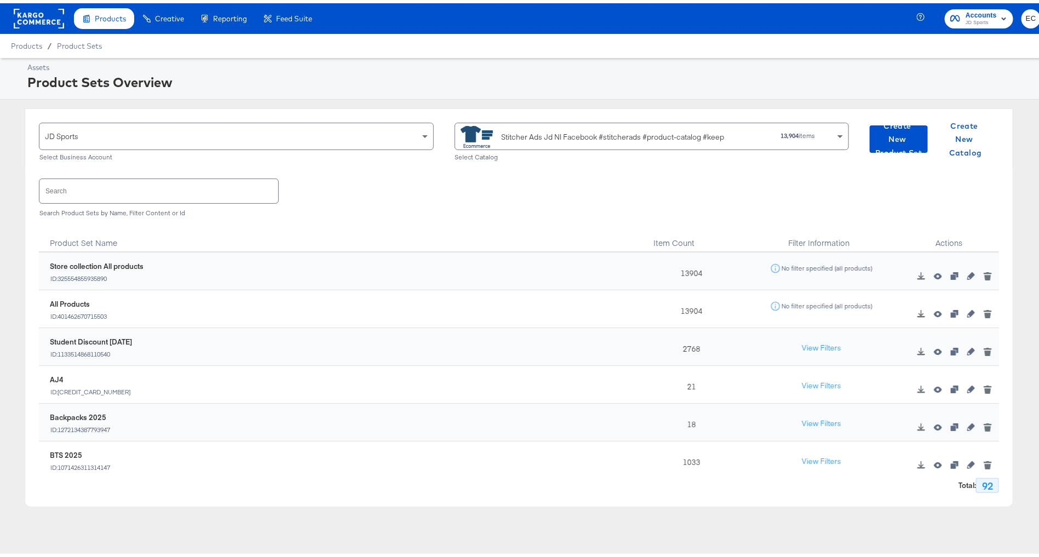
click at [43, 14] on rect at bounding box center [39, 15] width 50 height 20
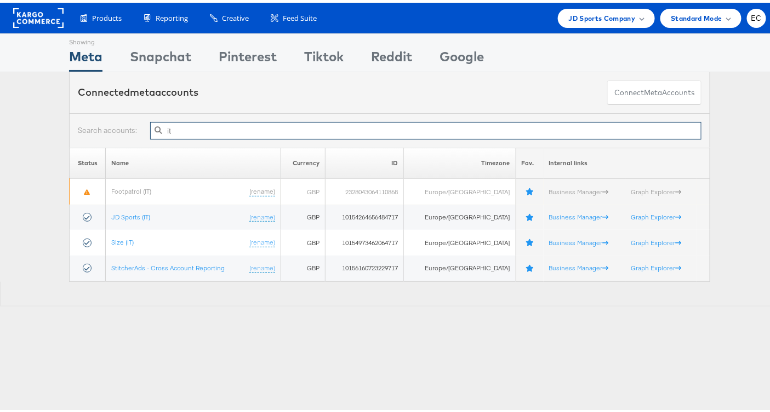
type input "it"
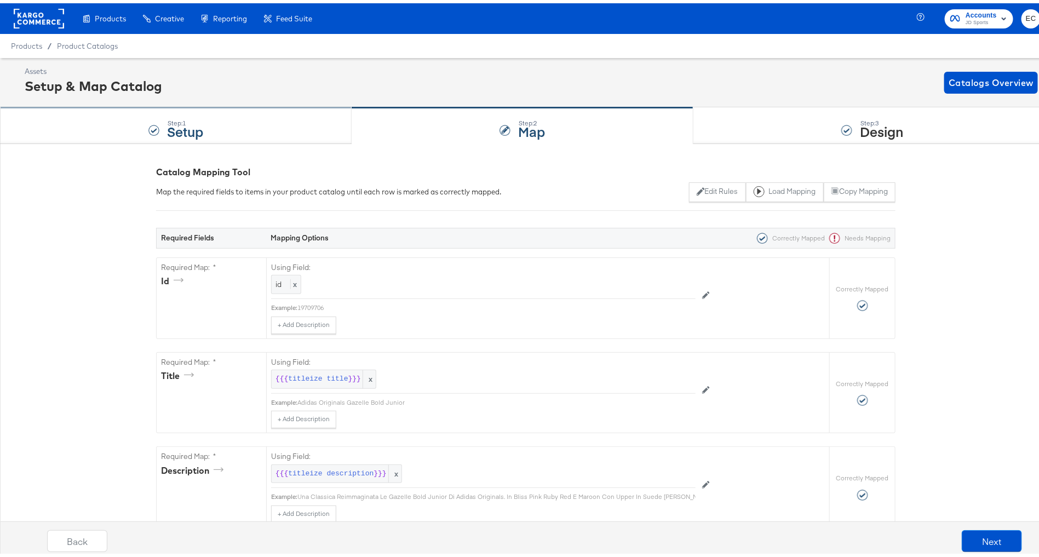
click at [65, 127] on div "Step: 1 Setup" at bounding box center [176, 123] width 352 height 36
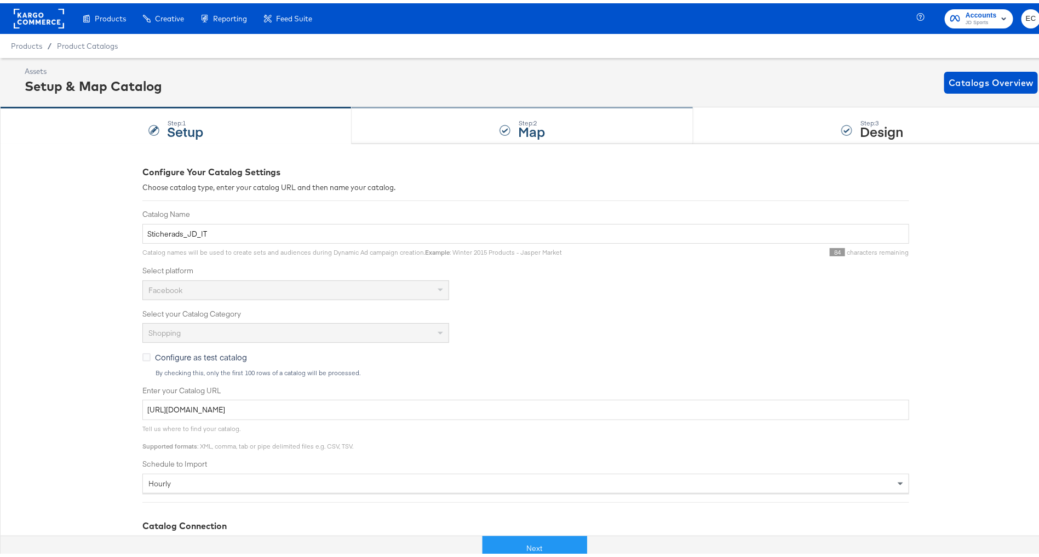
click at [438, 119] on div "Step: 2 Map" at bounding box center [523, 123] width 342 height 36
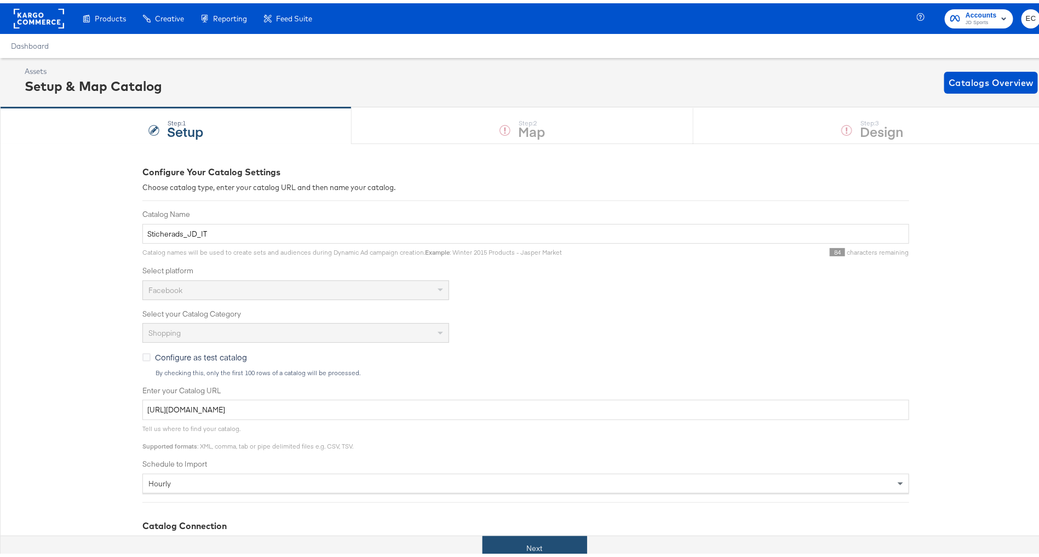
click at [506, 549] on button "Next" at bounding box center [535, 545] width 105 height 25
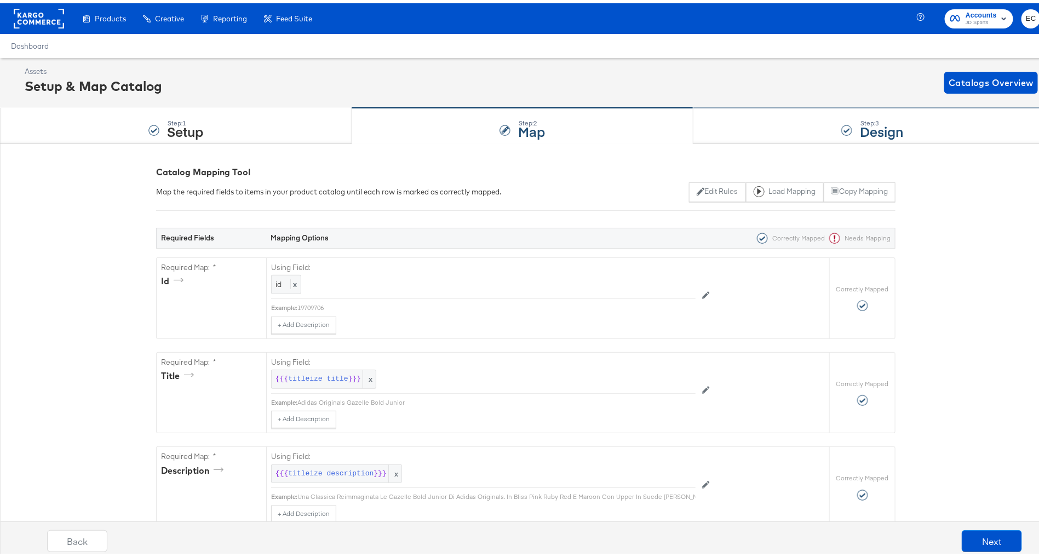
click at [802, 125] on div "Step: 3 Design" at bounding box center [872, 123] width 358 height 36
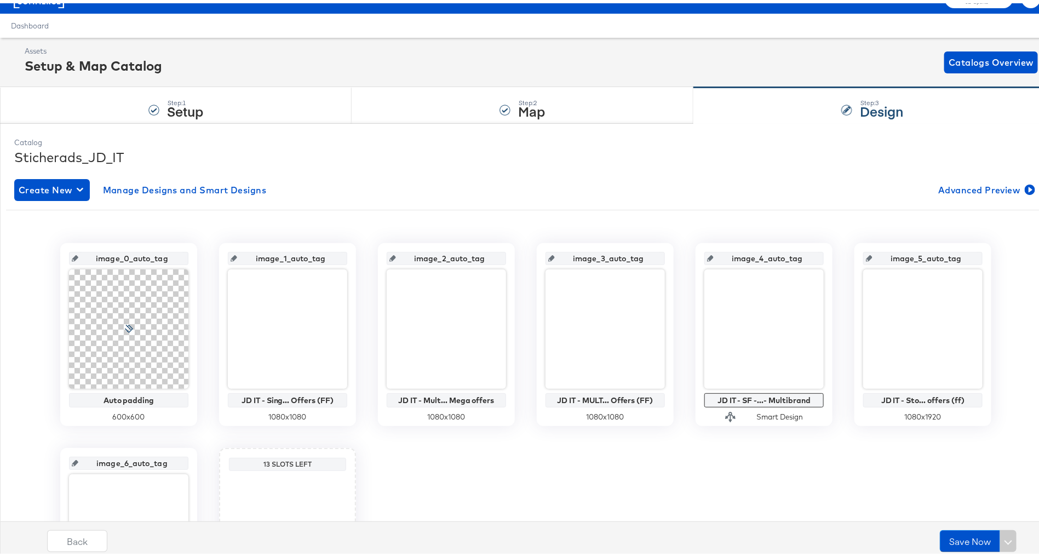
scroll to position [46, 0]
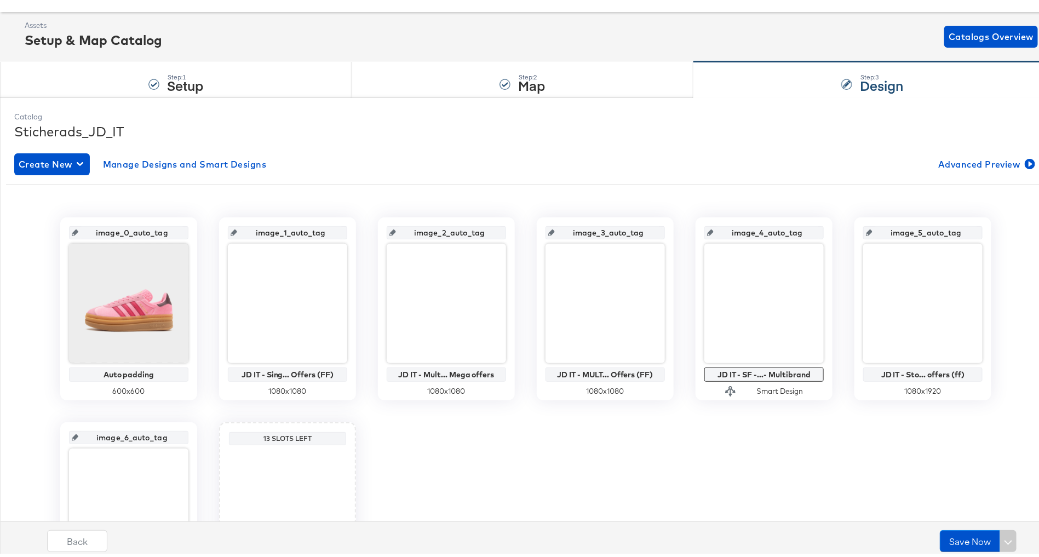
click at [274, 230] on input "image_1_auto_tag" at bounding box center [290, 225] width 107 height 30
click at [274, 229] on input "image_1_auto_tag" at bounding box center [290, 225] width 107 height 30
paste input "bau_single"
type input "bau_single"
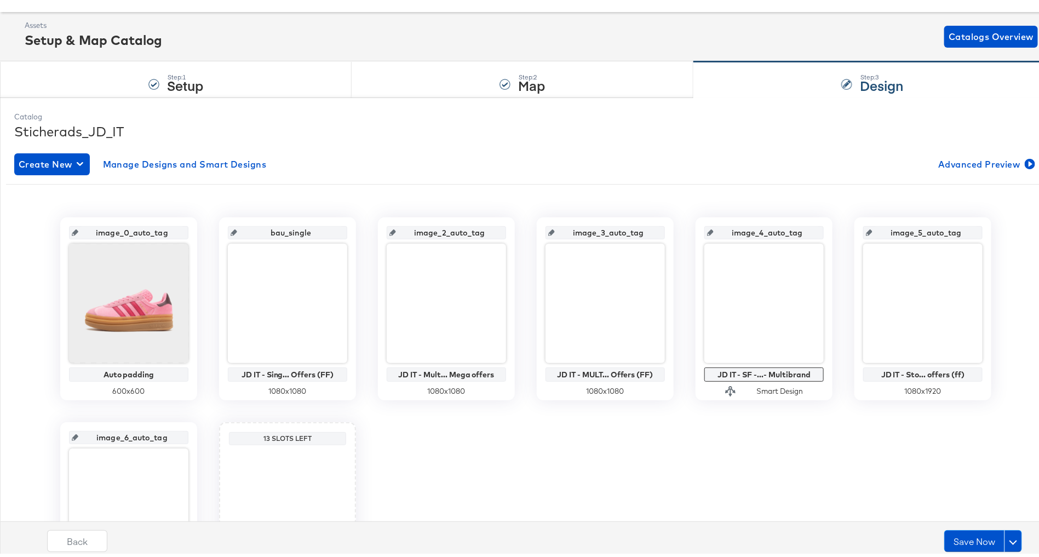
click at [423, 227] on input "image_2_auto_tag" at bounding box center [449, 225] width 107 height 30
paste input "bau_multi_2"
type input "bau_multi_2"
click at [594, 232] on input "image_3_auto_tag" at bounding box center [608, 225] width 107 height 30
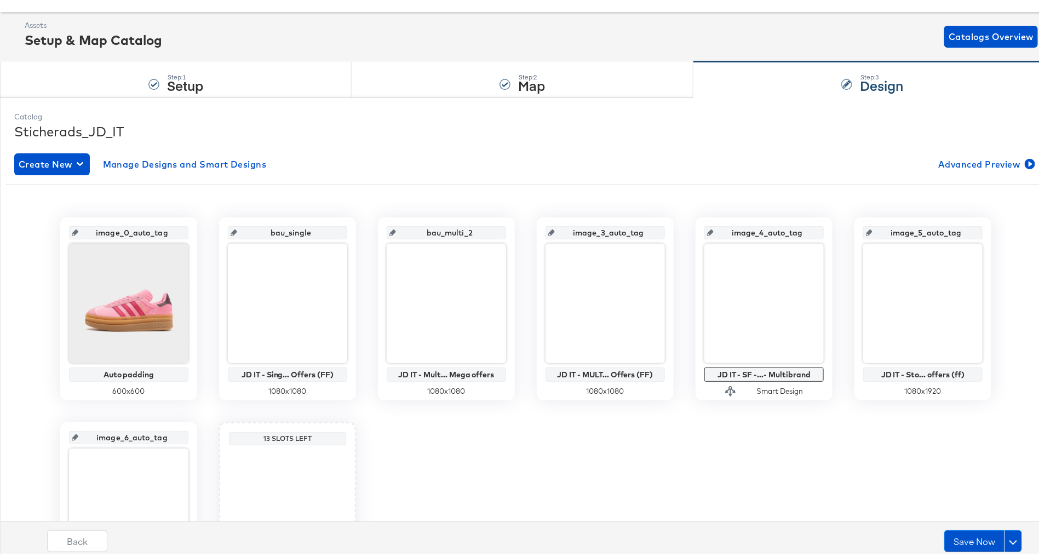
click at [594, 232] on input "image_3_auto_tag" at bounding box center [608, 225] width 107 height 30
paste input "bau_multi3"
type input "bau_multi3"
click at [903, 230] on input "image_5_auto_tag" at bounding box center [926, 225] width 107 height 30
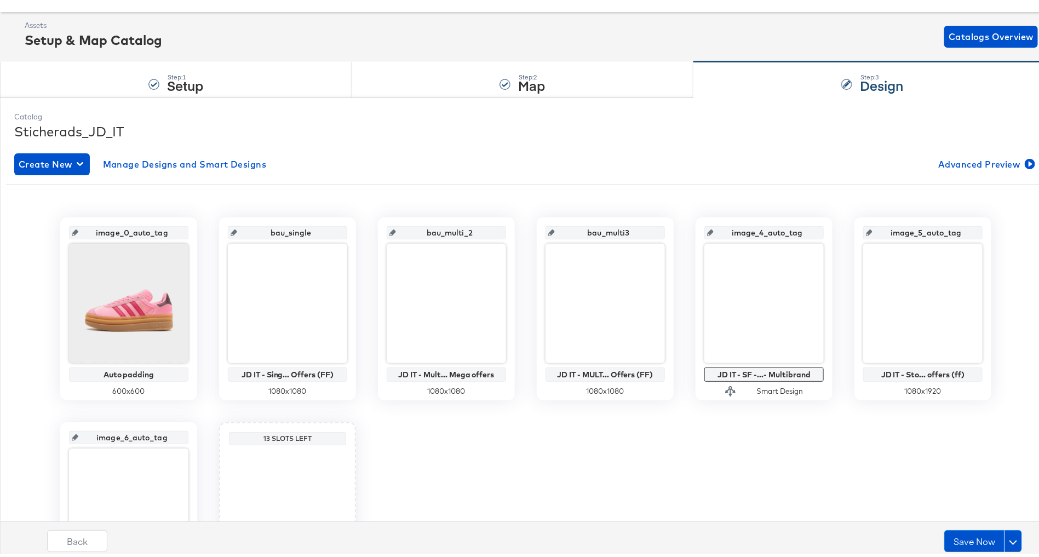
paste input "bau_vertical"
type input "bau_vertical"
click at [760, 231] on input "image_4_auto_tag" at bounding box center [767, 225] width 107 height 30
paste input "sf_multibrand"
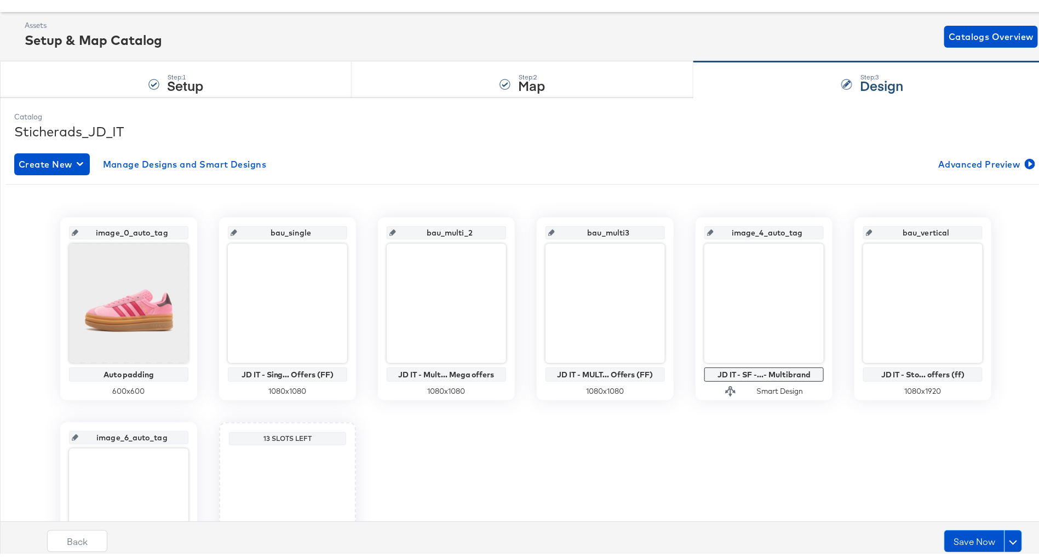
type input "sf_multibrand"
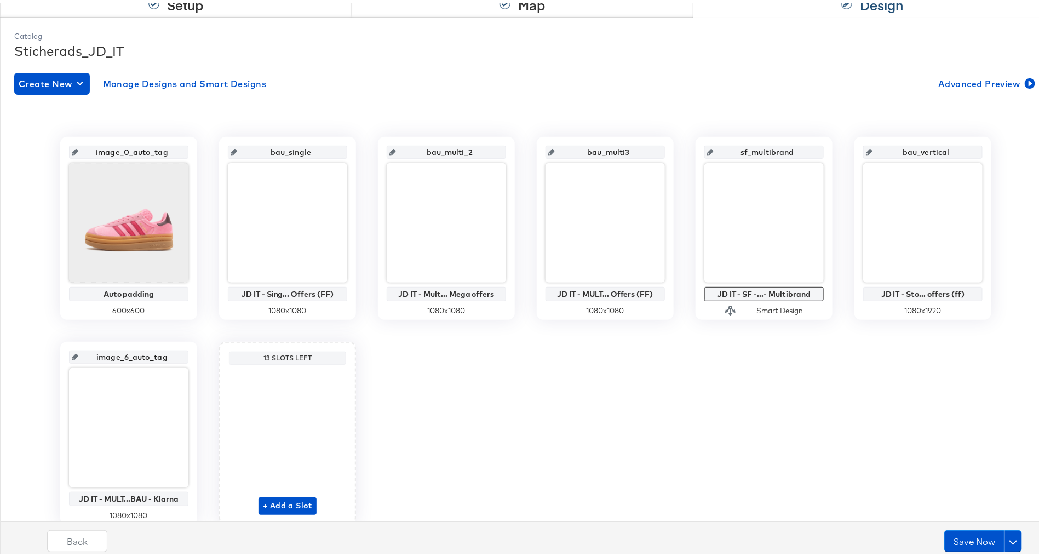
scroll to position [147, 0]
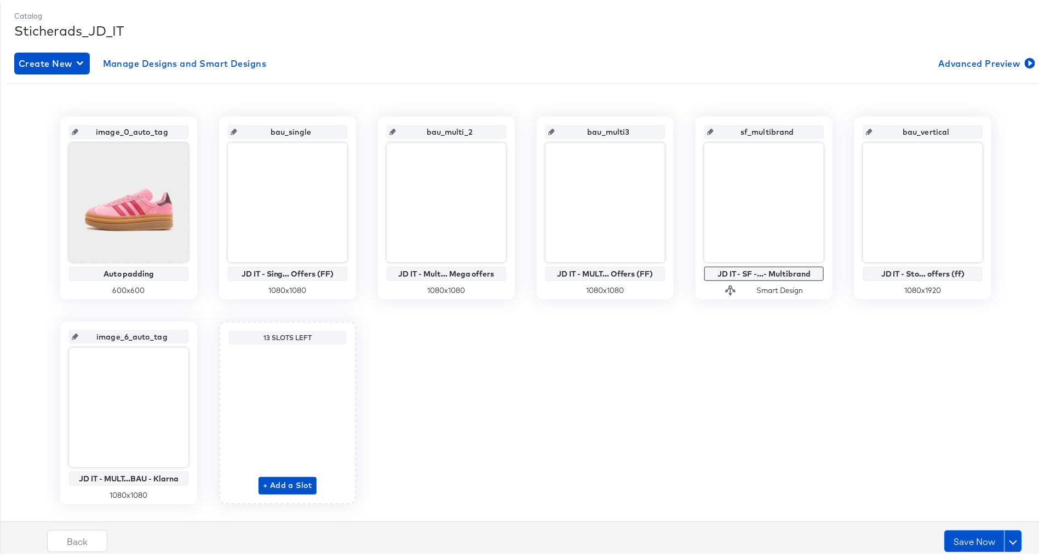
click at [606, 128] on input "bau_multi3" at bounding box center [608, 125] width 107 height 30
click at [146, 336] on input "image_6_auto_tag" at bounding box center [131, 329] width 107 height 30
click at [111, 331] on input "bau_multi3" at bounding box center [131, 329] width 107 height 30
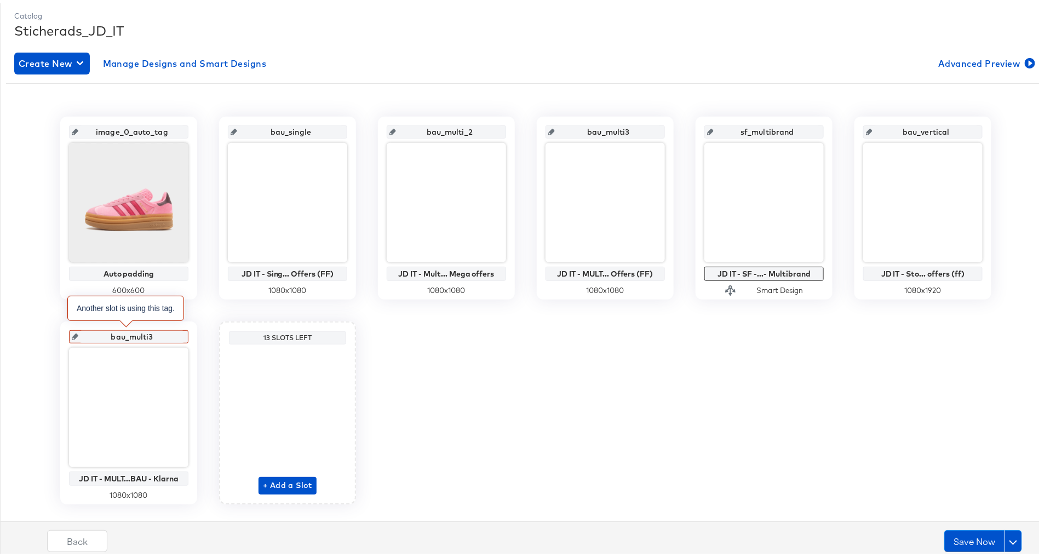
click at [111, 331] on input "bau_multi3" at bounding box center [131, 329] width 107 height 30
click at [117, 332] on input "bau_multi3" at bounding box center [131, 329] width 107 height 30
type input "klarna_multi3"
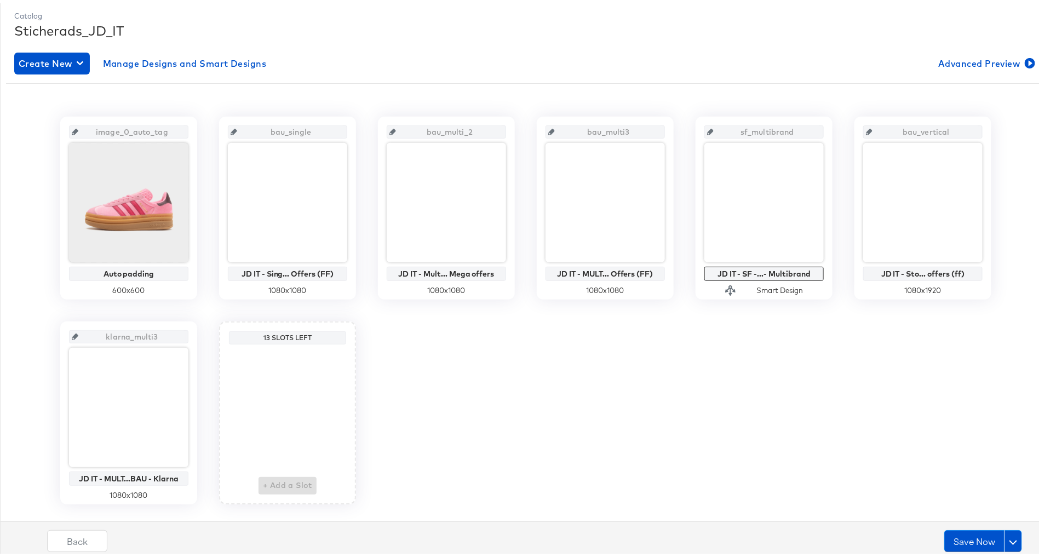
click at [540, 405] on div "image_0_auto_tag Auto padding 600 x 600 bau_single JD IT - Sing... Offers (FF) …" at bounding box center [526, 307] width 1040 height 388
click at [967, 540] on button "Save Now" at bounding box center [974, 538] width 60 height 22
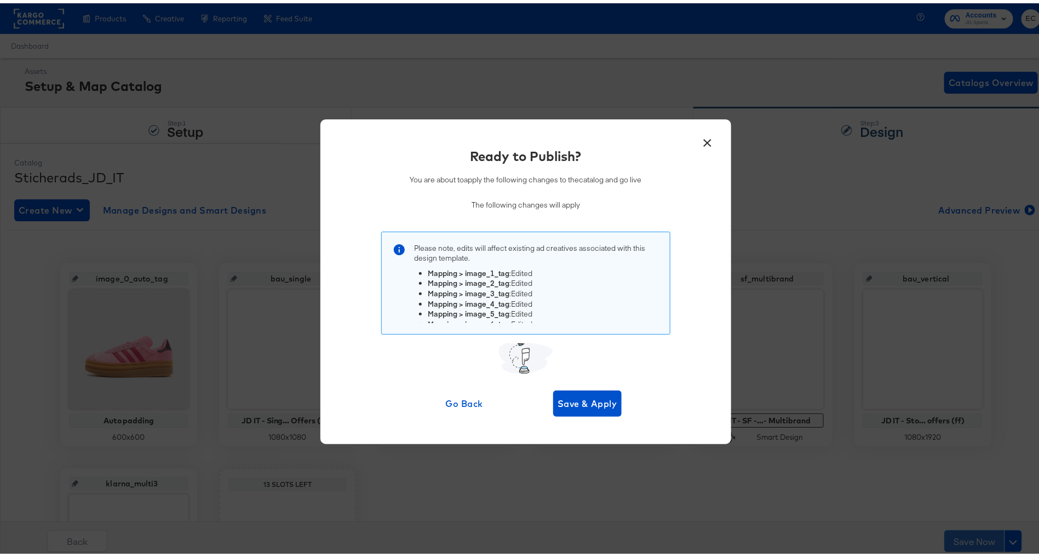
scroll to position [11, 0]
click at [585, 398] on span "Save & Apply" at bounding box center [588, 400] width 60 height 15
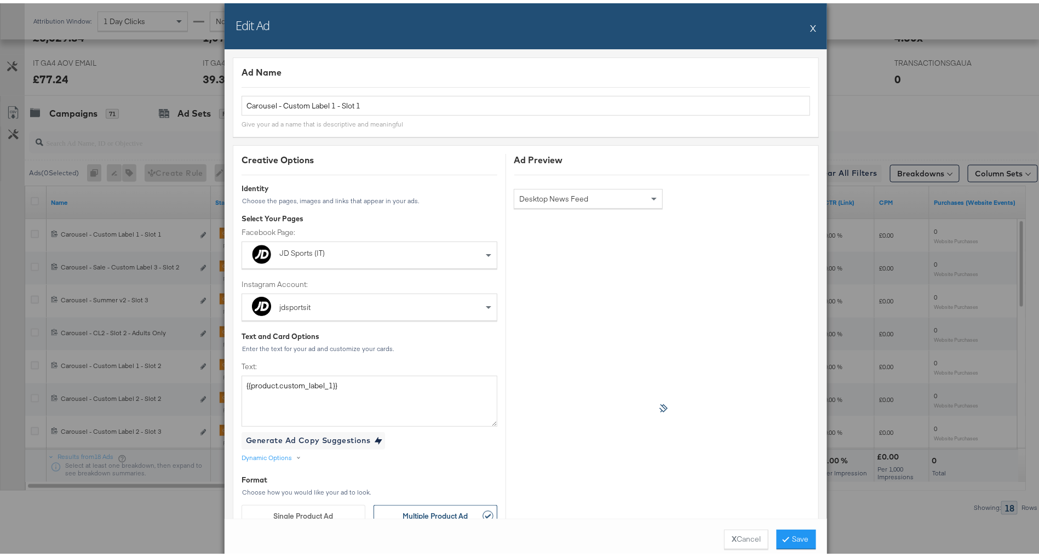
scroll to position [866, 0]
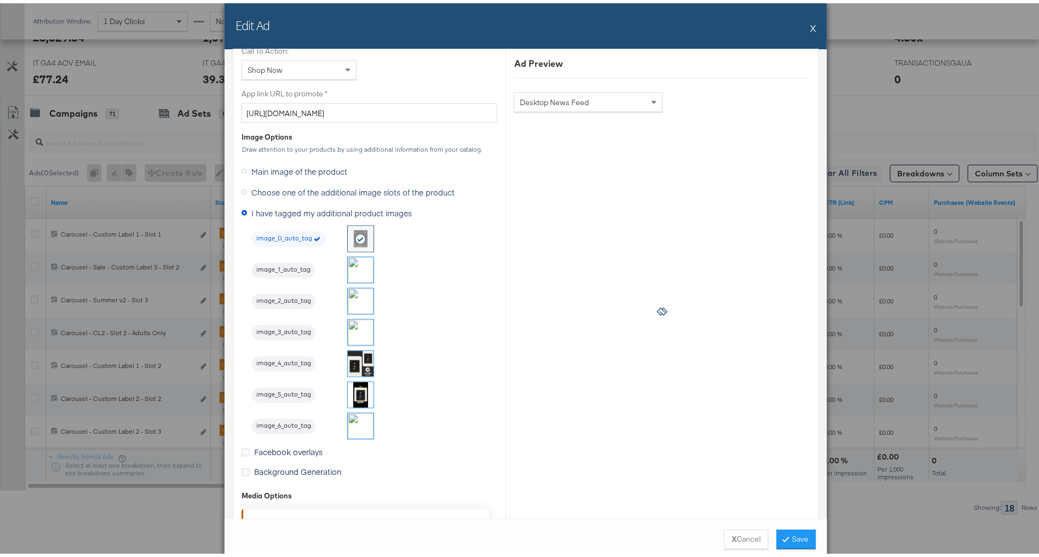
click at [810, 23] on button "X" at bounding box center [813, 25] width 6 height 22
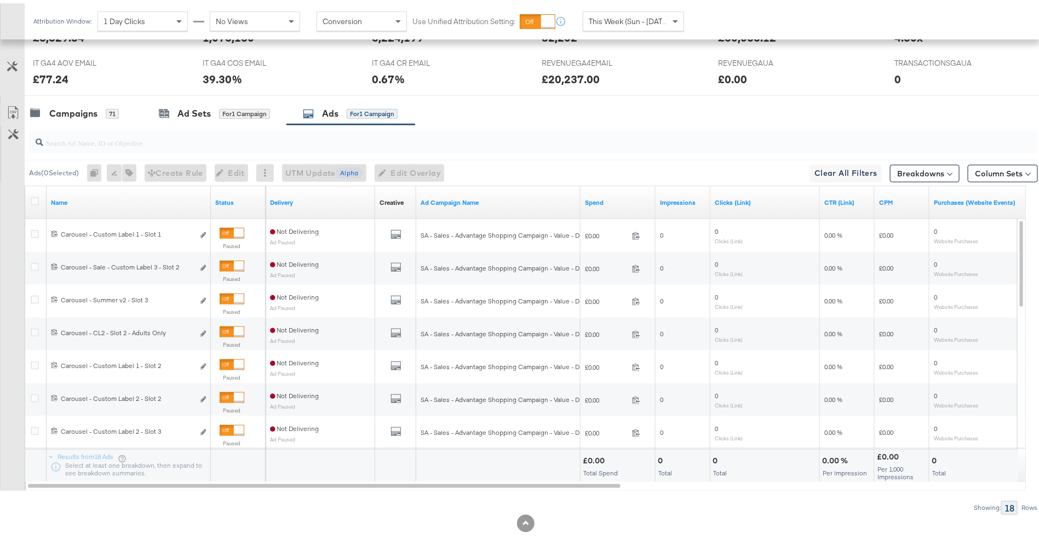
scroll to position [0, 0]
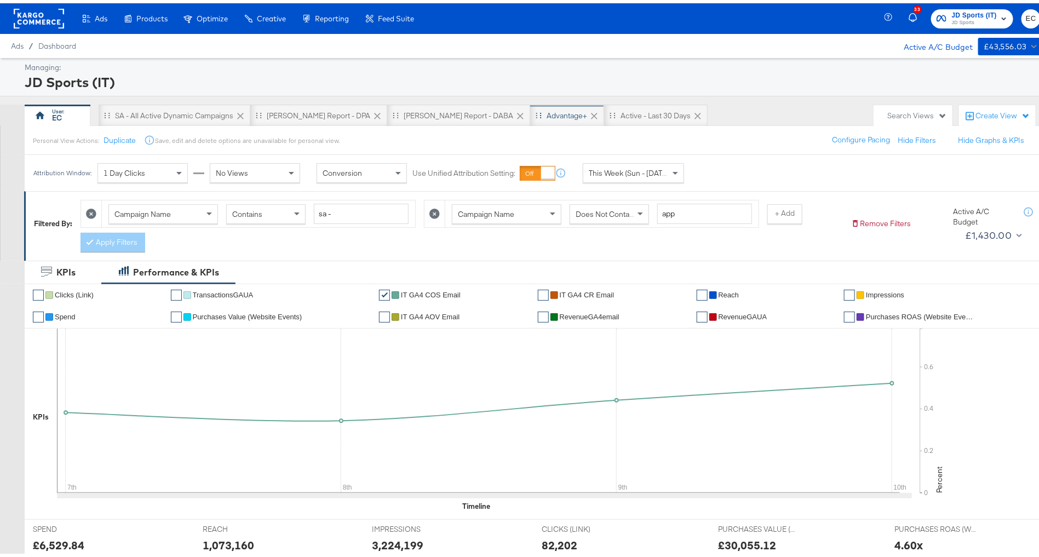
click at [547, 117] on div "Advantage+" at bounding box center [567, 112] width 41 height 10
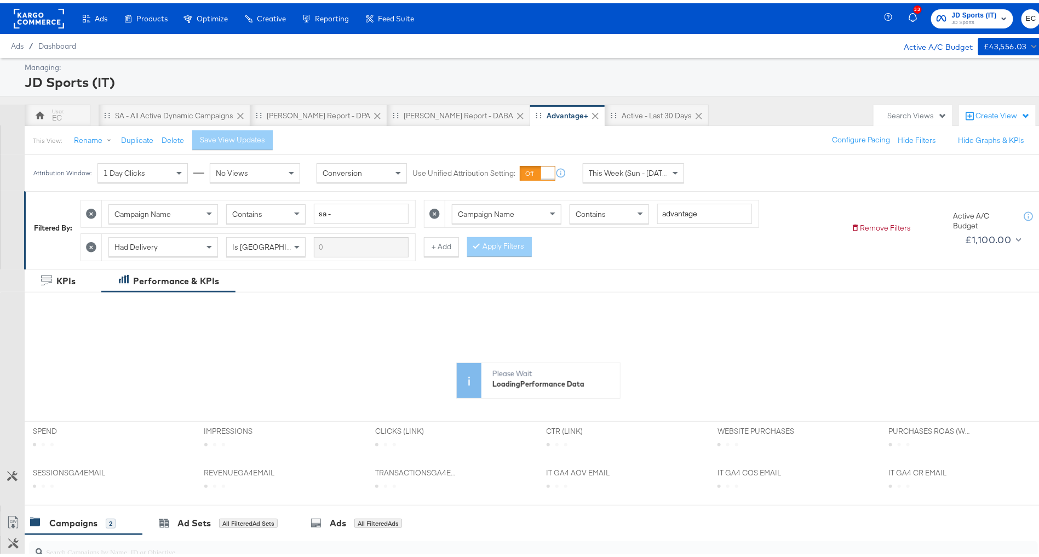
scroll to position [245, 0]
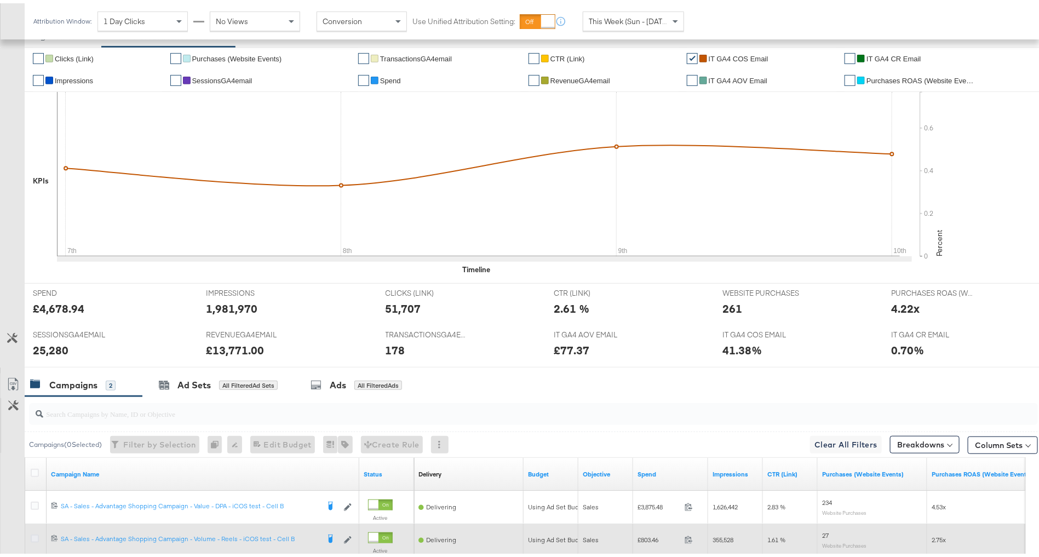
click at [33, 533] on icon at bounding box center [35, 535] width 8 height 8
click at [0, 0] on input "checkbox" at bounding box center [0, 0] width 0 height 0
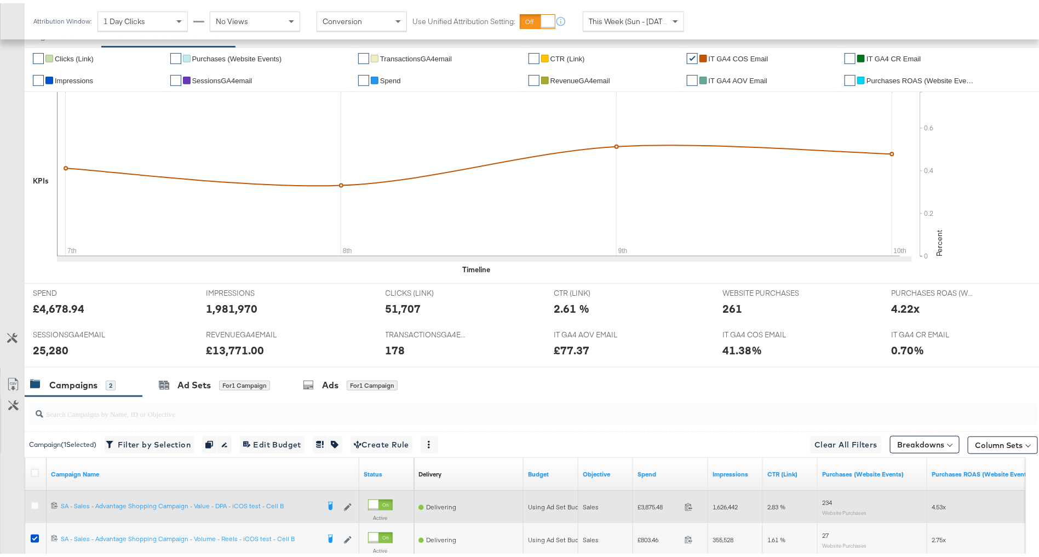
click at [30, 497] on div at bounding box center [36, 504] width 20 height 20
click at [31, 501] on icon at bounding box center [35, 502] width 8 height 8
click at [0, 0] on input "checkbox" at bounding box center [0, 0] width 0 height 0
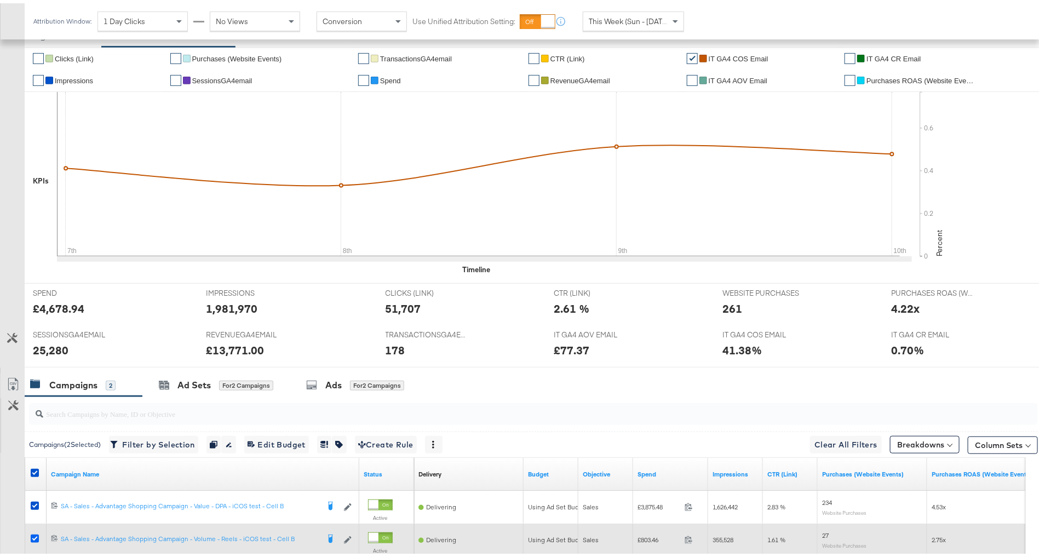
click at [33, 532] on icon at bounding box center [35, 535] width 8 height 8
click at [0, 0] on input "checkbox" at bounding box center [0, 0] width 0 height 0
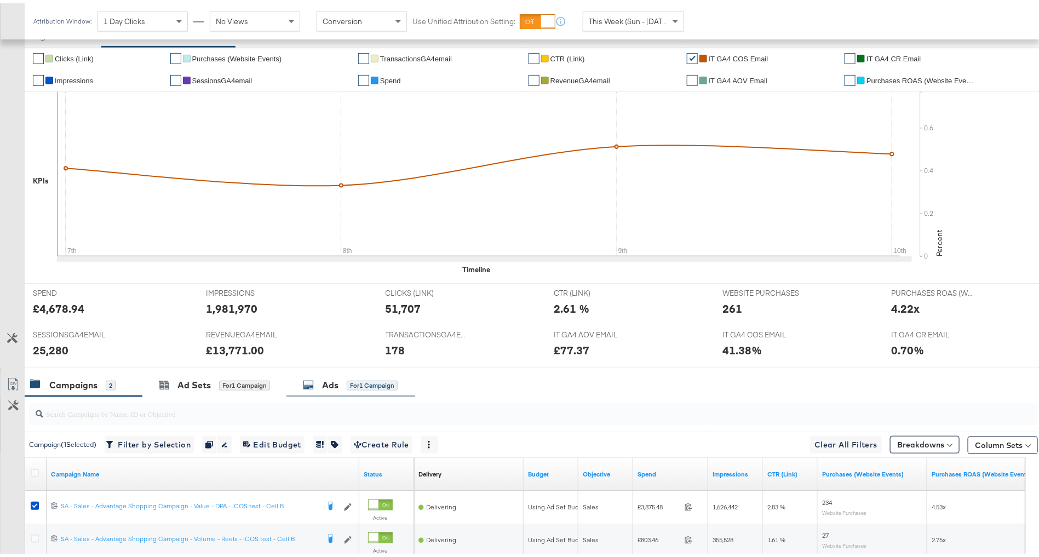
click at [365, 380] on div "for 1 Campaign" at bounding box center [372, 382] width 51 height 10
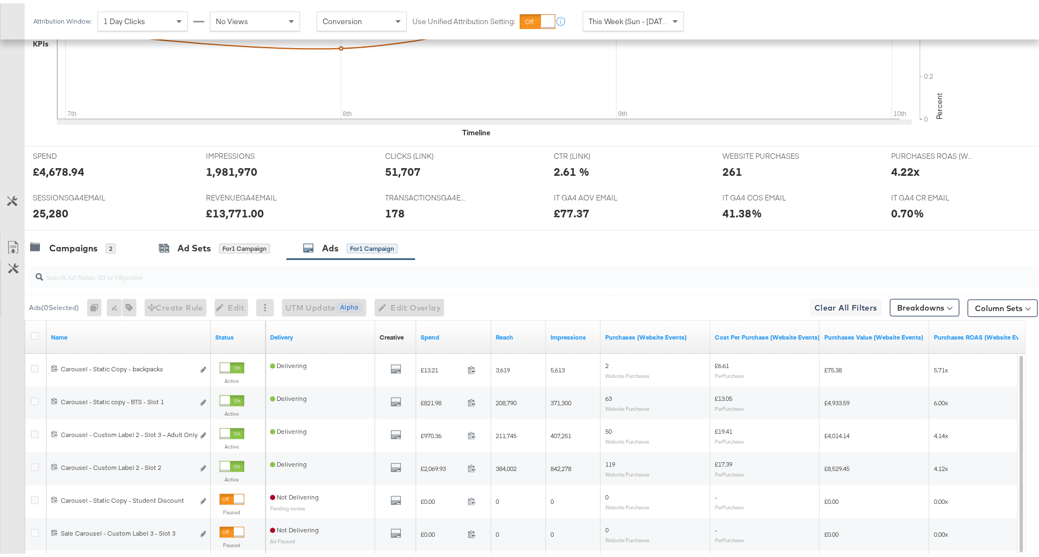
scroll to position [516, 0]
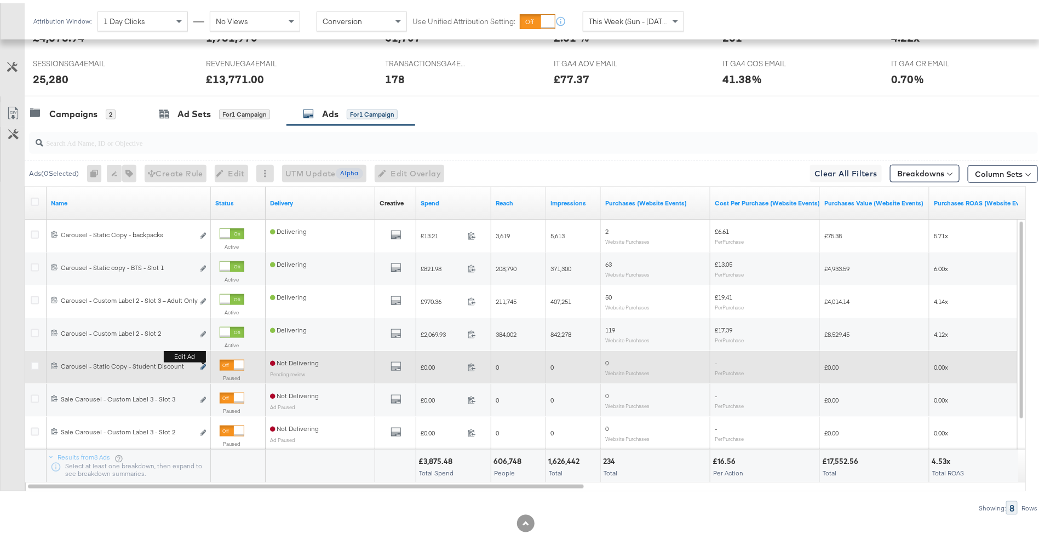
click at [200, 361] on icon "link" at bounding box center [202, 364] width 5 height 6
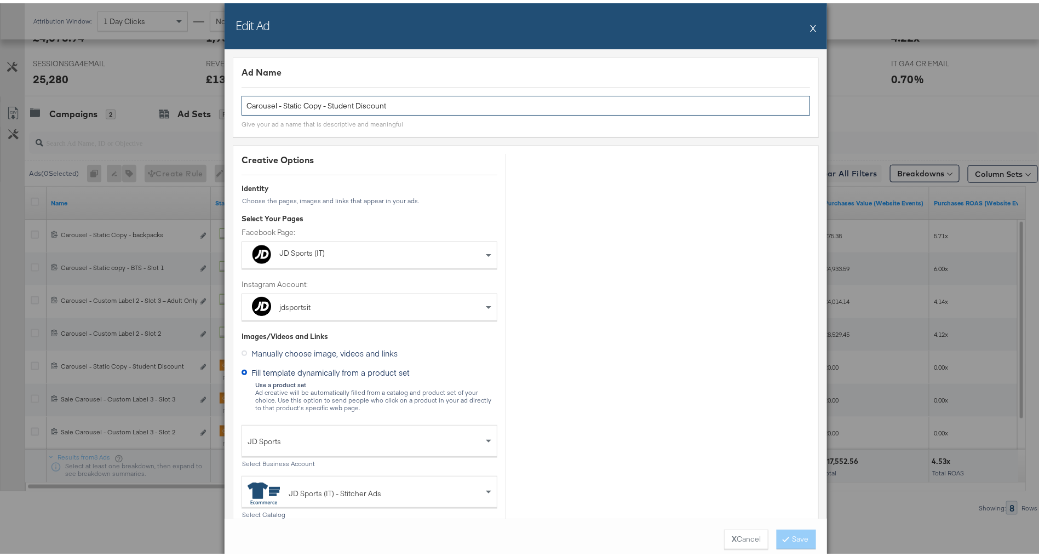
click at [430, 96] on input "Carousel - Static Copy - Student Discount" at bounding box center [526, 103] width 569 height 20
click at [428, 100] on input "Carousel - Static Copy - Student Discount" at bounding box center [526, 103] width 569 height 20
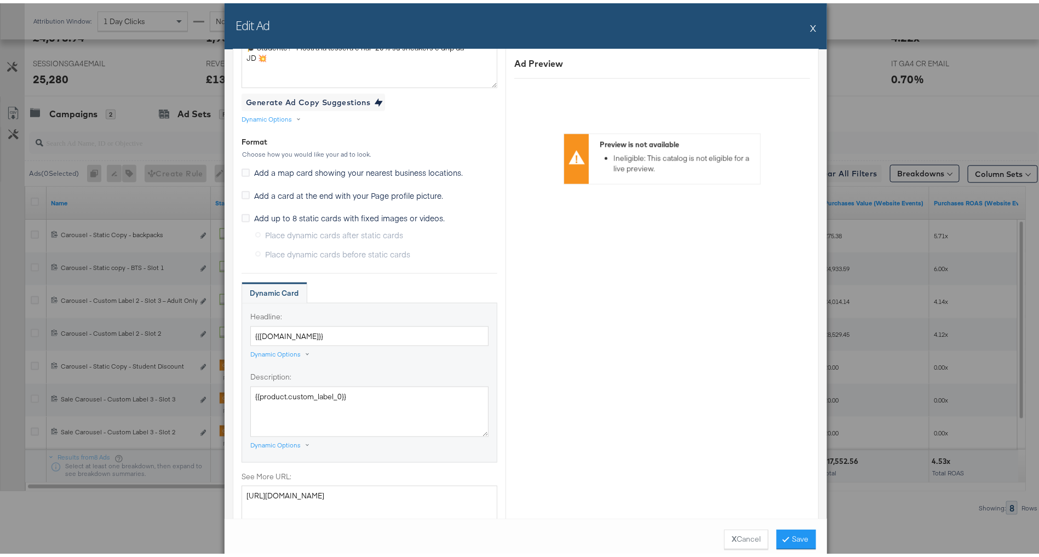
scroll to position [852, 0]
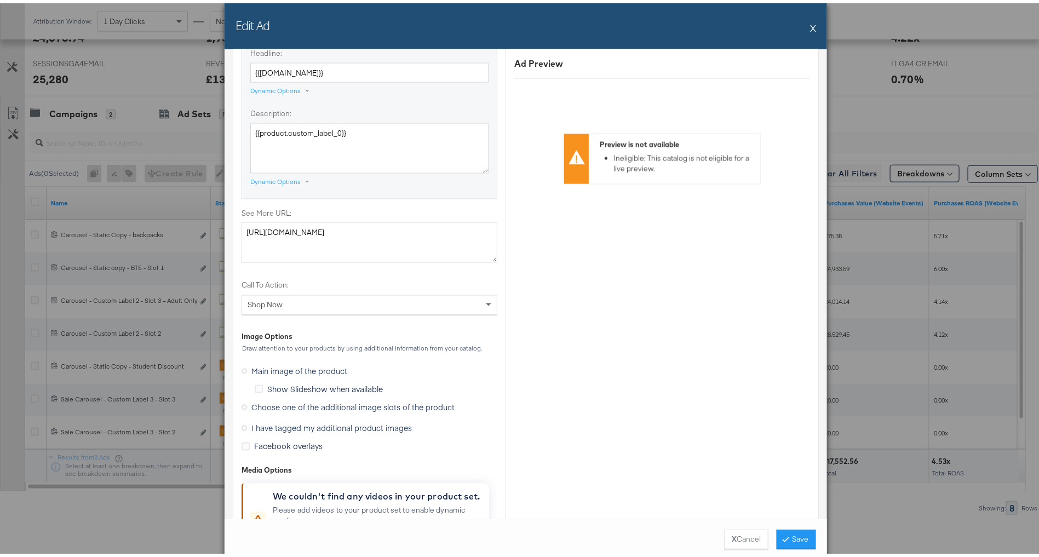
type input "Carousel - Static Copy - Student Discount - Slot 1"
click at [294, 420] on span "I have tagged my additional product images" at bounding box center [331, 425] width 160 height 11
click at [0, 0] on input "I have tagged my additional product images" at bounding box center [0, 0] width 0 height 0
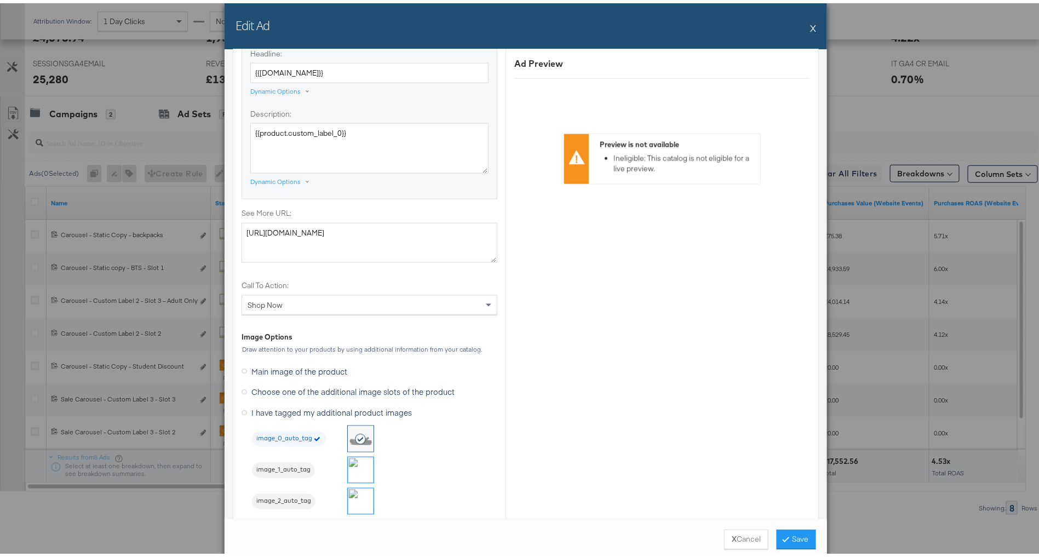
click at [348, 467] on img at bounding box center [361, 467] width 26 height 26
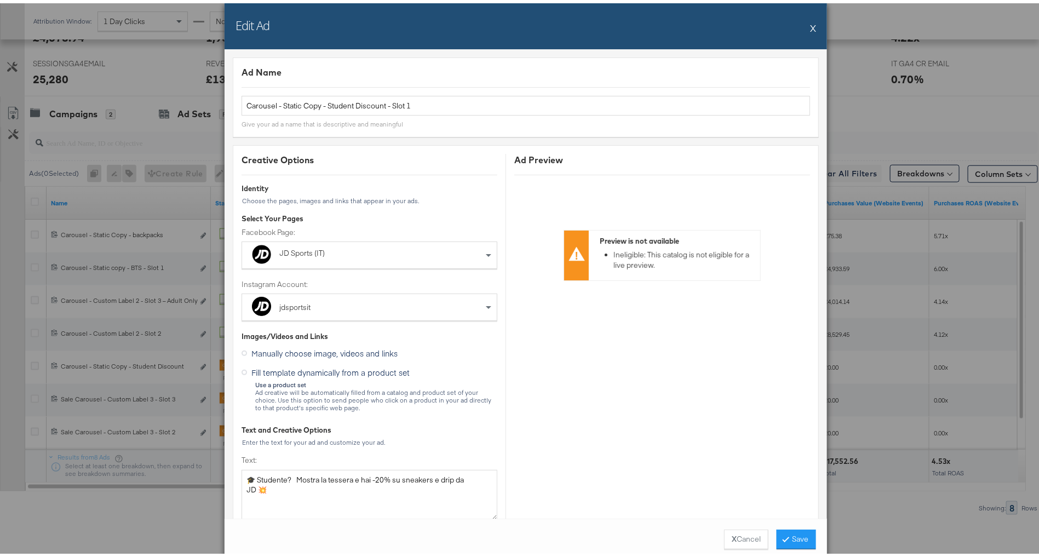
scroll to position [0, 0]
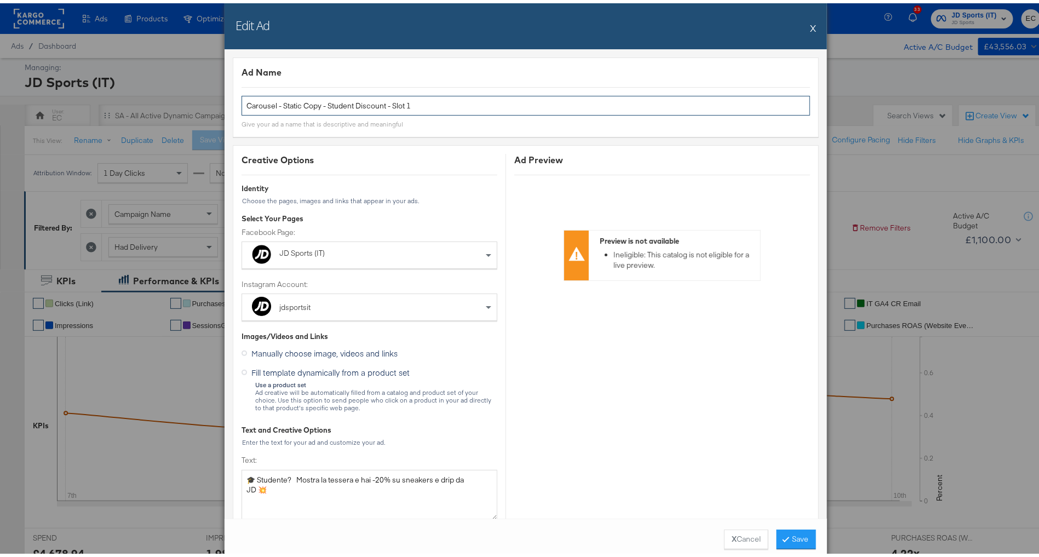
click at [431, 97] on input "Carousel - Static Copy - Student Discount - Slot 1" at bounding box center [526, 103] width 569 height 20
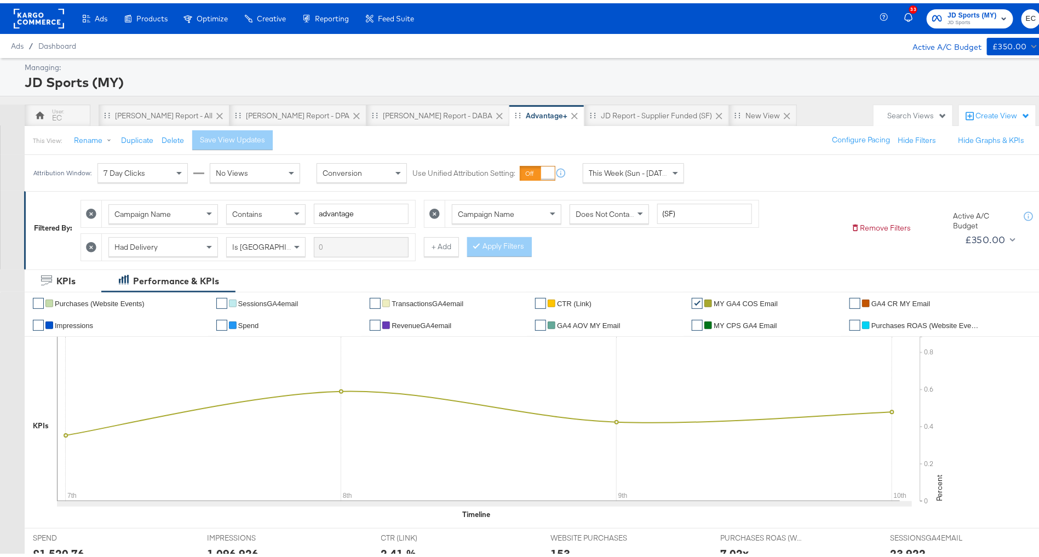
scroll to position [319, 0]
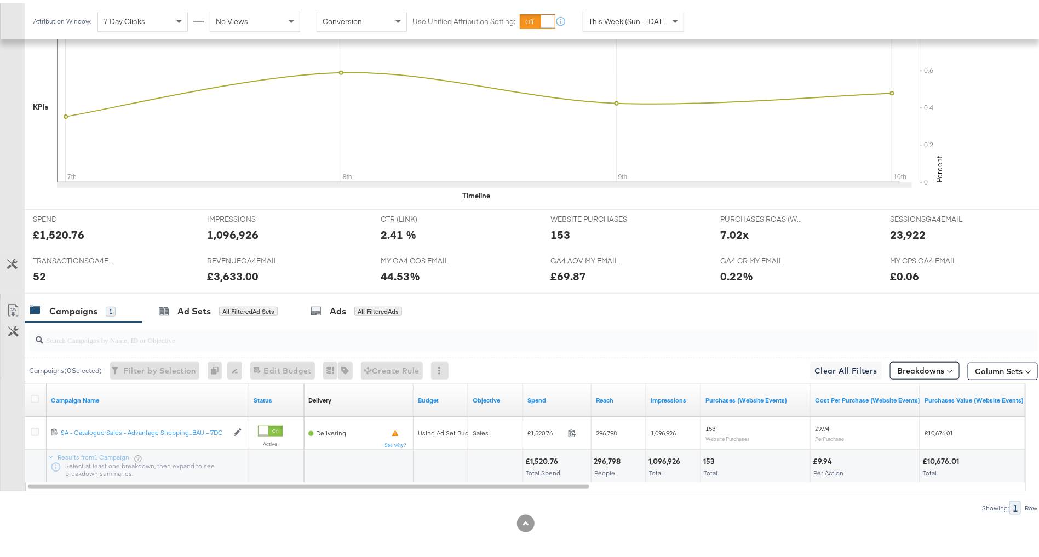
click at [392, 302] on div "Ads All Filtered Ads" at bounding box center [356, 308] width 91 height 13
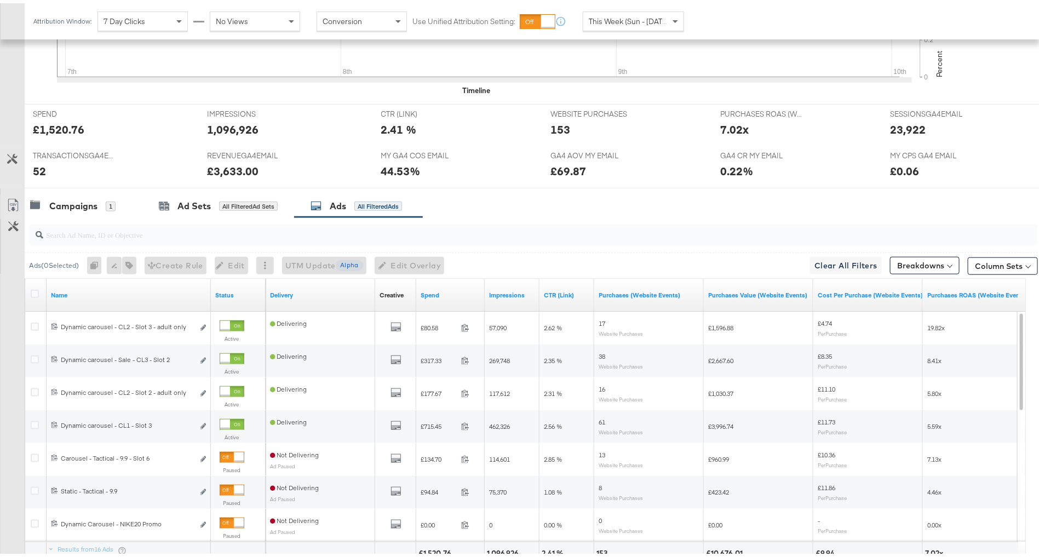
scroll to position [445, 0]
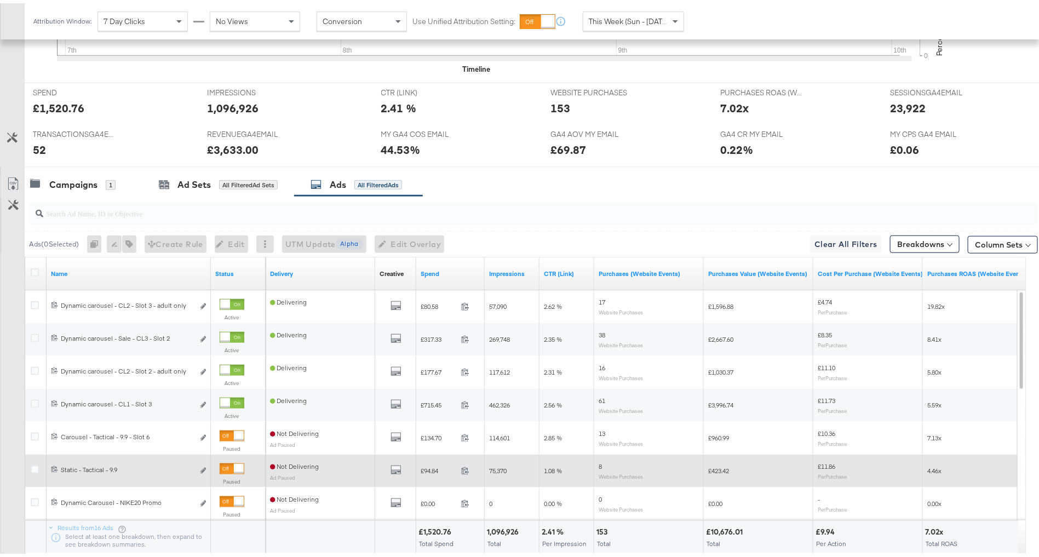
drag, startPoint x: 479, startPoint y: 548, endPoint x: 246, endPoint y: 480, distance: 242.7
click at [246, 480] on div "Name Status Delivery Creative Sorting Unavailable Spend Impressions CTR (Link) …" at bounding box center [525, 406] width 1001 height 305
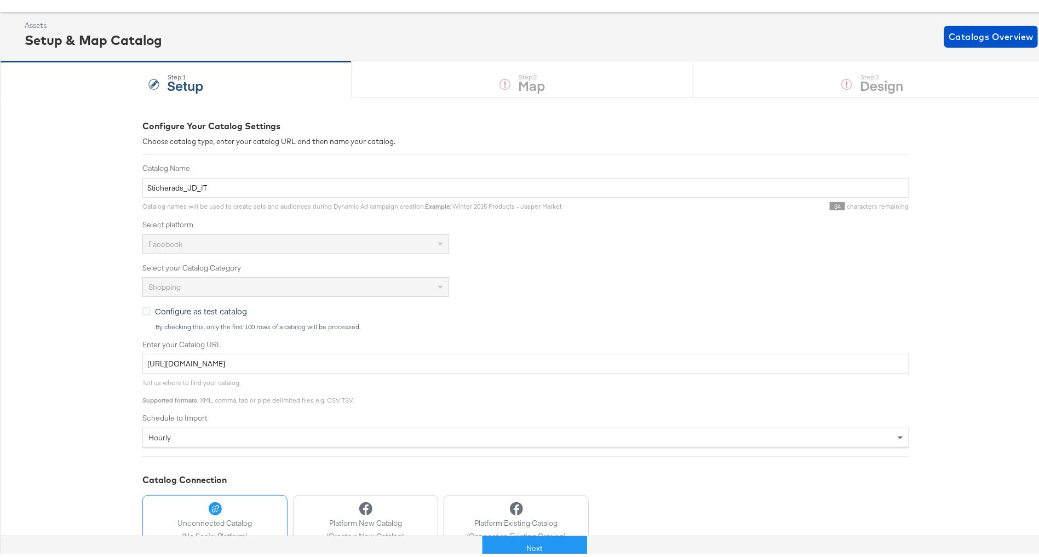
scroll to position [46, 0]
click at [960, 34] on span "Catalogs Overview" at bounding box center [991, 33] width 85 height 15
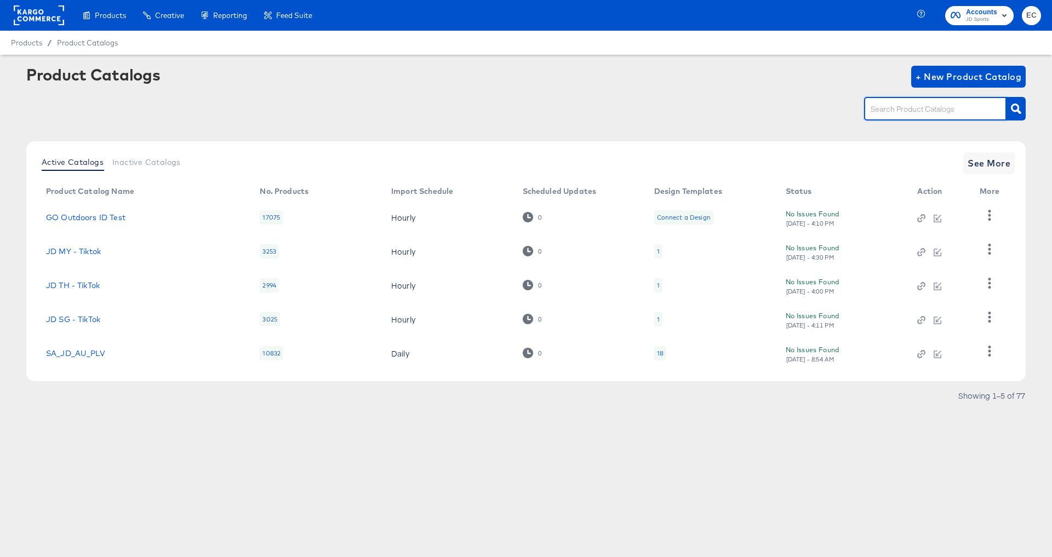
click at [905, 112] on input "text" at bounding box center [926, 109] width 117 height 13
type input "nl"
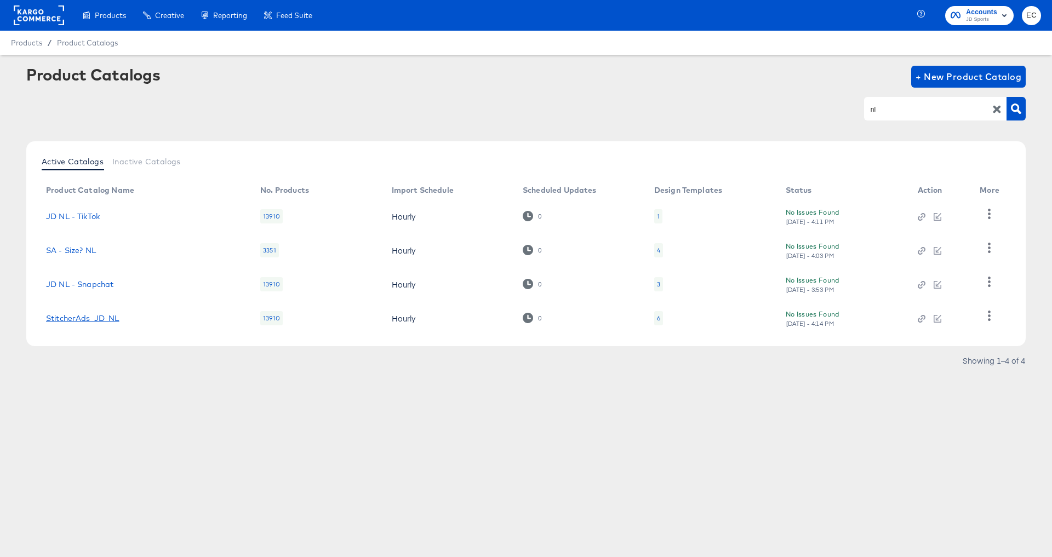
click at [112, 316] on link "StitcherAds_JD_NL" at bounding box center [82, 318] width 73 height 9
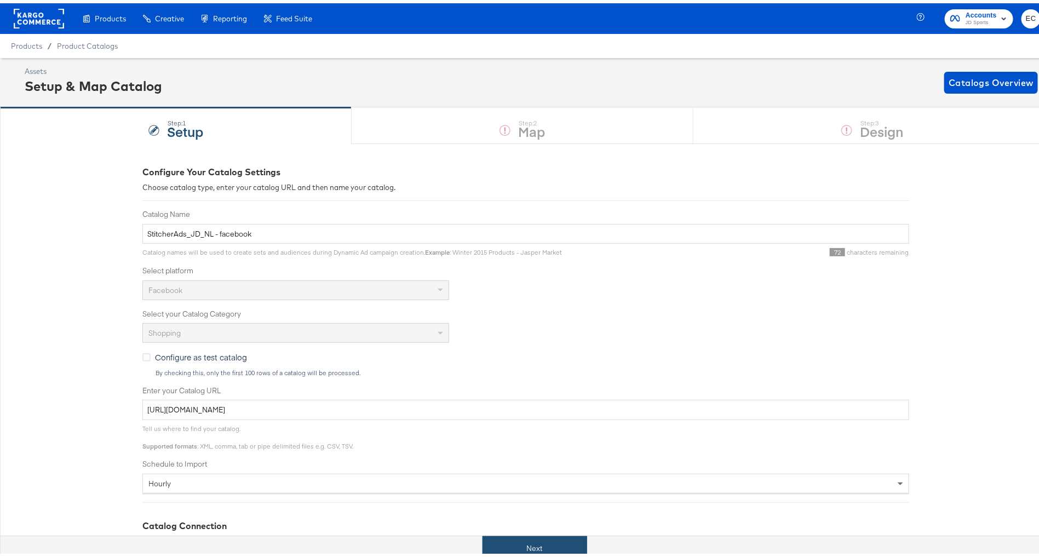
click at [537, 537] on button "Next" at bounding box center [535, 545] width 105 height 25
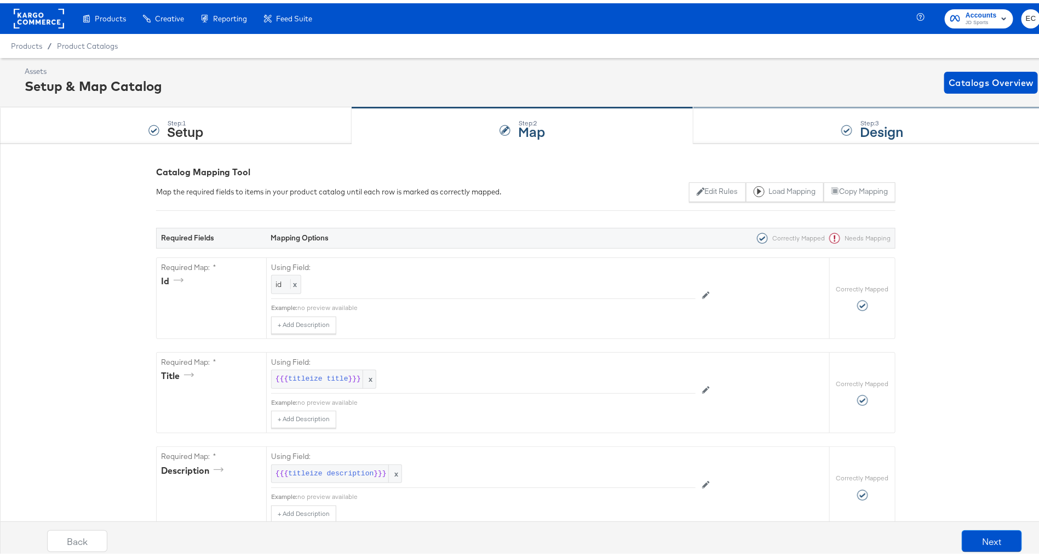
click at [855, 137] on div "Step: 3 Design" at bounding box center [872, 123] width 358 height 36
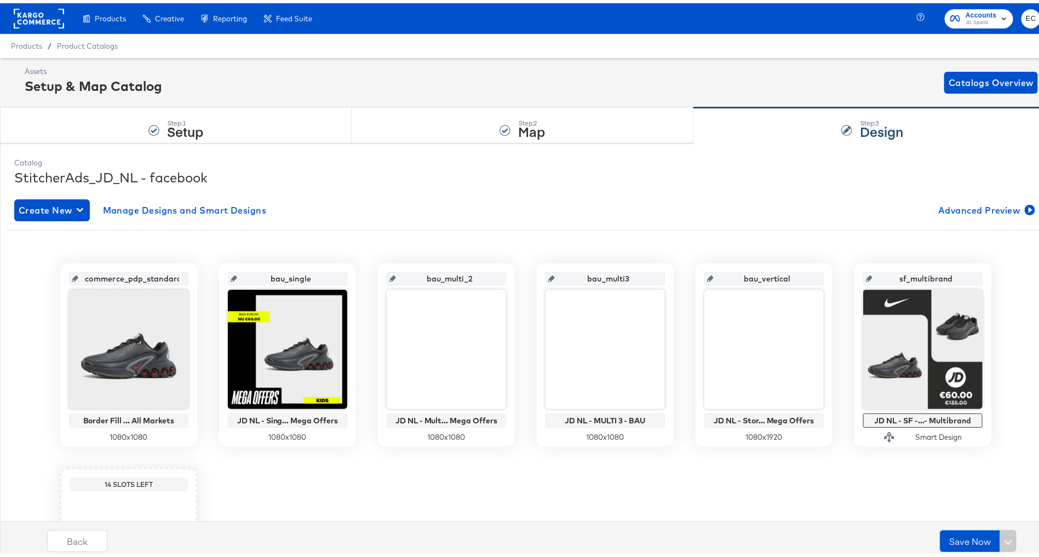
click at [277, 276] on input "bau_single" at bounding box center [290, 271] width 107 height 30
click at [442, 275] on input "bau_multi_2" at bounding box center [449, 271] width 107 height 30
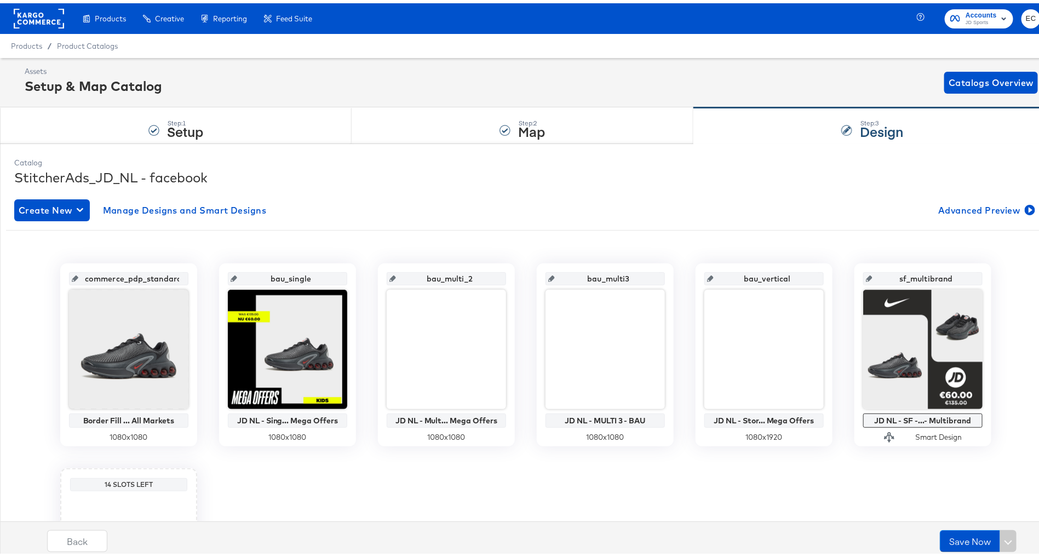
click at [609, 271] on input "bau_multi3" at bounding box center [608, 271] width 107 height 30
click at [769, 279] on input "bau_vertical" at bounding box center [767, 271] width 107 height 30
click at [921, 269] on input "sf_multibrand" at bounding box center [926, 271] width 107 height 30
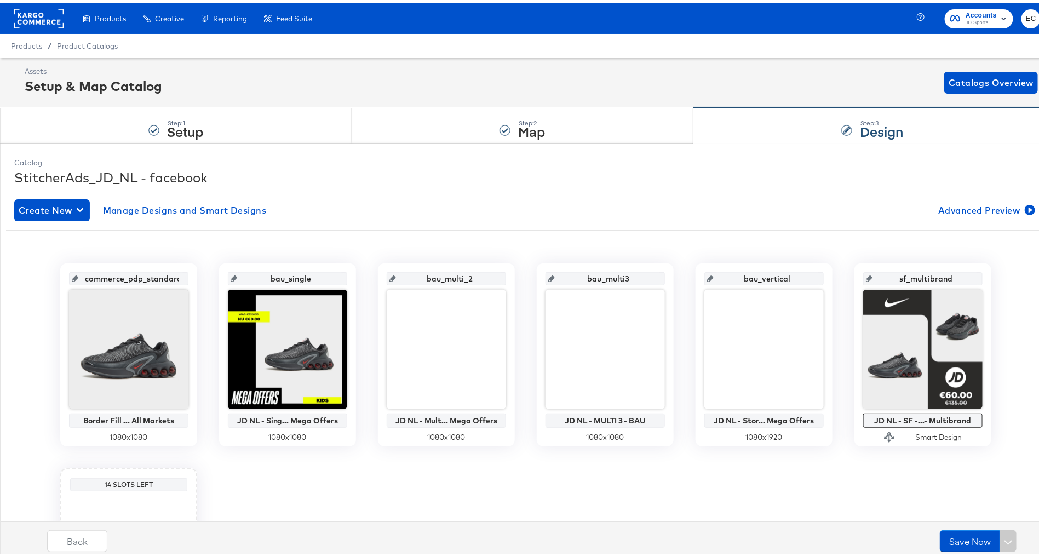
click at [921, 269] on input "sf_multibrand" at bounding box center [926, 271] width 107 height 30
click at [280, 274] on input "bau_single" at bounding box center [290, 271] width 107 height 30
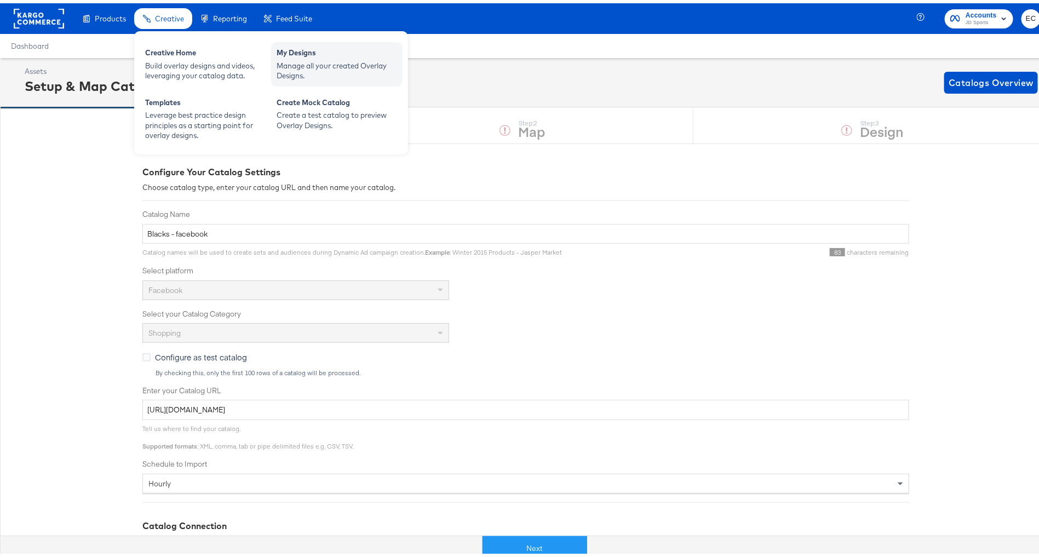
click at [315, 74] on div "Manage all your created Overlay Designs." at bounding box center [337, 68] width 121 height 20
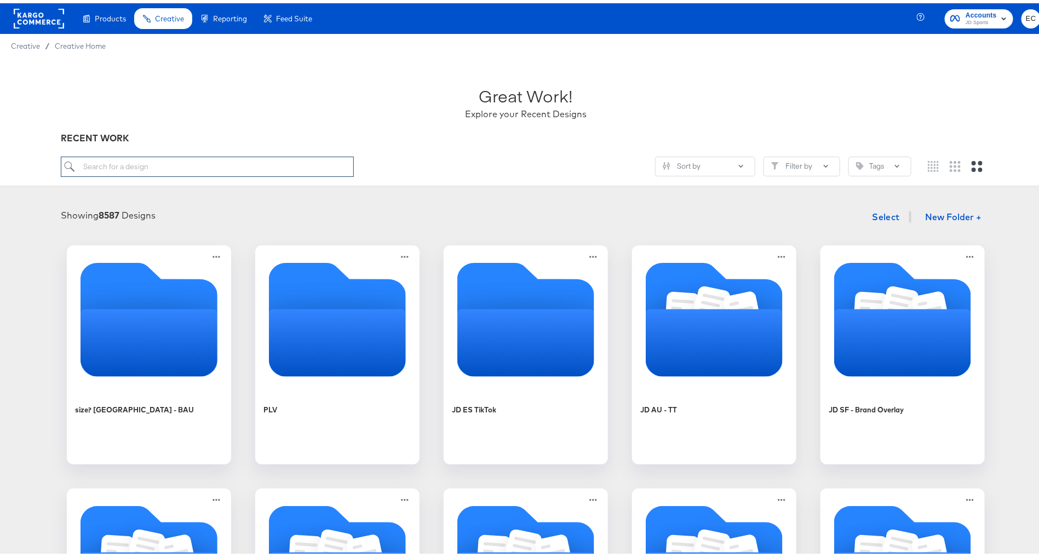
click at [222, 169] on input "search" at bounding box center [207, 163] width 293 height 20
type input "bla"
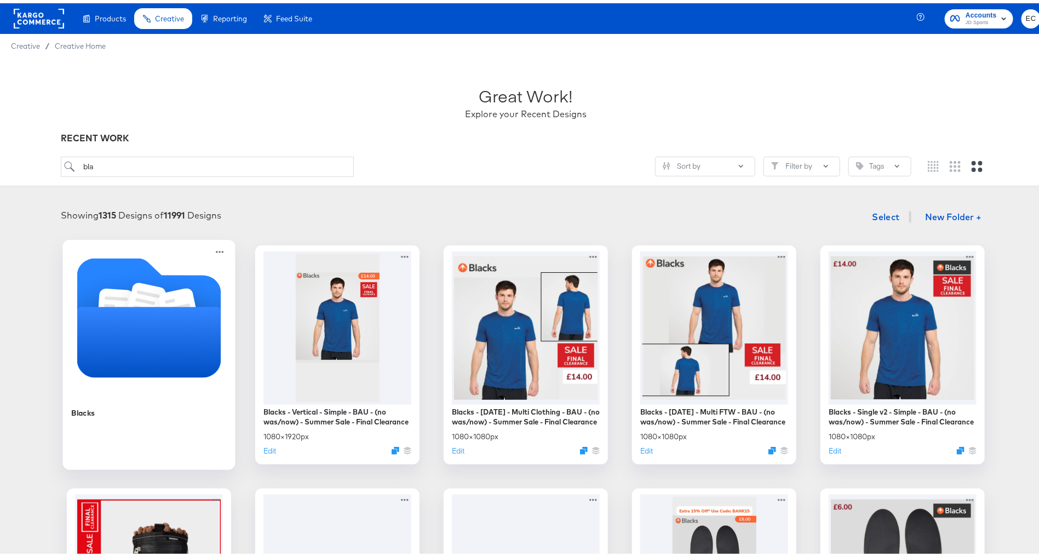
click at [186, 328] on icon "Folder" at bounding box center [149, 338] width 144 height 71
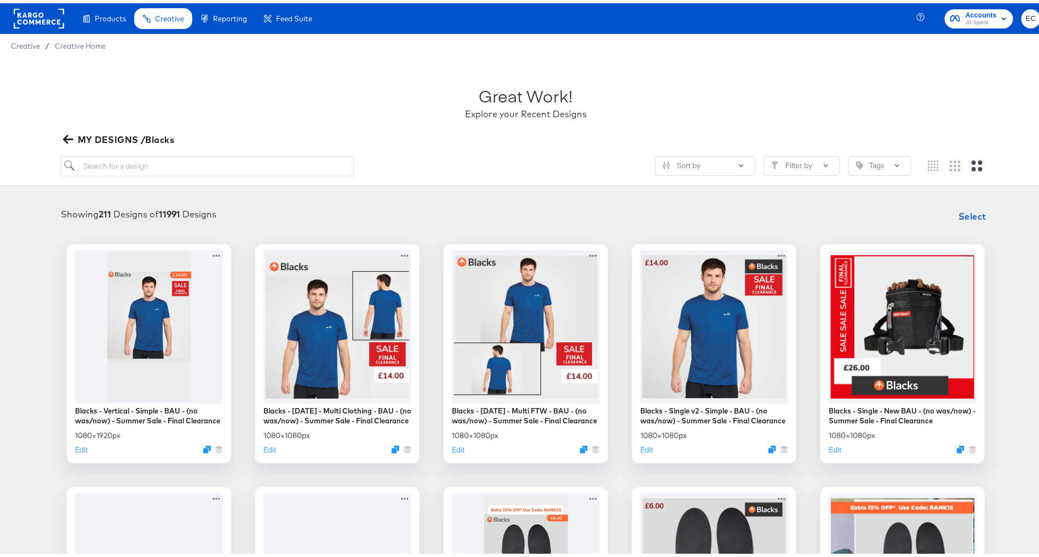
click at [99, 136] on span "MY DESIGNS /Blacks" at bounding box center [119, 136] width 109 height 15
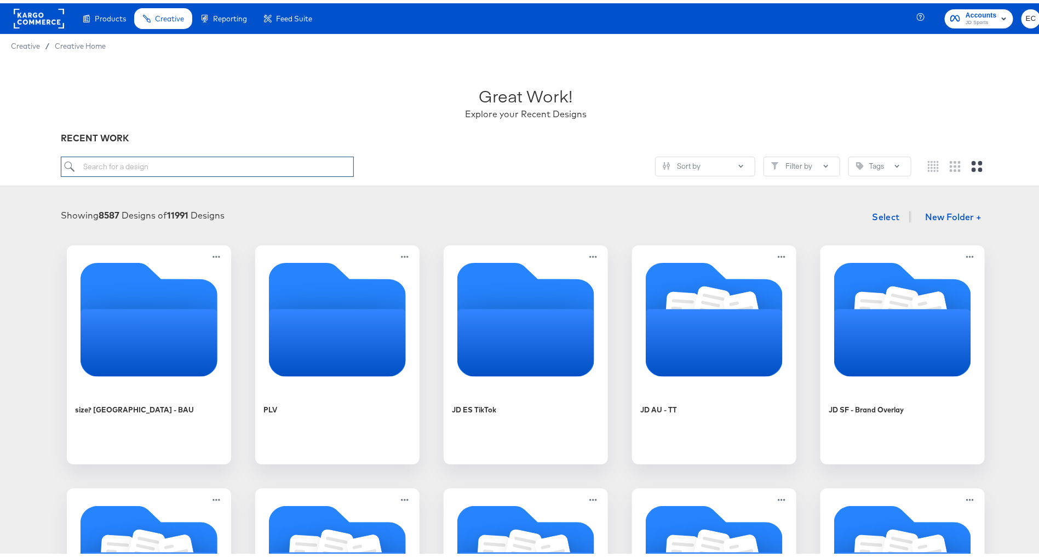
click at [118, 165] on input "search" at bounding box center [207, 163] width 293 height 20
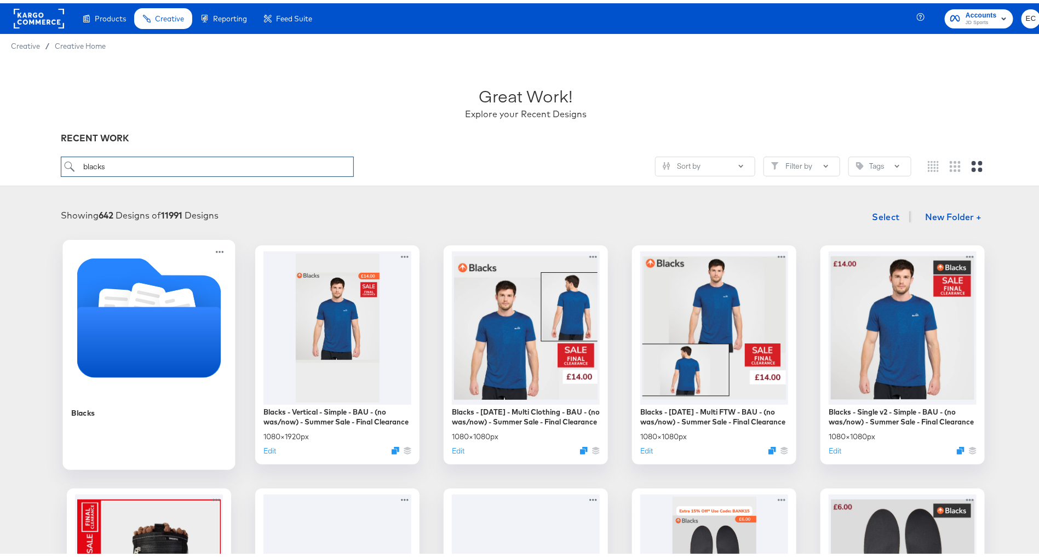
type input "blacks"
click at [151, 303] on g "Folder" at bounding box center [147, 314] width 183 height 119
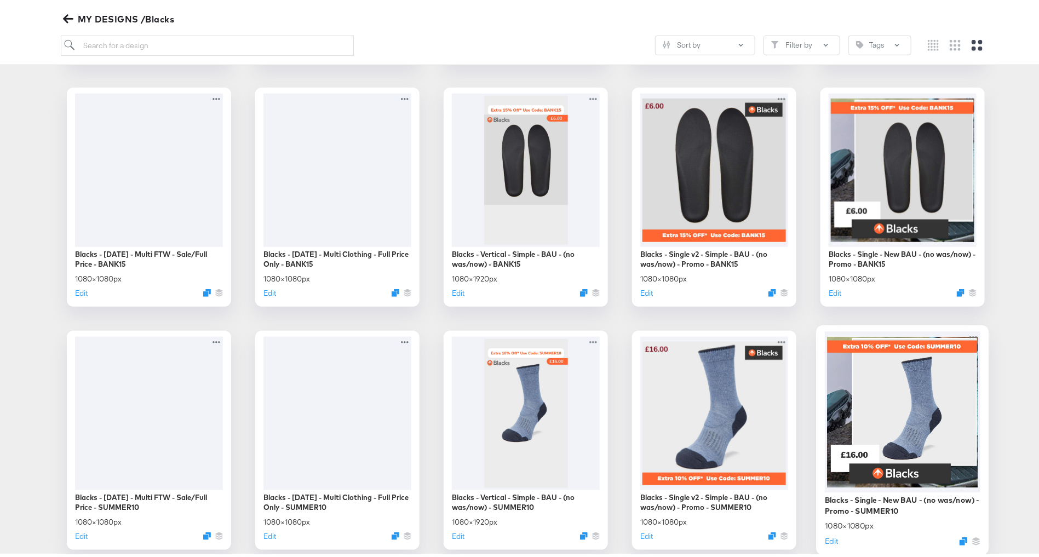
scroll to position [485, 0]
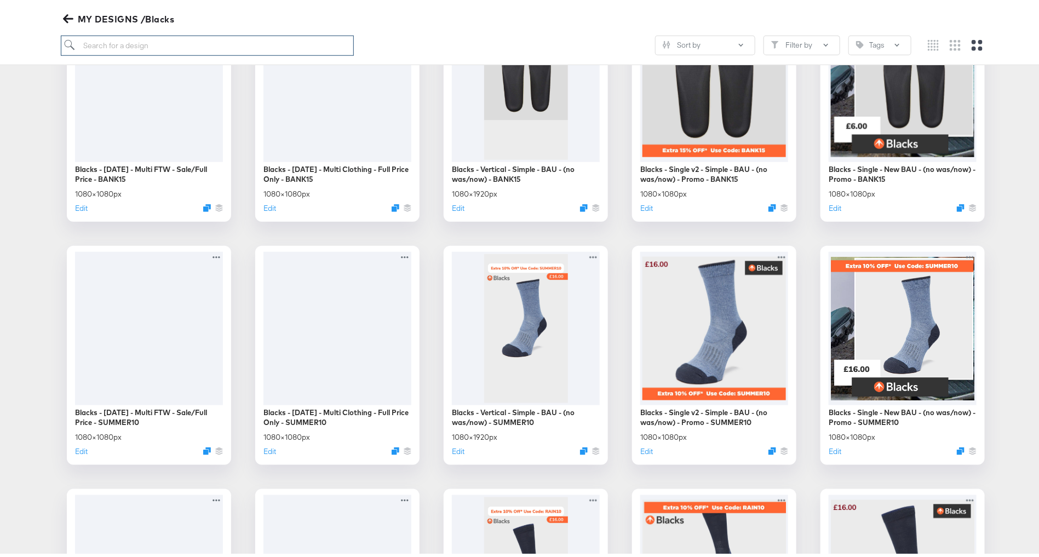
click at [236, 38] on input "search" at bounding box center [207, 42] width 293 height 20
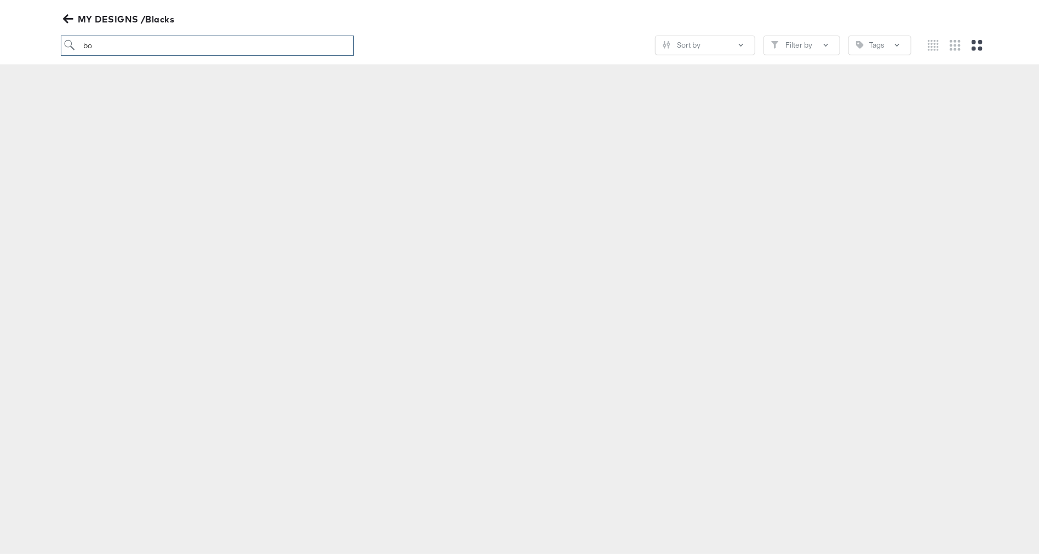
scroll to position [121, 0]
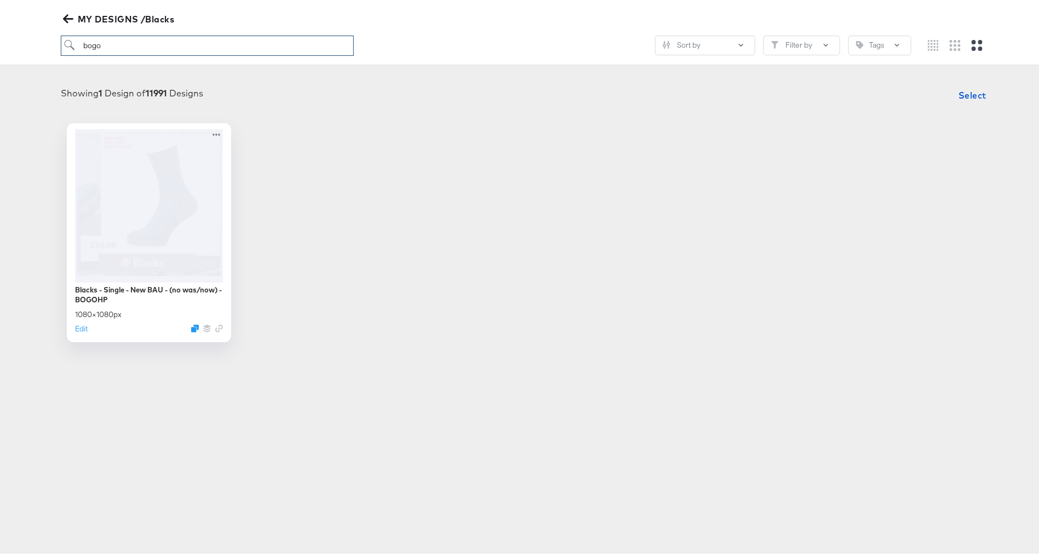
type input "bogo"
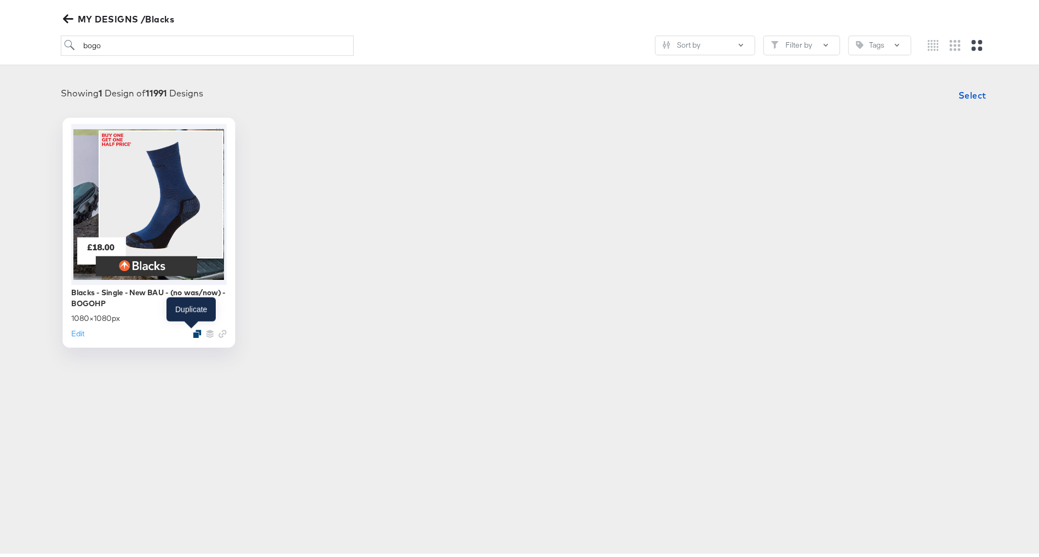
click at [193, 329] on icon "Duplicate" at bounding box center [197, 330] width 8 height 8
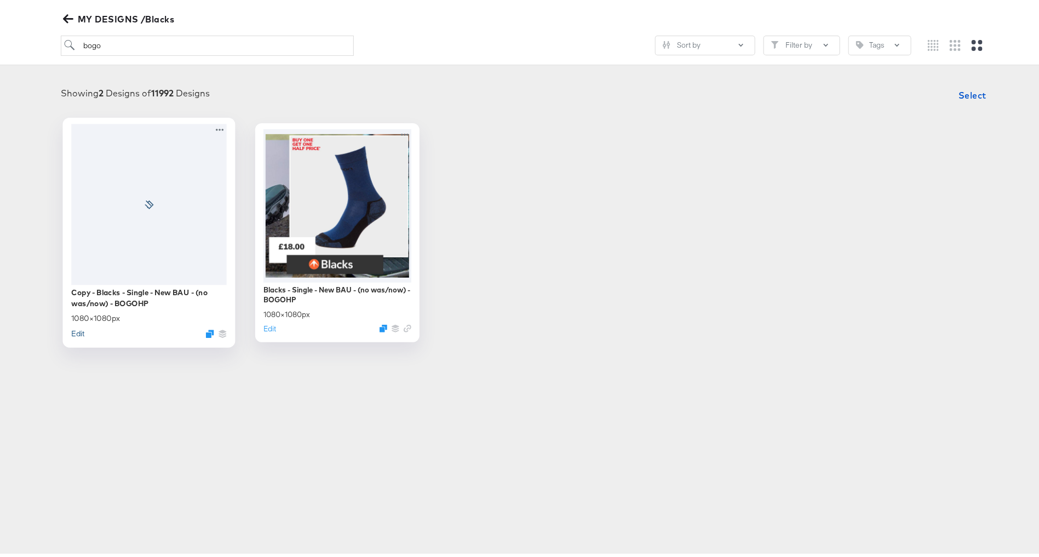
click at [71, 331] on button "Edit" at bounding box center [77, 330] width 13 height 10
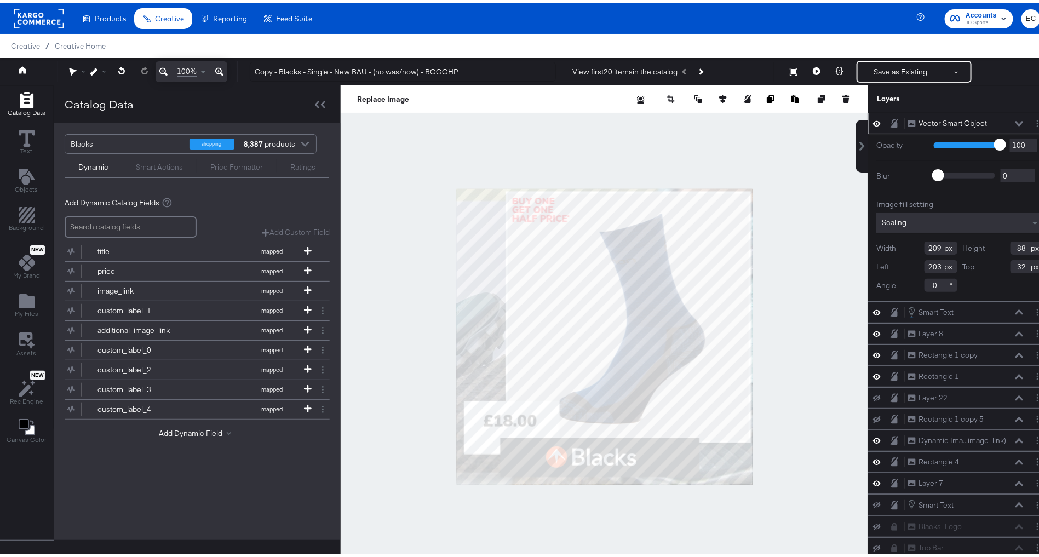
click at [873, 119] on icon at bounding box center [877, 120] width 8 height 5
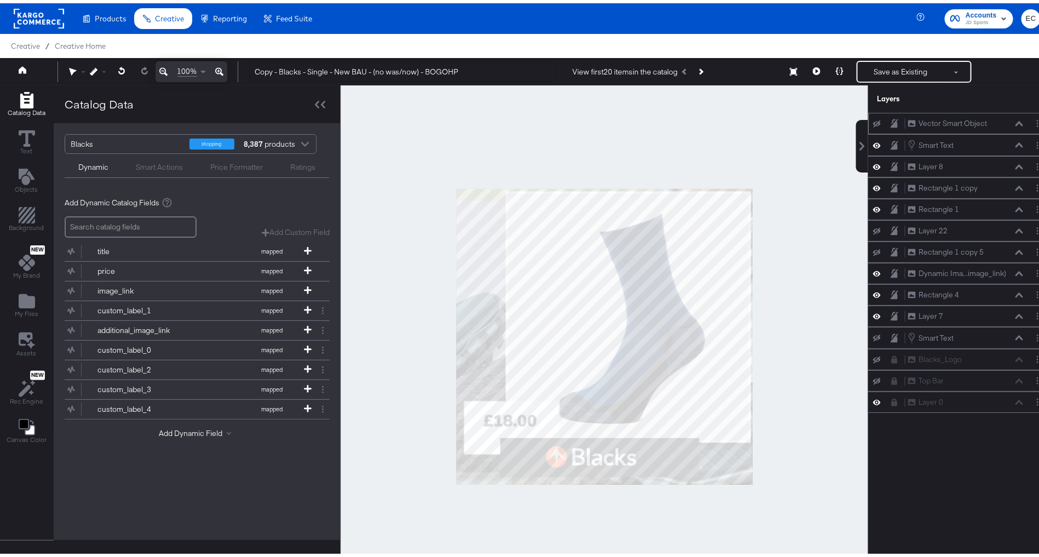
click at [406, 236] on div at bounding box center [604, 333] width 527 height 503
drag, startPoint x: 279, startPoint y: 71, endPoint x: 210, endPoint y: 71, distance: 69.6
click at [210, 71] on div "100% Copy - Blacks - Single - New BAU - (no was/now) - BOGOHP View first 20 ite…" at bounding box center [526, 68] width 1052 height 27
type input "Blacks - Single - New BAU - (no was/now) - BOGOHP"
click at [33, 308] on span "My Files" at bounding box center [27, 310] width 24 height 9
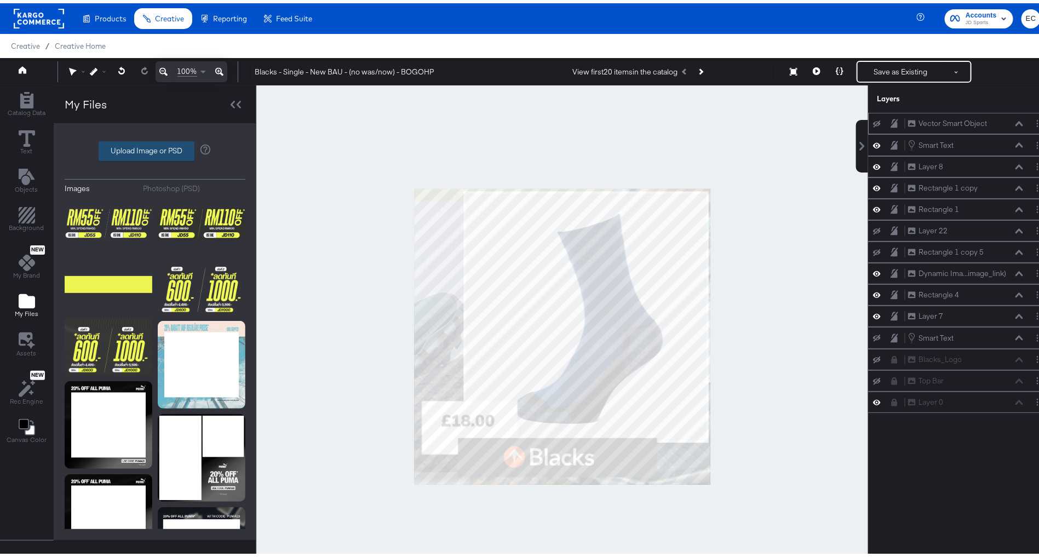
click at [169, 149] on label "Upload Image or PSD" at bounding box center [146, 148] width 95 height 19
click at [155, 148] on input "Upload Image or PSD" at bounding box center [155, 148] width 0 height 0
type input "C:\fakepath\250910-BL-EXTRA10-paidsocial-overlay.png"
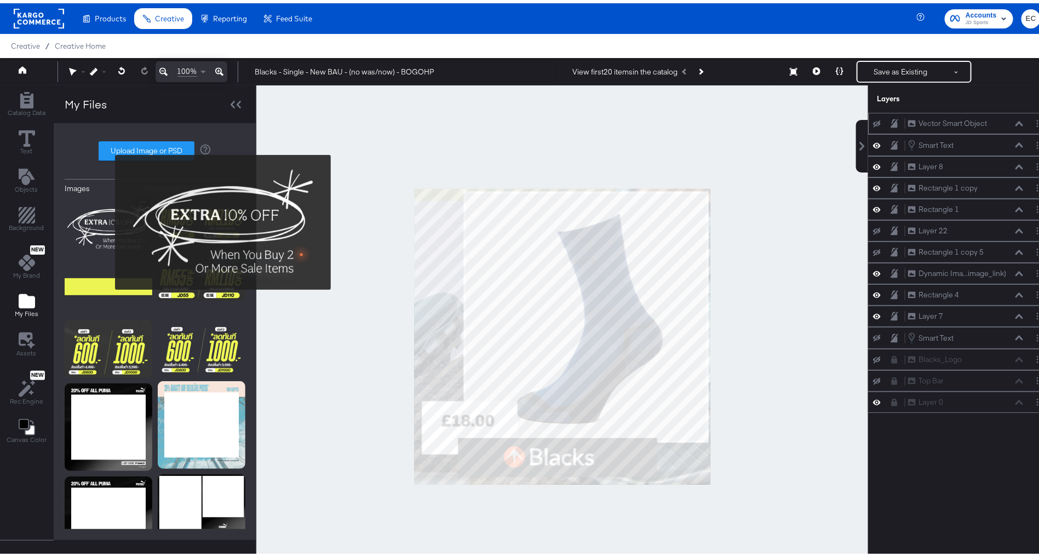
click at [108, 219] on img at bounding box center [109, 222] width 88 height 57
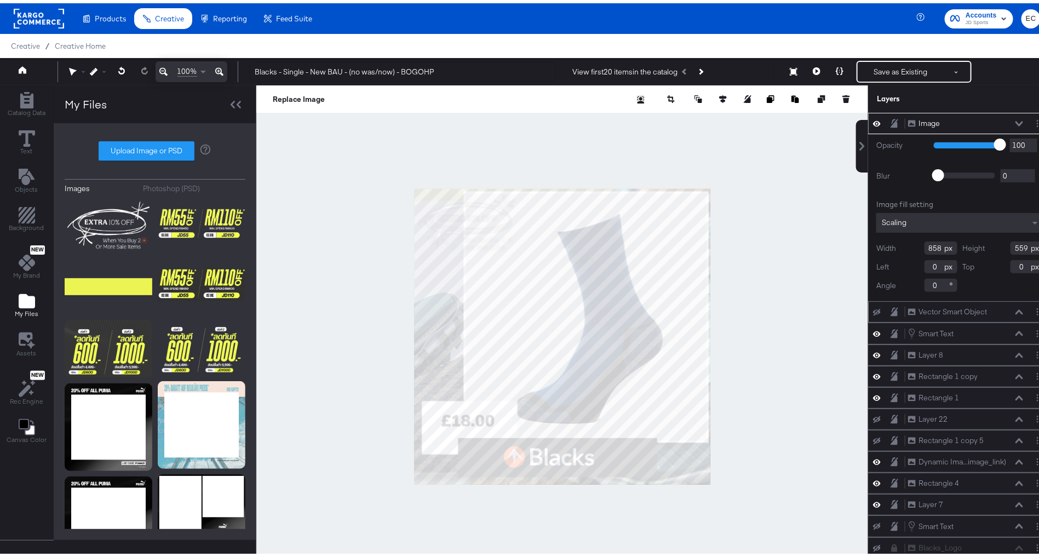
type input "381"
type input "242"
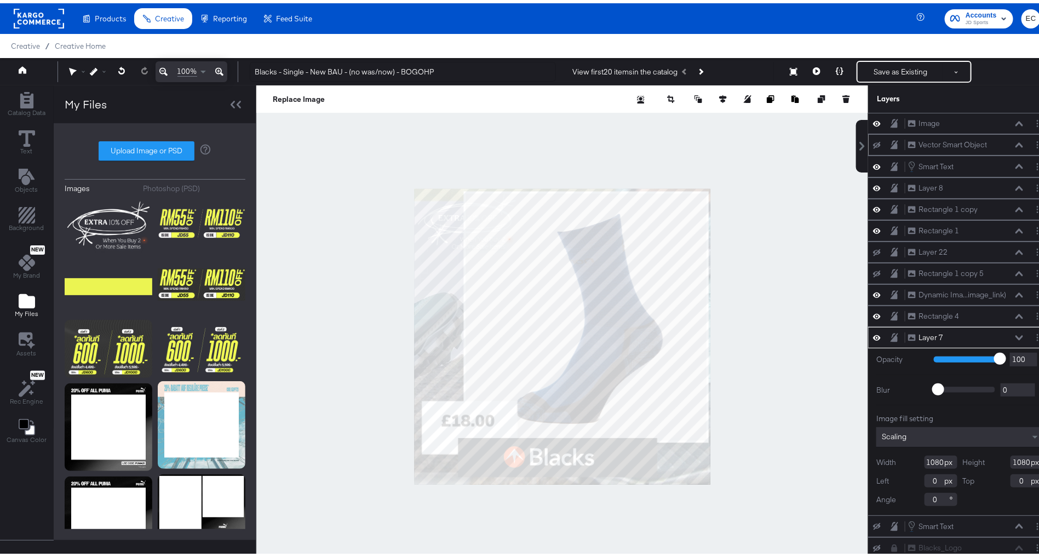
click at [873, 333] on icon at bounding box center [877, 334] width 8 height 9
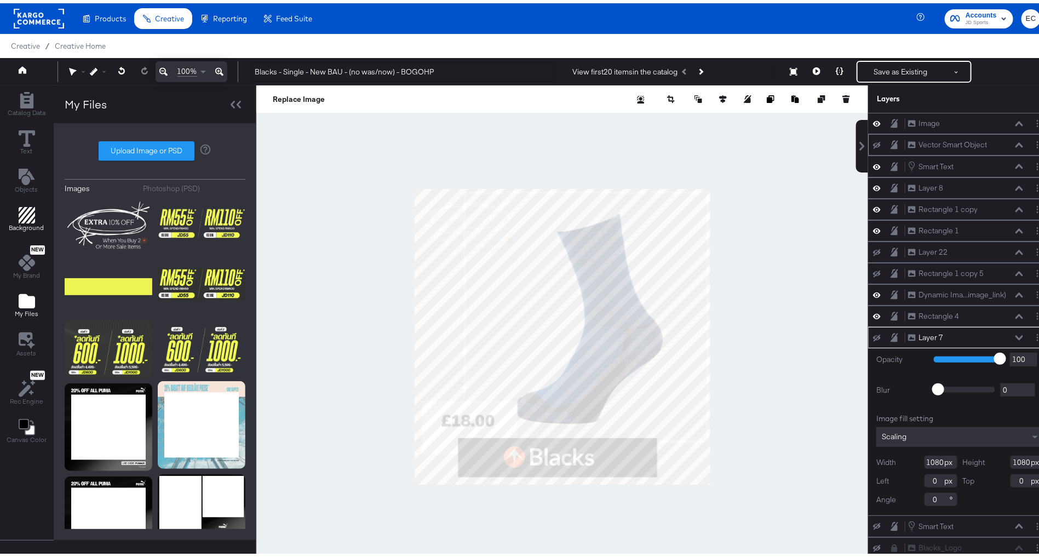
click at [24, 222] on span "Background" at bounding box center [26, 224] width 35 height 9
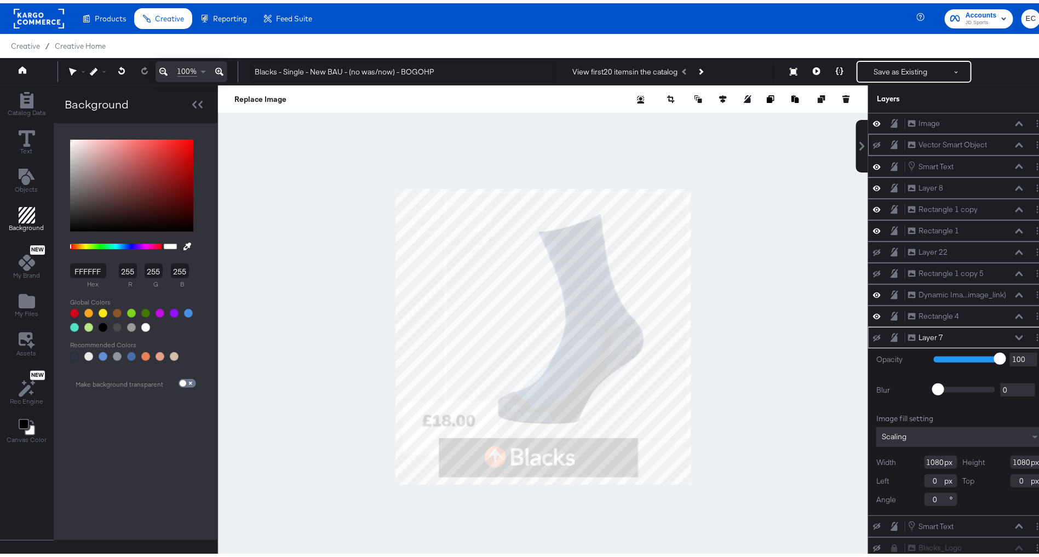
click at [186, 244] on button at bounding box center [188, 243] width 18 height 20
type input "FF6633"
type input "102"
type input "51"
click at [484, 460] on div at bounding box center [543, 333] width 649 height 503
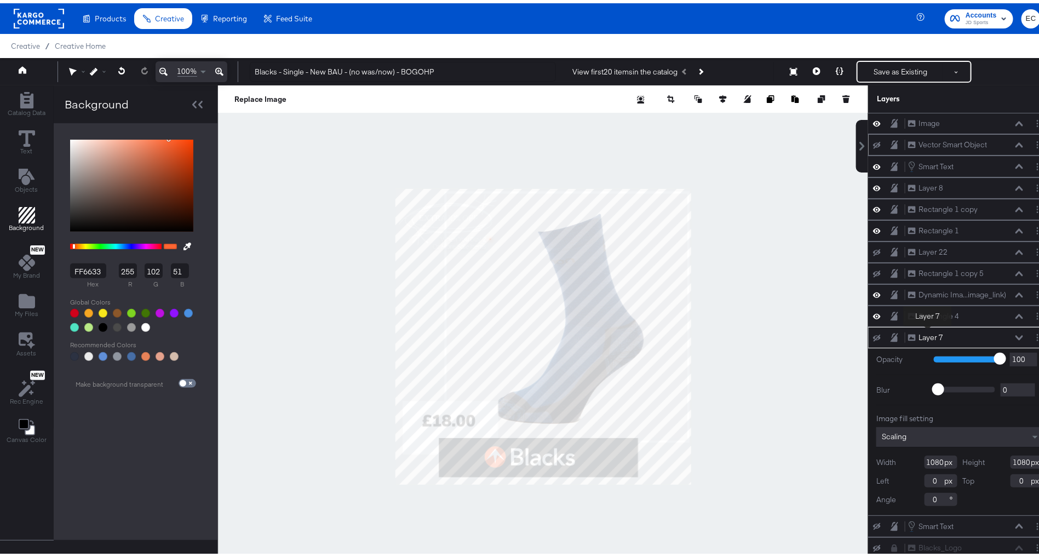
click at [928, 331] on div "Layer 7" at bounding box center [931, 334] width 25 height 10
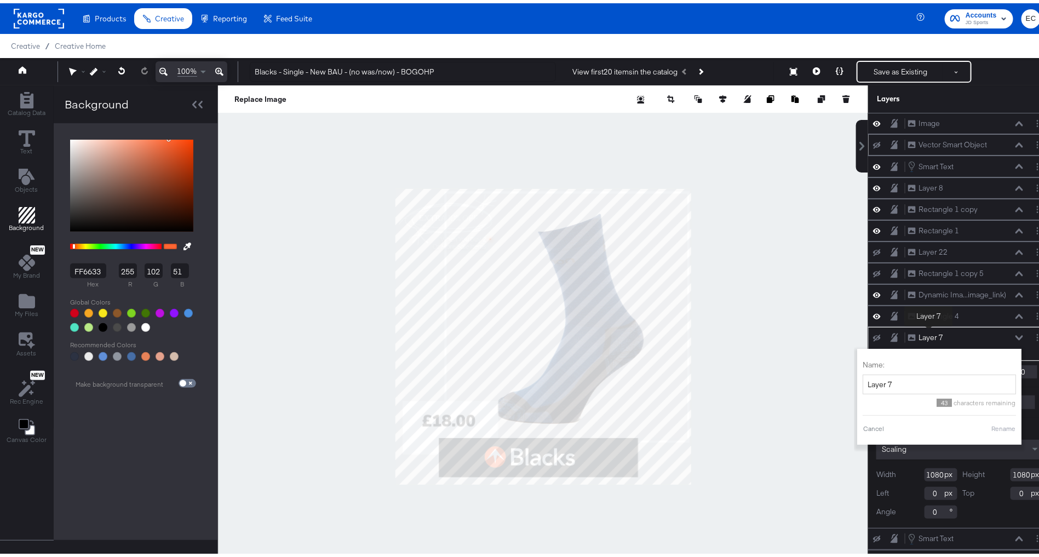
click at [929, 331] on div "Layer 7" at bounding box center [931, 334] width 25 height 10
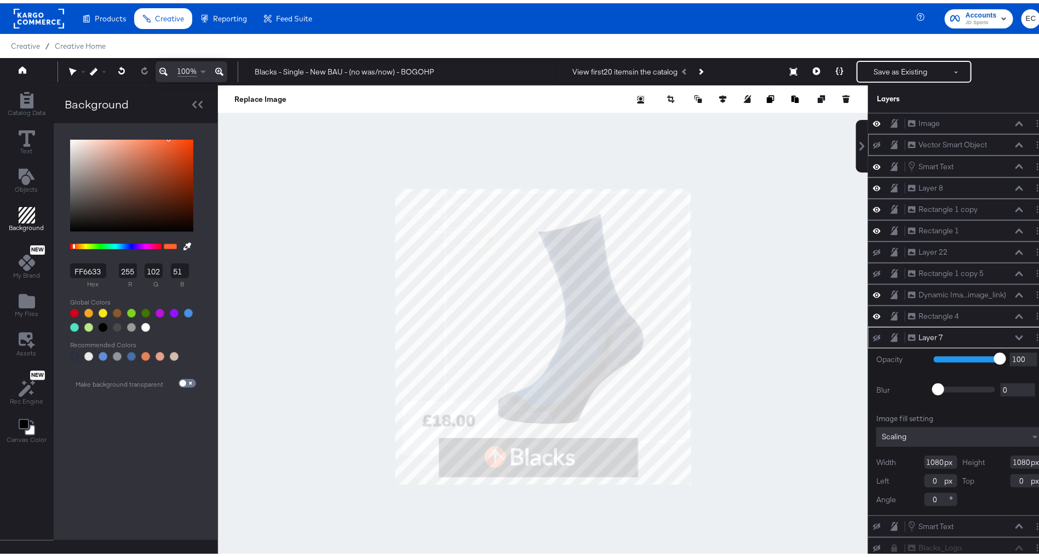
click at [1016, 332] on icon at bounding box center [1020, 334] width 8 height 5
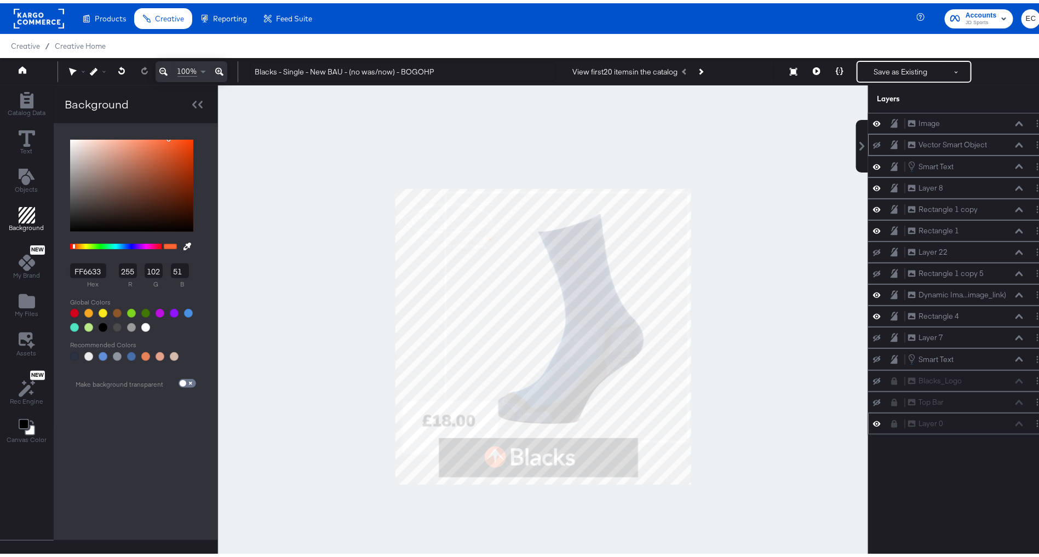
click at [873, 416] on icon at bounding box center [877, 420] width 8 height 9
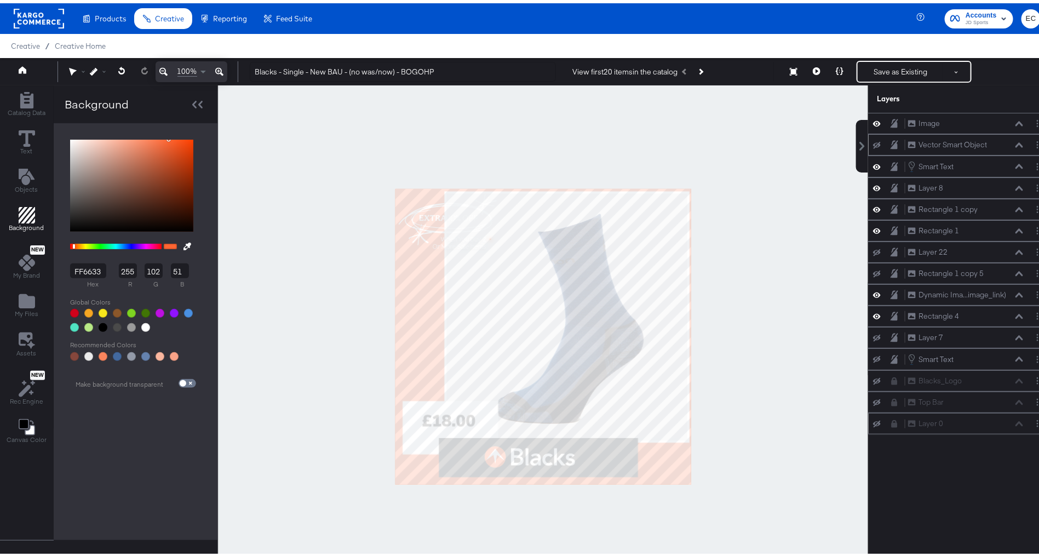
click at [805, 395] on div at bounding box center [543, 333] width 650 height 503
click at [25, 164] on button "Objects" at bounding box center [27, 178] width 36 height 31
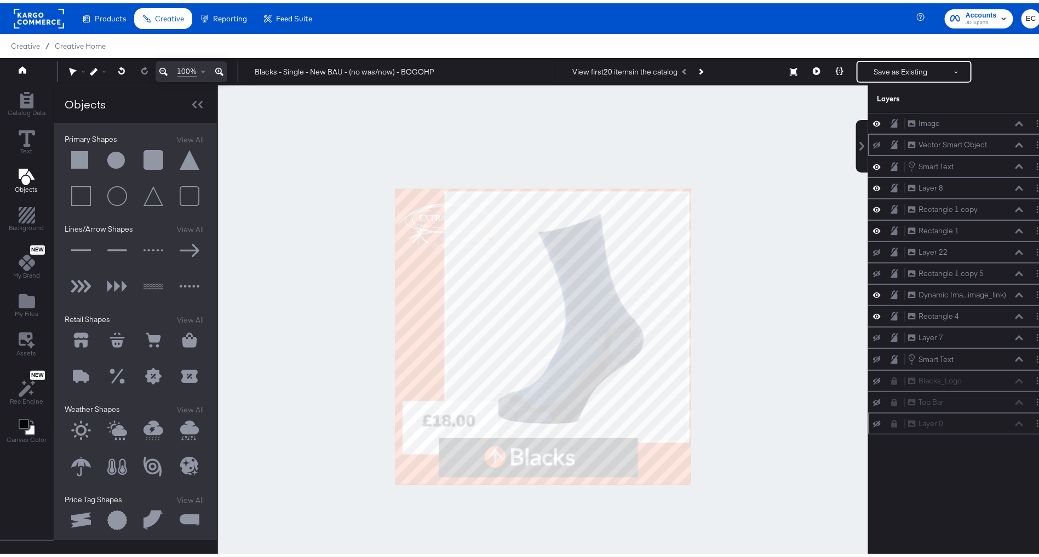
click at [81, 158] on button at bounding box center [81, 157] width 33 height 33
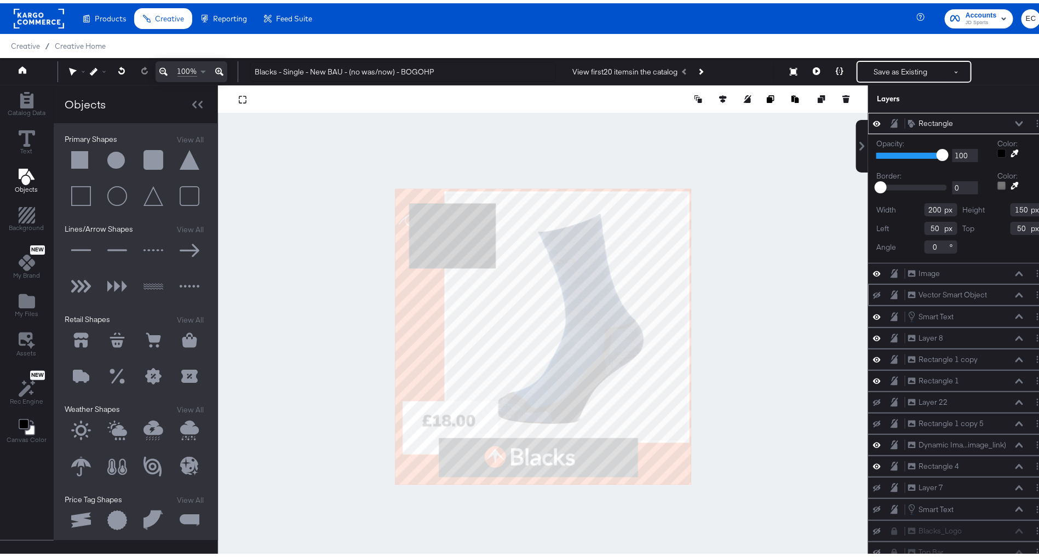
type input "53"
type input "305"
type input "236"
type input "0"
type input "32"
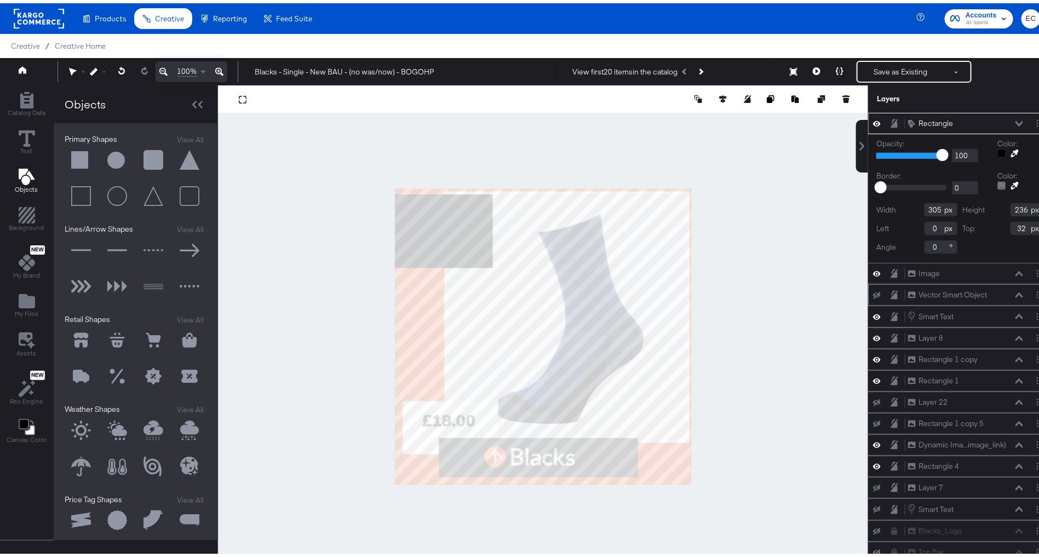
type input "355"
type input "257"
type input "13"
type input "20"
click at [1016, 118] on icon at bounding box center [1020, 120] width 8 height 5
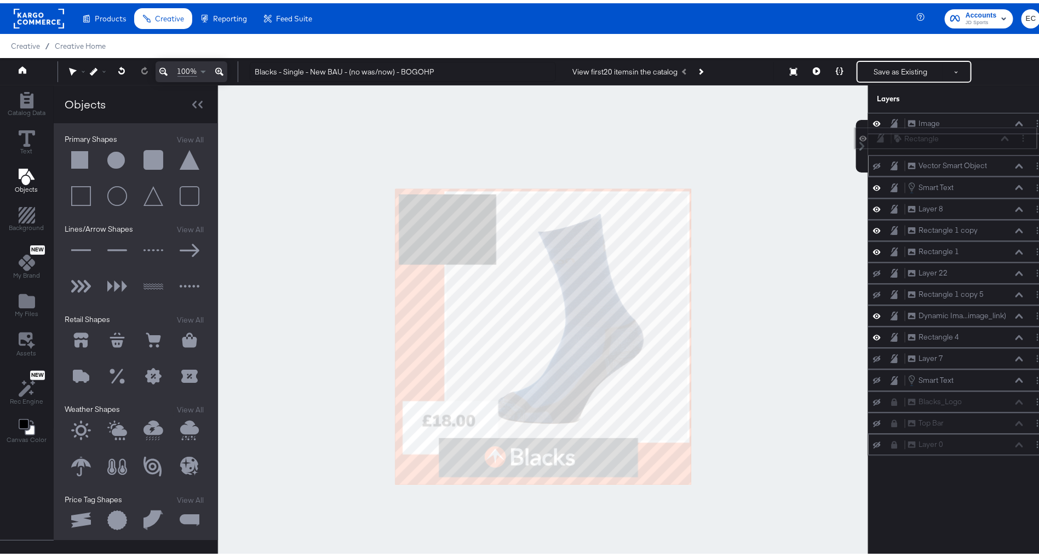
drag, startPoint x: 968, startPoint y: 121, endPoint x: 963, endPoint y: 141, distance: 20.9
click at [966, 142] on div "Rectangle Rectangle Image Image Vector Smart Object Vector Smart Object Smart T…" at bounding box center [959, 281] width 183 height 342
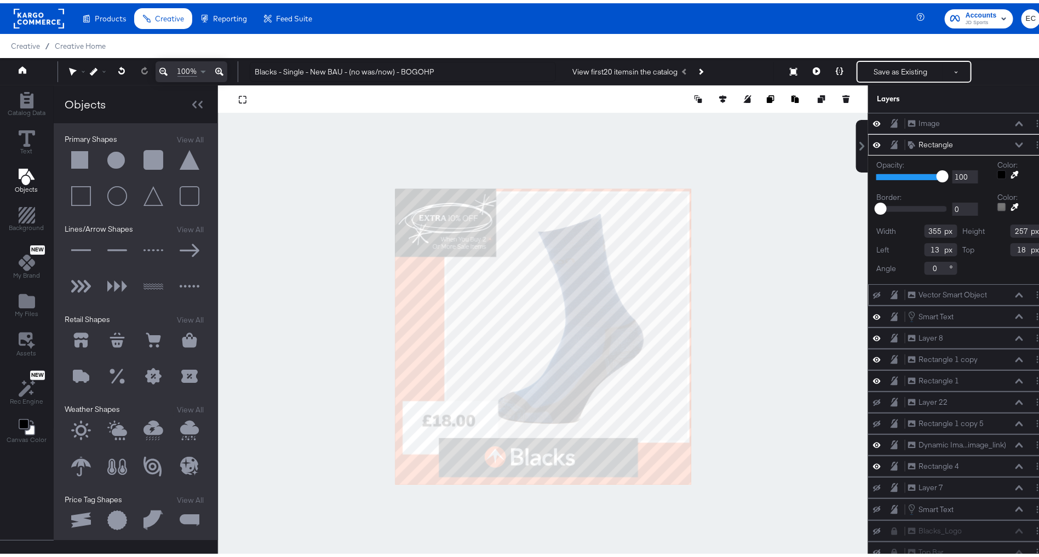
type input "0"
type input "368"
type input "248"
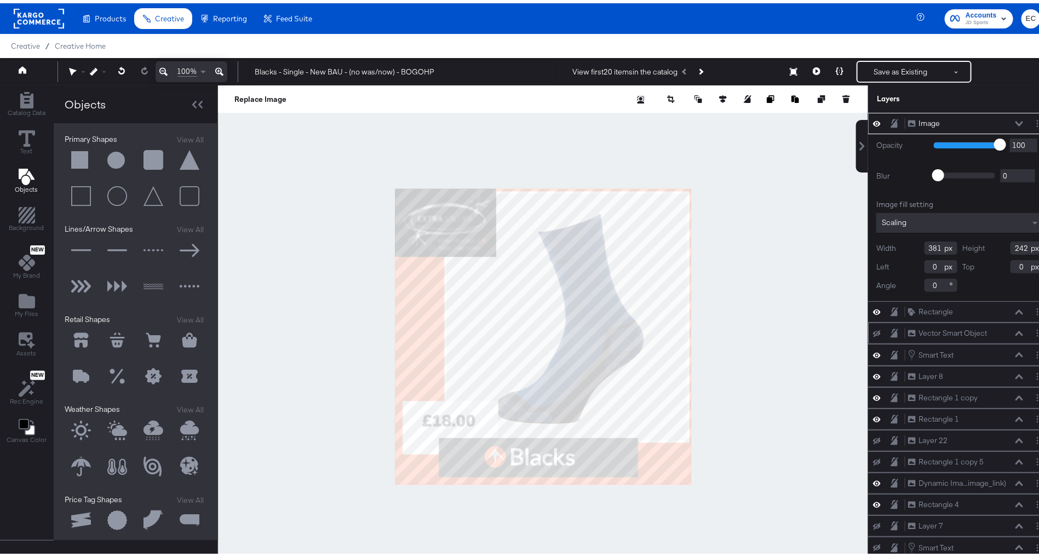
type input "355"
type input "248"
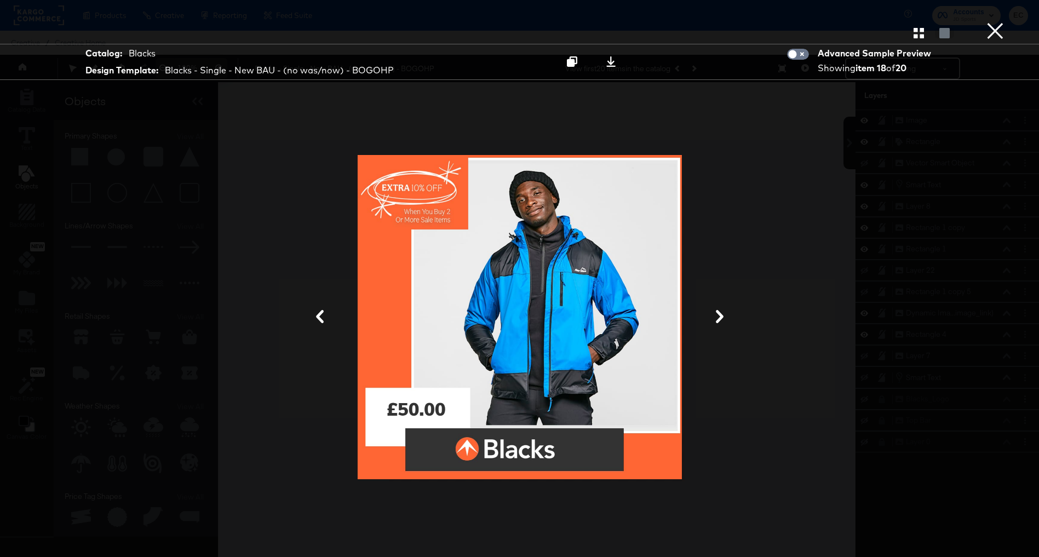
scroll to position [21, 0]
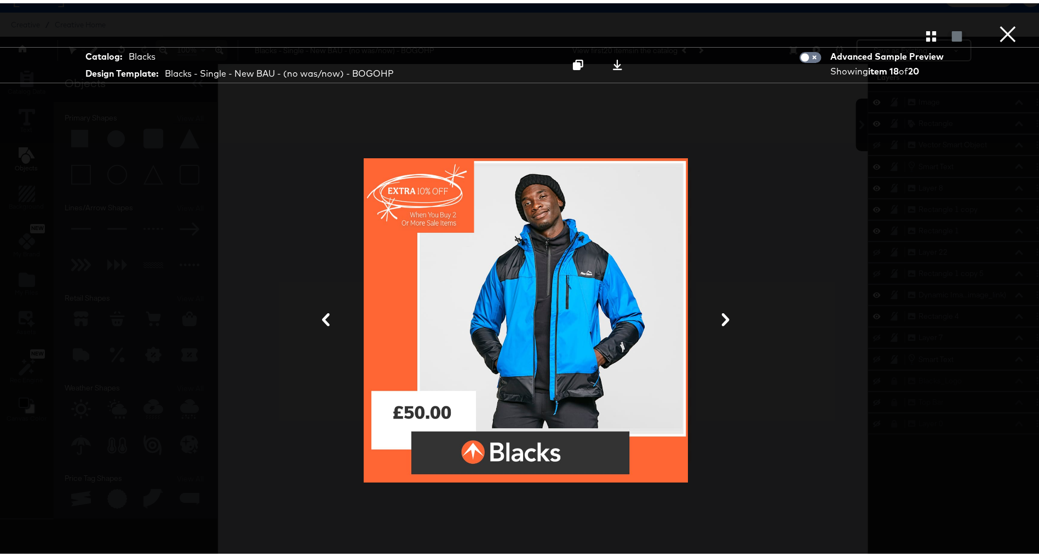
click at [997, 22] on button "×" at bounding box center [1008, 11] width 22 height 22
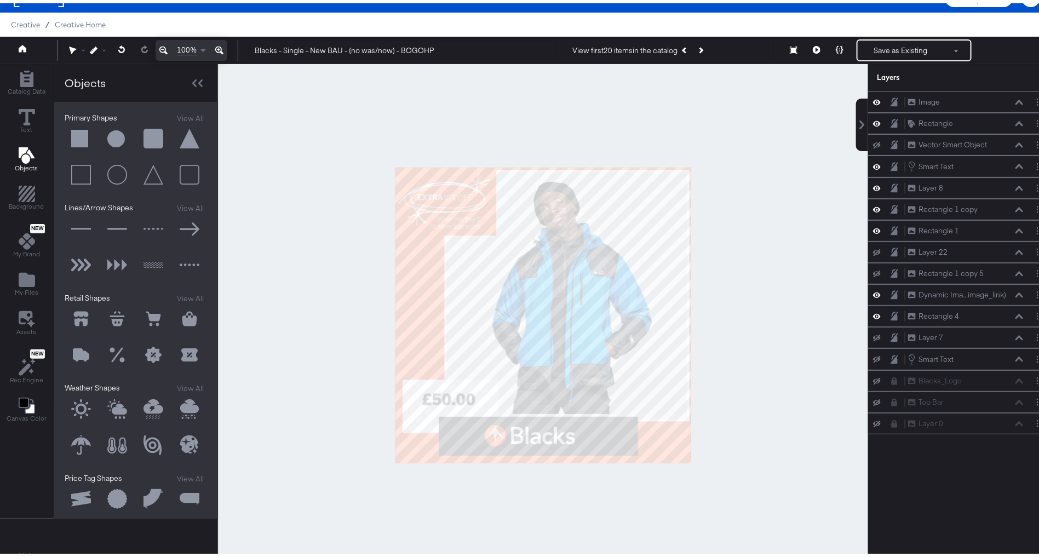
click at [694, 126] on div at bounding box center [543, 312] width 650 height 503
click at [33, 103] on button "Text" at bounding box center [27, 118] width 30 height 31
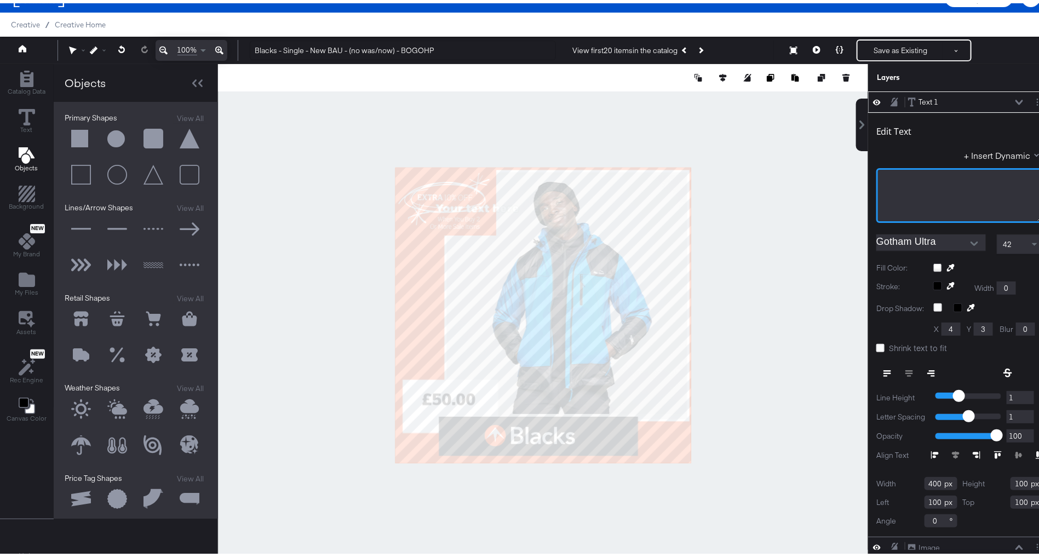
click at [902, 181] on div "﻿" at bounding box center [959, 192] width 167 height 55
click at [933, 178] on span "USE ﻿CODE: EXTRA15" at bounding box center [920, 177] width 72 height 10
click at [960, 95] on div "Text 1 Text 1" at bounding box center [966, 99] width 116 height 12
click at [997, 94] on div "Text 1 Text 1" at bounding box center [966, 99] width 116 height 12
click at [1016, 97] on icon at bounding box center [1020, 98] width 8 height 5
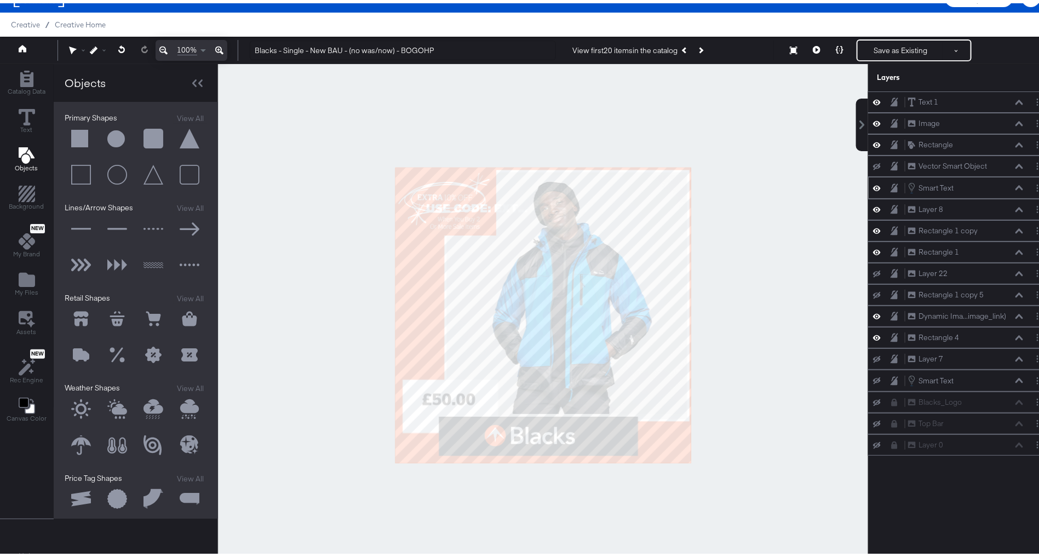
click at [1016, 185] on icon at bounding box center [1020, 184] width 8 height 5
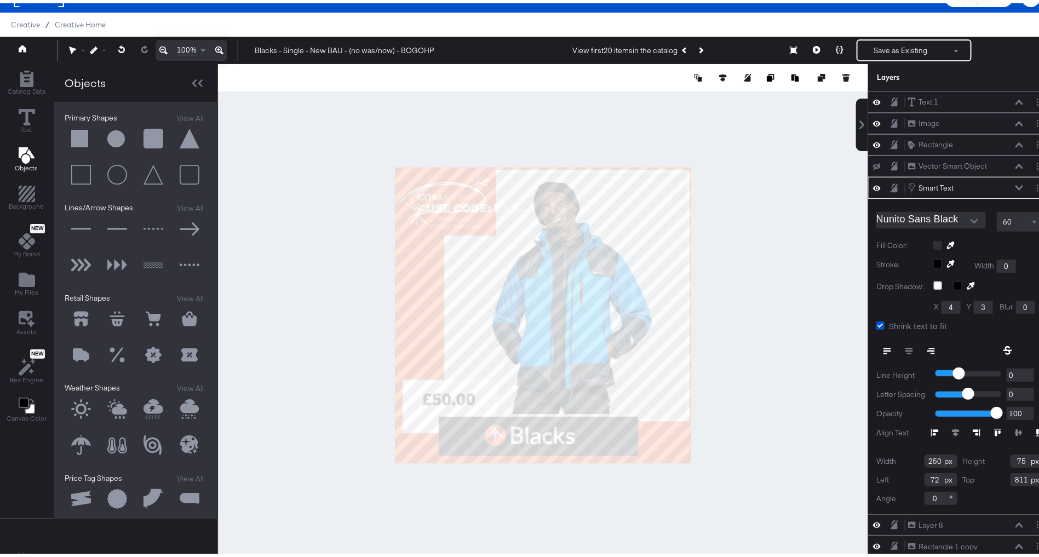
click at [1032, 185] on div at bounding box center [1038, 185] width 12 height 12
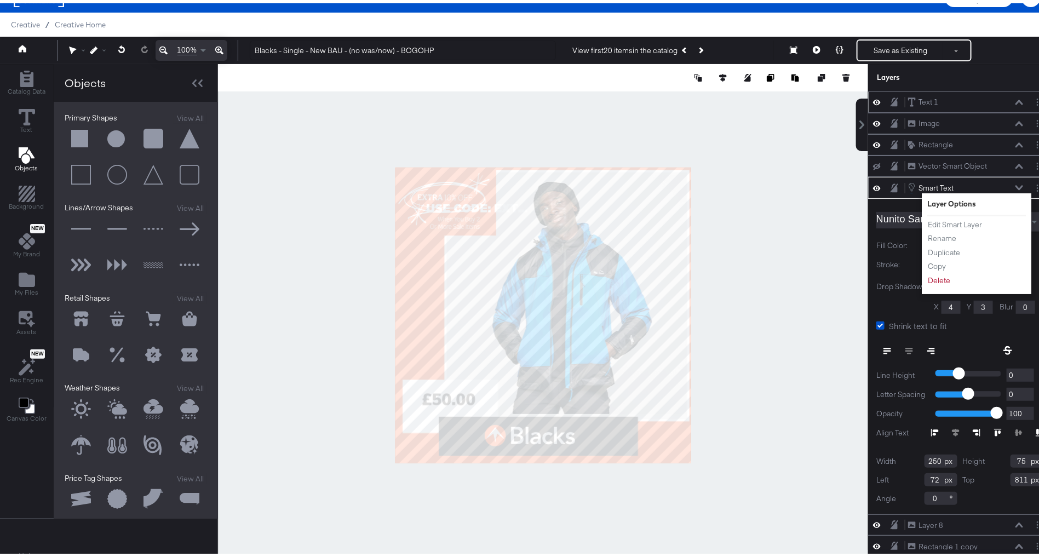
click at [1000, 94] on div "Text 1 Text 1" at bounding box center [969, 99] width 122 height 12
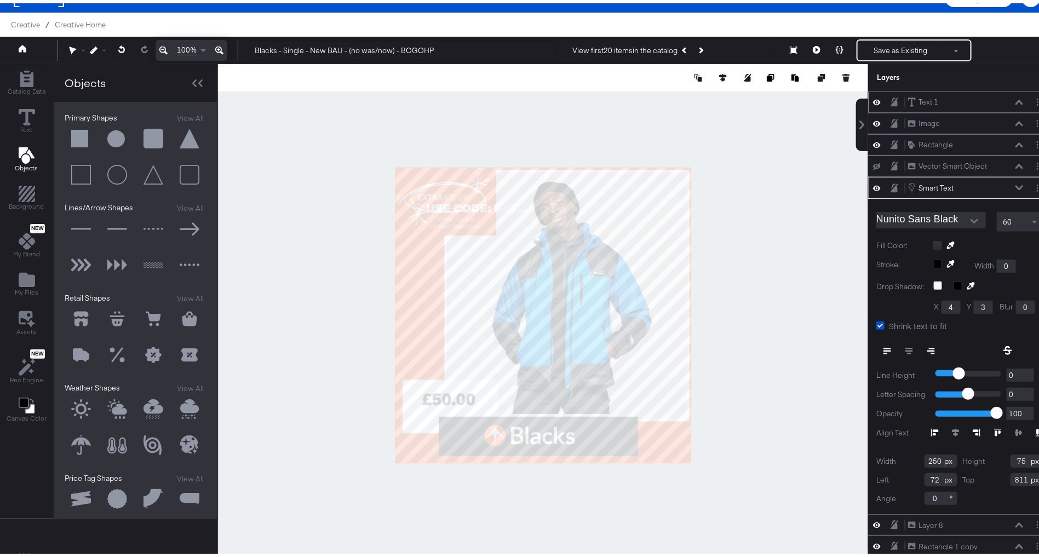
click at [1016, 96] on icon at bounding box center [1020, 98] width 8 height 5
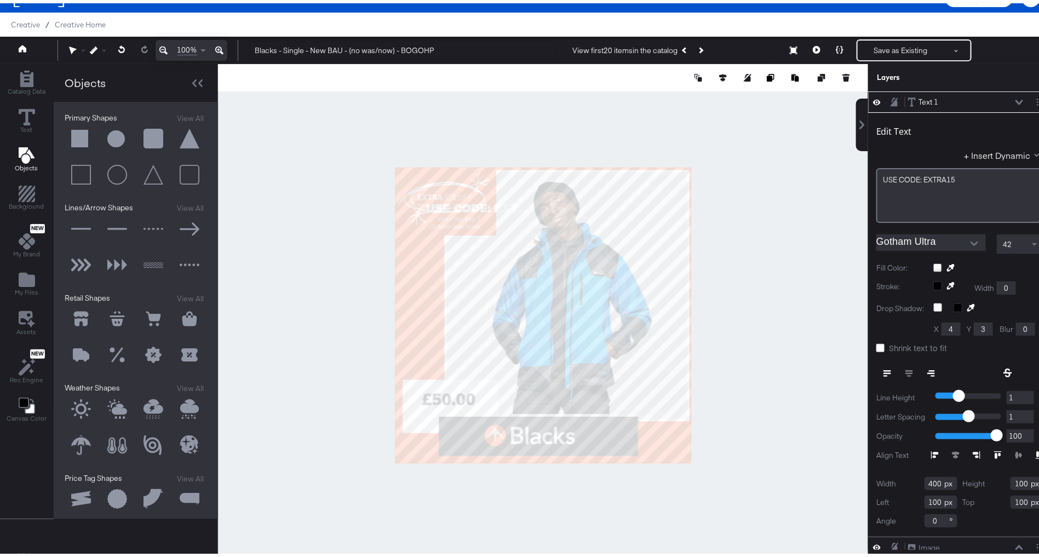
click at [906, 237] on input "Gotham Ultra" at bounding box center [922, 239] width 93 height 16
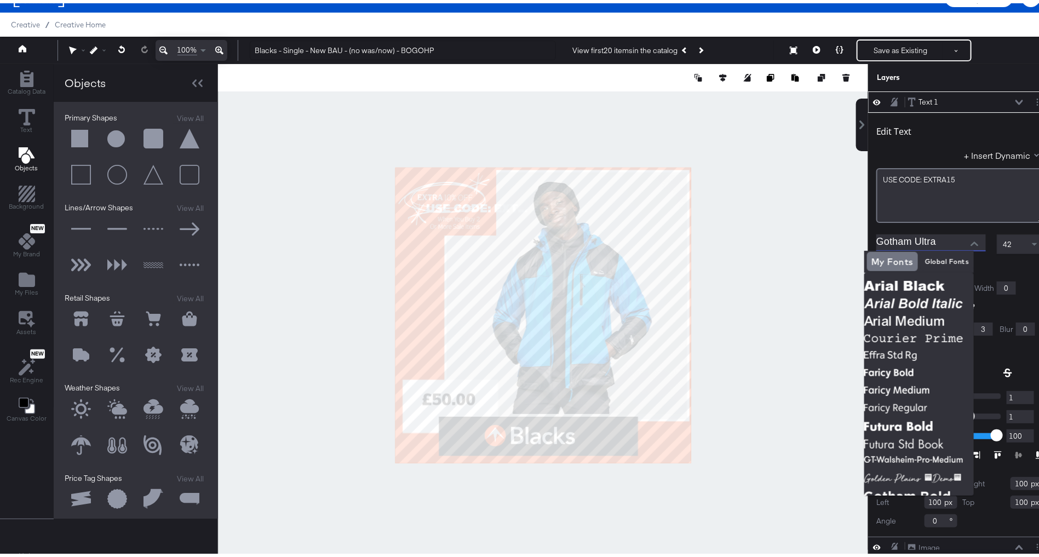
click at [905, 242] on input "Gotham Ultra" at bounding box center [922, 239] width 93 height 16
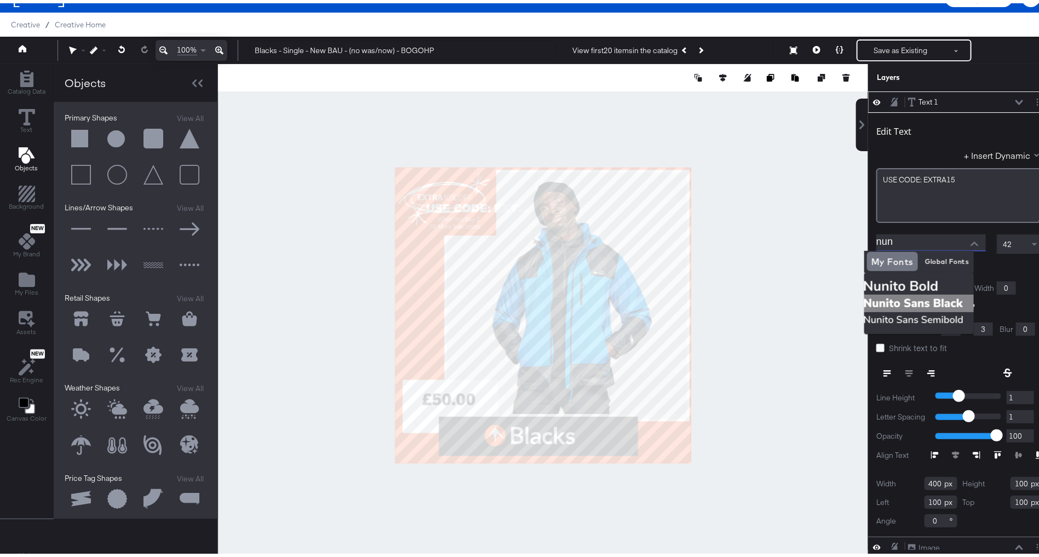
click at [909, 297] on img at bounding box center [919, 300] width 110 height 18
type input "Nunito Sans Black"
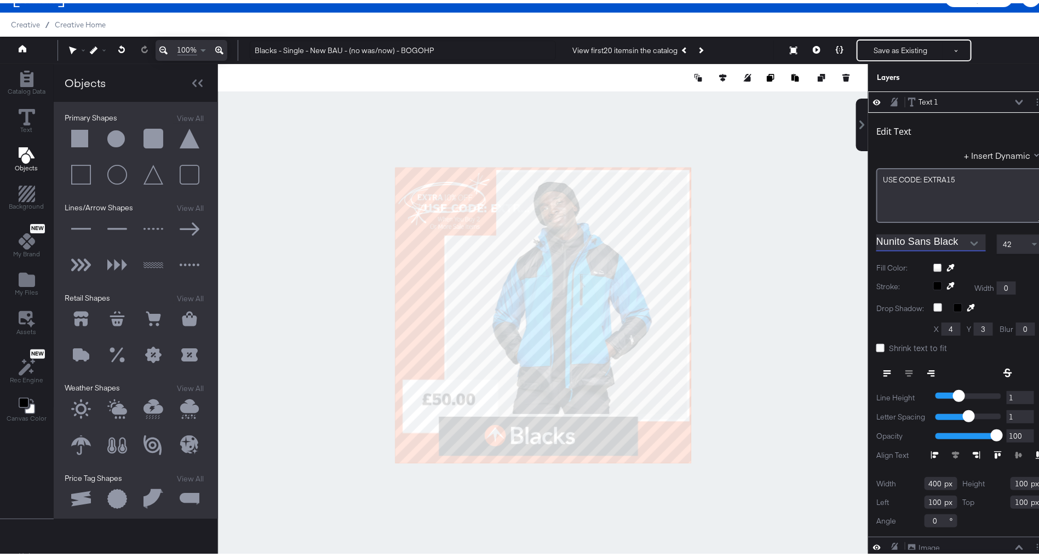
click at [663, 104] on div at bounding box center [543, 312] width 650 height 503
type input "12"
type input "212"
type input "326"
type input "29"
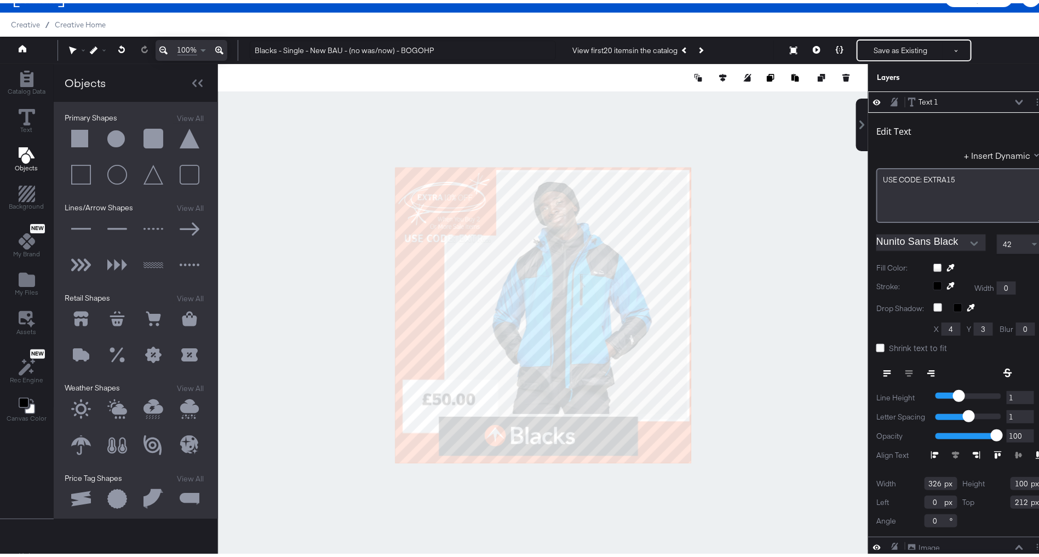
type input "210"
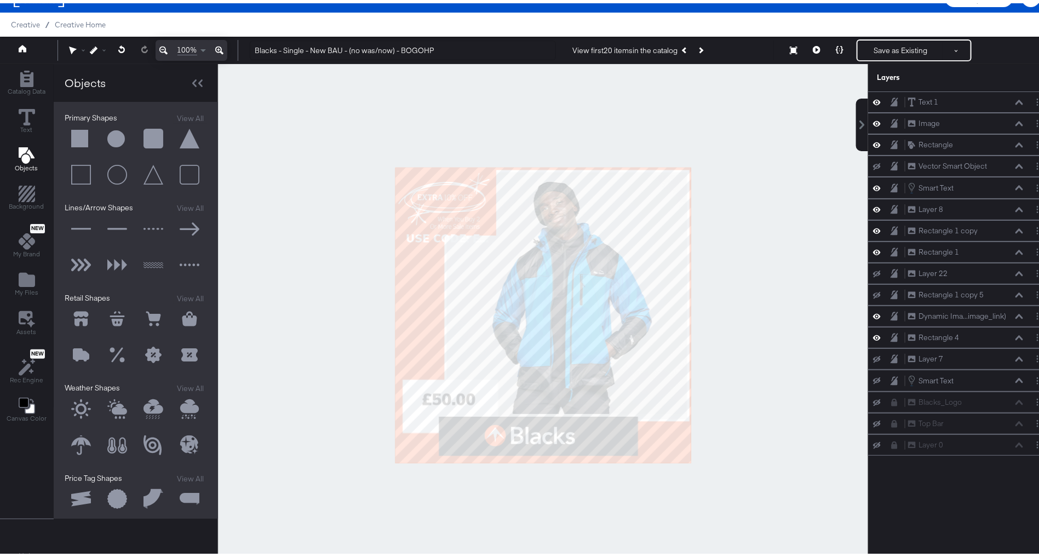
click at [359, 146] on div at bounding box center [543, 312] width 650 height 503
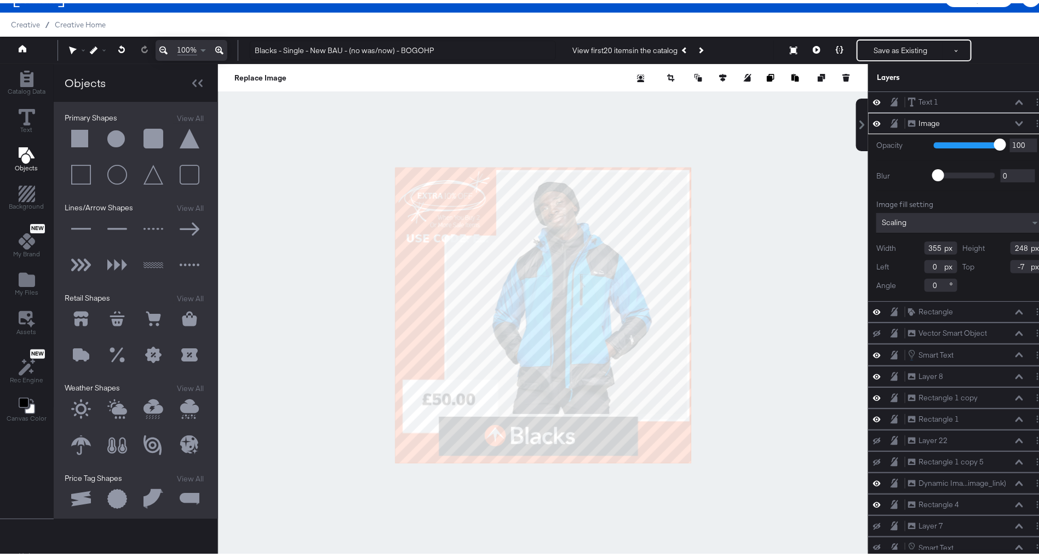
type input "-8"
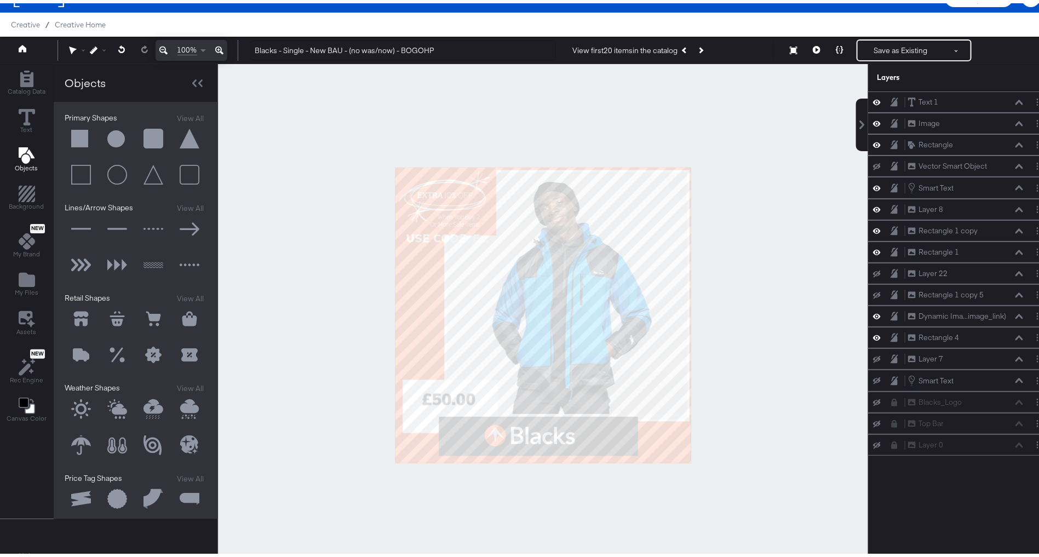
click at [303, 181] on div at bounding box center [543, 312] width 650 height 503
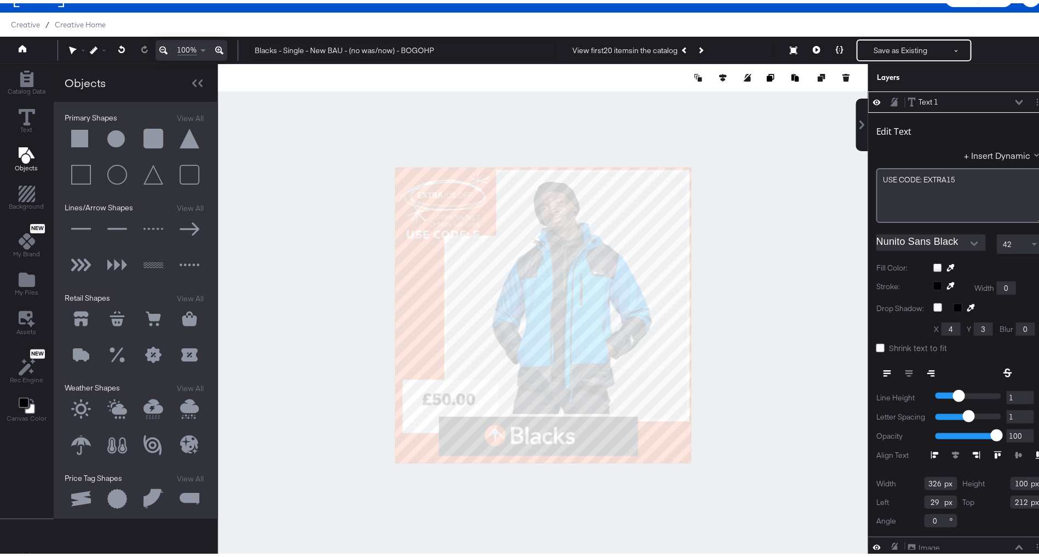
type input "196"
click at [876, 340] on label "Shrink text to fit" at bounding box center [913, 345] width 75 height 12
click at [0, 0] on input "Shrink text to fit" at bounding box center [0, 0] width 0 height 0
click at [652, 85] on div at bounding box center [543, 74] width 650 height 27
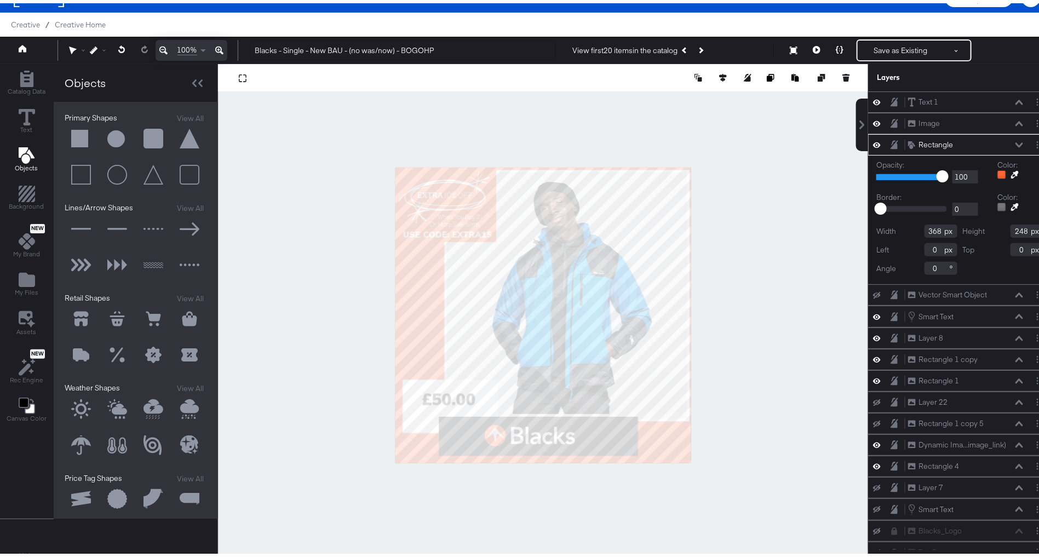
type input "-8"
type input "280"
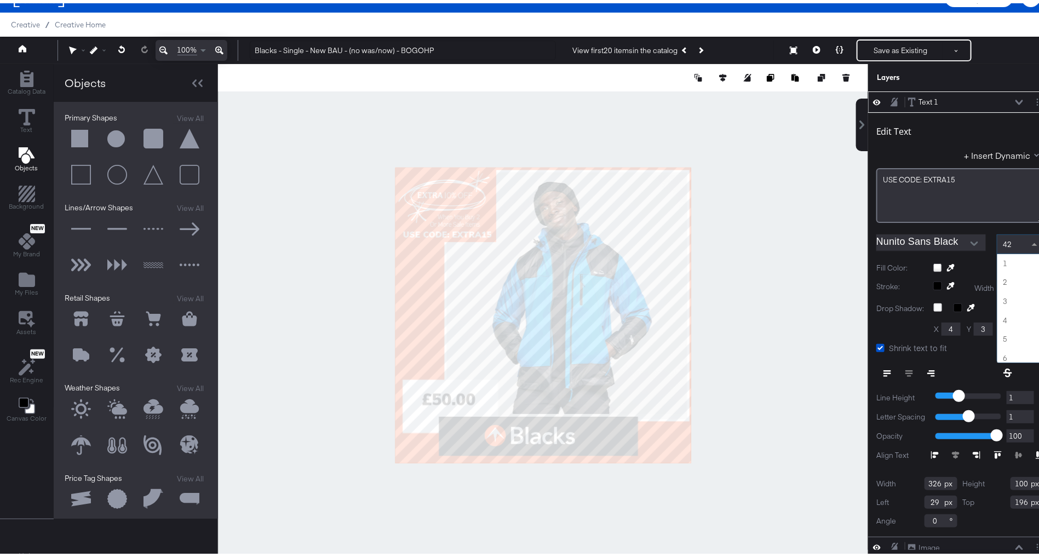
click at [1003, 239] on span "42" at bounding box center [1007, 241] width 9 height 10
click at [1029, 243] on span at bounding box center [1036, 241] width 14 height 19
click at [1029, 240] on span at bounding box center [1036, 241] width 14 height 19
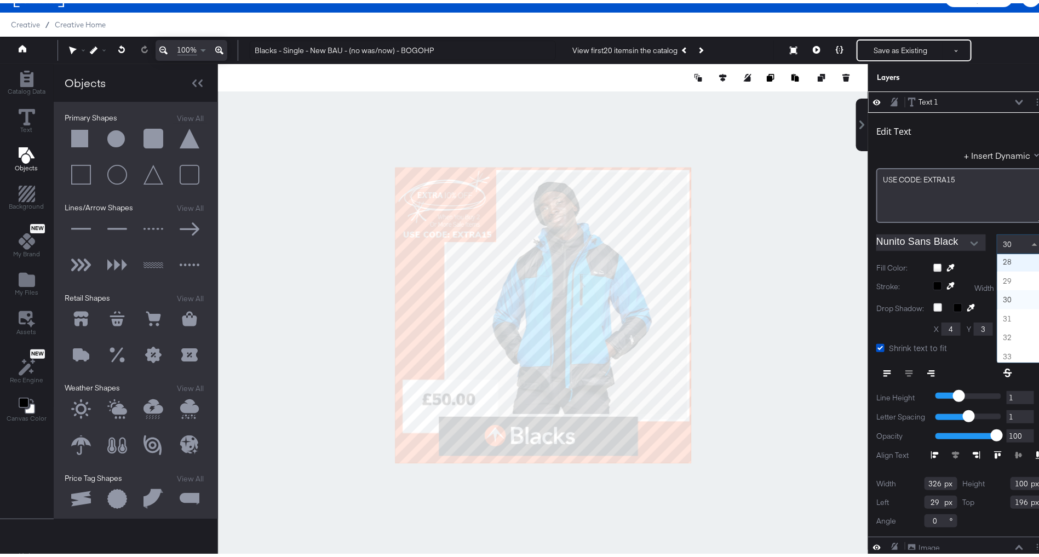
scroll to position [474, 0]
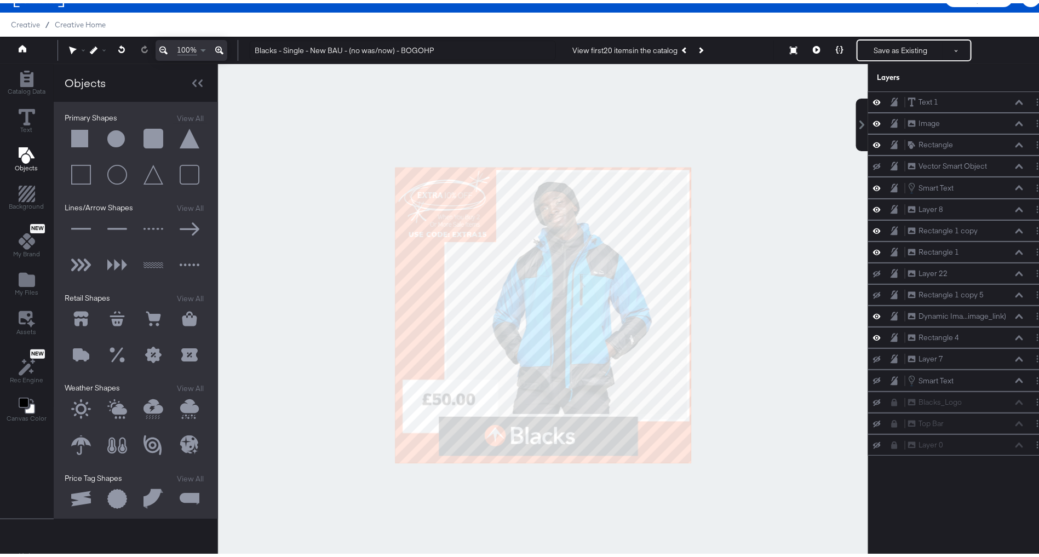
click at [744, 222] on div at bounding box center [543, 312] width 650 height 503
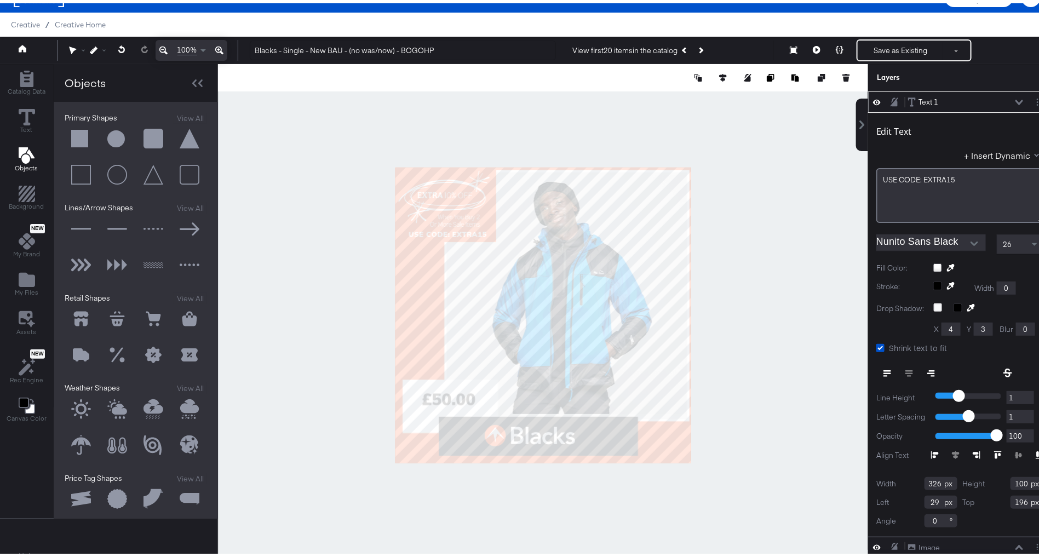
type input "194"
click at [902, 368] on div at bounding box center [931, 370] width 111 height 20
click at [927, 366] on icon at bounding box center [931, 370] width 8 height 8
click at [884, 368] on icon at bounding box center [888, 370] width 8 height 8
click at [900, 367] on button at bounding box center [909, 370] width 22 height 20
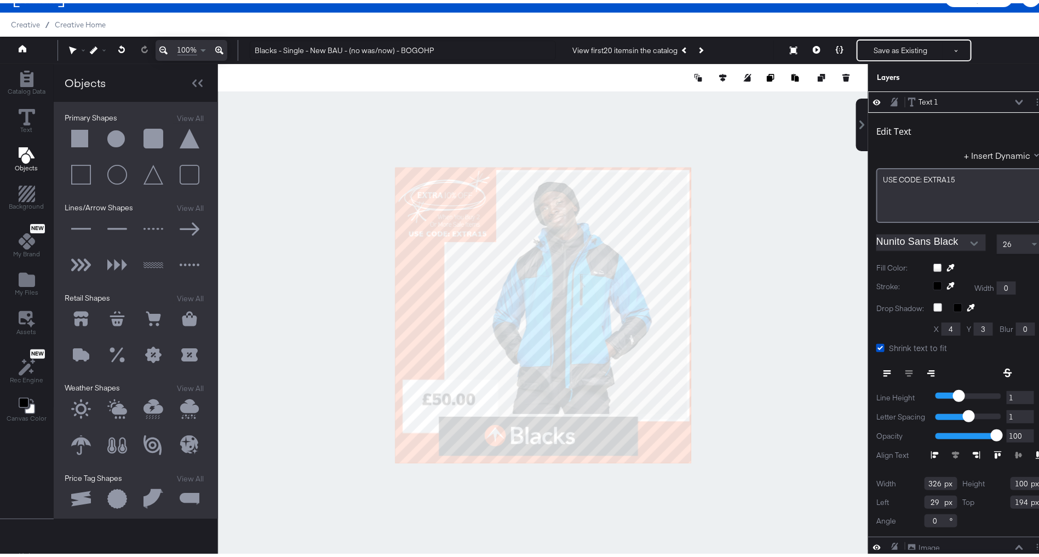
click at [781, 318] on div at bounding box center [543, 312] width 650 height 503
click at [307, 188] on div at bounding box center [543, 312] width 650 height 503
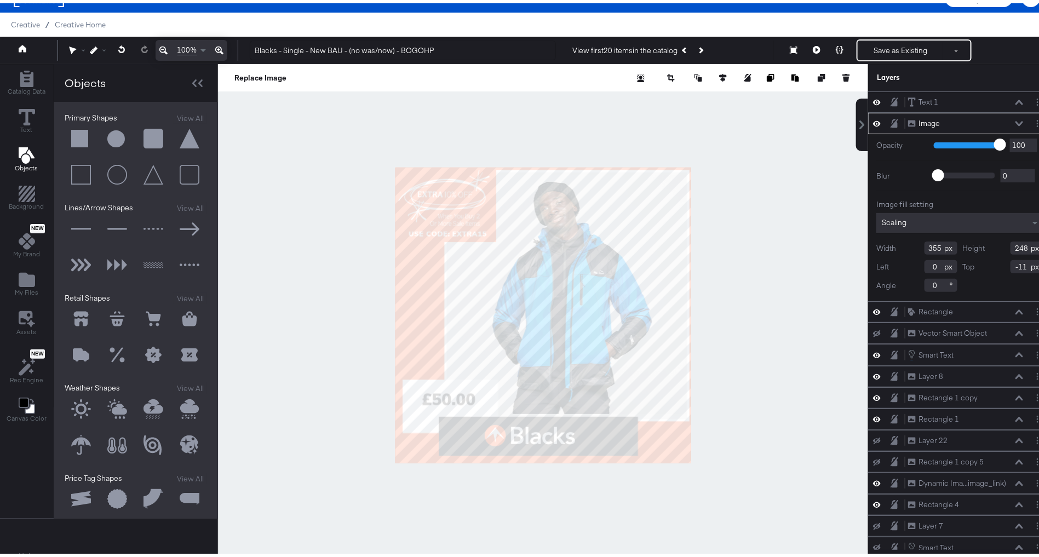
type input "-12"
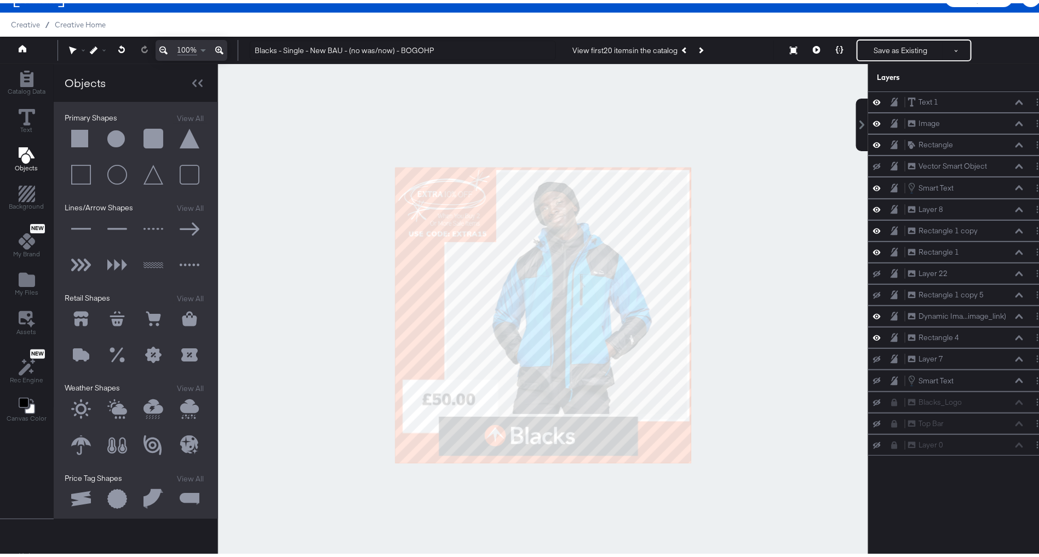
click at [280, 238] on div at bounding box center [543, 312] width 650 height 503
click at [805, 47] on button at bounding box center [816, 47] width 23 height 22
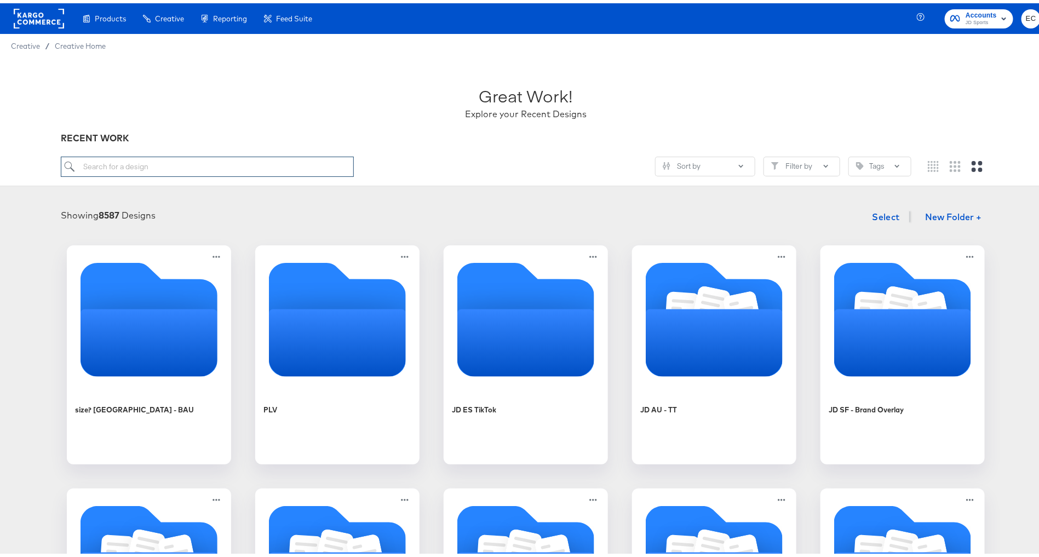
click at [124, 165] on input "search" at bounding box center [207, 163] width 293 height 20
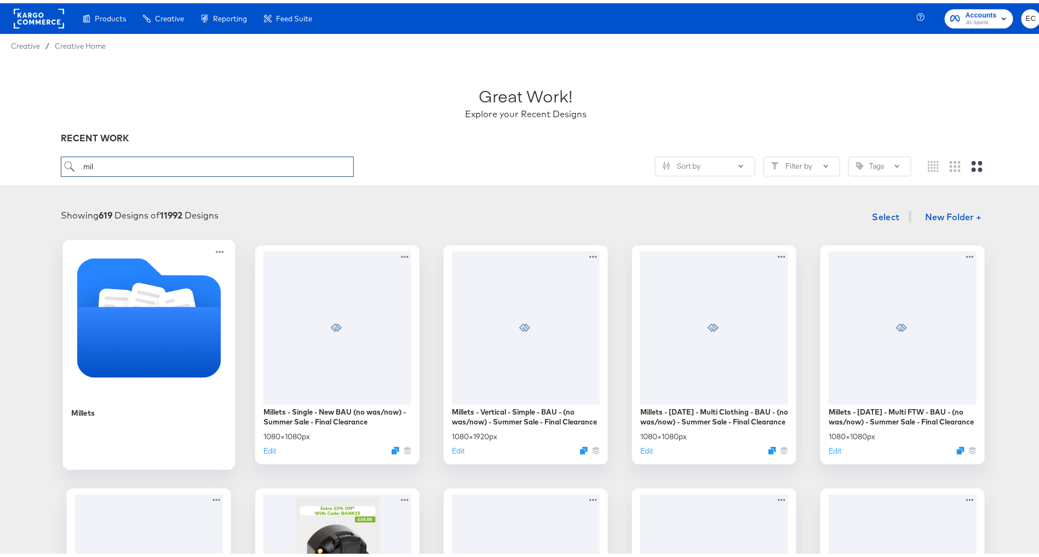
type input "mil"
click at [153, 333] on icon "Folder" at bounding box center [149, 338] width 144 height 71
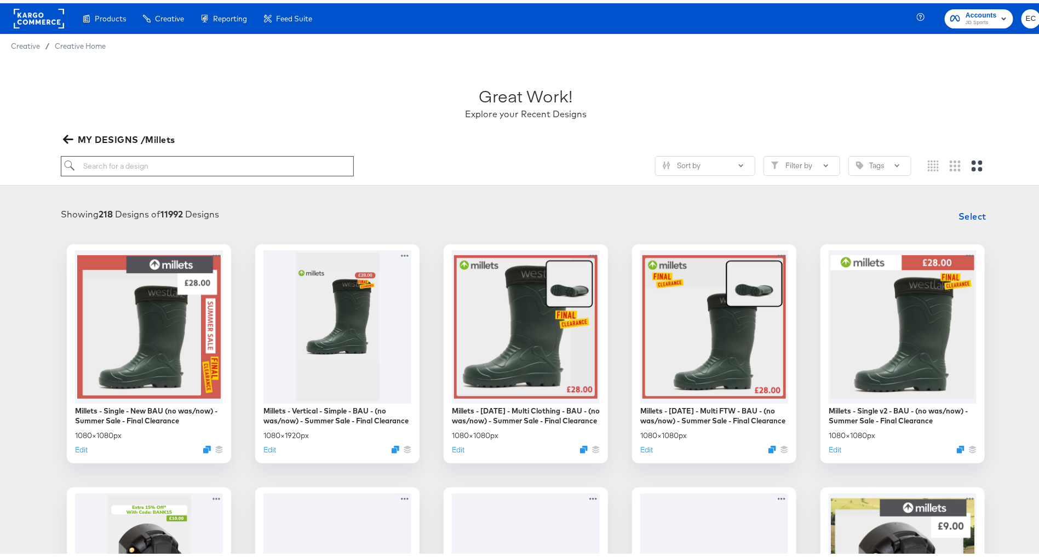
click at [201, 160] on input "search" at bounding box center [207, 163] width 293 height 20
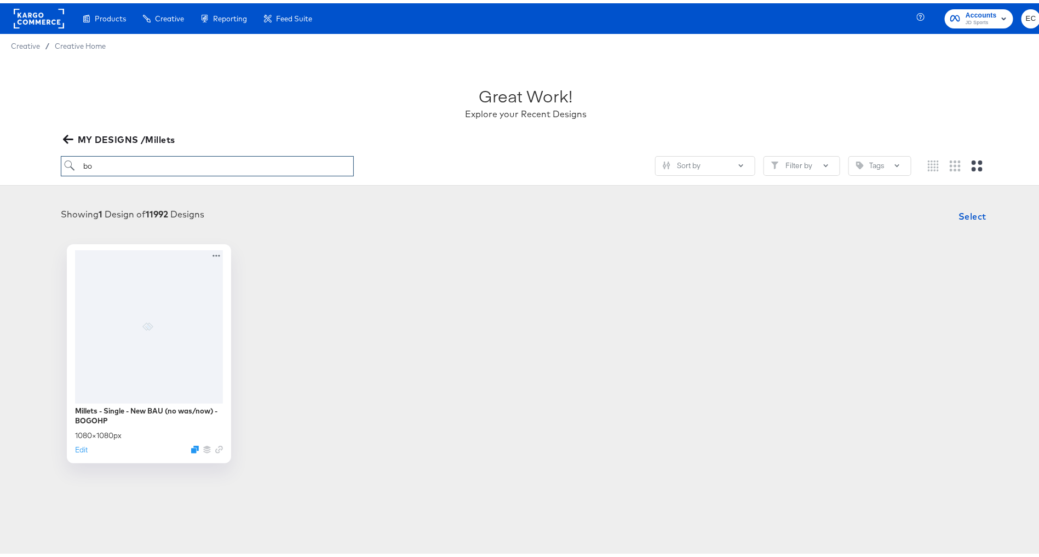
type input "b"
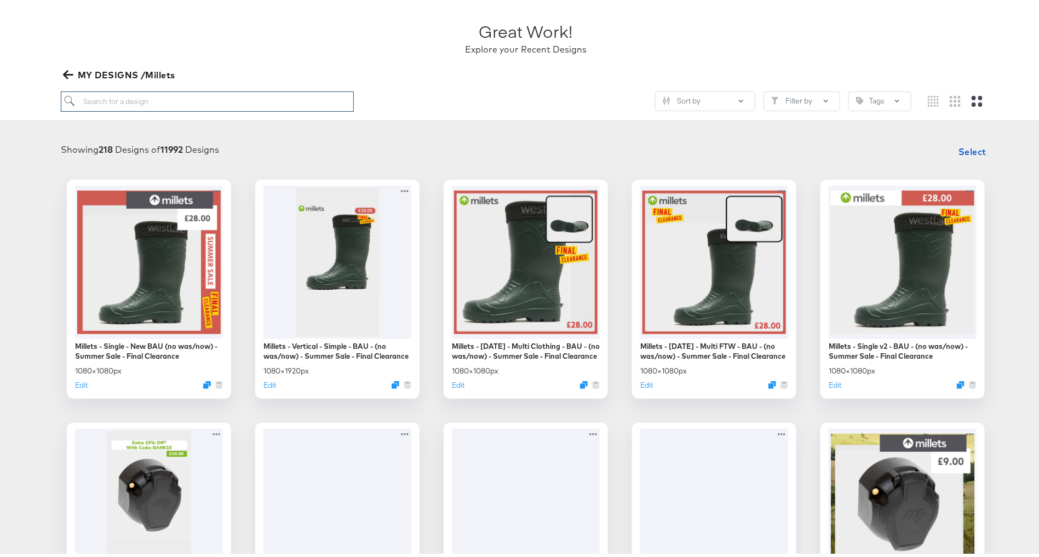
scroll to position [54, 0]
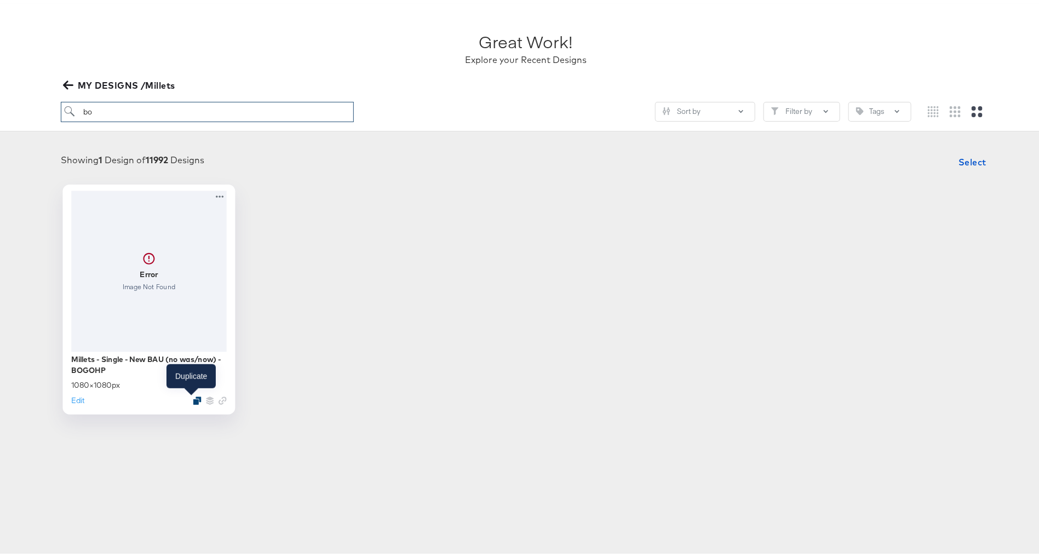
type input "bo"
click at [193, 398] on icon "Duplicate" at bounding box center [197, 397] width 8 height 8
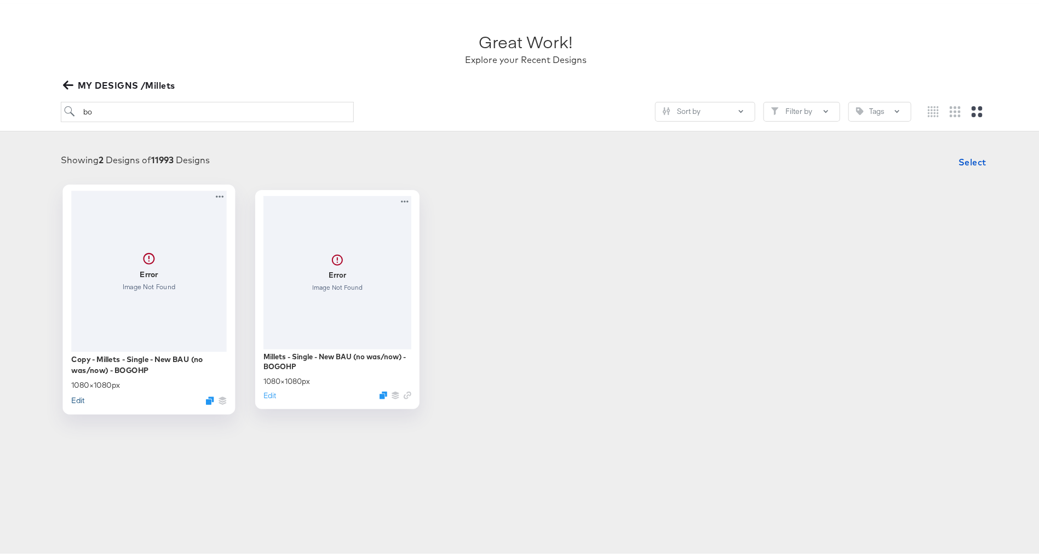
click at [71, 393] on button "Edit" at bounding box center [77, 397] width 13 height 10
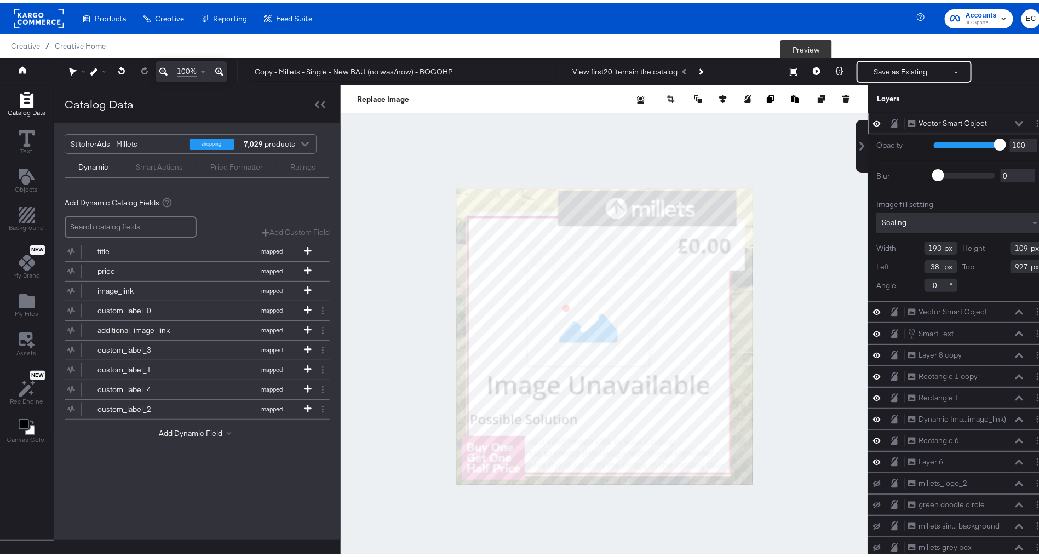
click at [810, 61] on button at bounding box center [816, 69] width 23 height 22
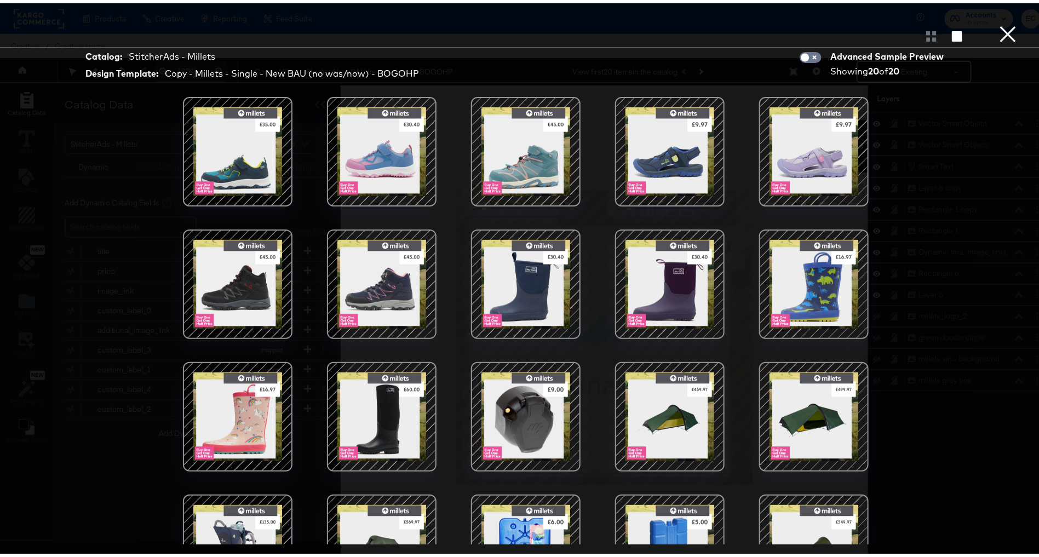
click at [382, 262] on div at bounding box center [381, 280] width 93 height 93
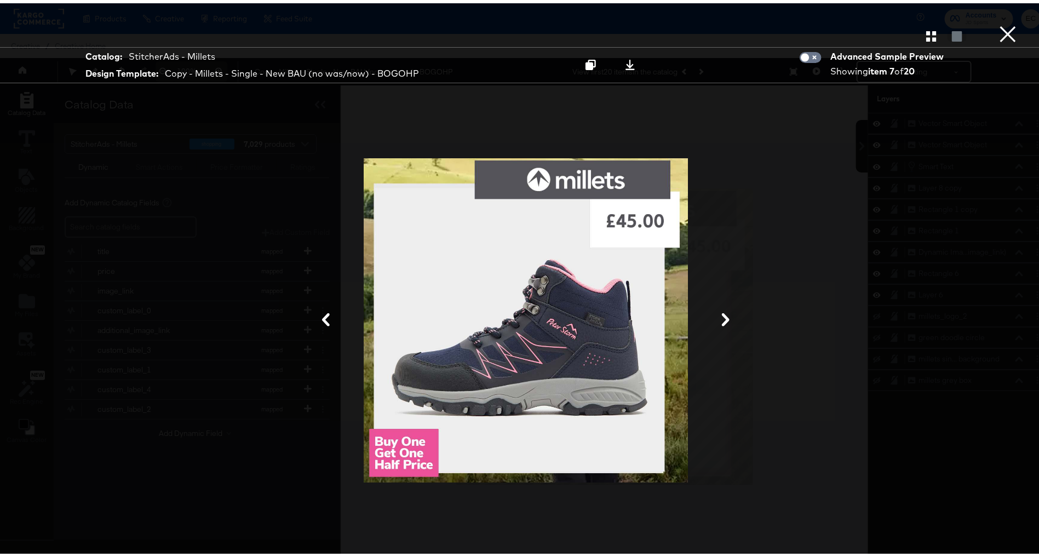
click at [1000, 22] on button "×" at bounding box center [1008, 11] width 22 height 22
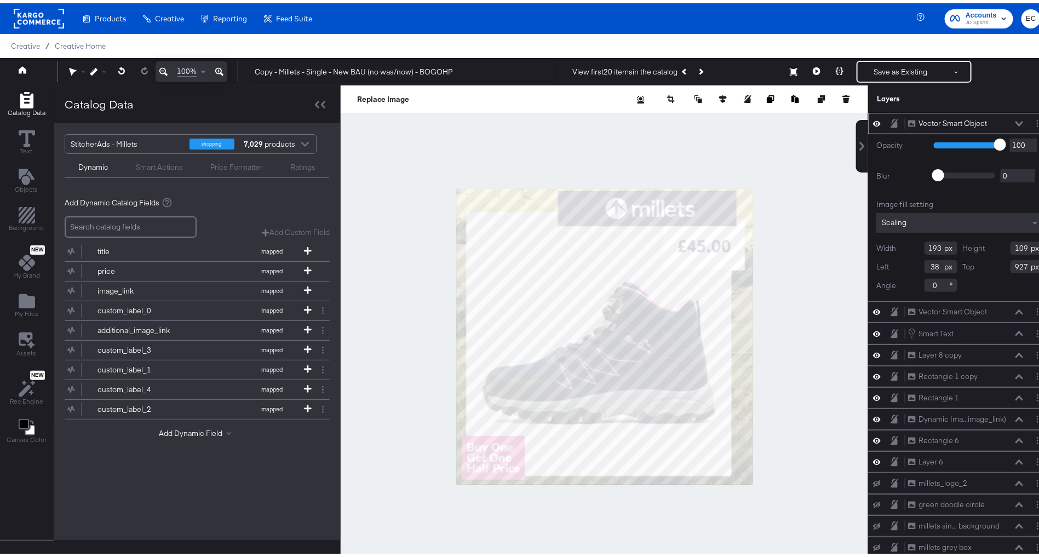
click at [873, 121] on icon at bounding box center [877, 120] width 8 height 9
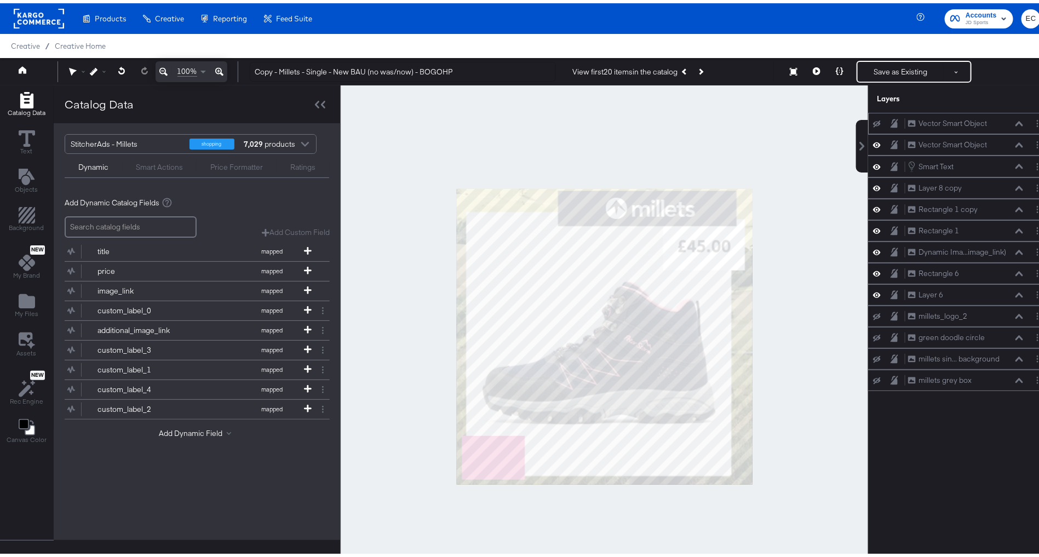
click at [422, 330] on div at bounding box center [604, 333] width 527 height 503
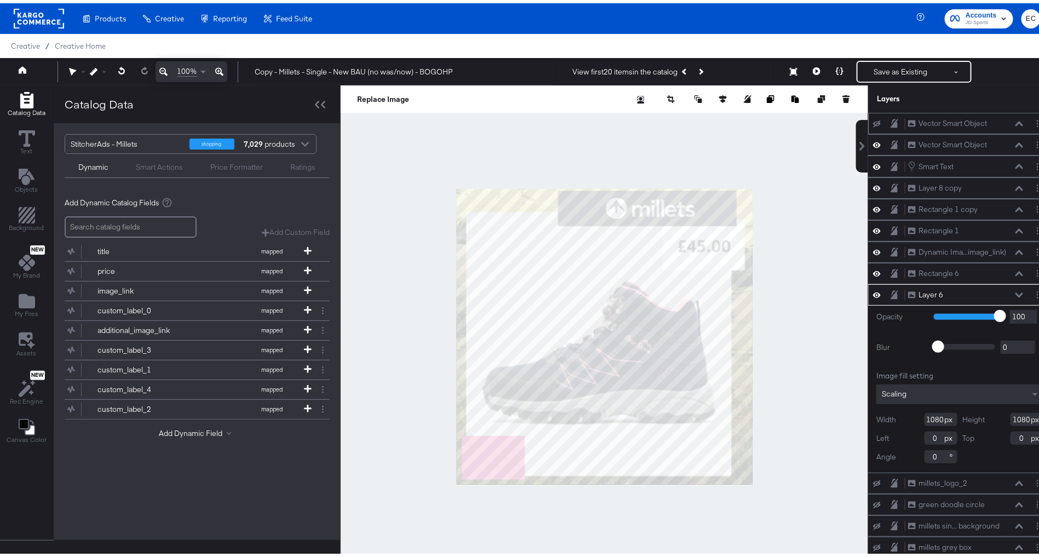
click at [873, 289] on icon at bounding box center [877, 291] width 8 height 5
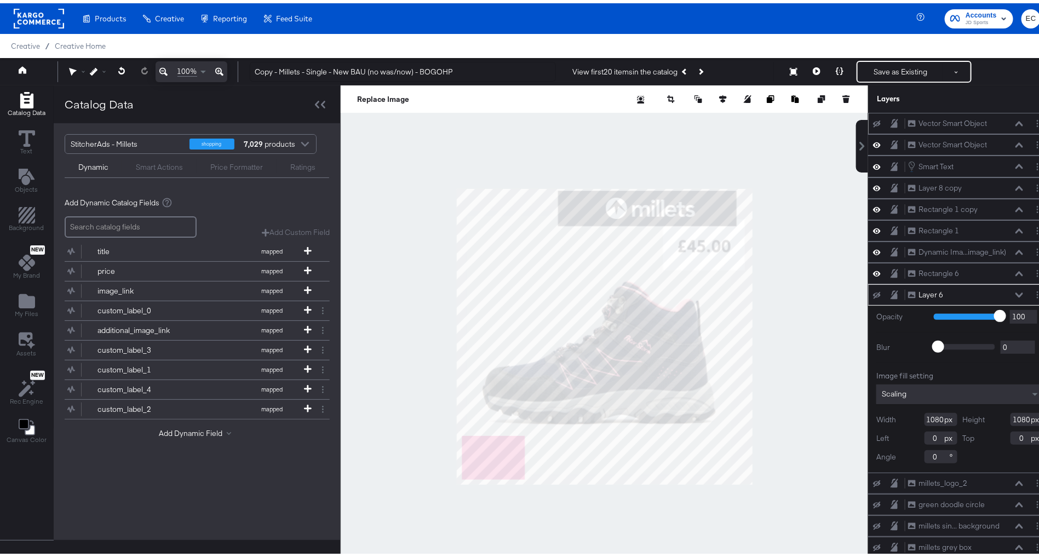
scroll to position [28, 0]
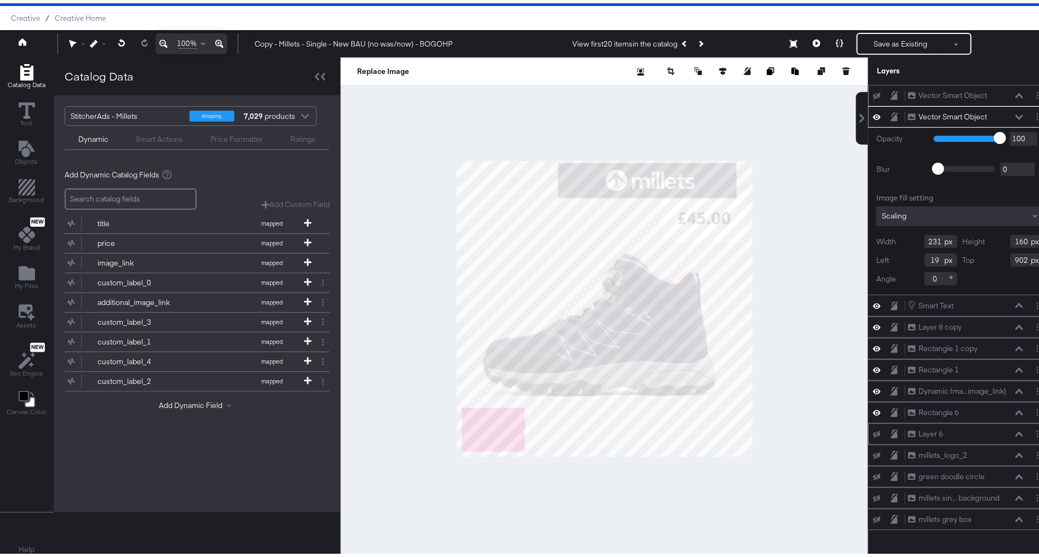
click at [873, 116] on icon at bounding box center [877, 113] width 8 height 9
click at [31, 264] on icon "Add Files" at bounding box center [27, 270] width 16 height 14
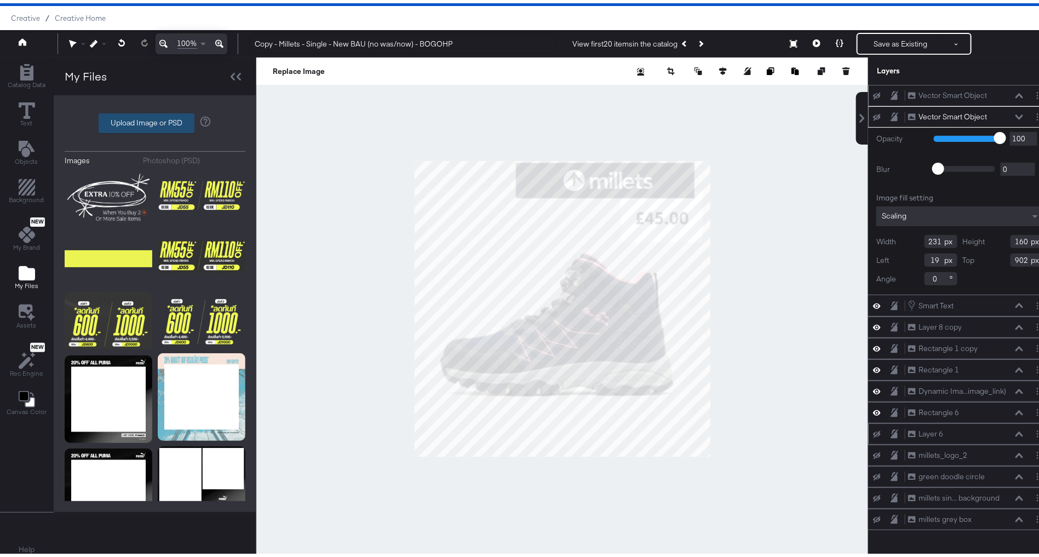
click at [158, 121] on label "Upload Image or PSD" at bounding box center [146, 120] width 95 height 19
click at [155, 120] on input "Upload Image or PSD" at bounding box center [155, 120] width 0 height 0
type input "C:\fakepath\ML_EXTRA15_FB_[Export Transparent PNG].png"
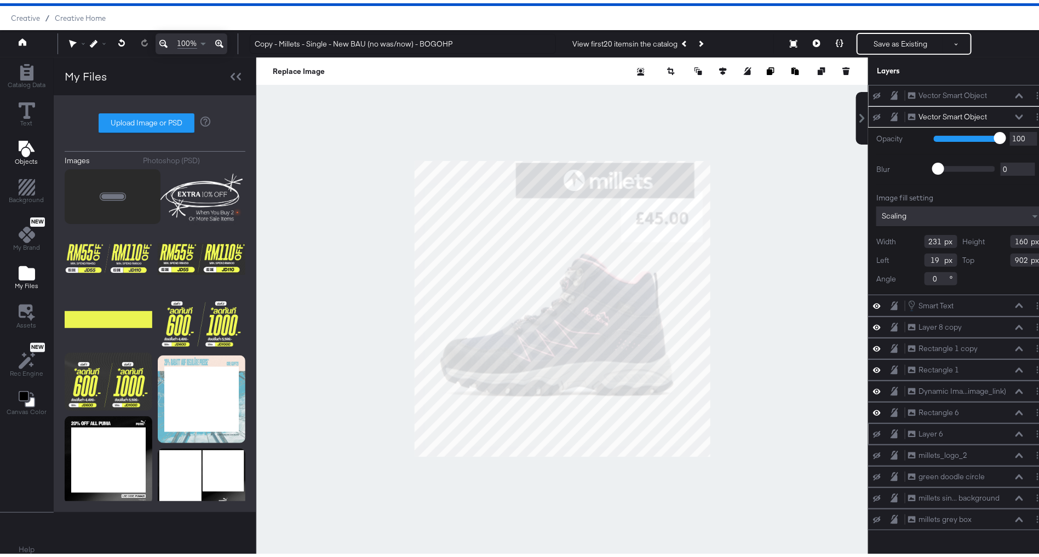
click at [30, 143] on icon "Add Text" at bounding box center [26, 145] width 16 height 16
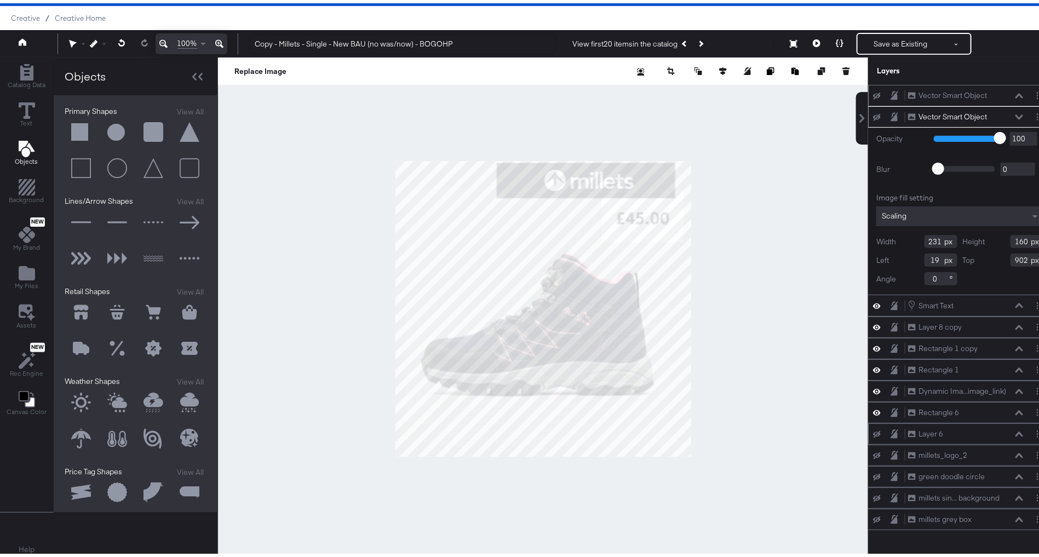
click at [85, 134] on button at bounding box center [81, 129] width 33 height 33
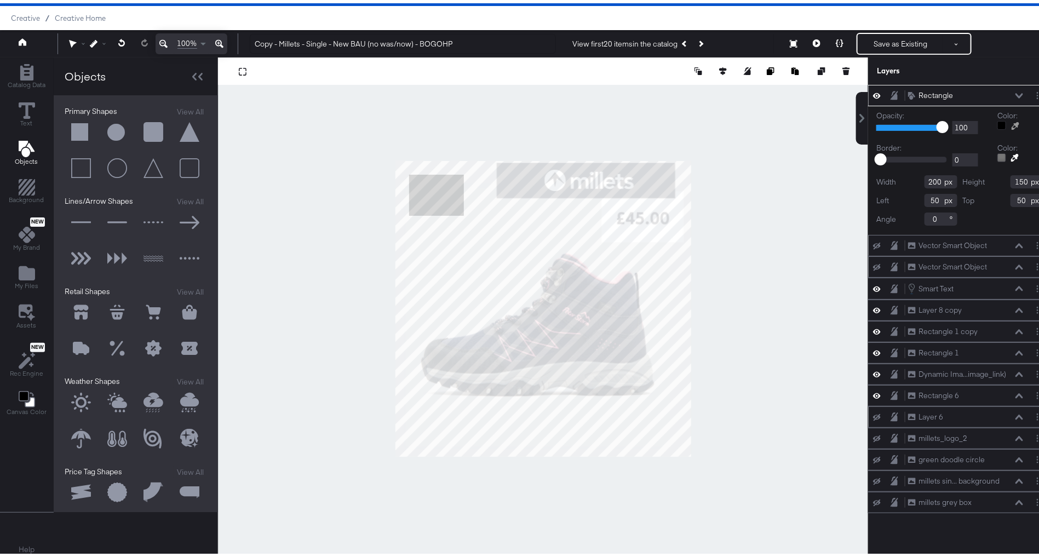
click at [997, 124] on div at bounding box center [1010, 122] width 26 height 9
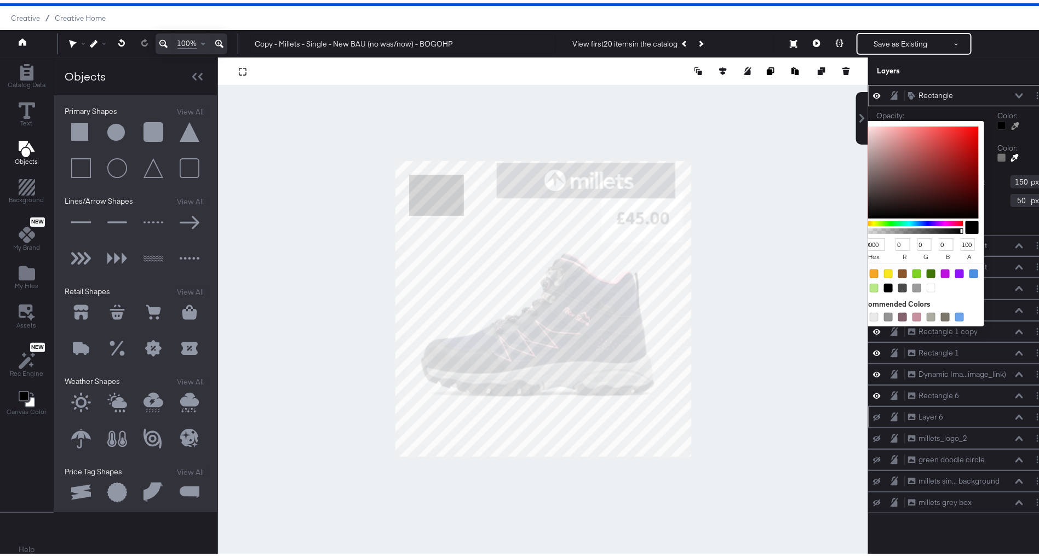
click at [997, 123] on div at bounding box center [1001, 122] width 9 height 9
click at [866, 238] on input "000000" at bounding box center [871, 241] width 30 height 13
paste input "82b927"
type input "82b927"
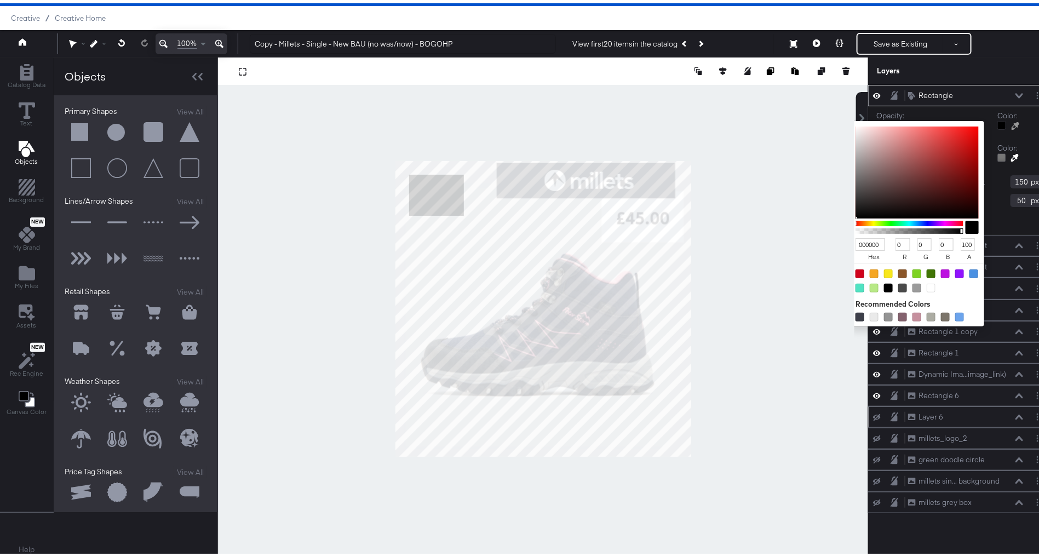
type input "130"
type input "185"
type input "39"
type input "82B927"
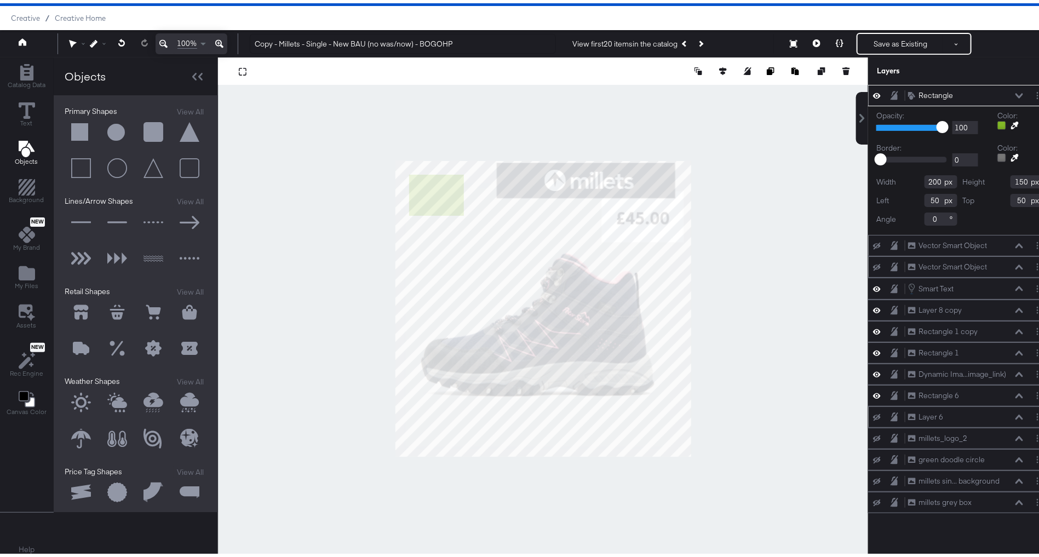
click at [965, 90] on div "Rectangle Rectangle" at bounding box center [966, 93] width 116 height 12
click at [1016, 91] on icon at bounding box center [1020, 92] width 8 height 5
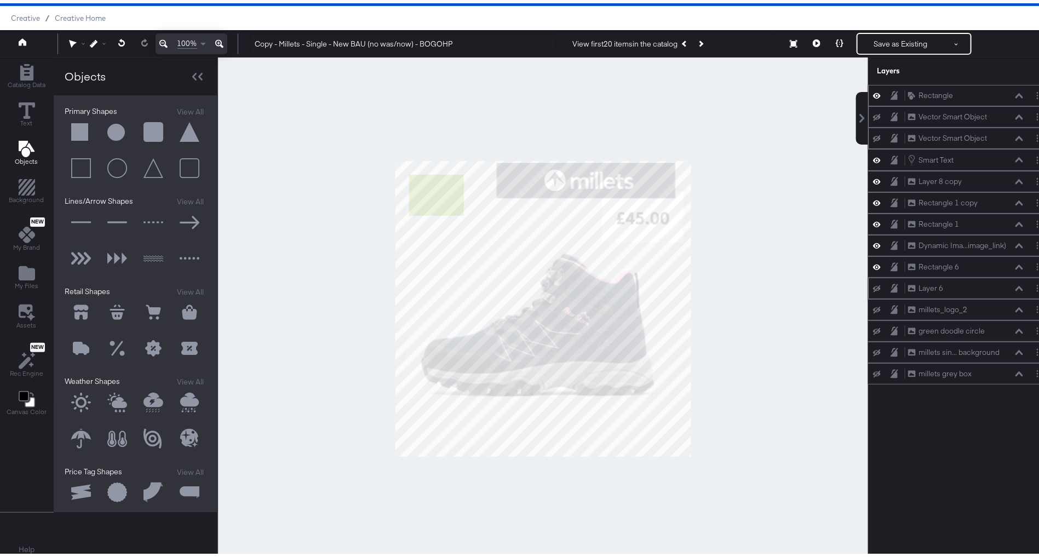
click at [1016, 91] on icon at bounding box center [1020, 92] width 8 height 5
click at [307, 197] on div at bounding box center [543, 305] width 650 height 503
click at [31, 415] on div "Catalog Data Text Objects Background New My Brand My Files Assets New Rec Engin…" at bounding box center [26, 237] width 53 height 365
click at [23, 395] on icon "Change Background" at bounding box center [27, 396] width 16 height 16
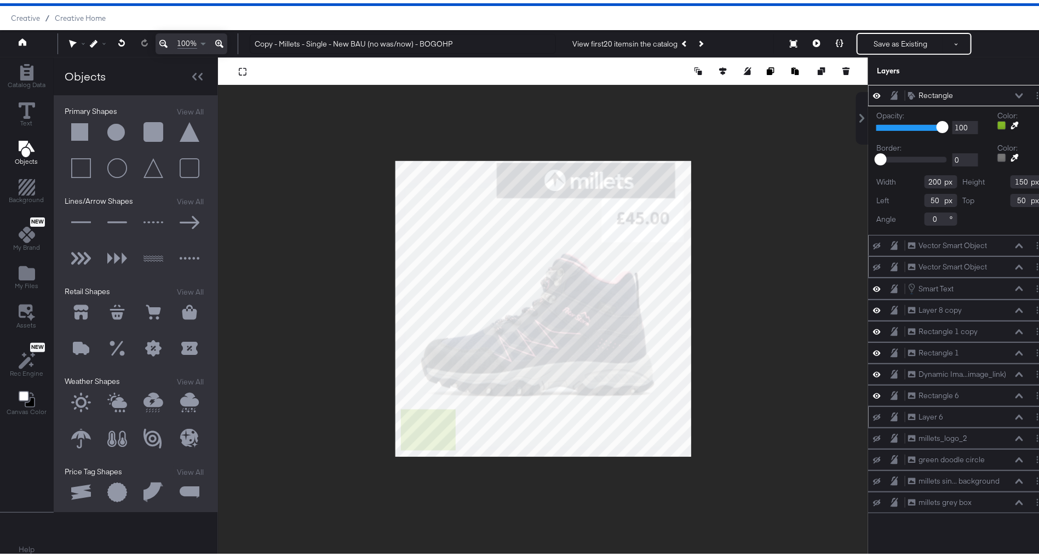
type input "20"
type input "907"
click at [240, 334] on div at bounding box center [543, 305] width 650 height 503
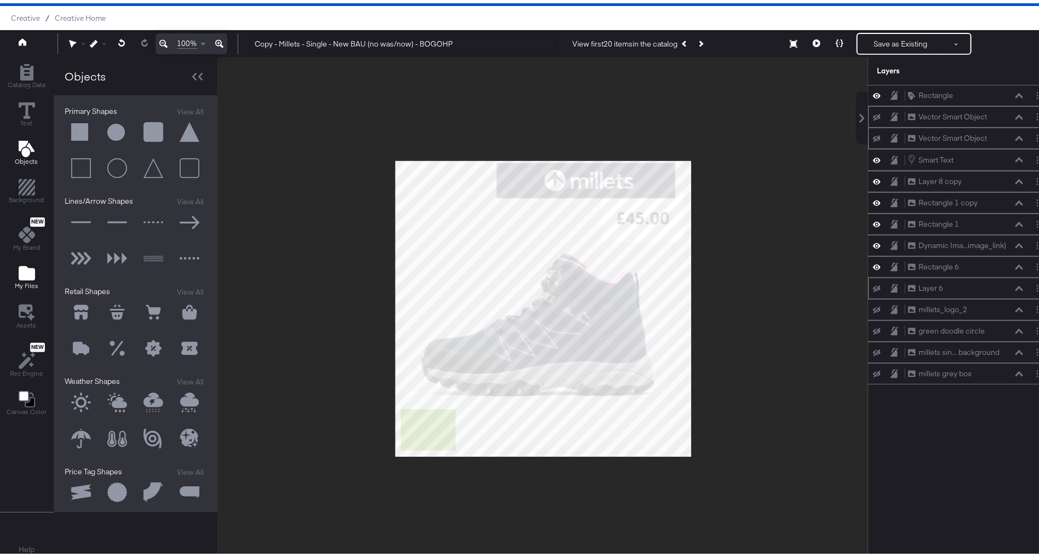
click at [29, 266] on icon "Add Files" at bounding box center [27, 270] width 16 height 14
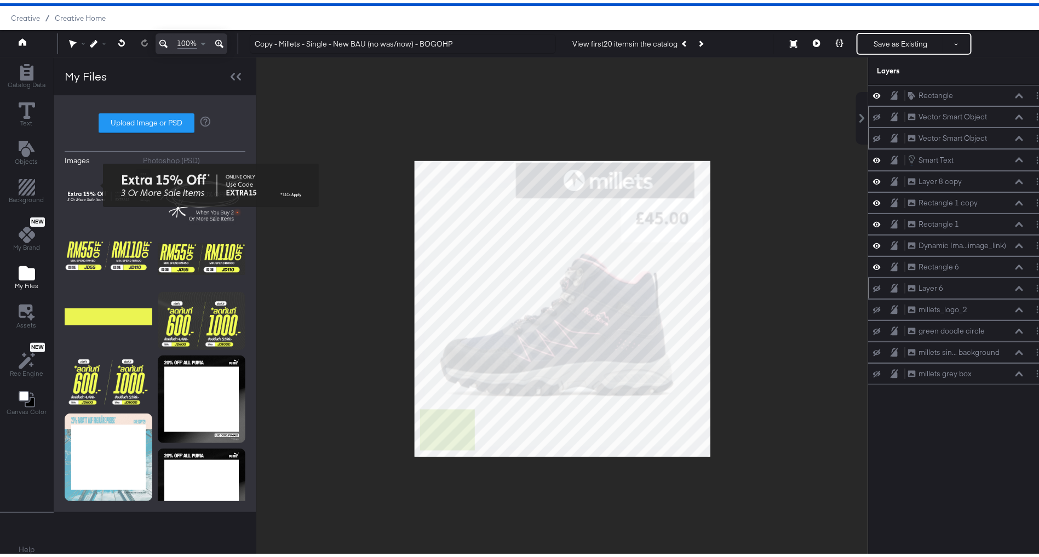
click at [96, 182] on img at bounding box center [109, 193] width 88 height 55
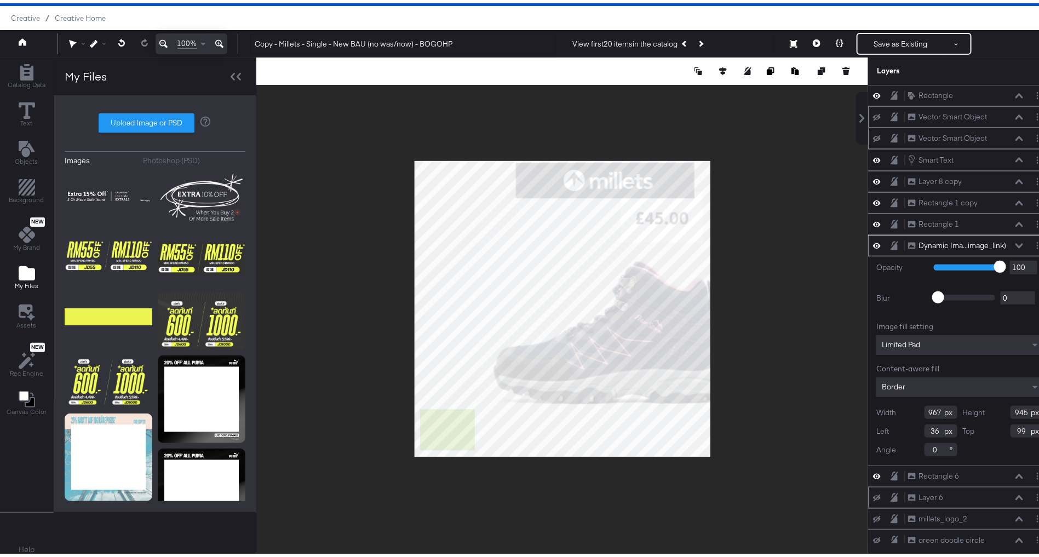
type input "231"
type input "127"
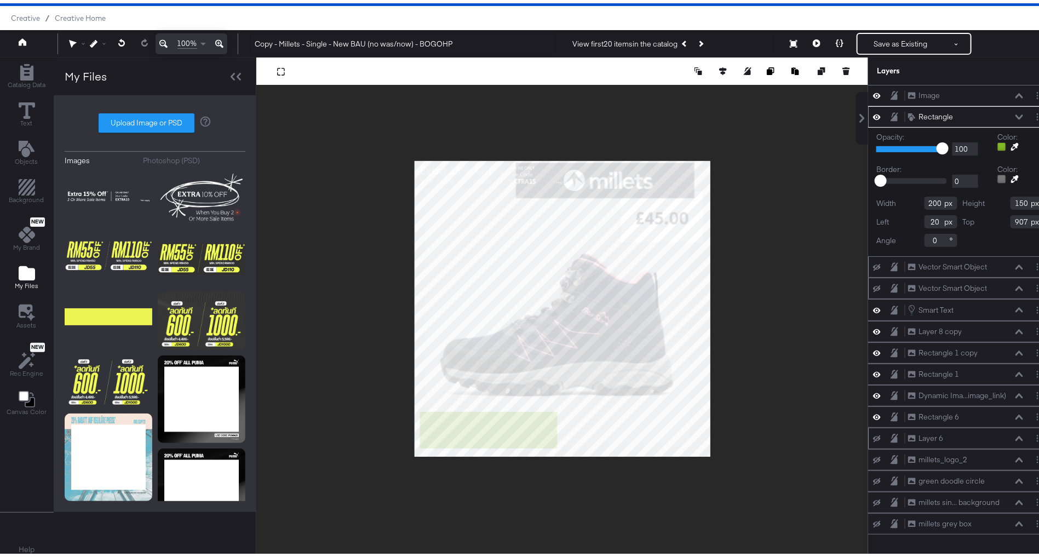
type input "19"
type input "916"
type input "502"
type input "134"
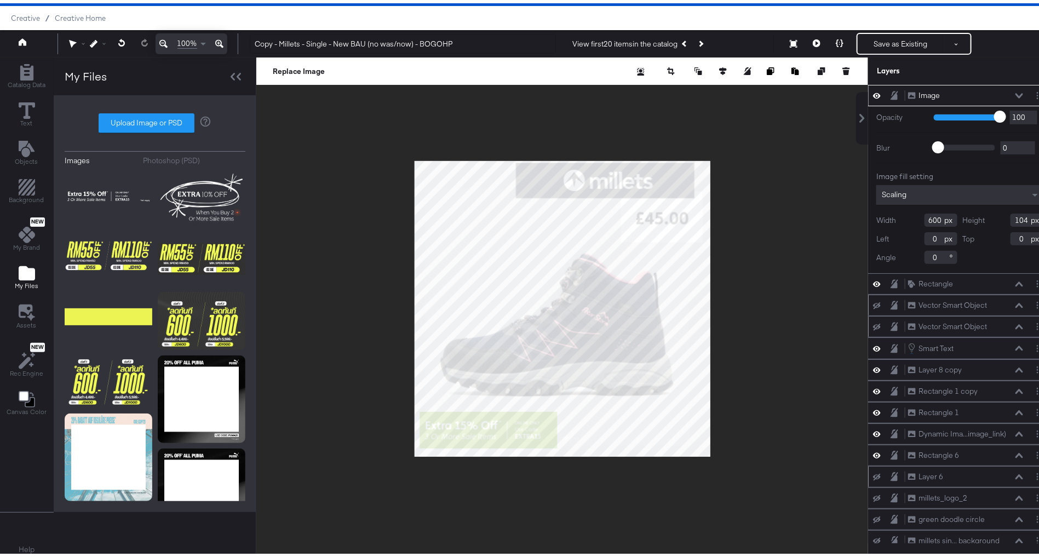
type input "19"
type input "931"
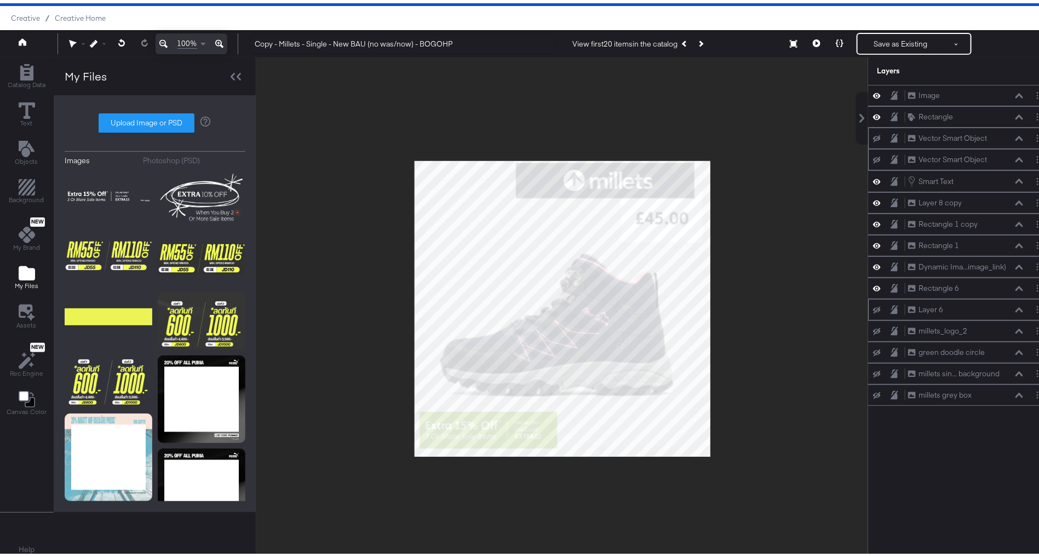
click at [311, 408] on div at bounding box center [562, 305] width 612 height 503
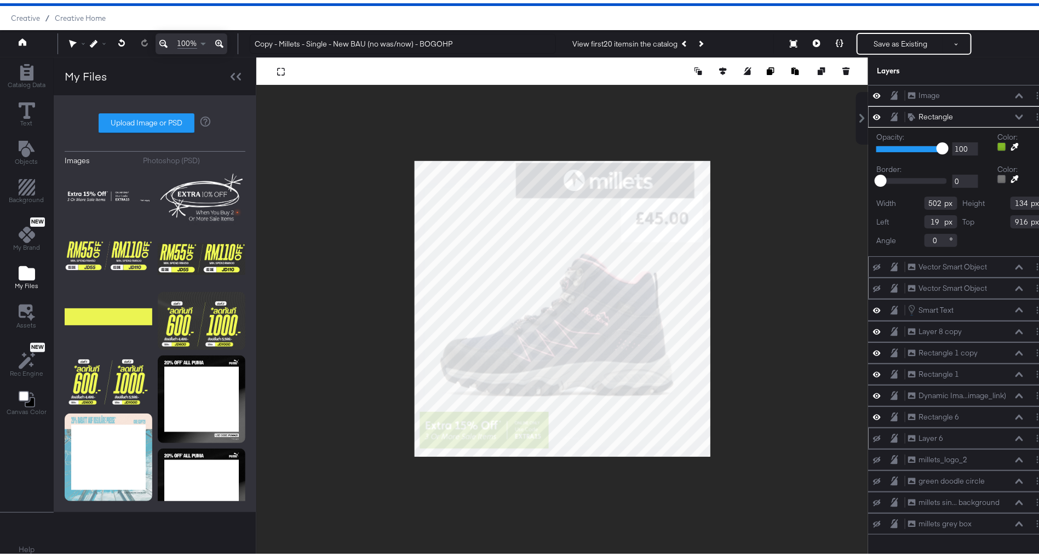
type input "471"
click at [350, 392] on div at bounding box center [562, 305] width 612 height 503
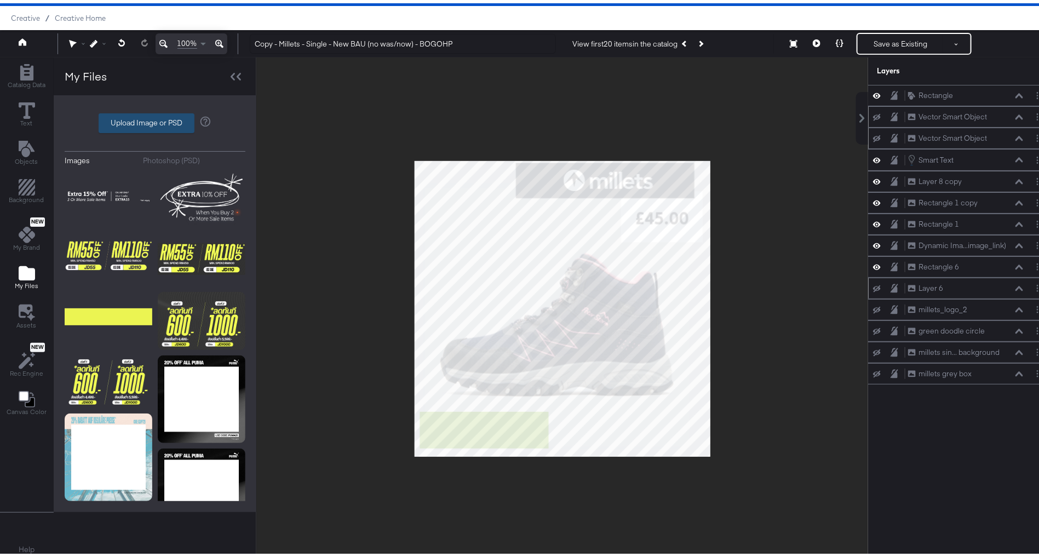
click at [137, 126] on label "Upload Image or PSD" at bounding box center [146, 120] width 95 height 19
click at [155, 120] on input "Upload Image or PSD" at bounding box center [155, 120] width 0 height 0
click at [125, 115] on label "Upload Image or PSD" at bounding box center [146, 120] width 95 height 19
click at [155, 120] on input "Upload Image or PSD" at bounding box center [155, 120] width 0 height 0
type input "C:\fakepath\ML_EXTRA15_FB_[Export Transparent PNG].png"
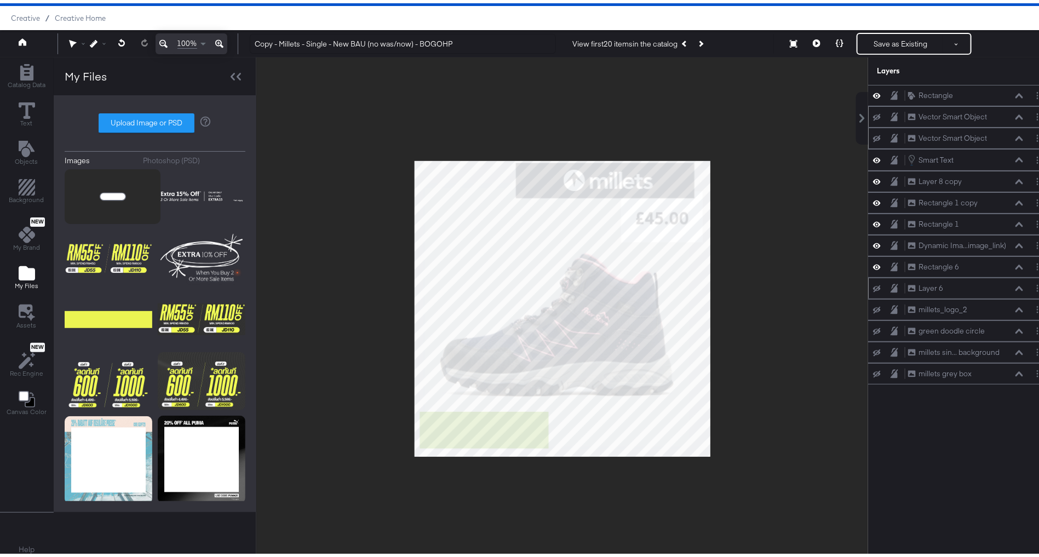
click at [99, 190] on icon "Image loader" at bounding box center [113, 193] width 28 height 28
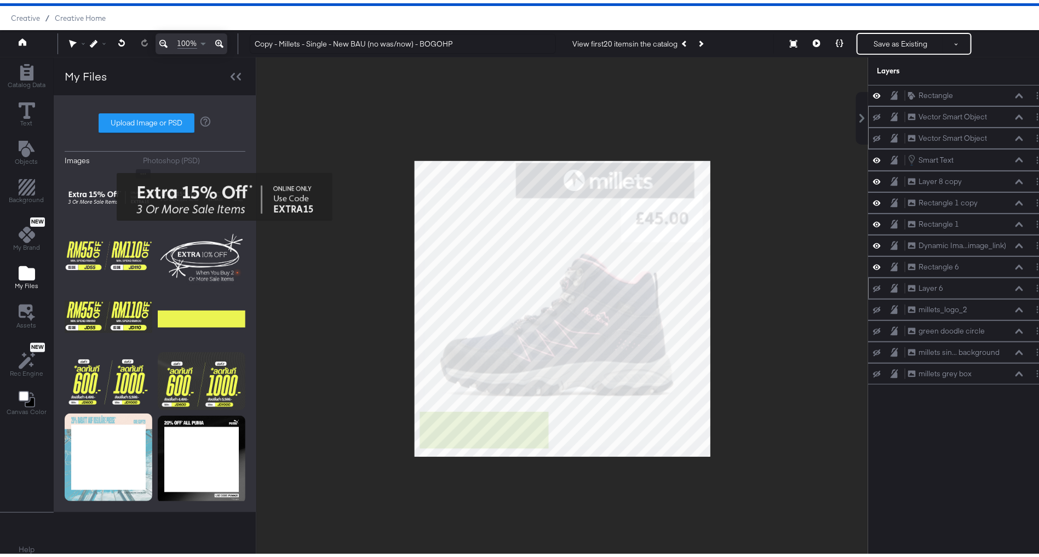
click at [110, 193] on img at bounding box center [109, 193] width 88 height 55
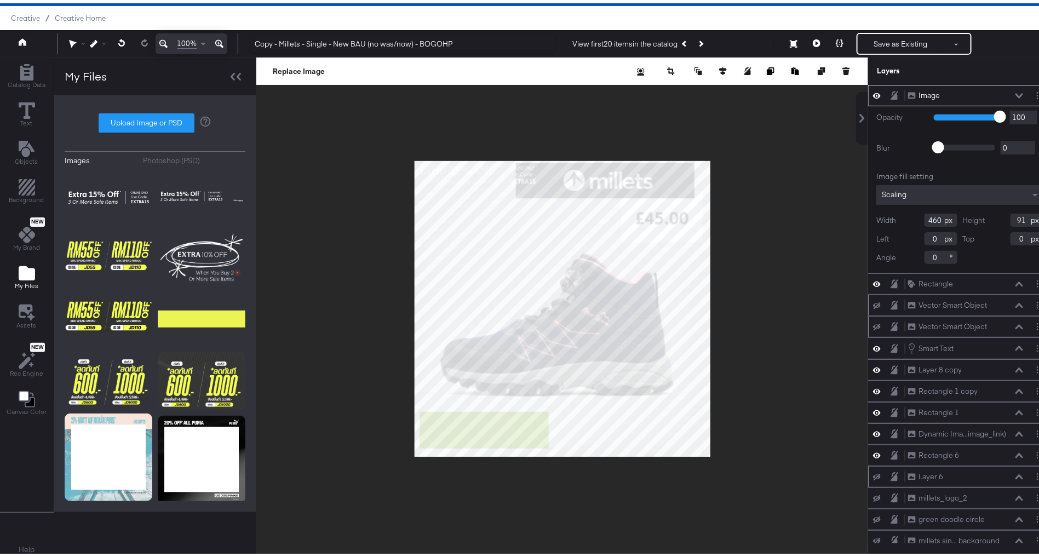
type input "700"
type input "19"
type input "938"
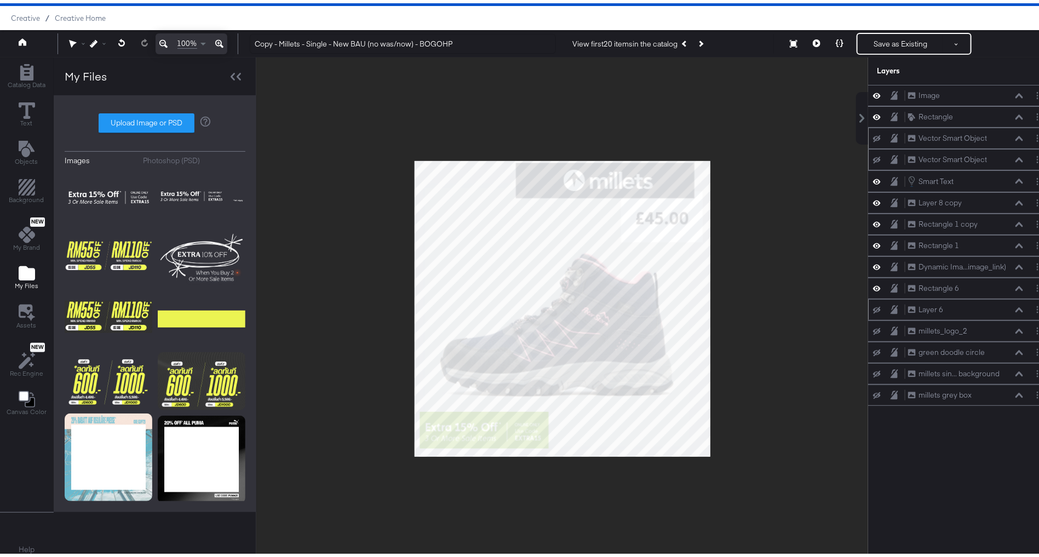
click at [370, 412] on div at bounding box center [562, 305] width 612 height 503
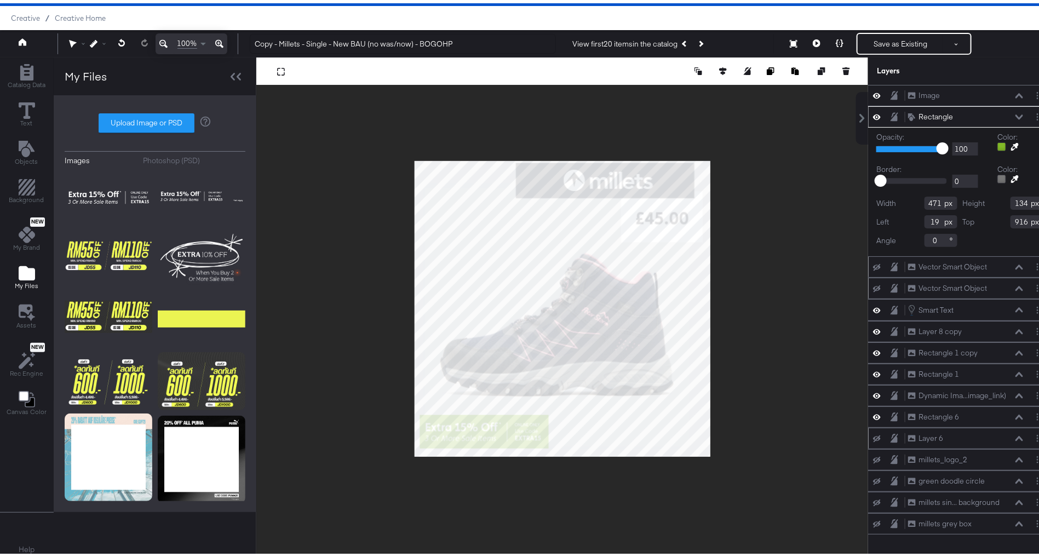
type input "927"
type input "123"
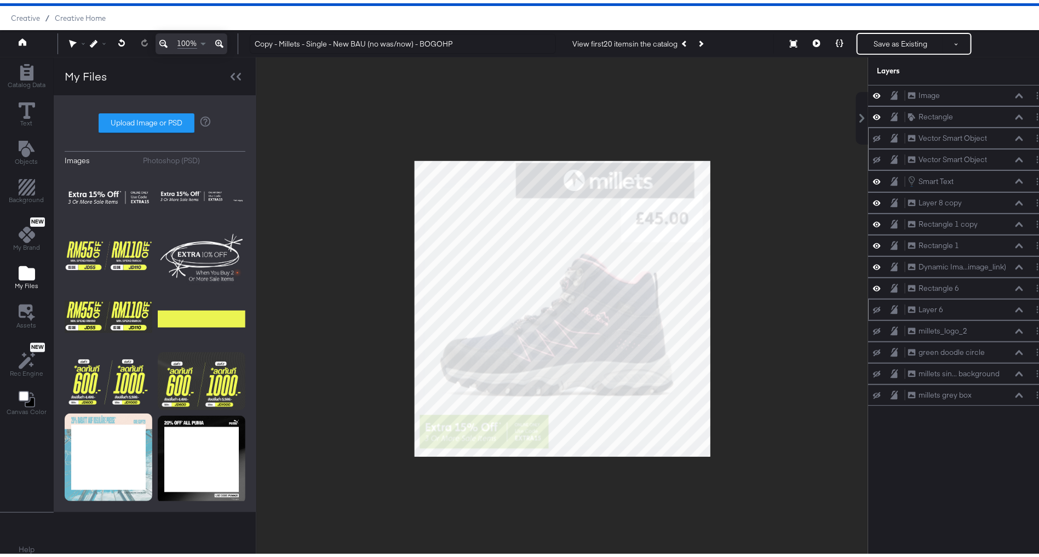
click at [341, 395] on div at bounding box center [562, 305] width 612 height 503
click at [811, 43] on button at bounding box center [816, 41] width 23 height 22
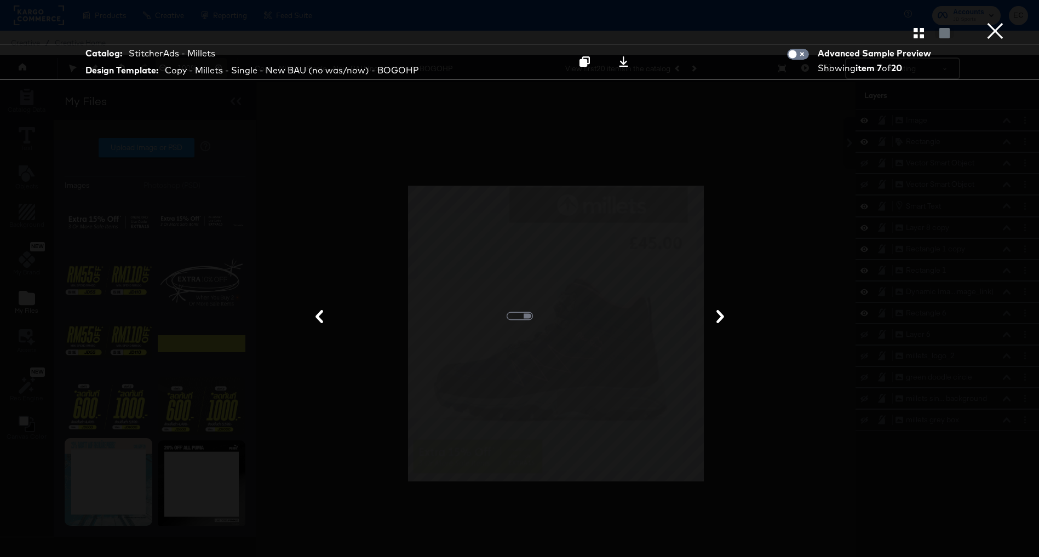
scroll to position [28, 0]
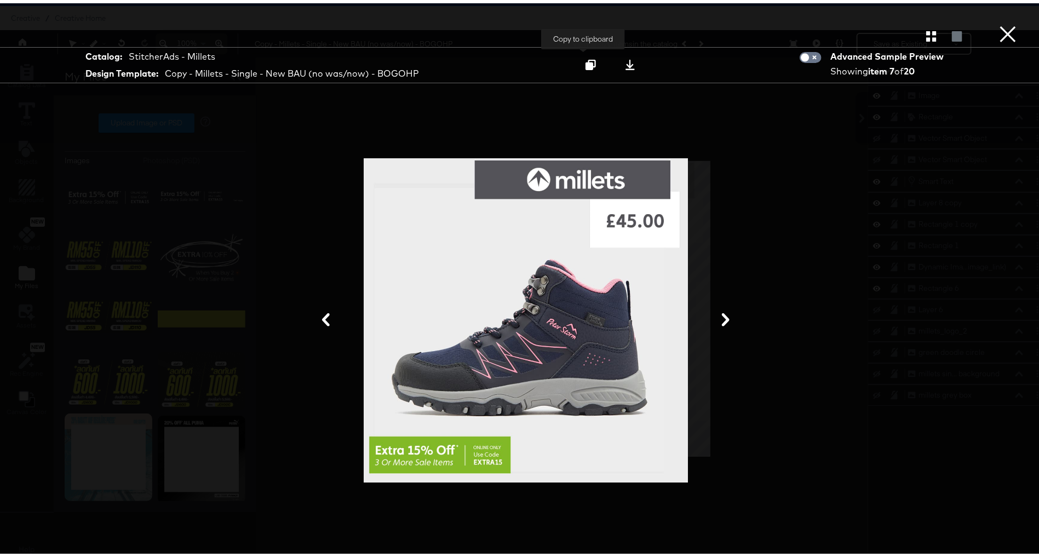
click at [586, 61] on icon at bounding box center [591, 61] width 10 height 10
click at [997, 22] on button "×" at bounding box center [1008, 11] width 22 height 22
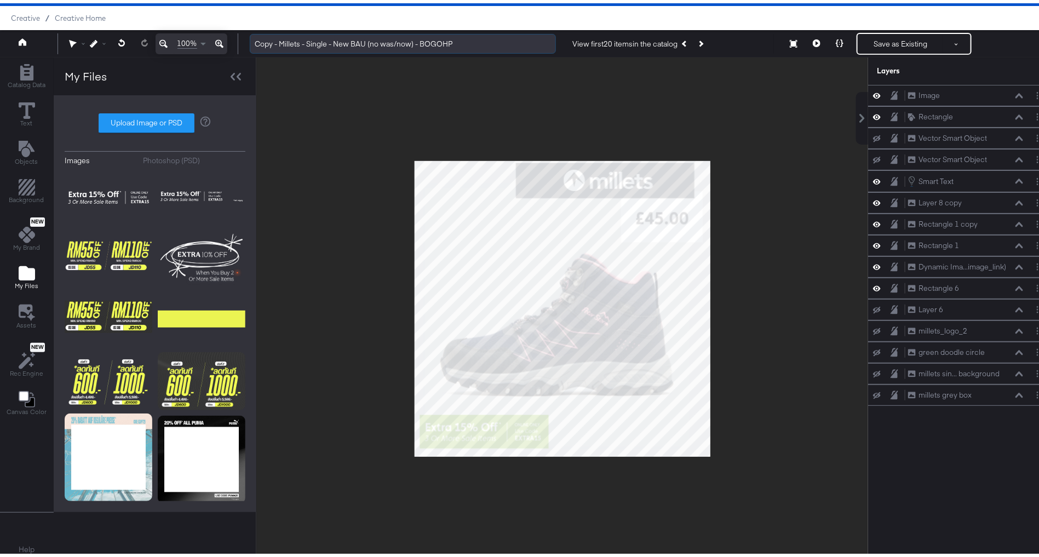
click at [440, 41] on input "Copy - Millets - Single - New BAU (no was/now) - BOGOHP" at bounding box center [403, 41] width 306 height 20
click at [279, 39] on input "Copy - Millets - Single - New BAU (no was/now) - Sale Extra15" at bounding box center [403, 41] width 306 height 20
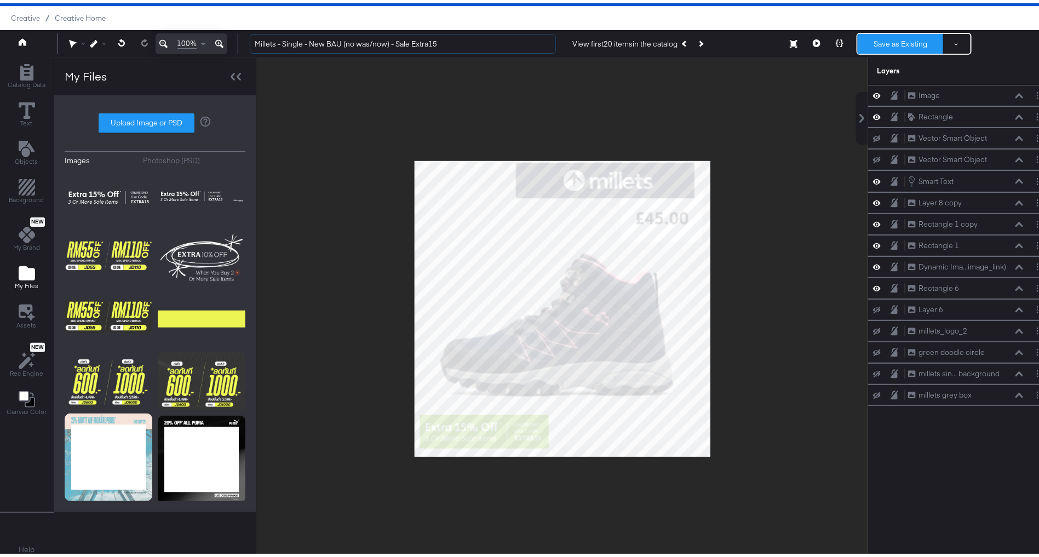
type input "Millets - Single - New BAU (no was/now) - Sale Extra15"
click at [876, 44] on button "Save as Existing" at bounding box center [900, 41] width 85 height 20
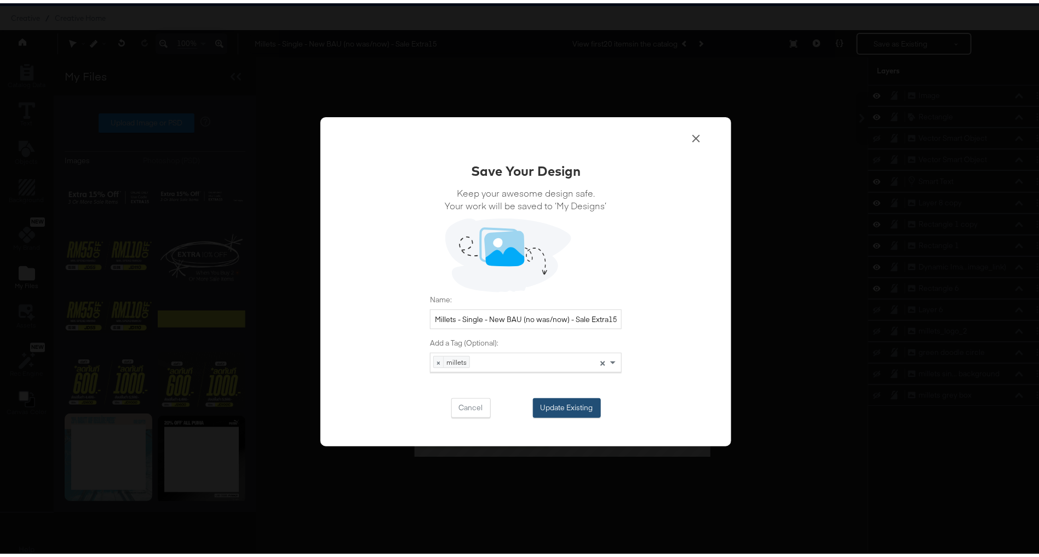
click at [557, 410] on button "Update Existing" at bounding box center [567, 405] width 68 height 20
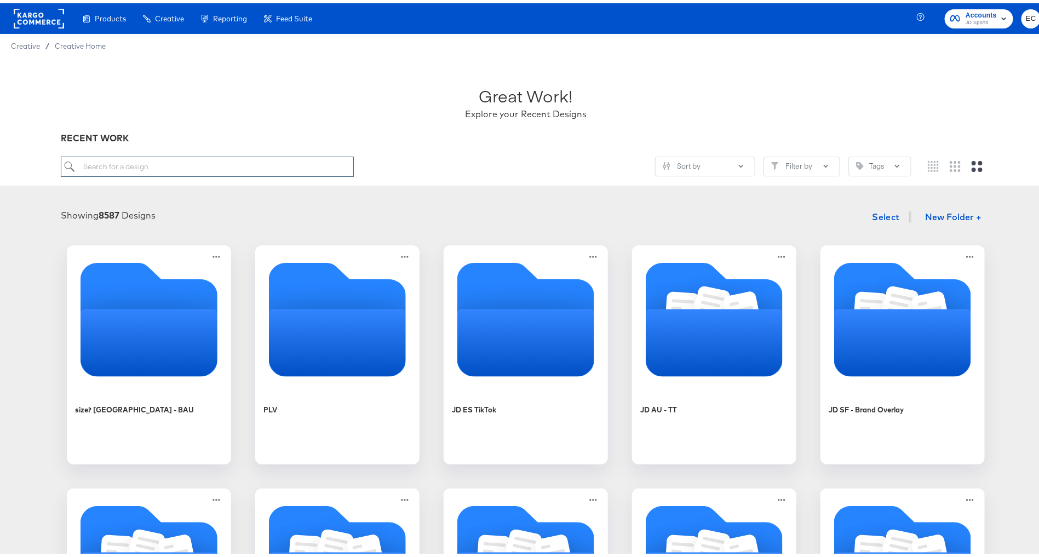
click at [219, 167] on input "search" at bounding box center [207, 163] width 293 height 20
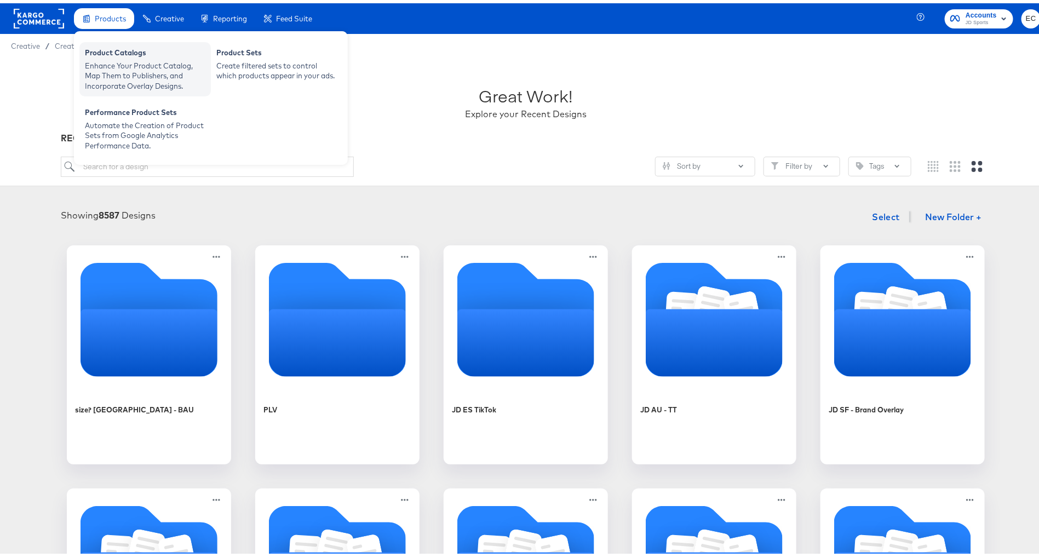
click at [113, 60] on div "Enhance Your Product Catalog, Map Them to Publishers, and Incorporate Overlay D…" at bounding box center [145, 73] width 121 height 31
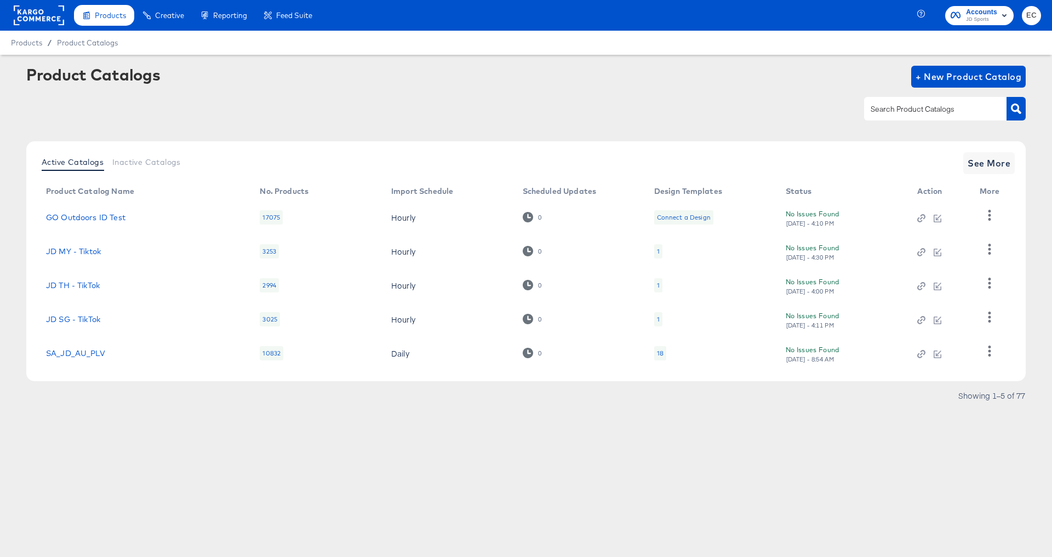
click at [902, 106] on input "text" at bounding box center [926, 109] width 117 height 13
type input "mil"
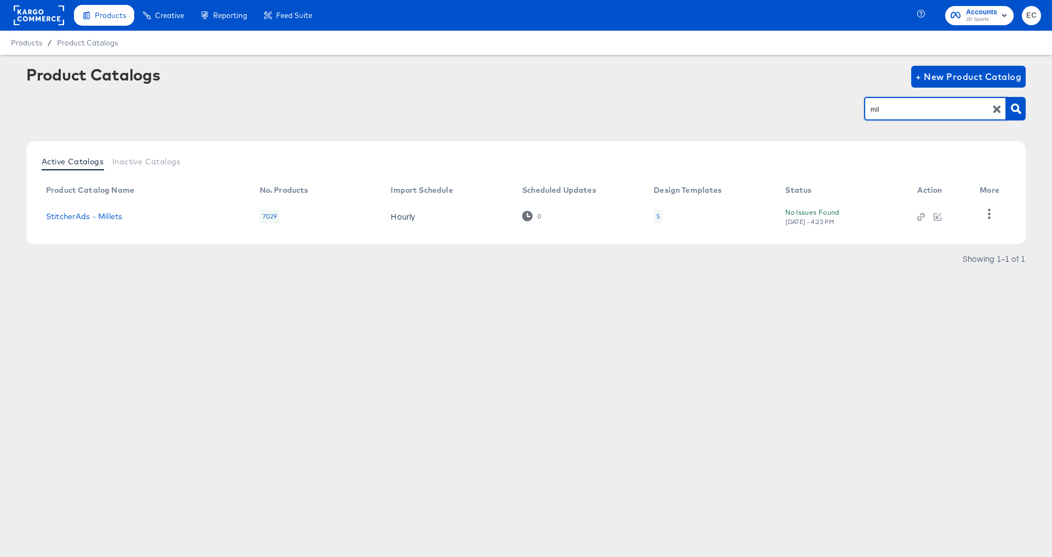
click at [97, 221] on td "StitcherAds - Millets" at bounding box center [144, 216] width 214 height 34
click at [102, 216] on link "StitcherAds - Millets" at bounding box center [84, 216] width 76 height 9
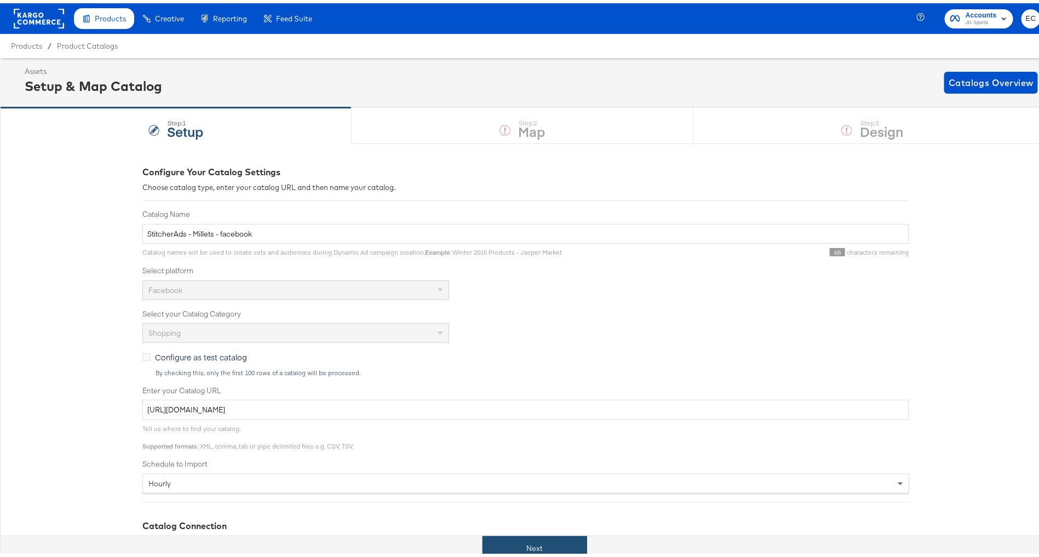
click at [515, 541] on button "Next" at bounding box center [535, 545] width 105 height 25
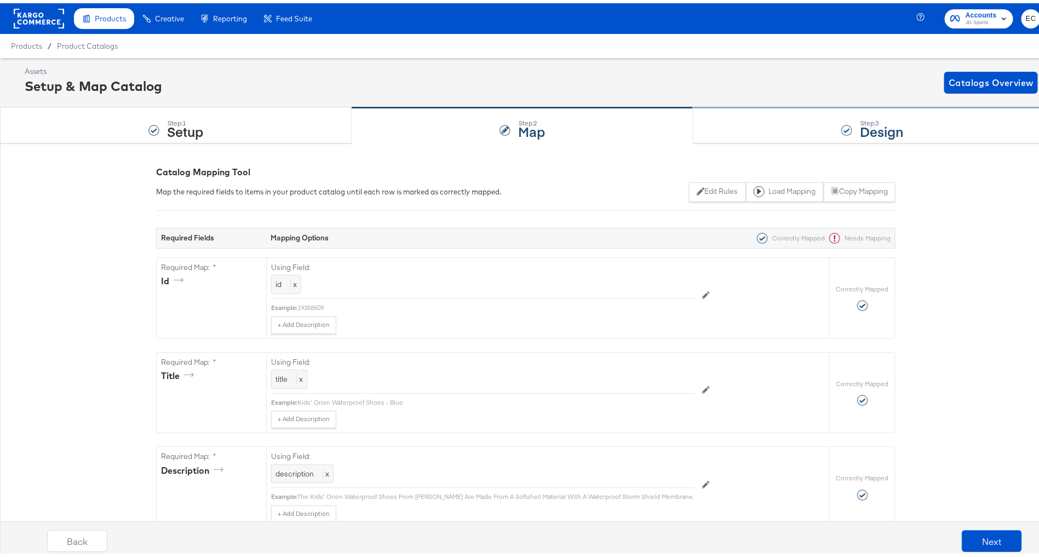
click at [775, 127] on div "Step: 3 Design" at bounding box center [872, 123] width 358 height 36
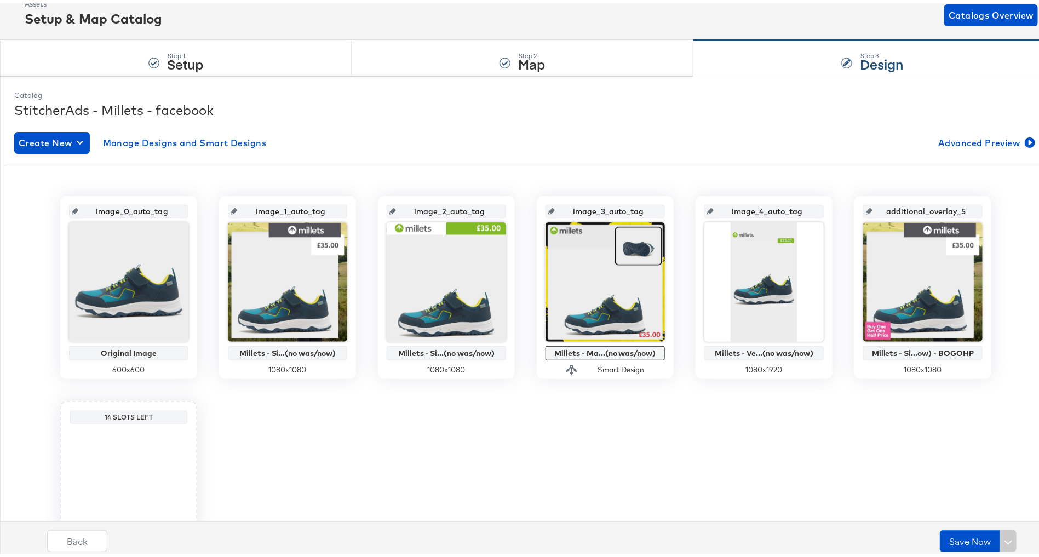
scroll to position [169, 0]
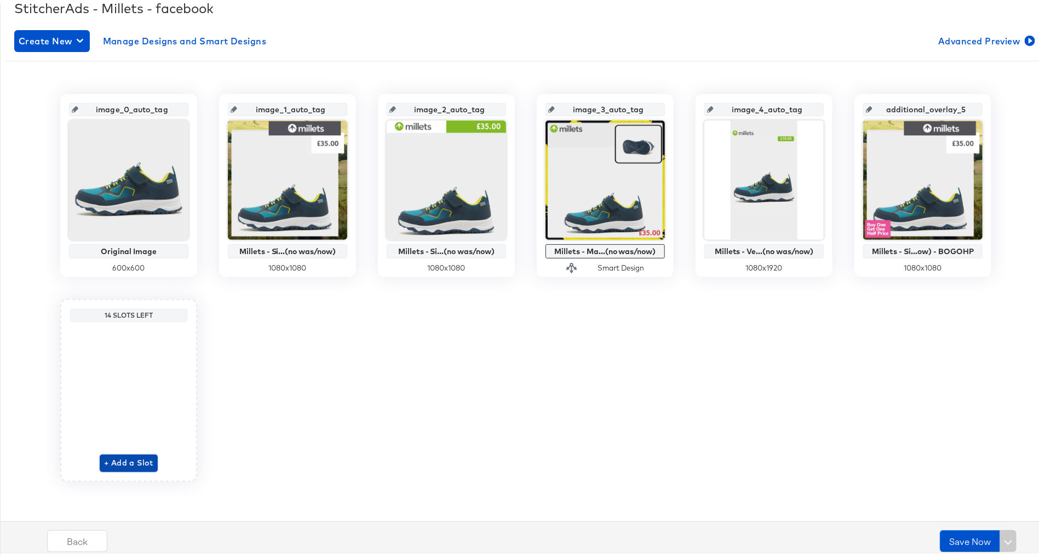
click at [136, 463] on span "+ Add a Slot" at bounding box center [128, 460] width 49 height 14
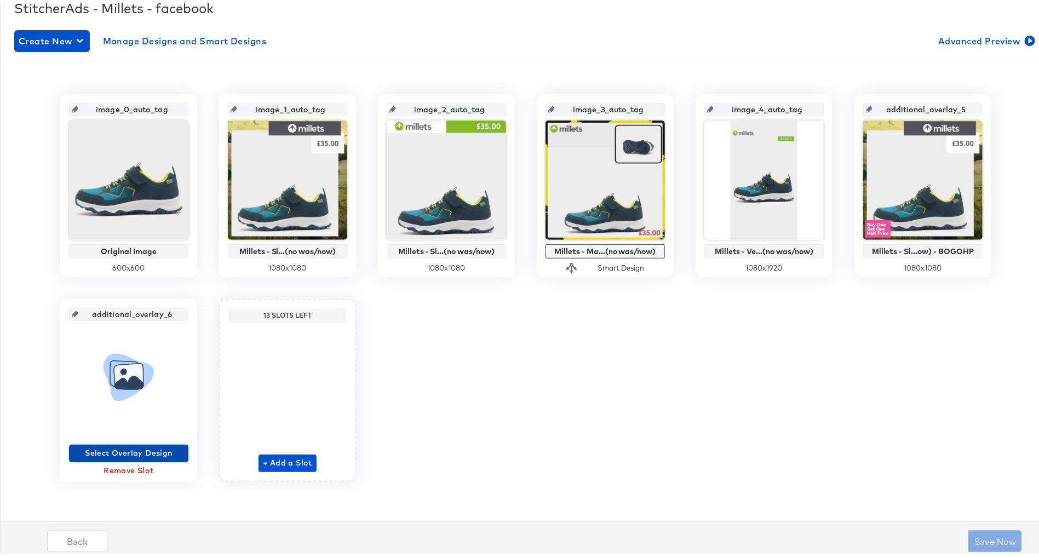
click at [134, 448] on span "Select Overlay Design" at bounding box center [128, 450] width 111 height 14
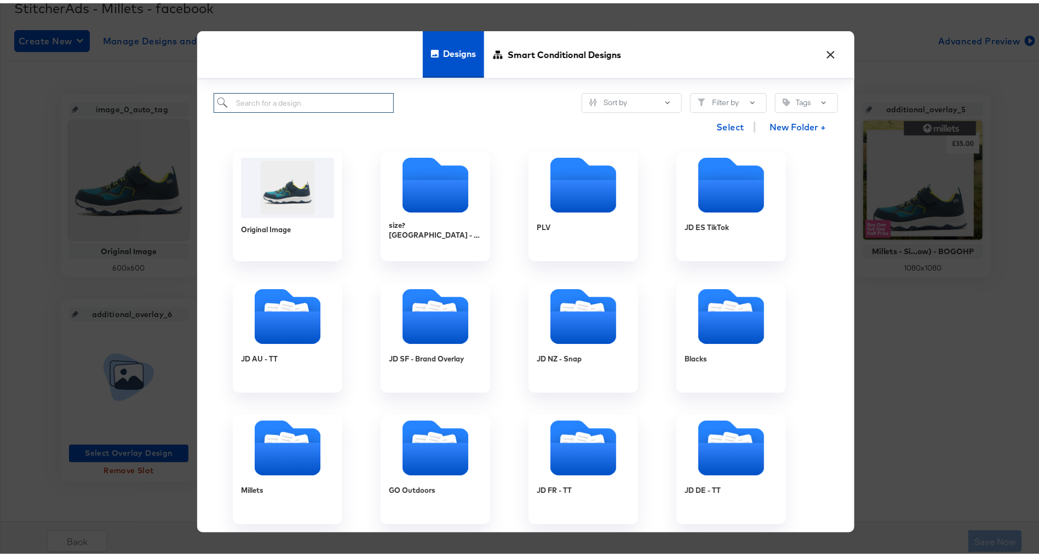
click at [353, 104] on input "search" at bounding box center [304, 100] width 180 height 20
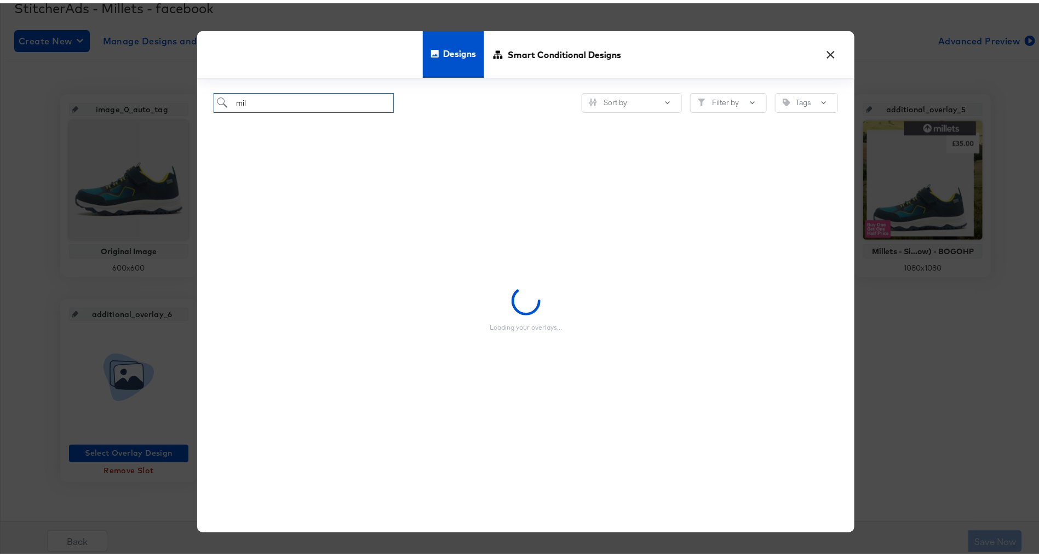
type input "mil"
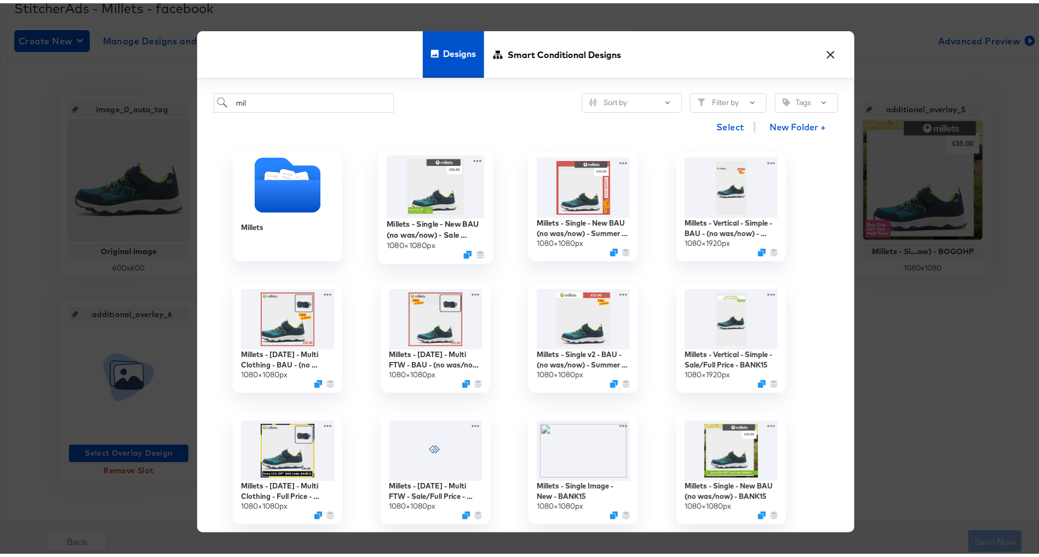
click at [416, 185] on img at bounding box center [436, 183] width 98 height 63
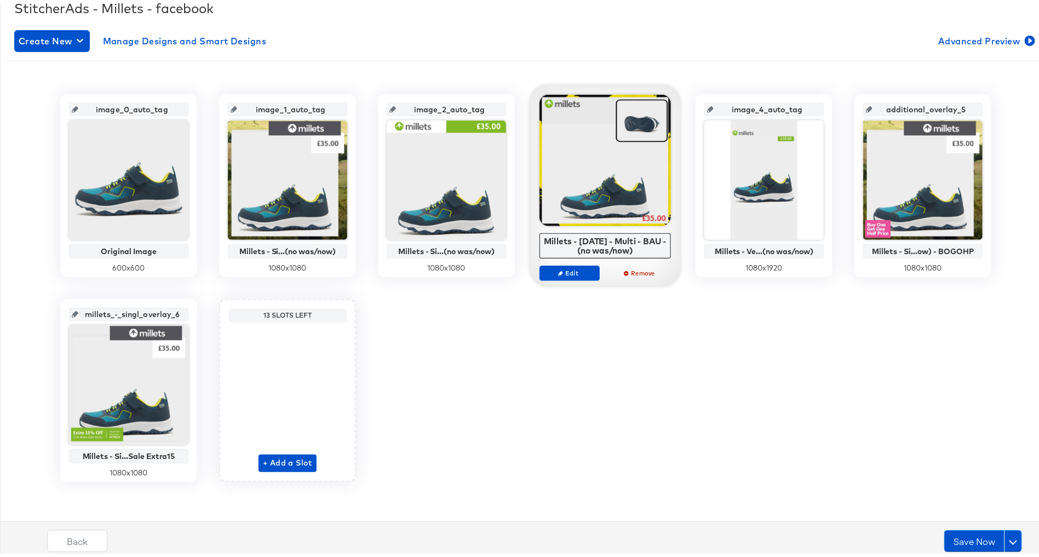
click at [855, 349] on div "image_0_auto_tag Original Image 600 x 600 image_1_auto_tag Millets - Si...(no w…" at bounding box center [526, 285] width 1040 height 388
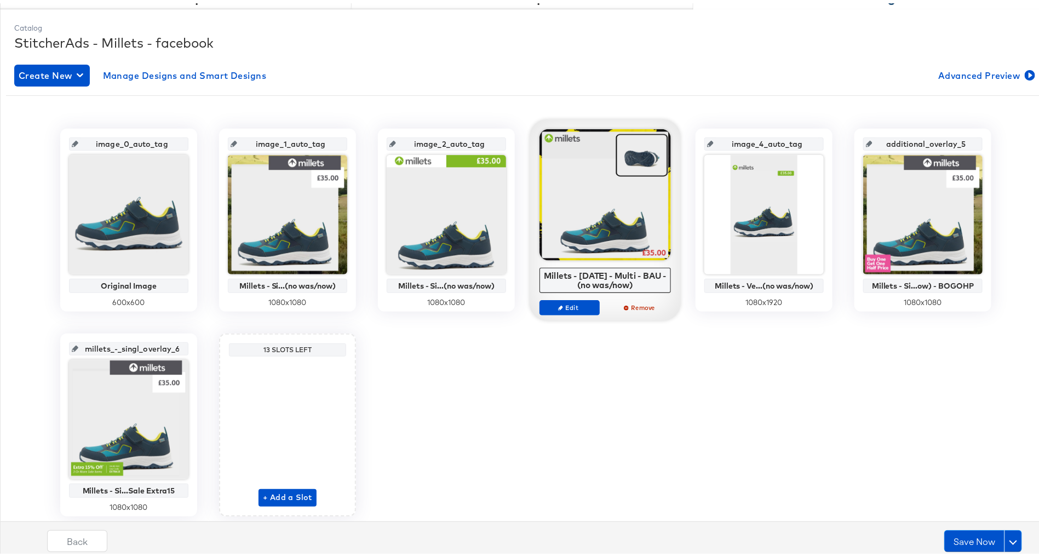
scroll to position [41, 0]
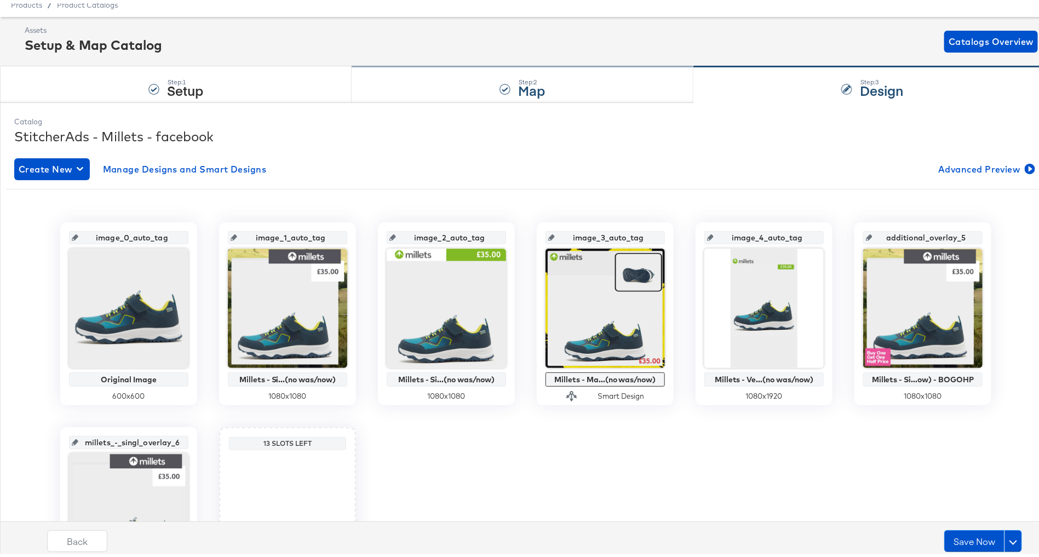
click at [472, 85] on div "Step: 2 Map" at bounding box center [523, 82] width 342 height 36
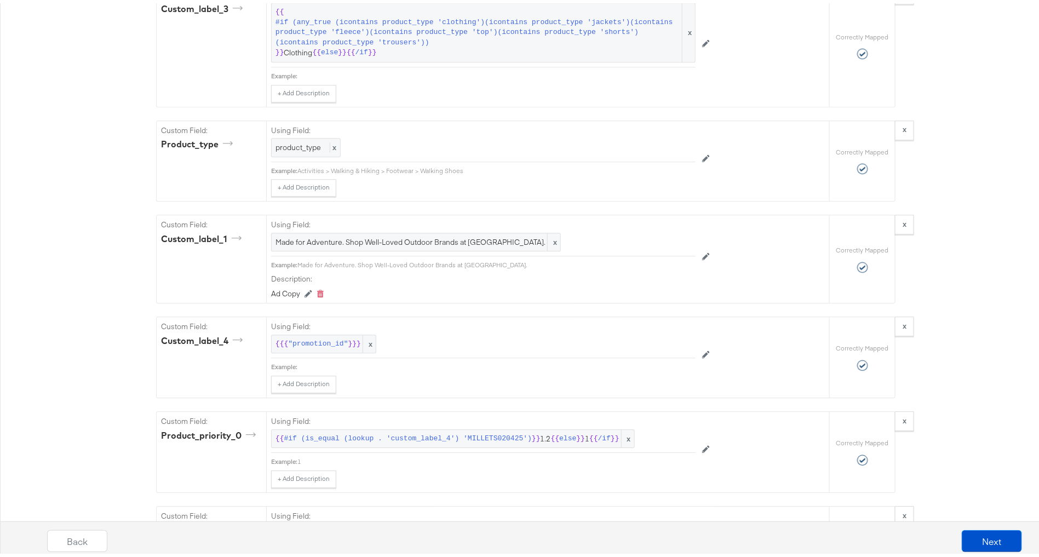
scroll to position [0, 0]
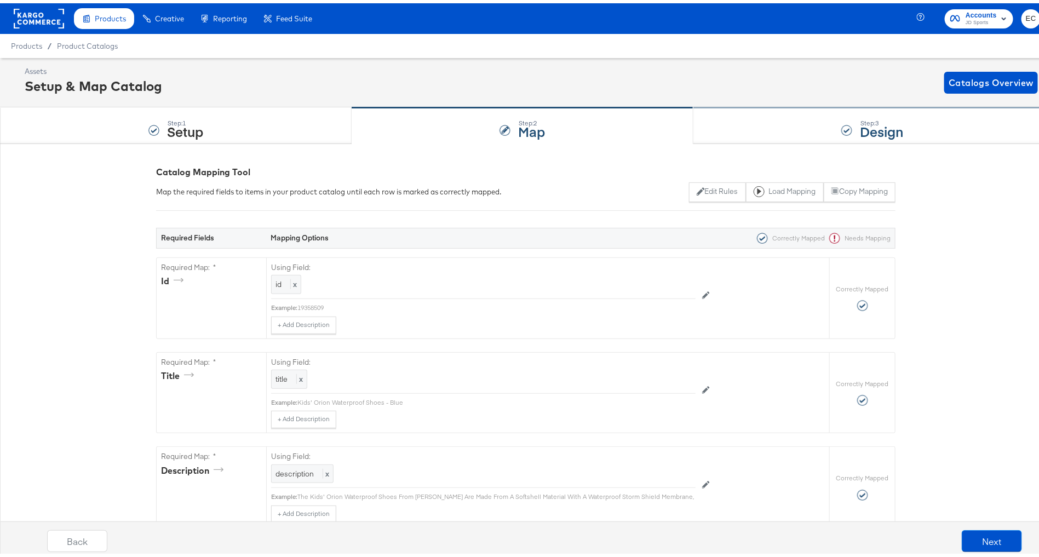
click at [846, 120] on div "Step: 3 Design" at bounding box center [872, 123] width 358 height 36
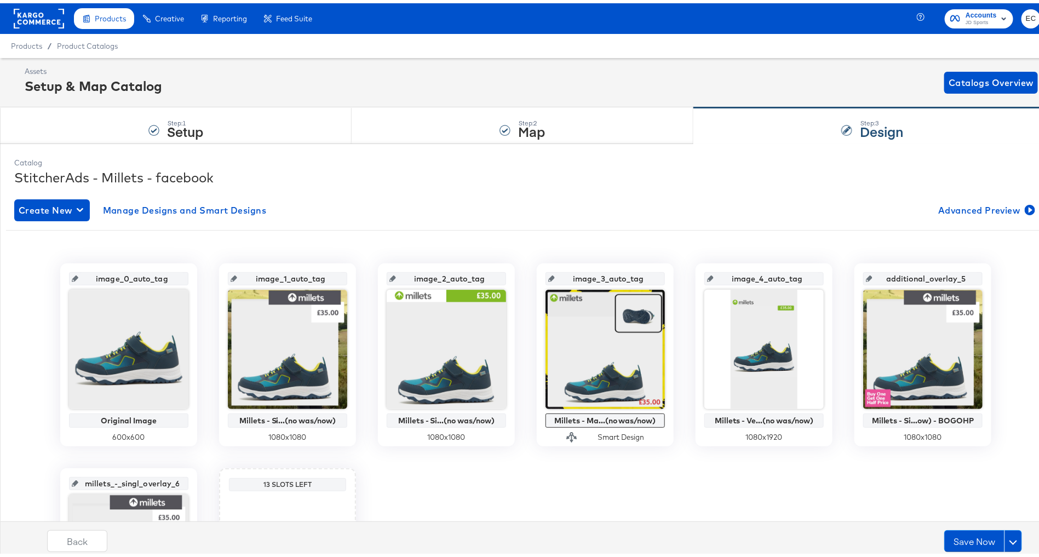
scroll to position [169, 0]
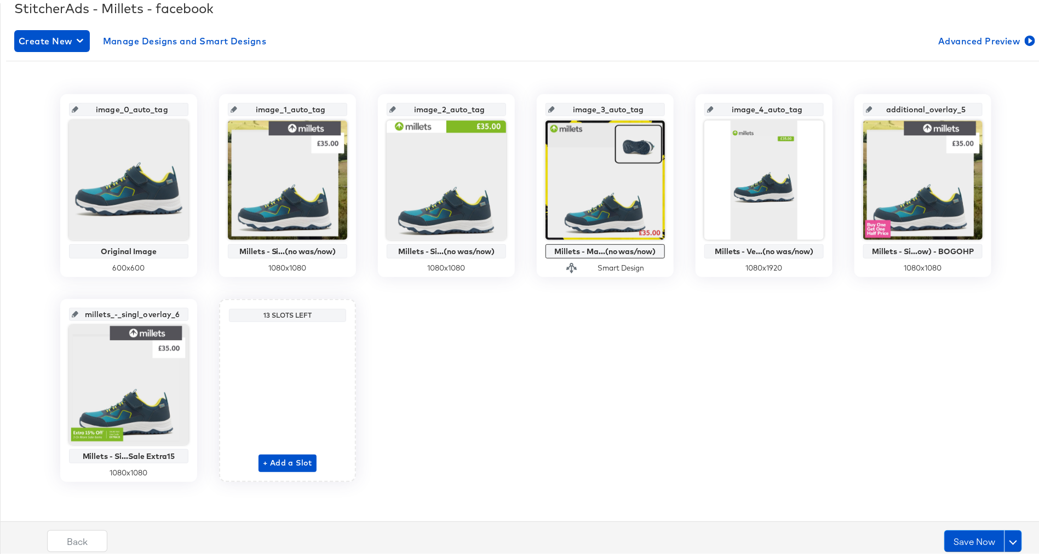
click at [130, 309] on input "millets_-_singl_overlay_6" at bounding box center [131, 307] width 107 height 30
click at [434, 337] on div "image_0_auto_tag Original Image 600 x 600 image_1_auto_tag Millets - Si...(no w…" at bounding box center [526, 285] width 1040 height 388
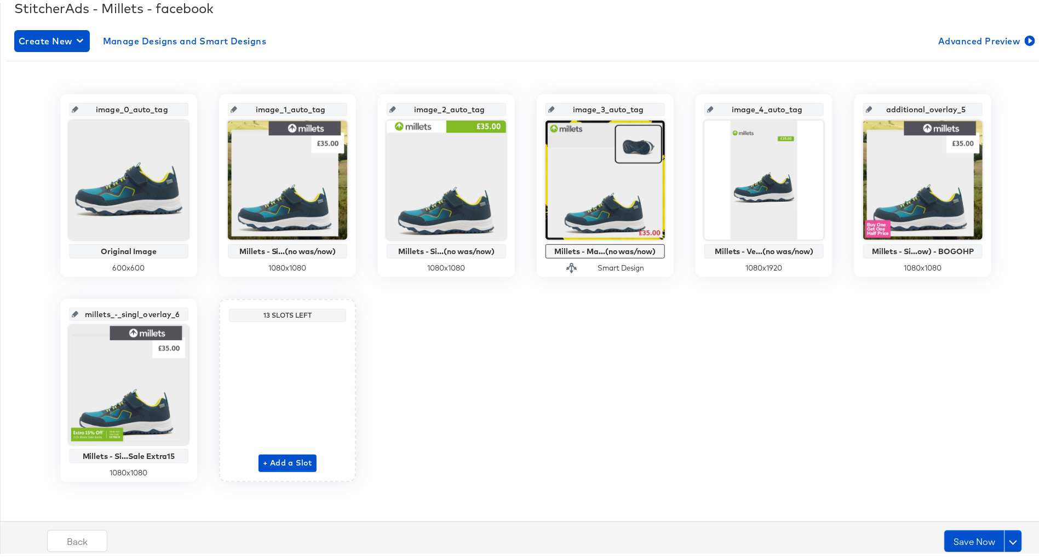
click at [661, 398] on div "image_0_auto_tag Original Image 600 x 600 image_1_auto_tag Millets - Si...(no w…" at bounding box center [526, 285] width 1040 height 388
click at [289, 104] on input "image_1_auto_tag" at bounding box center [290, 102] width 107 height 30
paste input "bau_single"
type input "bau_single_v1"
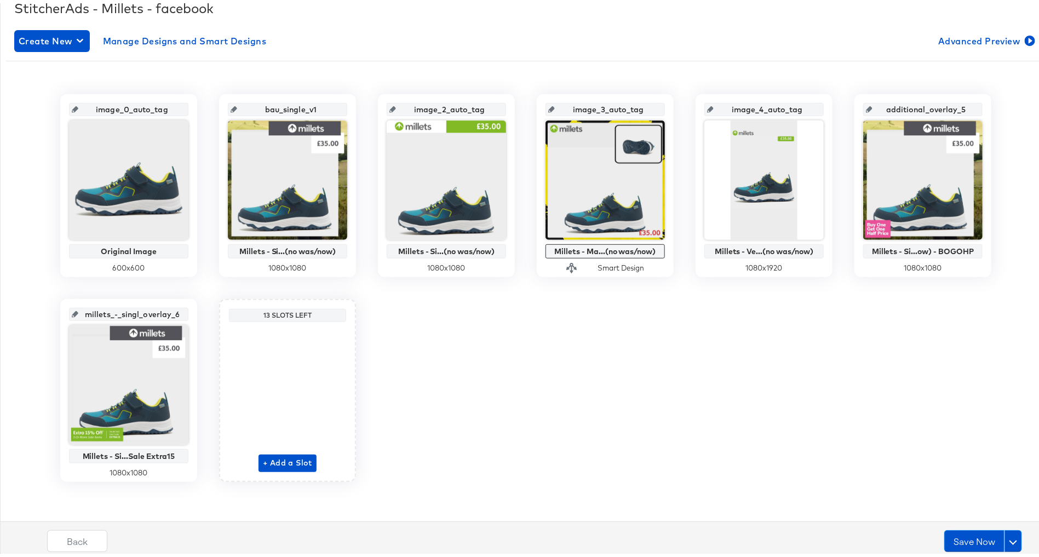
click at [303, 102] on input "bau_single_v1" at bounding box center [290, 102] width 107 height 30
click at [302, 103] on input "bau_single_v1" at bounding box center [290, 102] width 107 height 30
click at [428, 106] on input "image_2_auto_tag" at bounding box center [449, 102] width 107 height 30
click at [605, 104] on input "image_3_auto_tag" at bounding box center [608, 102] width 107 height 30
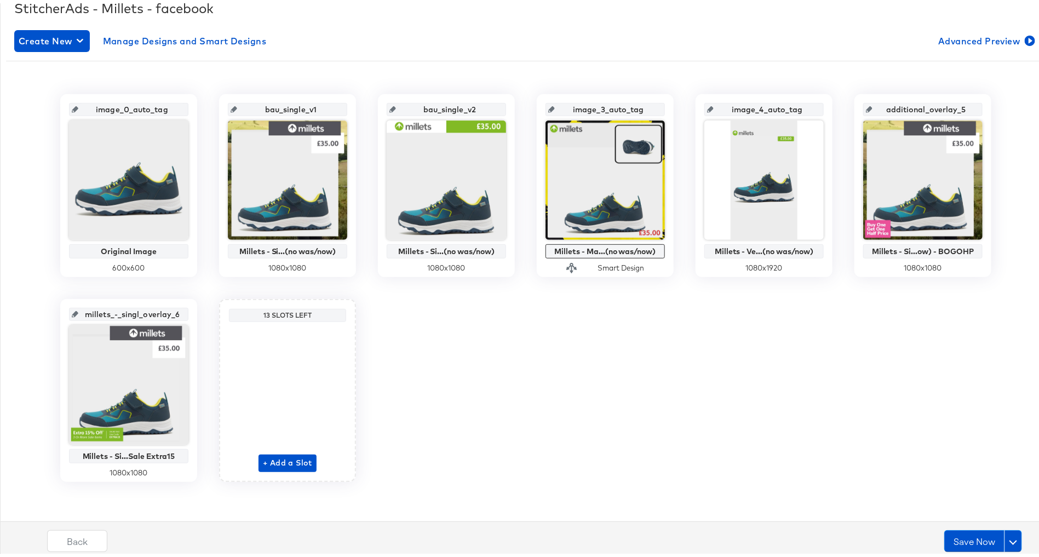
click at [605, 104] on input "image_3_auto_tag" at bounding box center [608, 102] width 107 height 30
click at [603, 104] on input "bau_single_v1" at bounding box center [608, 102] width 107 height 30
drag, startPoint x: 636, startPoint y: 102, endPoint x: 595, endPoint y: 102, distance: 41.1
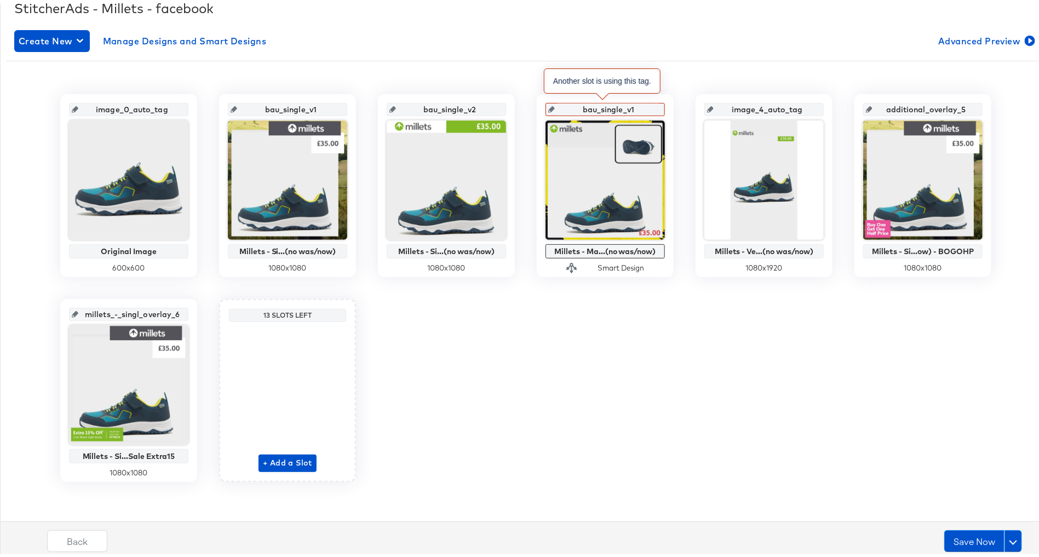
click at [595, 102] on input "bau_single_v1" at bounding box center [608, 102] width 107 height 30
type input "bau_multi2"
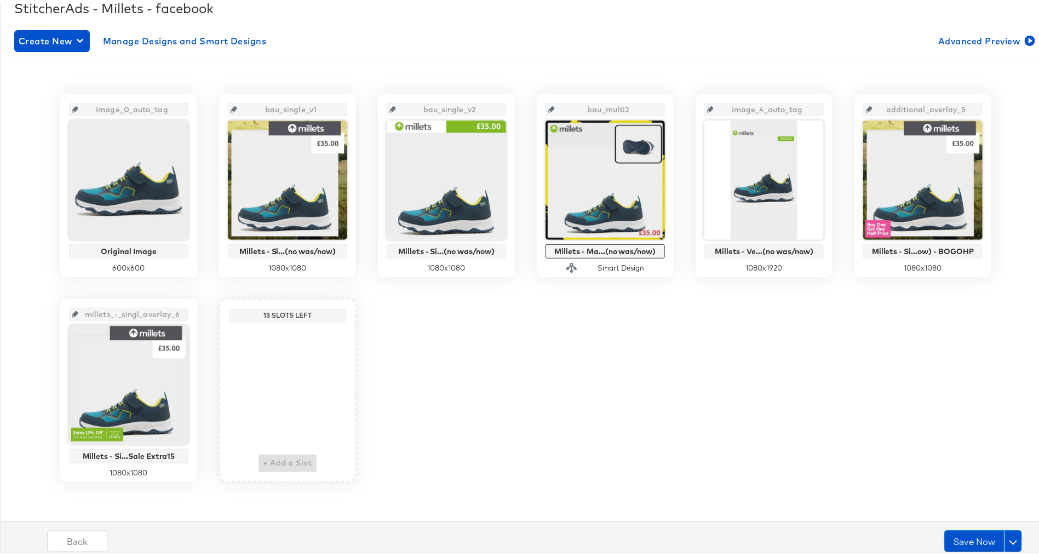
click at [745, 106] on input "image_4_auto_tag" at bounding box center [767, 102] width 107 height 30
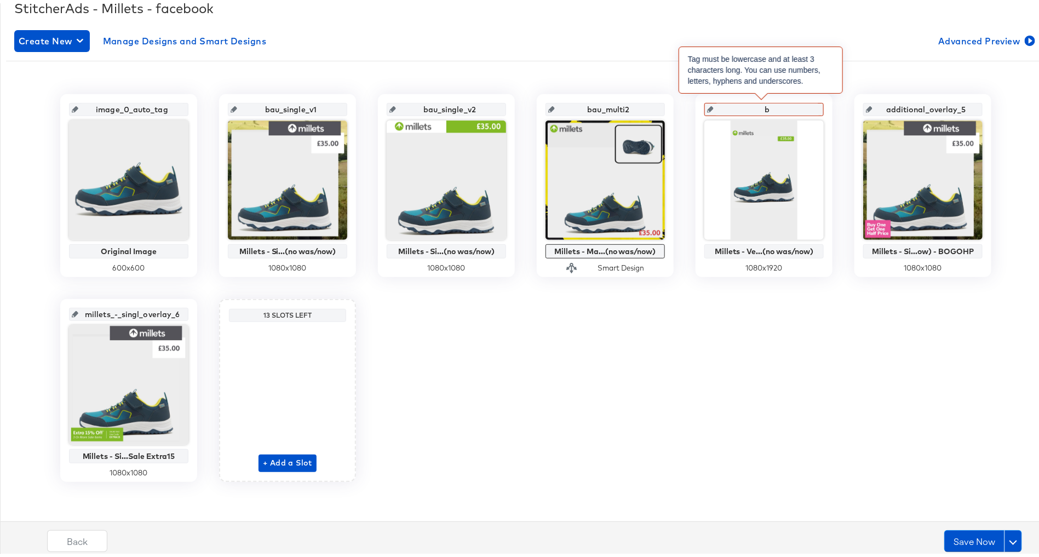
type input "ba"
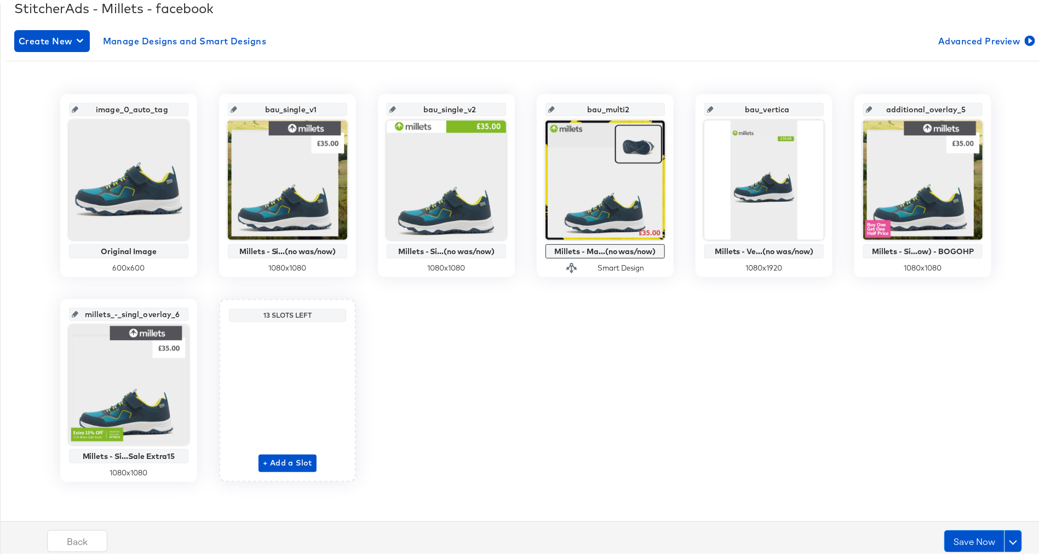
type input "bau_vertical"
click at [842, 366] on div "image_0_auto_tag Original Image 600 x 600 bau_single_v1 Millets - Si...(no was/…" at bounding box center [526, 285] width 1040 height 388
click at [157, 305] on input "millets_-_singl_overlay_6" at bounding box center [131, 307] width 107 height 30
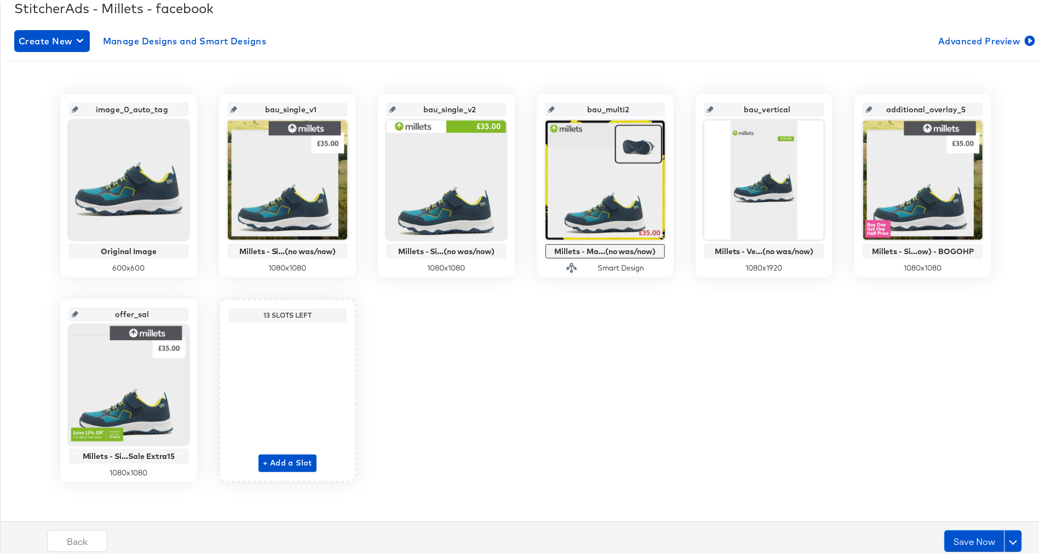
type input "offer_sale"
type input "offer_sale_extra15"
click at [427, 357] on div "image_0_auto_tag Original Image 600 x 600 bau_single_v1 Millets - Si...(no was/…" at bounding box center [526, 285] width 1040 height 388
click at [908, 106] on input "additional_overlay_5" at bounding box center [926, 102] width 107 height 30
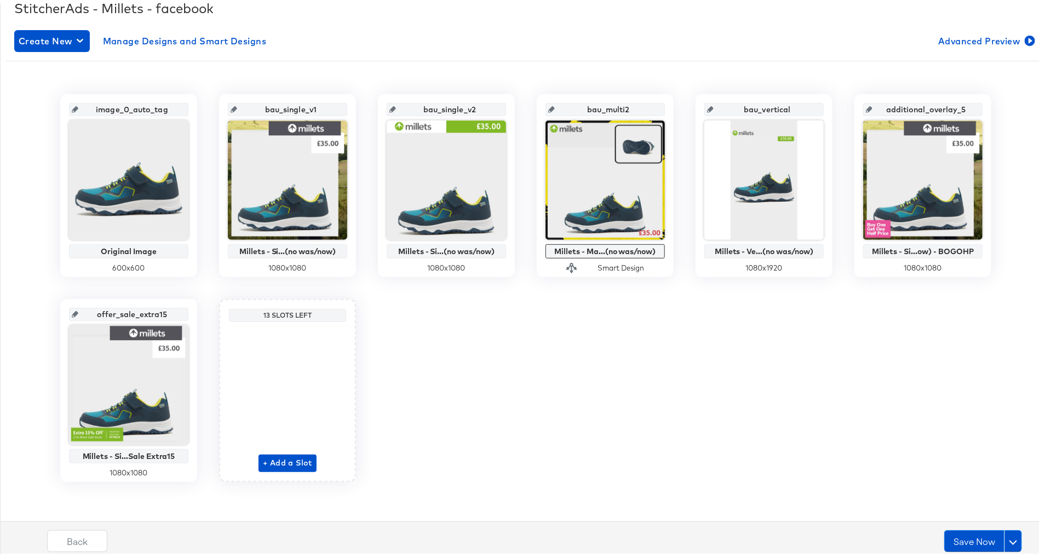
click at [908, 106] on input "additional_overlay_5" at bounding box center [926, 102] width 107 height 30
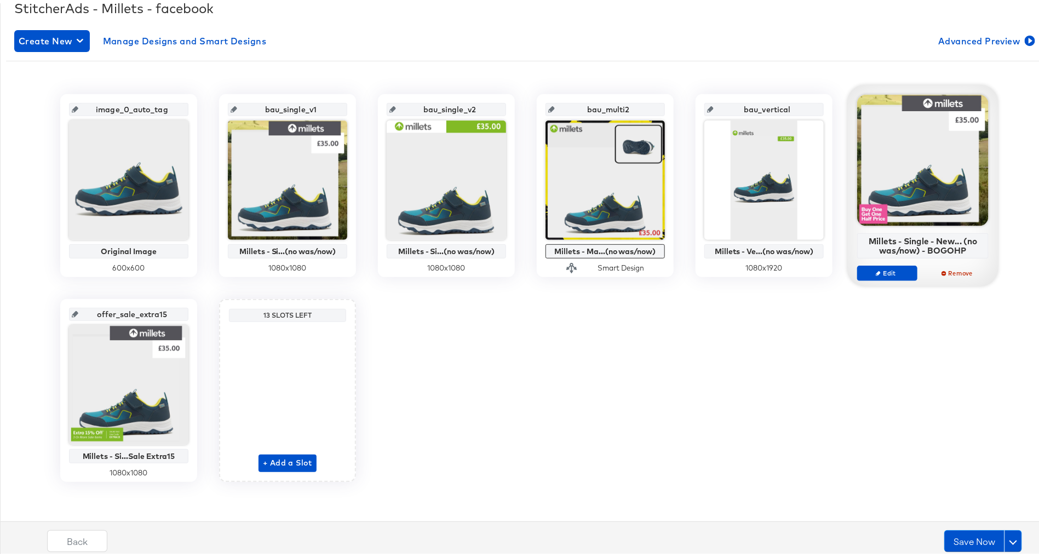
click at [907, 204] on div at bounding box center [922, 156] width 131 height 131
click at [882, 267] on span "Edit" at bounding box center [887, 270] width 50 height 8
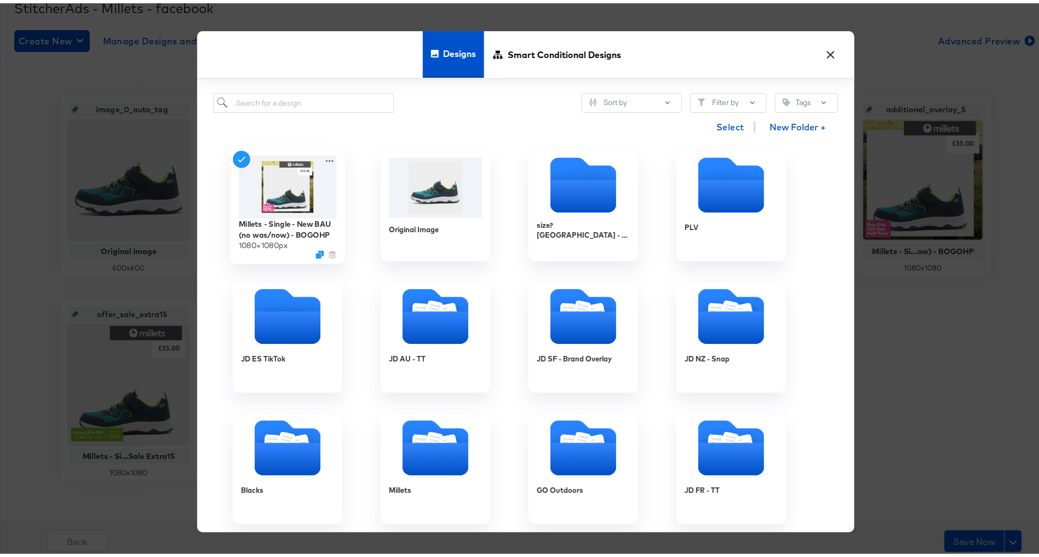
click at [274, 186] on img at bounding box center [288, 183] width 98 height 63
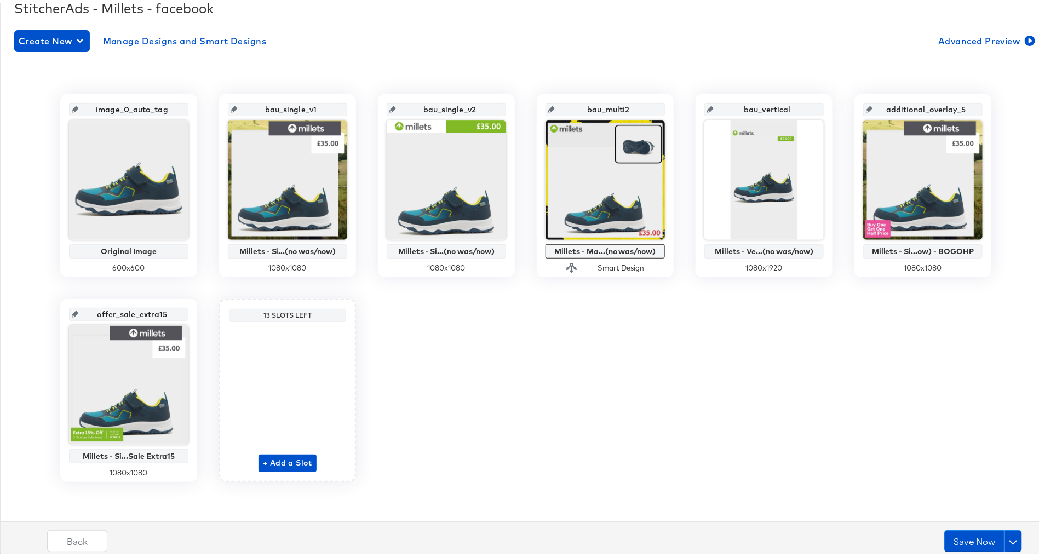
click at [925, 106] on input "additional_overlay_5" at bounding box center [926, 102] width 107 height 30
type input "offer_bogohp"
click at [839, 370] on div "image_0_auto_tag Original Image 600 x 600 bau_single_v1 Millets - Si...(no was/…" at bounding box center [526, 285] width 1040 height 388
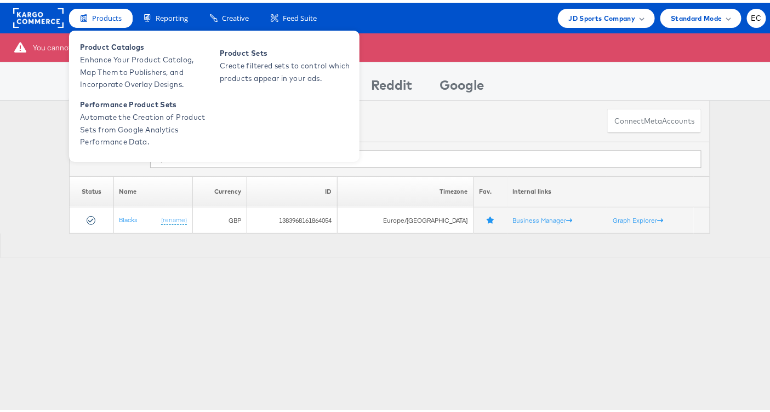
type input "bl"
click at [106, 13] on span "Products" at bounding box center [107, 15] width 30 height 10
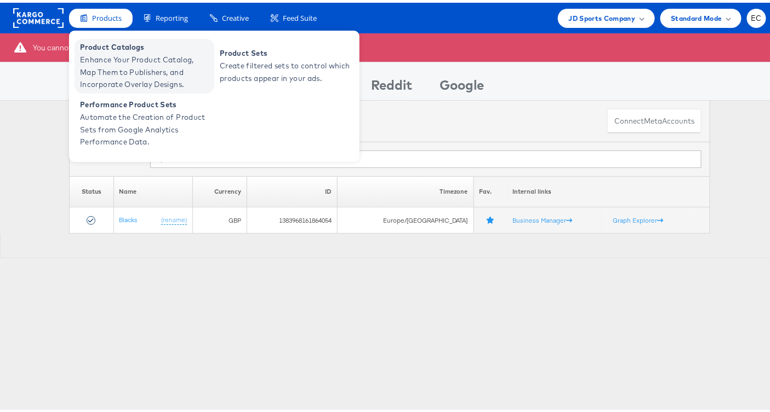
click at [164, 54] on span "Enhance Your Product Catalog, Map Them to Publishers, and Incorporate Overlay D…" at bounding box center [145, 69] width 131 height 37
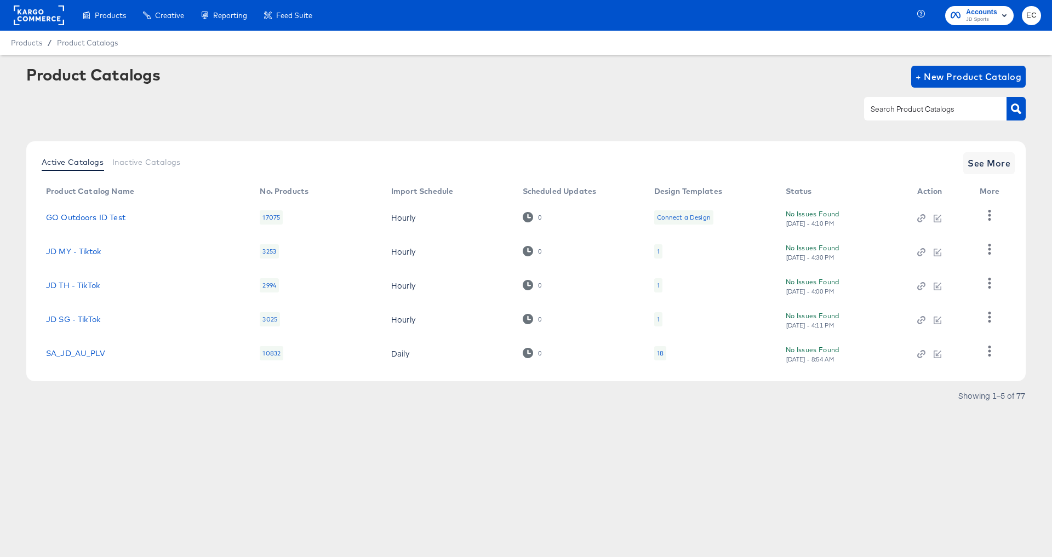
click at [888, 107] on input "text" at bounding box center [926, 109] width 117 height 13
type input "bl"
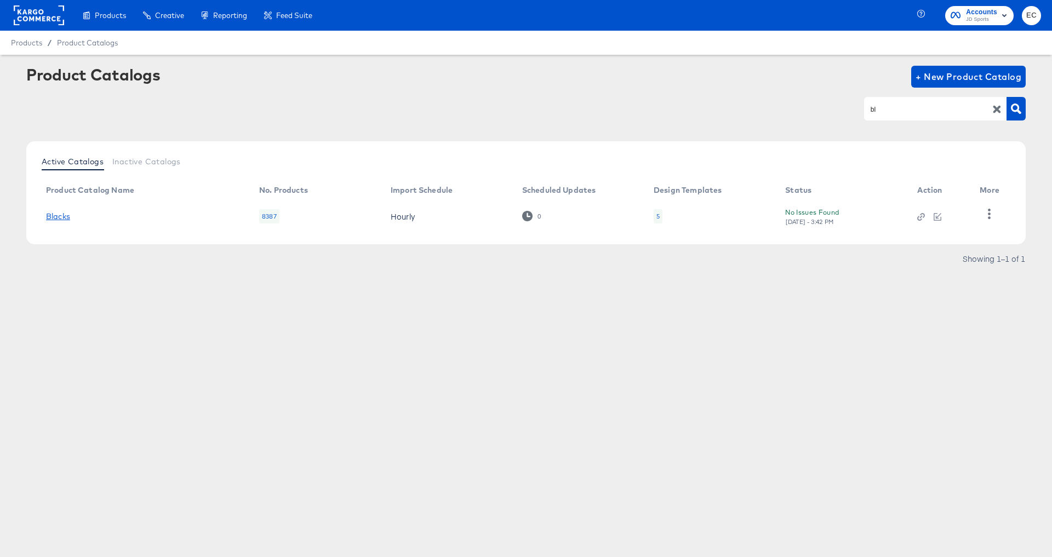
click at [58, 217] on link "Blacks" at bounding box center [58, 216] width 24 height 9
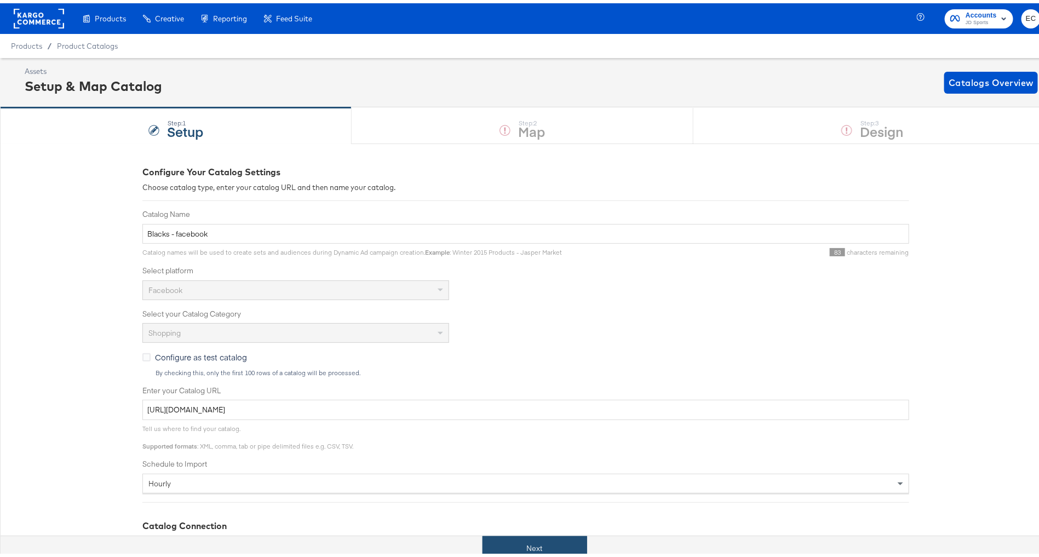
click at [509, 543] on button "Next" at bounding box center [535, 545] width 105 height 25
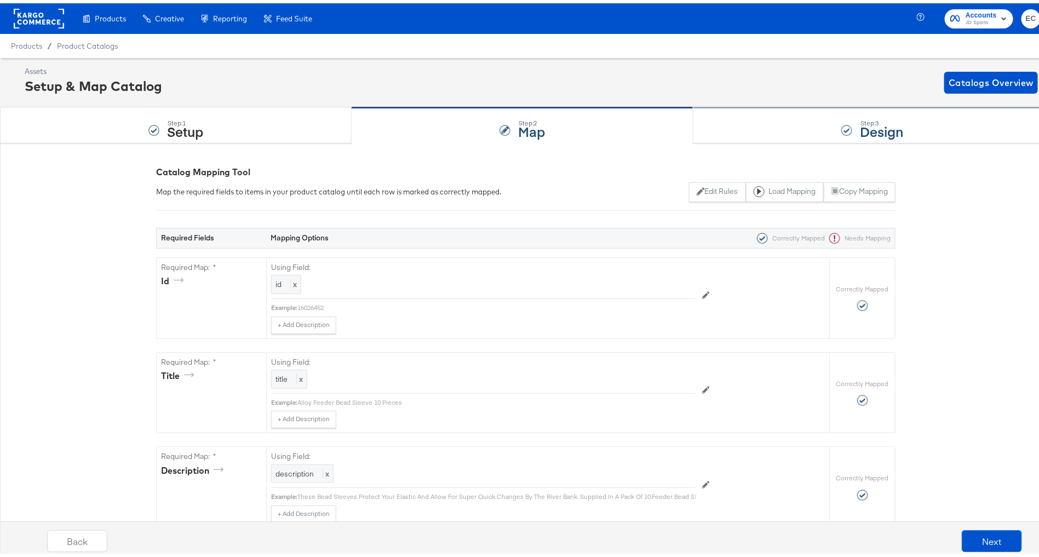
click at [743, 112] on div "Step: 3 Design" at bounding box center [872, 123] width 358 height 36
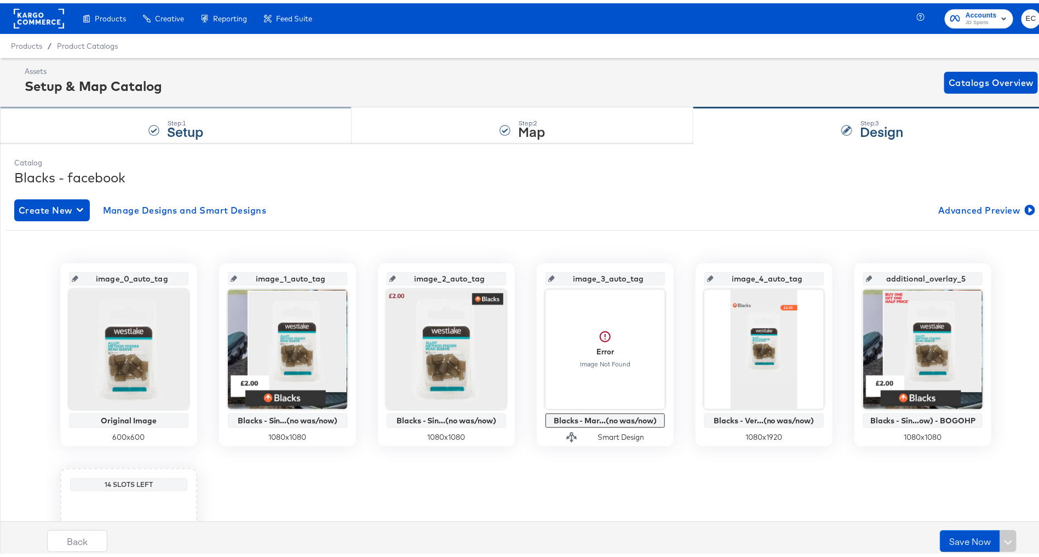
click at [105, 114] on div "Step: 1 Setup" at bounding box center [176, 123] width 352 height 36
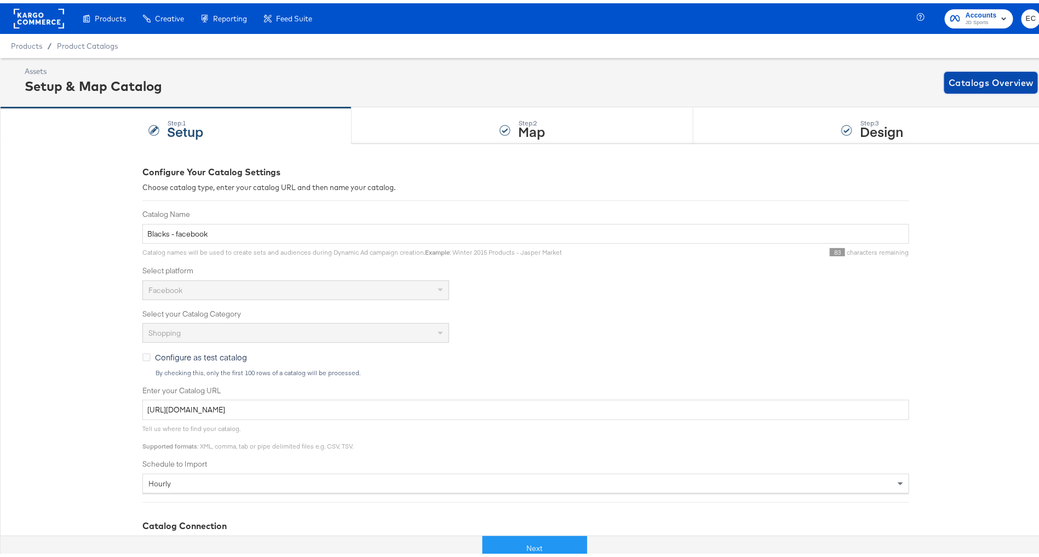
click at [996, 76] on span "Catalogs Overview" at bounding box center [991, 79] width 85 height 15
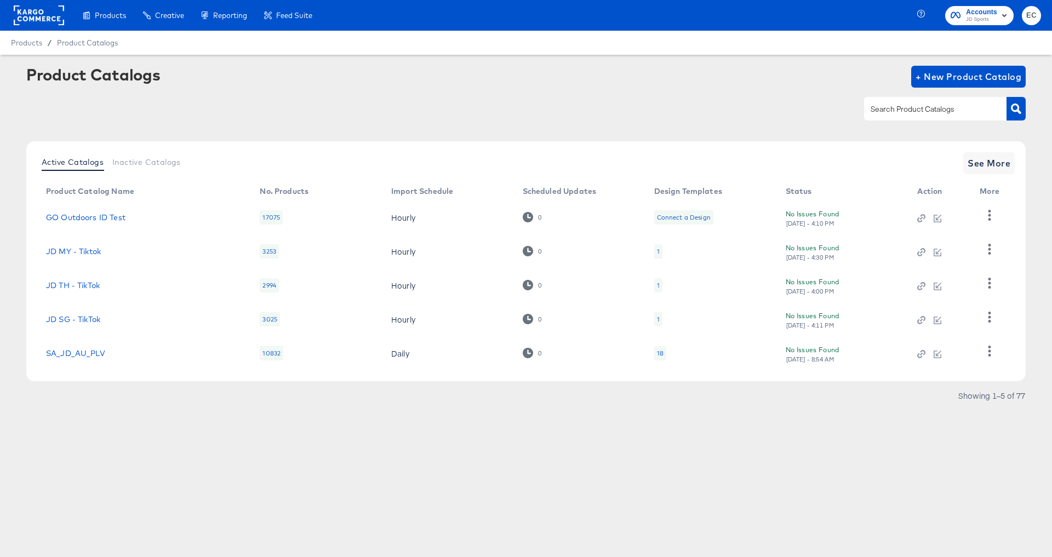
click at [928, 102] on div at bounding box center [935, 108] width 142 height 23
type input "bl"
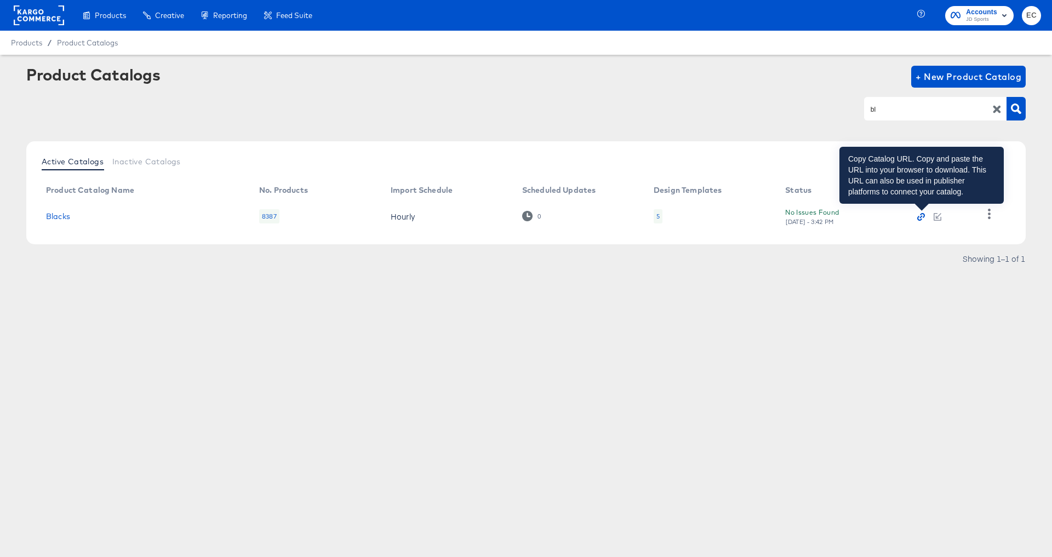
click at [924, 215] on icon "button" at bounding box center [921, 217] width 8 height 8
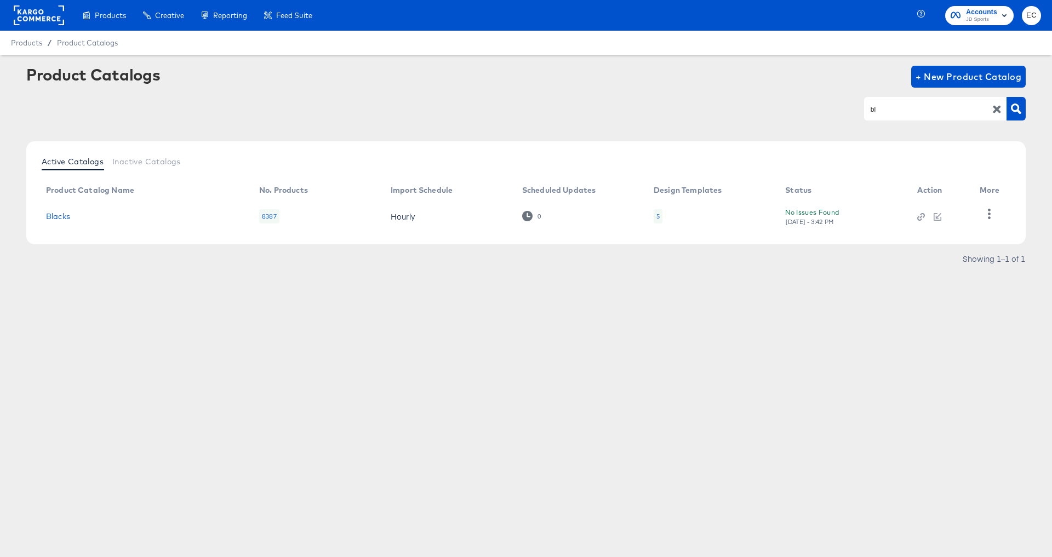
click at [628, 68] on div "Product Catalogs + New Product Catalog" at bounding box center [525, 77] width 999 height 22
click at [996, 107] on icon "button" at bounding box center [996, 109] width 10 height 10
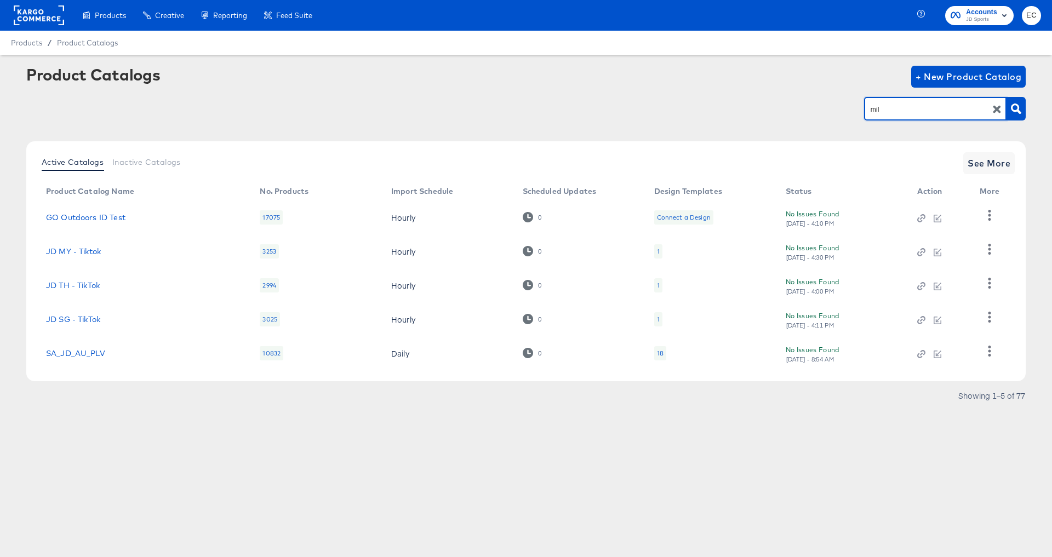
type input "mil"
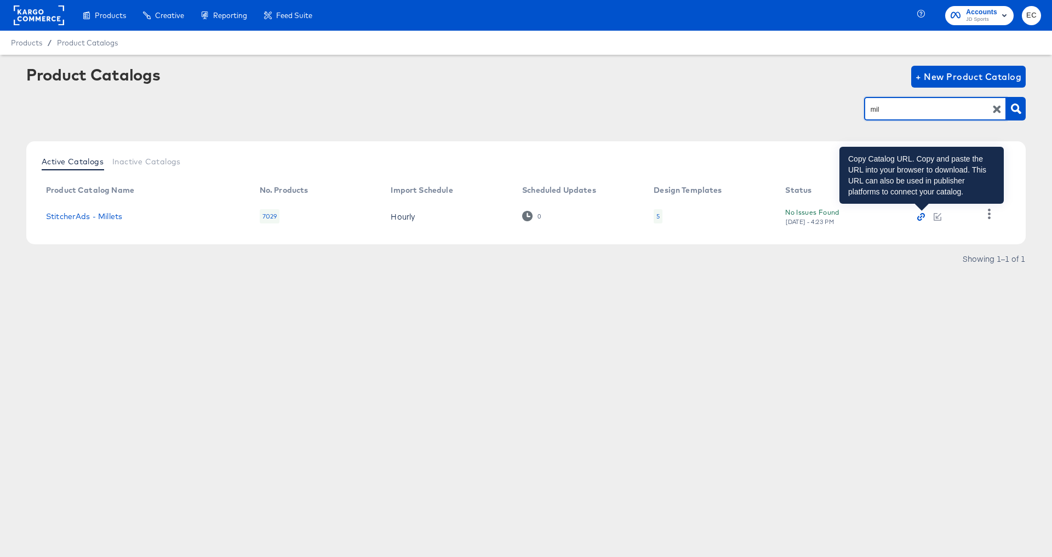
click at [921, 216] on icon "button" at bounding box center [921, 217] width 3 height 3
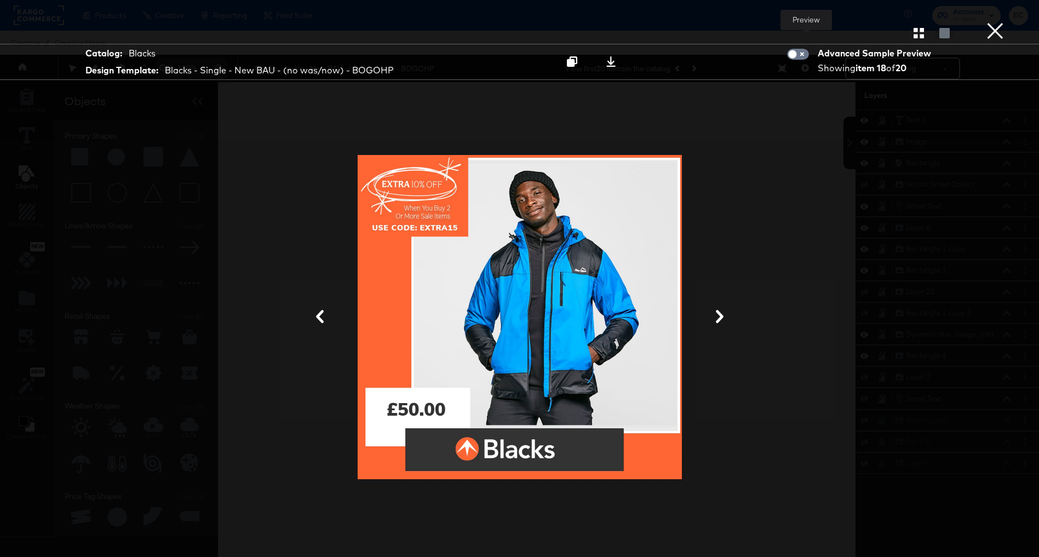
scroll to position [21, 0]
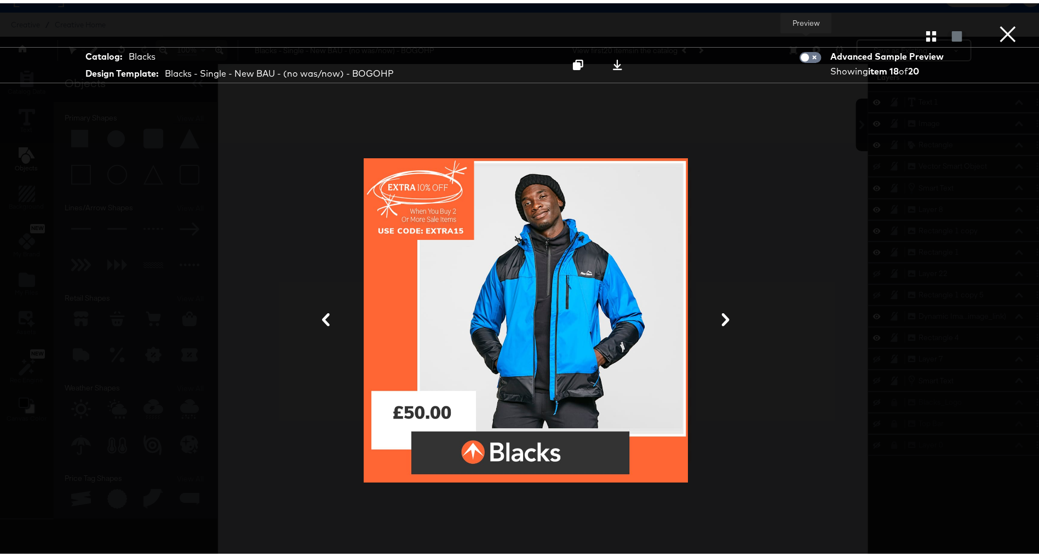
click at [997, 22] on button "×" at bounding box center [1008, 11] width 22 height 22
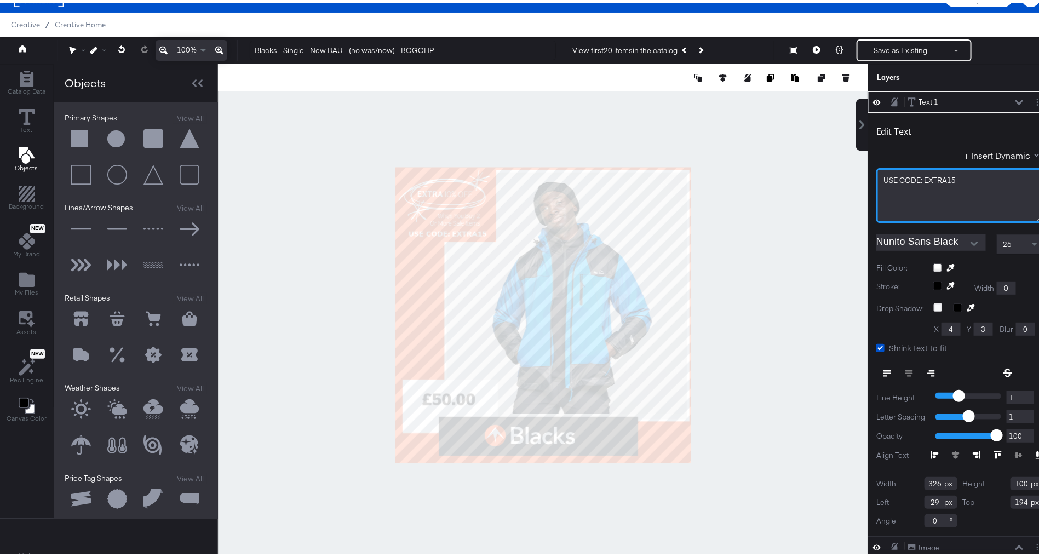
click at [970, 178] on div "USE ﻿CODE: EXTRA15" at bounding box center [960, 177] width 153 height 10
click at [761, 260] on div at bounding box center [543, 312] width 650 height 503
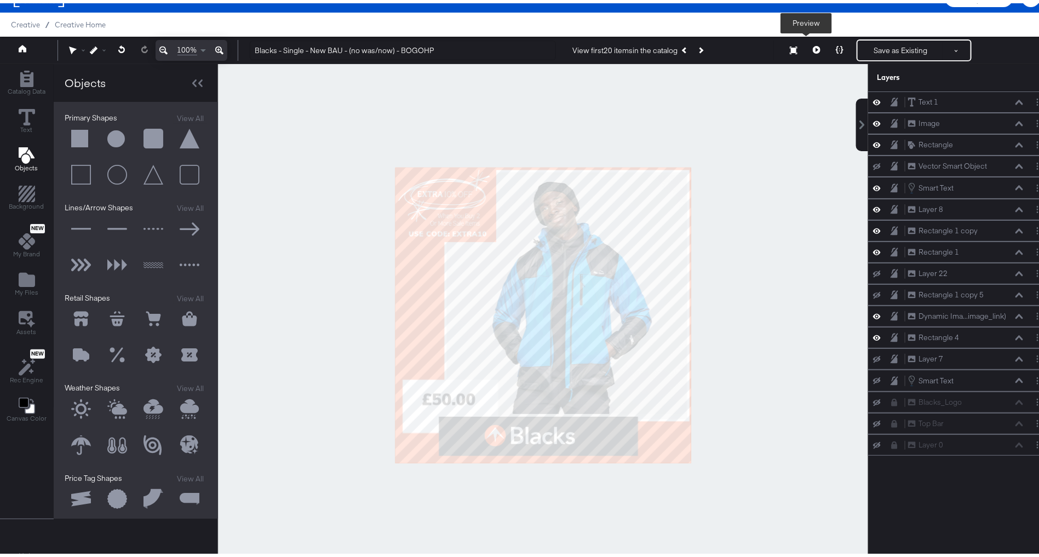
click at [813, 47] on icon at bounding box center [817, 47] width 8 height 8
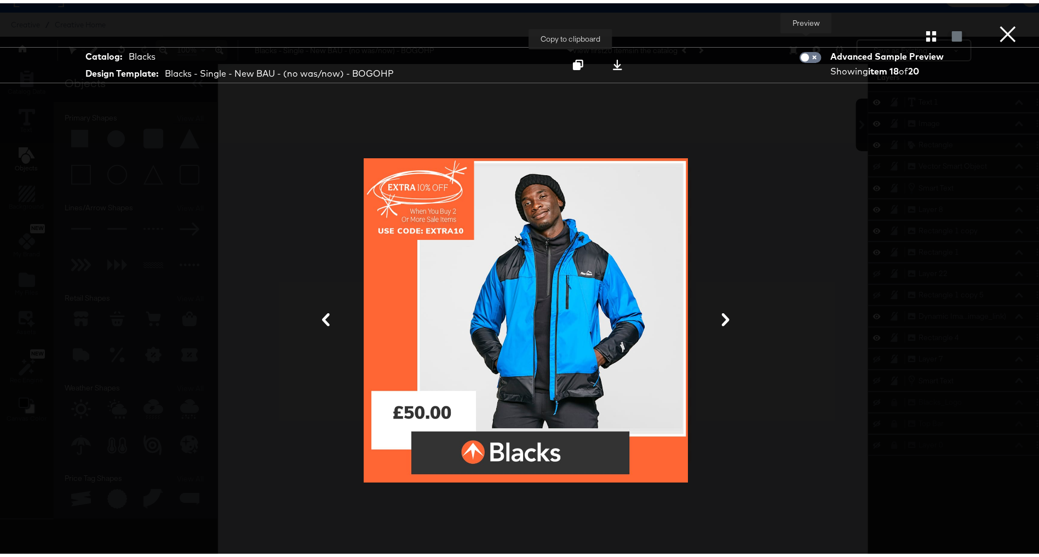
click at [573, 66] on icon at bounding box center [578, 61] width 10 height 10
click at [997, 22] on button "×" at bounding box center [1008, 11] width 22 height 22
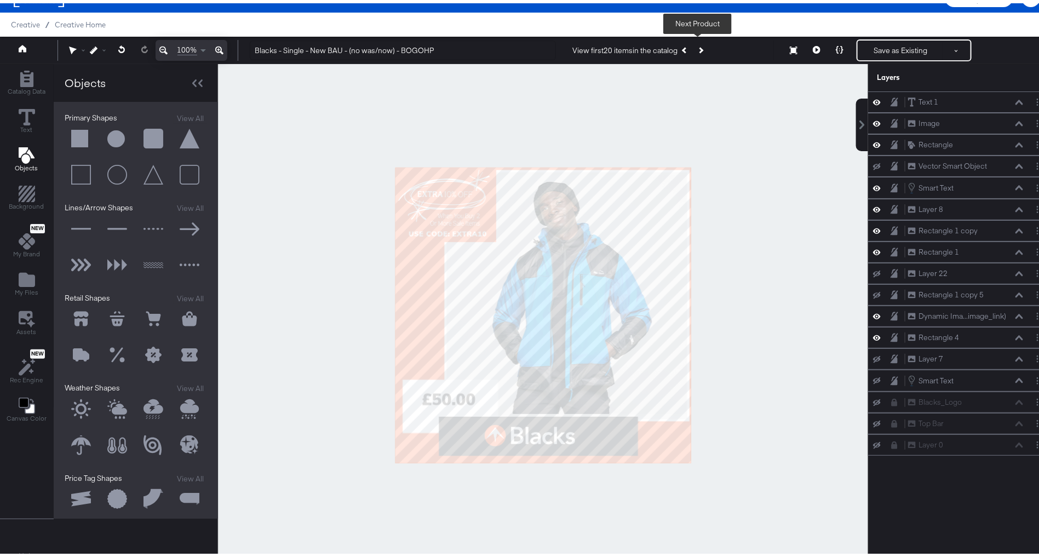
click at [701, 50] on button "Next Product" at bounding box center [700, 47] width 15 height 20
click at [812, 47] on button at bounding box center [816, 47] width 23 height 22
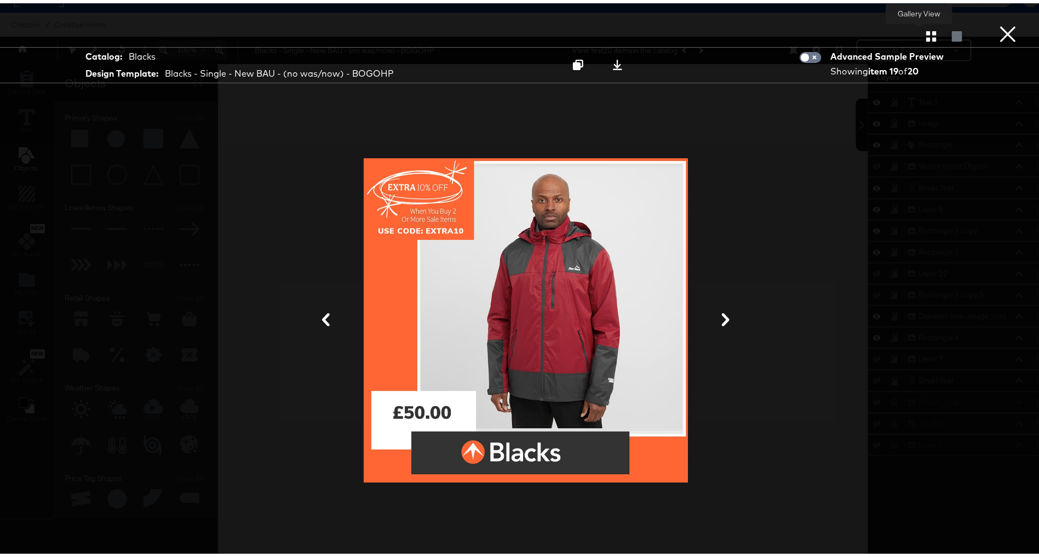
click at [926, 36] on icon "button" at bounding box center [931, 33] width 10 height 10
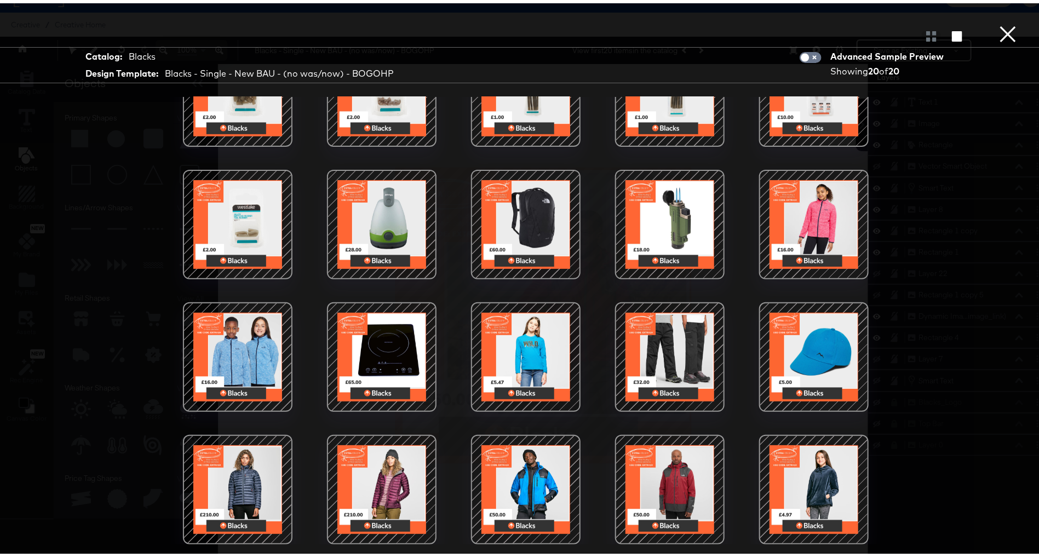
scroll to position [28, 0]
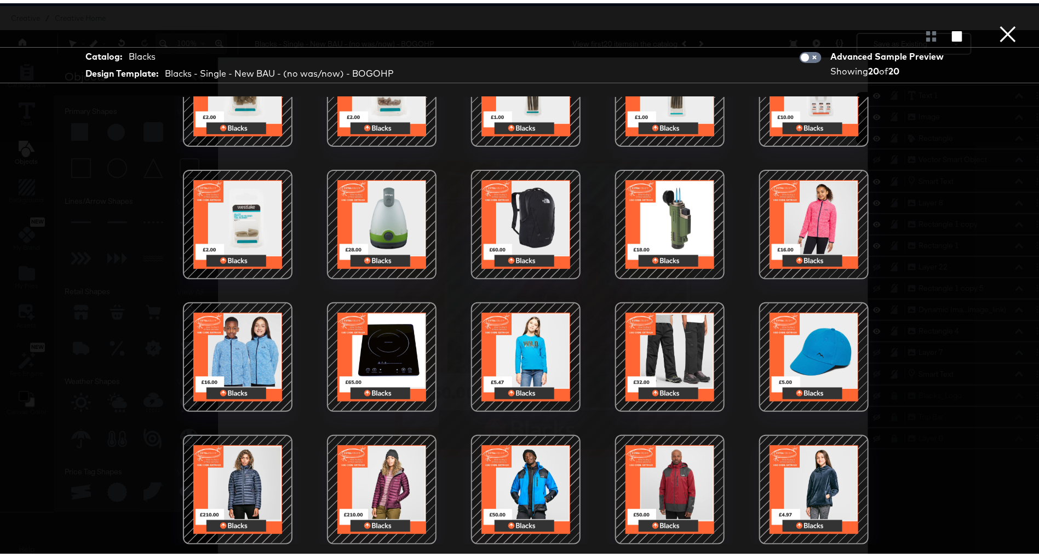
click at [499, 460] on div at bounding box center [525, 486] width 93 height 93
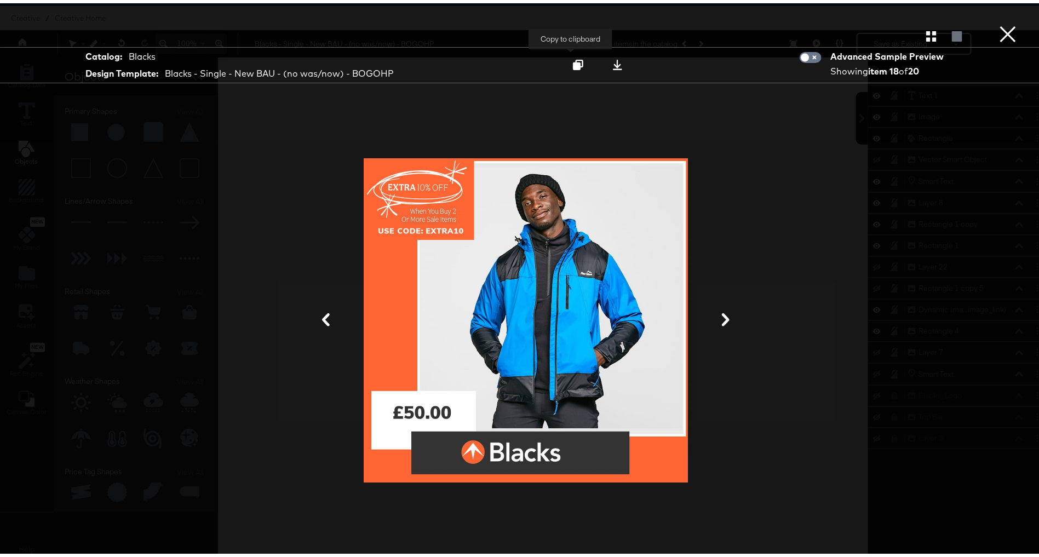
click at [574, 67] on button at bounding box center [578, 62] width 35 height 20
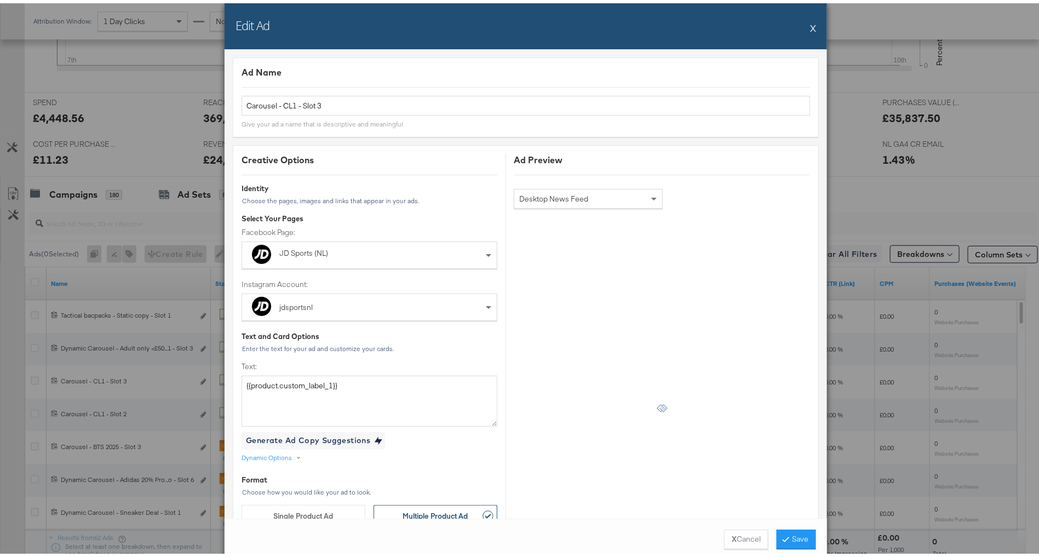
click at [810, 22] on button "X" at bounding box center [813, 25] width 6 height 22
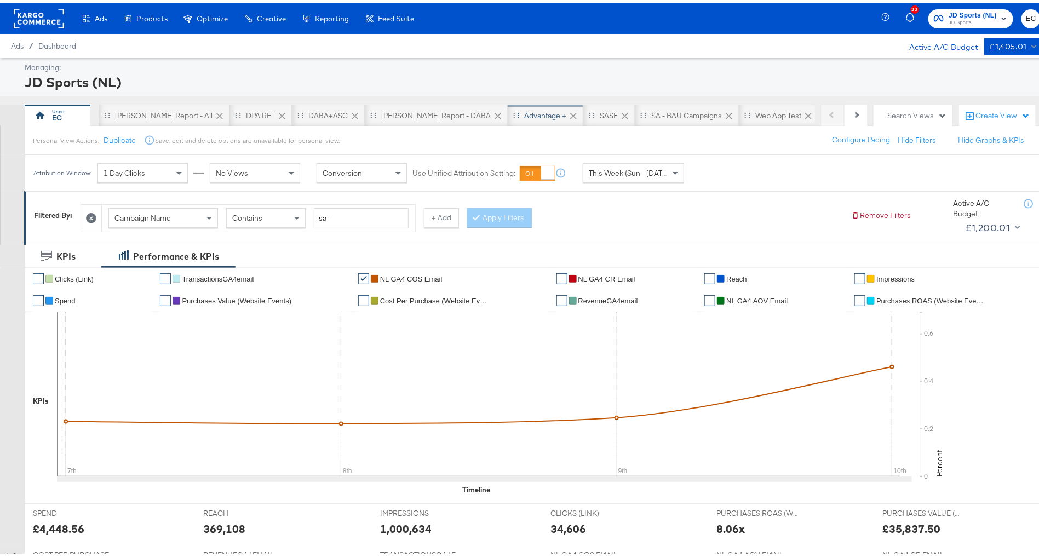
click at [524, 111] on div "Advantage +" at bounding box center [545, 112] width 42 height 10
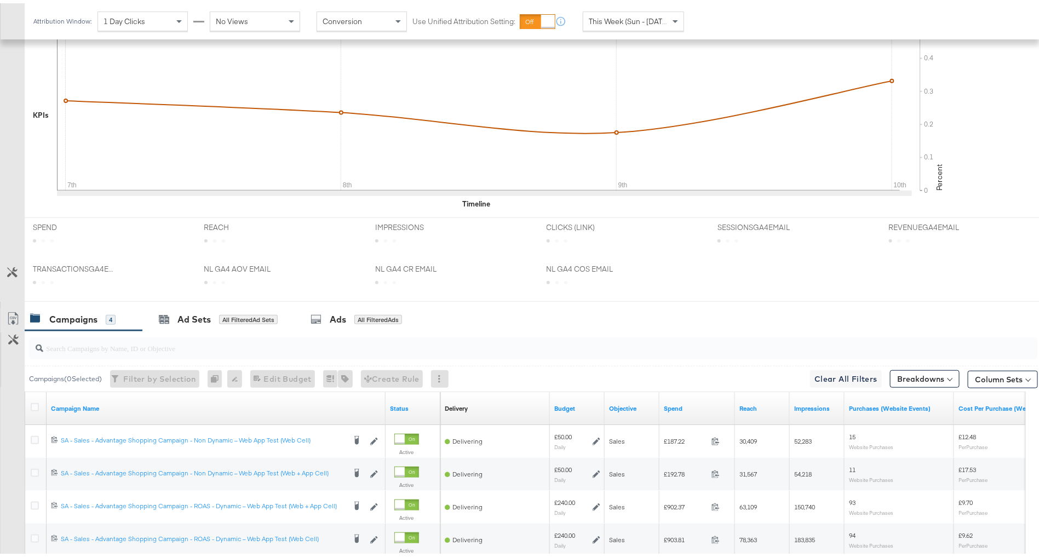
scroll to position [417, 0]
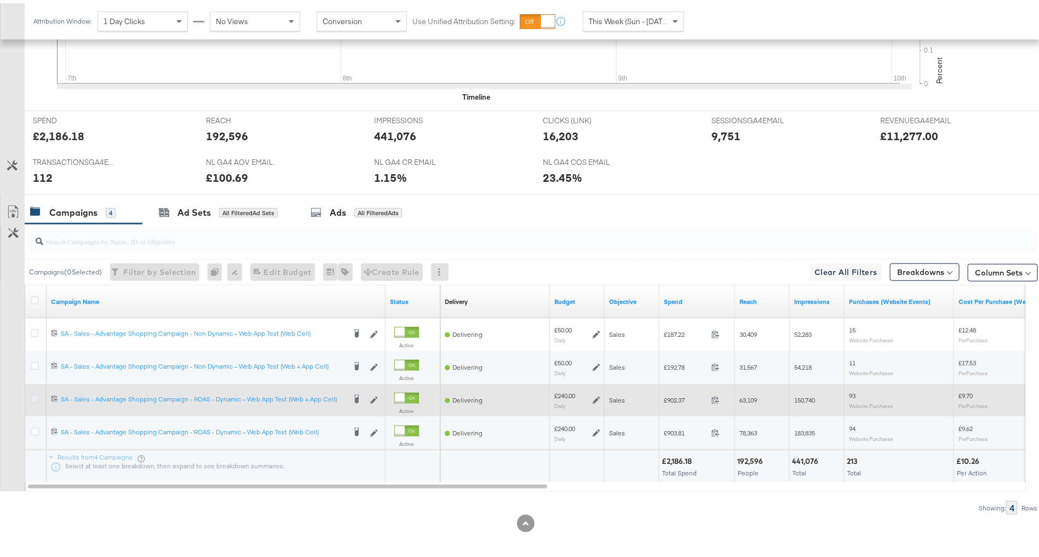
click at [38, 392] on icon at bounding box center [35, 396] width 8 height 8
click at [0, 0] on input "checkbox" at bounding box center [0, 0] width 0 height 0
click at [33, 392] on icon at bounding box center [35, 396] width 8 height 8
click at [0, 0] on input "checkbox" at bounding box center [0, 0] width 0 height 0
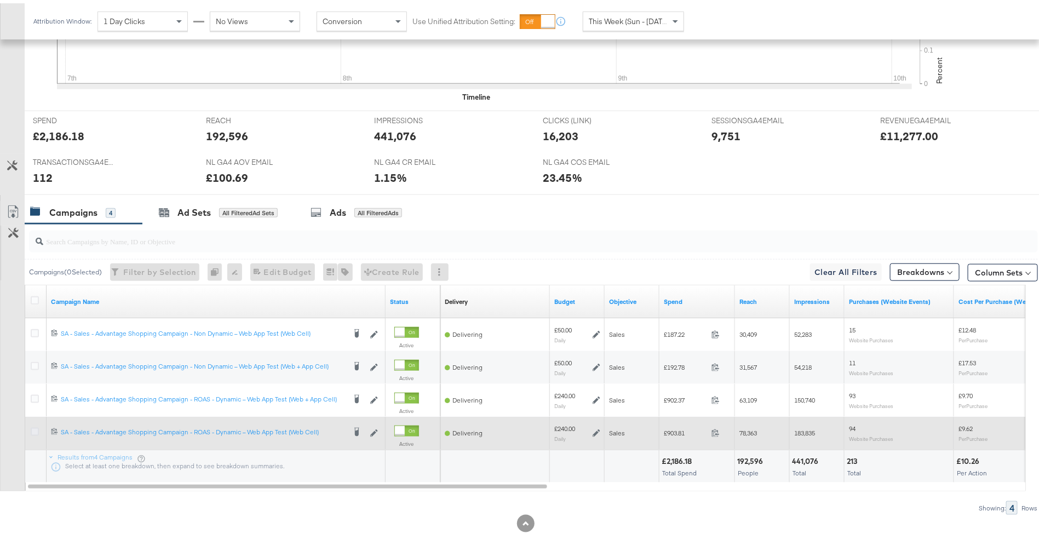
click at [38, 426] on icon at bounding box center [35, 429] width 8 height 8
click at [0, 0] on input "checkbox" at bounding box center [0, 0] width 0 height 0
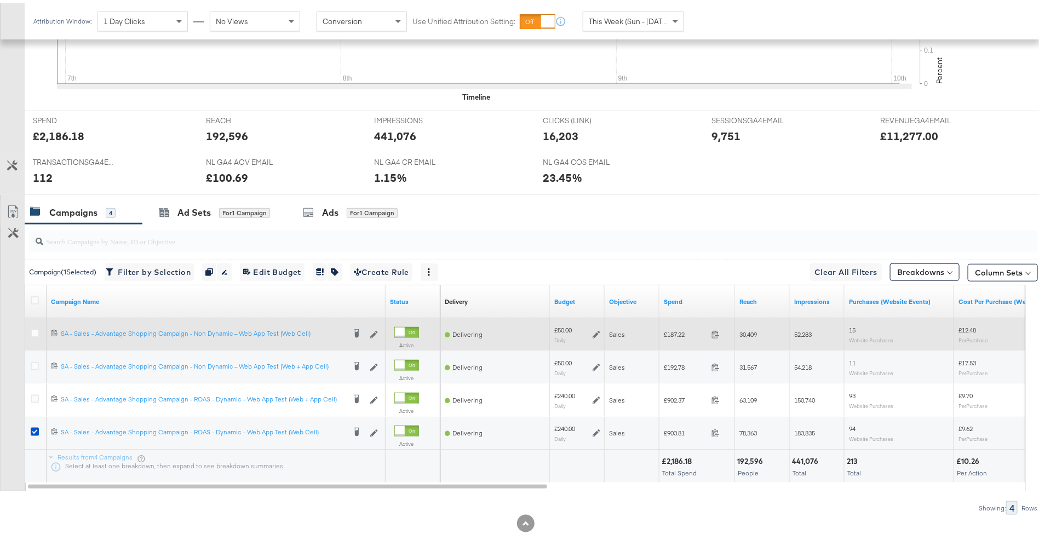
click at [31, 326] on icon at bounding box center [35, 330] width 8 height 8
click at [0, 0] on input "checkbox" at bounding box center [0, 0] width 0 height 0
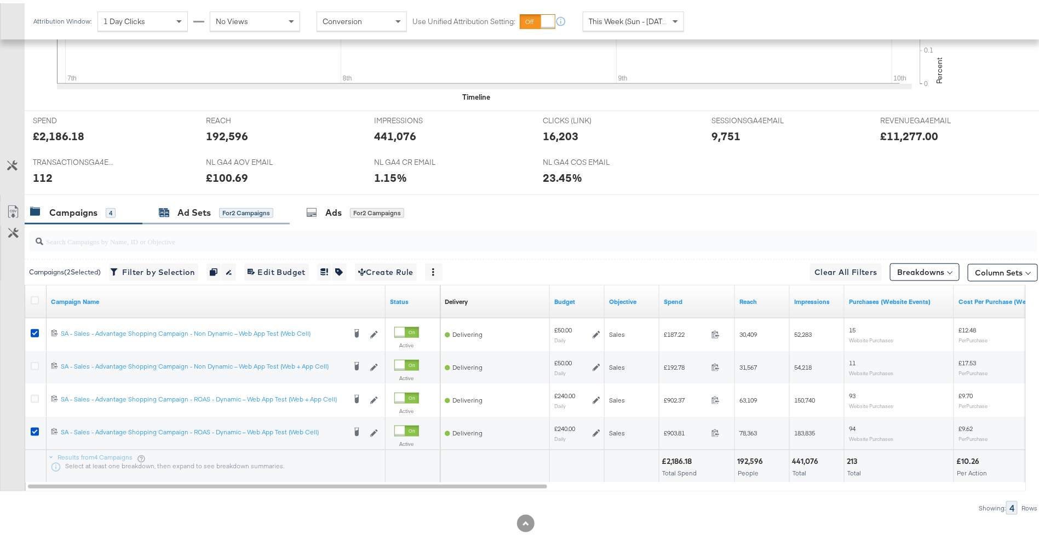
click at [197, 203] on div "Ad Sets" at bounding box center [193, 209] width 33 height 13
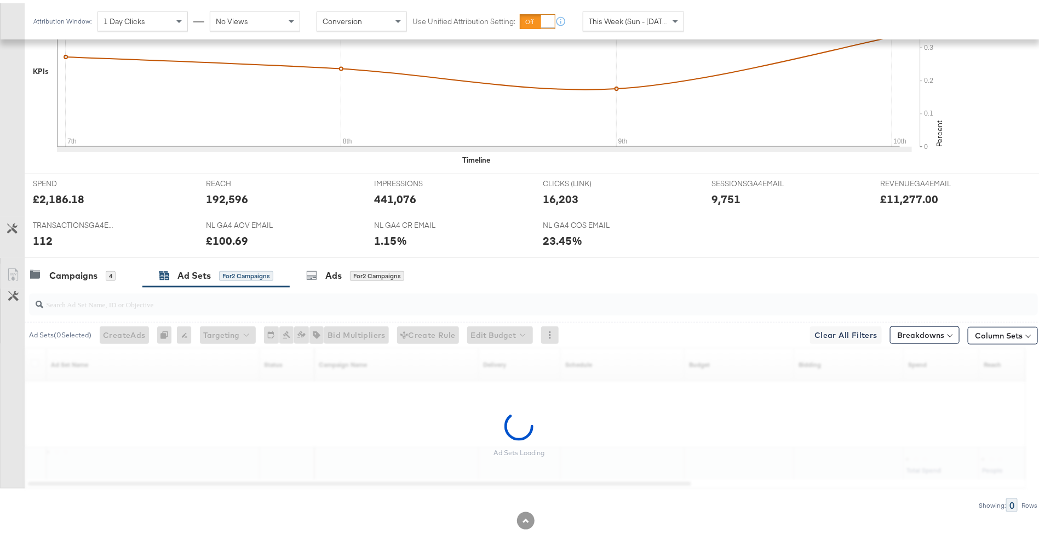
scroll to position [352, 0]
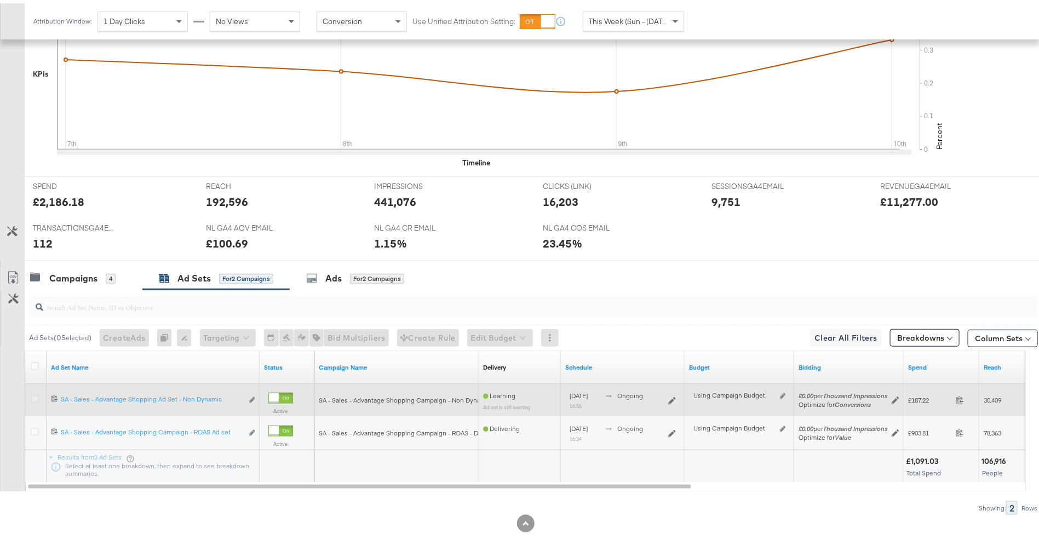
click at [32, 393] on icon at bounding box center [35, 396] width 8 height 8
click at [0, 0] on input "checkbox" at bounding box center [0, 0] width 0 height 0
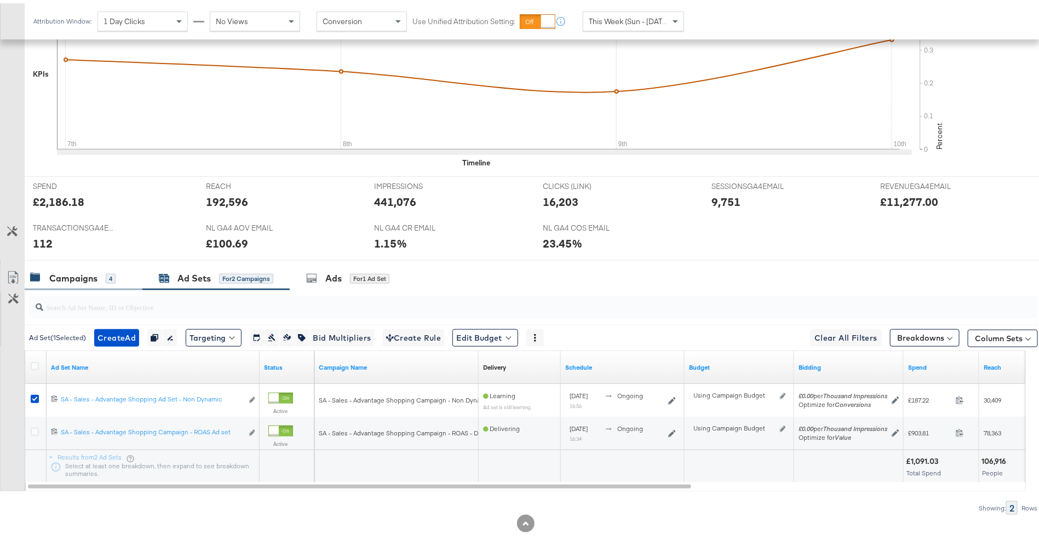
click at [97, 275] on div "Campaigns" at bounding box center [73, 275] width 48 height 13
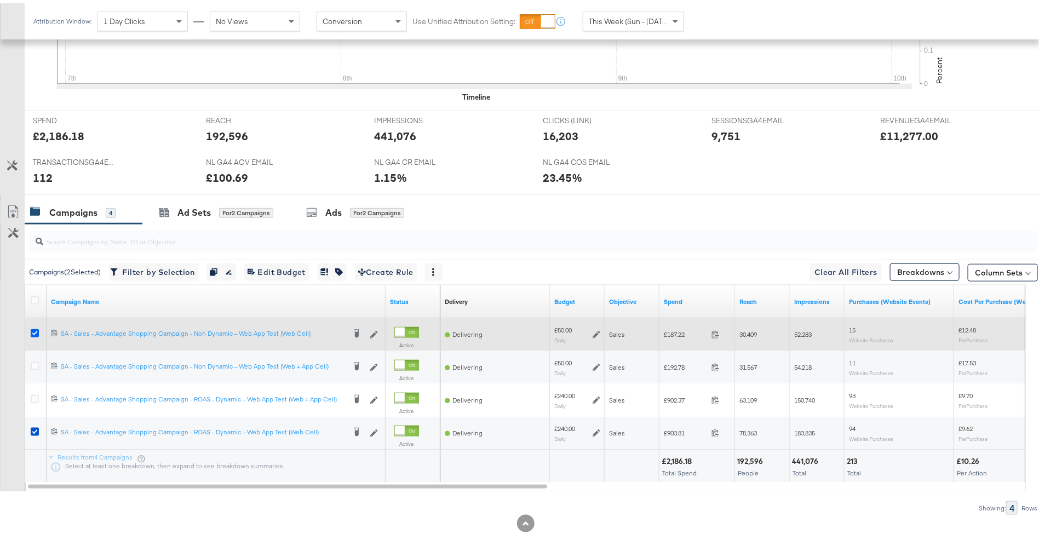
click at [34, 326] on icon at bounding box center [35, 330] width 8 height 8
click at [0, 0] on input "checkbox" at bounding box center [0, 0] width 0 height 0
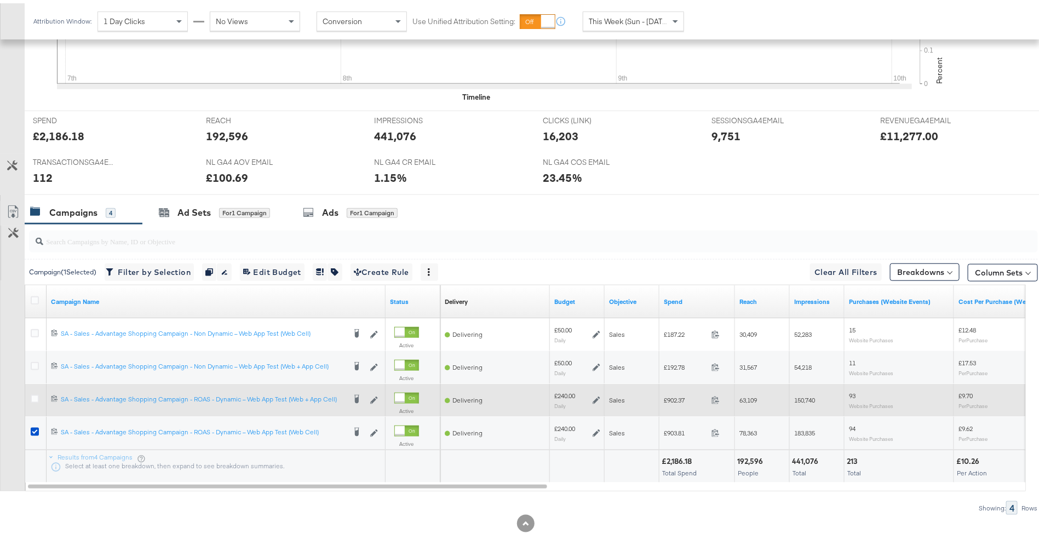
drag, startPoint x: 35, startPoint y: 393, endPoint x: 42, endPoint y: 377, distance: 17.2
click at [36, 394] on icon at bounding box center [35, 396] width 8 height 8
click at [0, 0] on input "checkbox" at bounding box center [0, 0] width 0 height 0
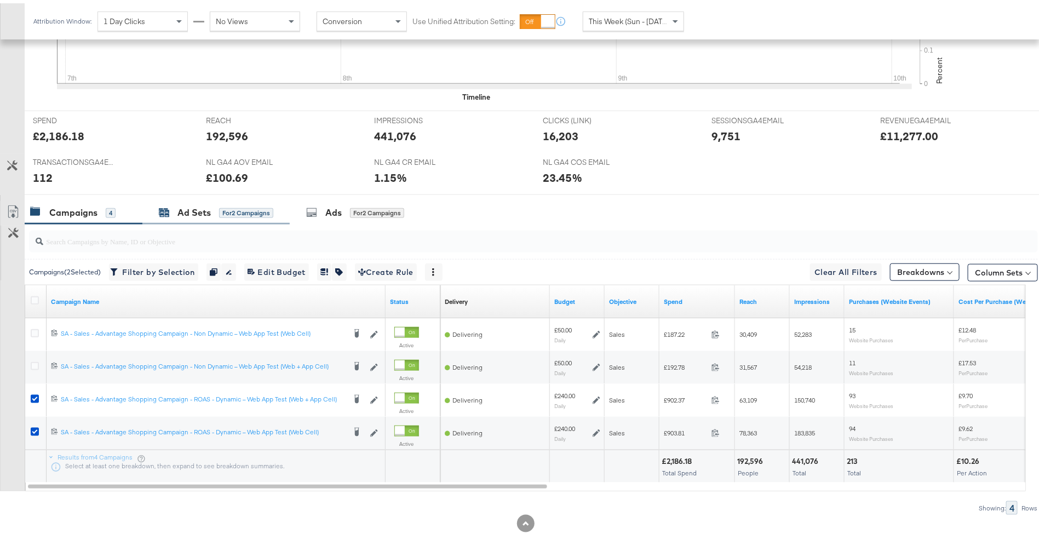
click at [192, 212] on div "Ad Sets" at bounding box center [193, 209] width 33 height 13
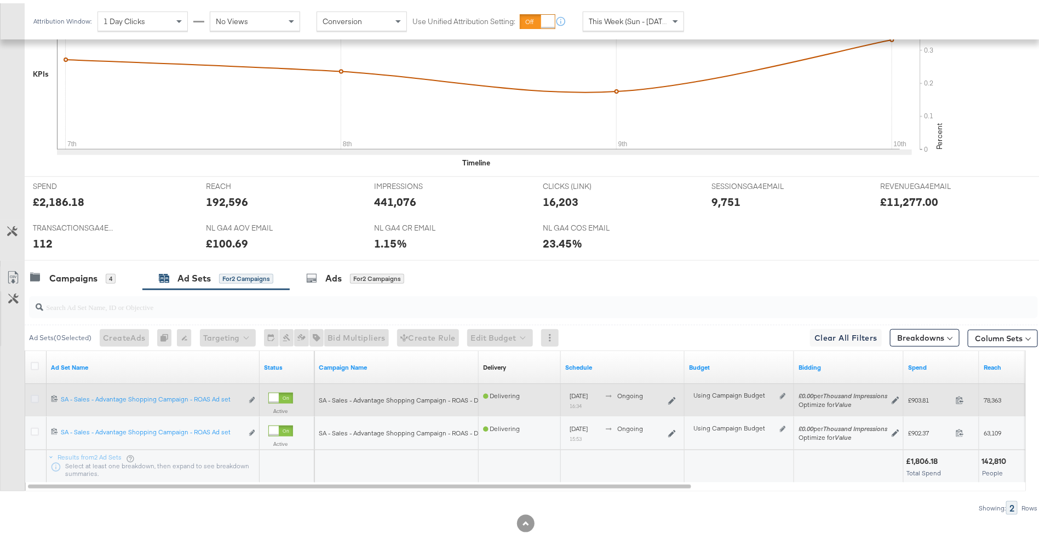
click at [35, 392] on icon at bounding box center [35, 396] width 8 height 8
click at [0, 0] on input "checkbox" at bounding box center [0, 0] width 0 height 0
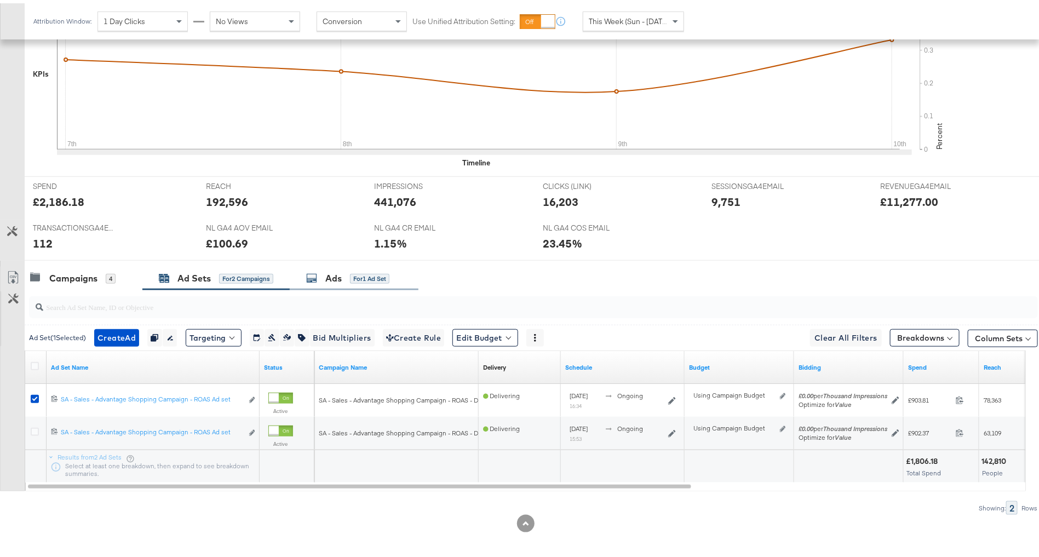
click at [381, 270] on span "for 1 Ad Set" at bounding box center [369, 275] width 39 height 10
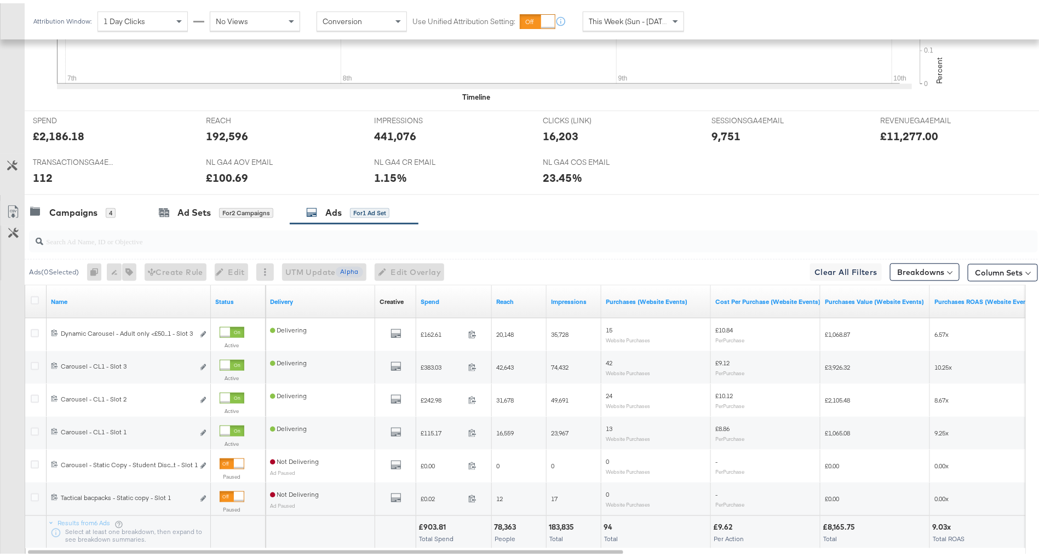
scroll to position [483, 0]
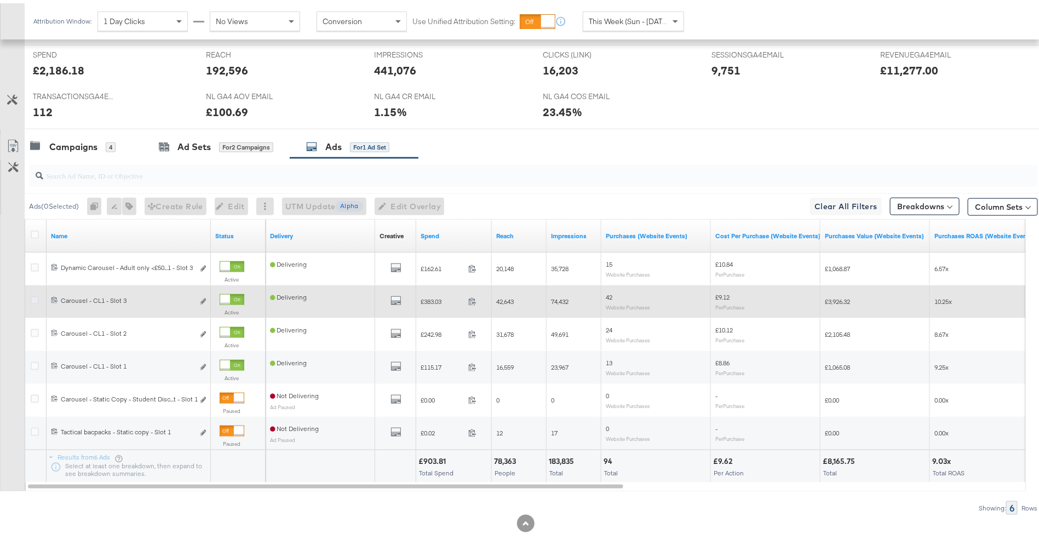
click at [33, 293] on icon at bounding box center [35, 297] width 8 height 8
click at [0, 0] on input "checkbox" at bounding box center [0, 0] width 0 height 0
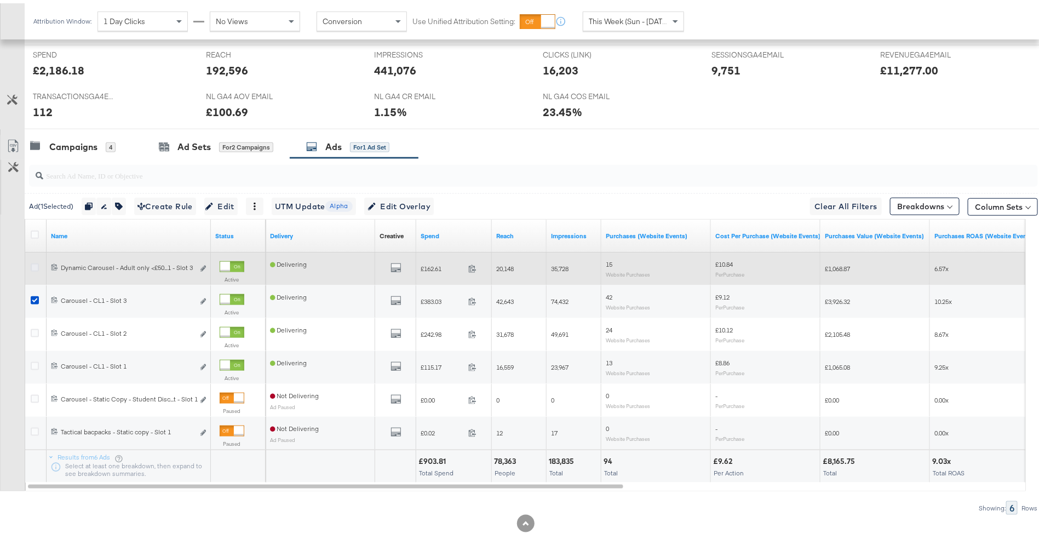
click at [35, 263] on icon at bounding box center [35, 264] width 8 height 8
click at [0, 0] on input "checkbox" at bounding box center [0, 0] width 0 height 0
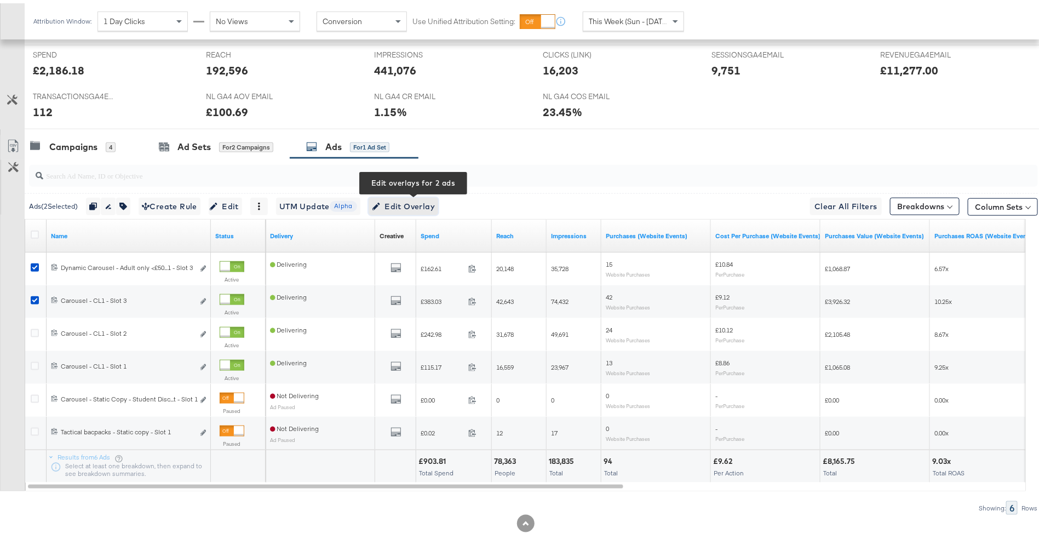
click at [402, 203] on span "Edit Overlay Edit overlays for 2 ads" at bounding box center [403, 204] width 63 height 14
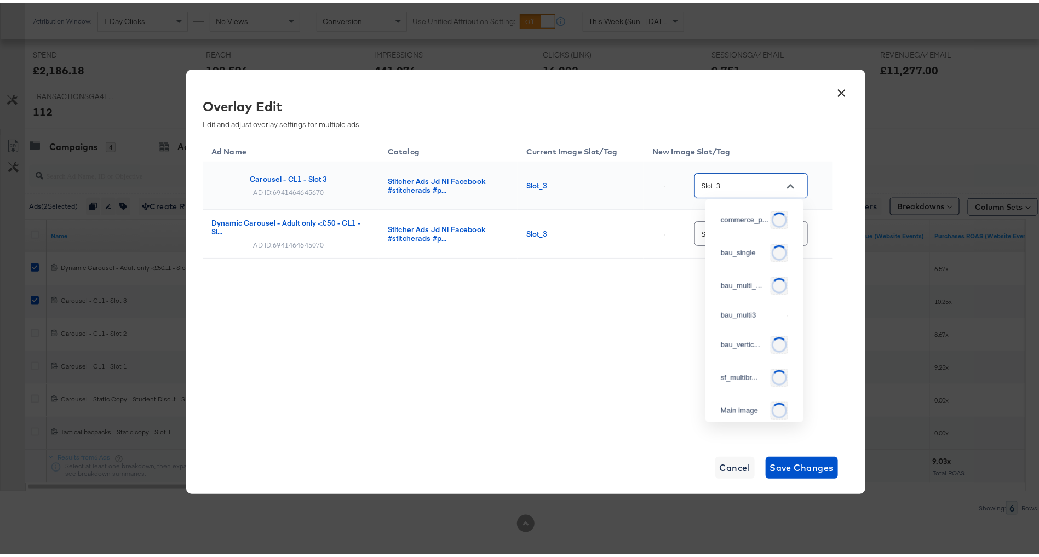
click at [769, 188] on input "Slot_3" at bounding box center [742, 182] width 87 height 13
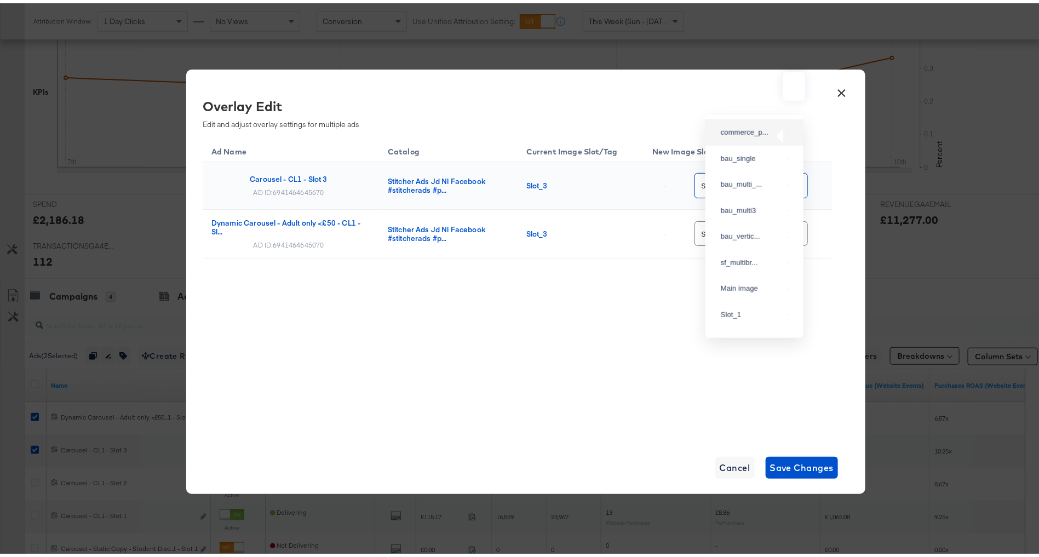
scroll to position [249, 0]
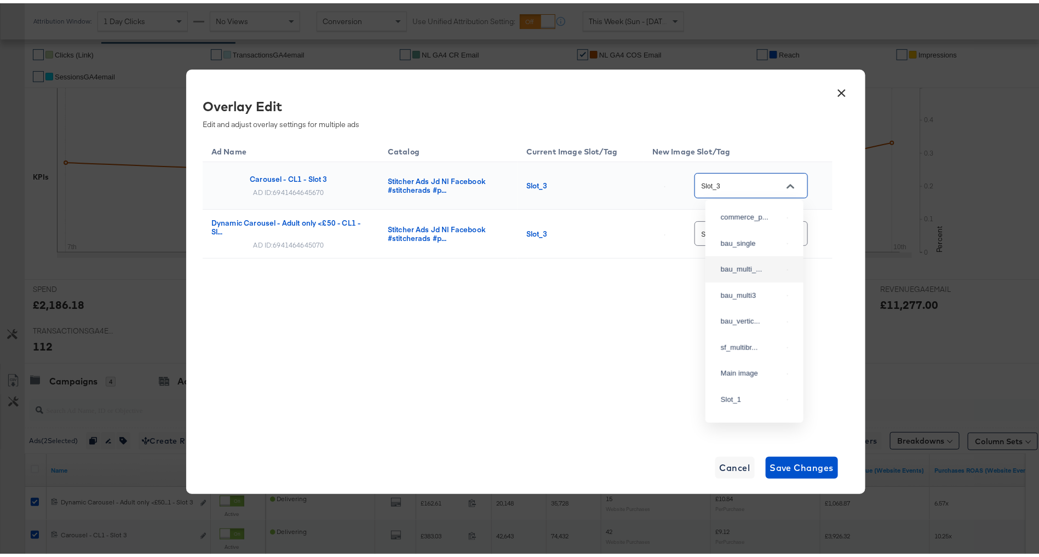
click at [840, 87] on button "×" at bounding box center [842, 87] width 20 height 20
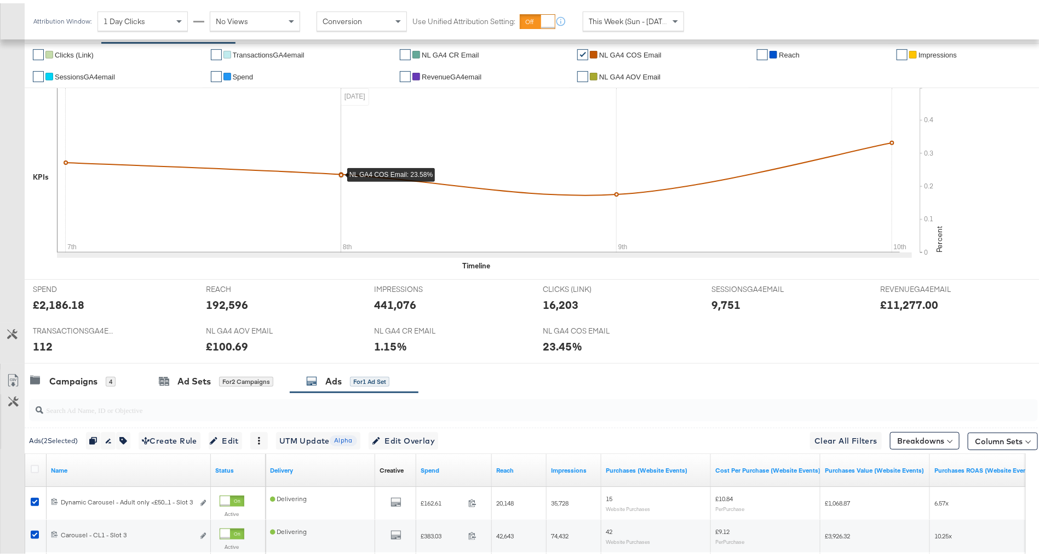
scroll to position [483, 0]
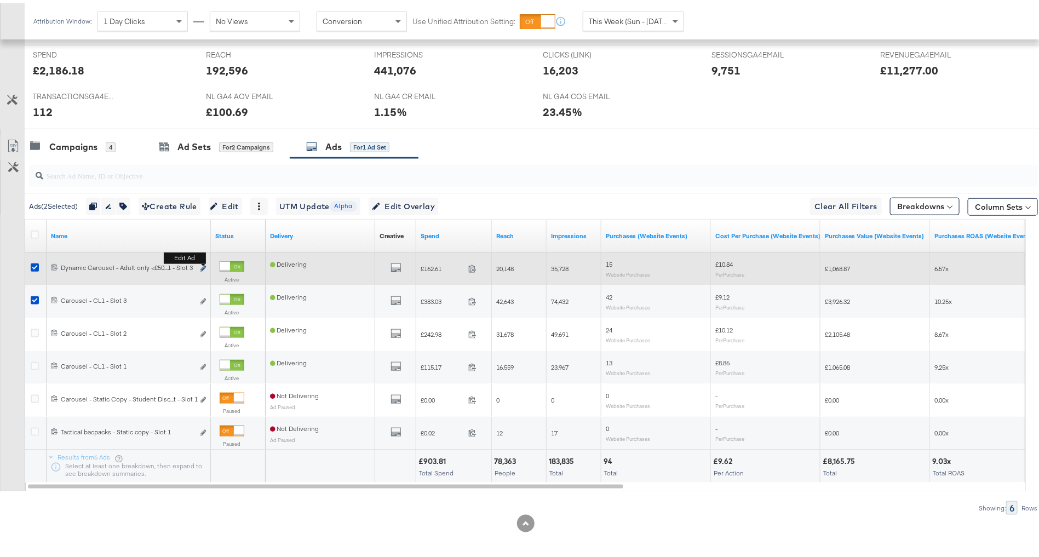
click at [204, 262] on icon "link" at bounding box center [202, 265] width 5 height 6
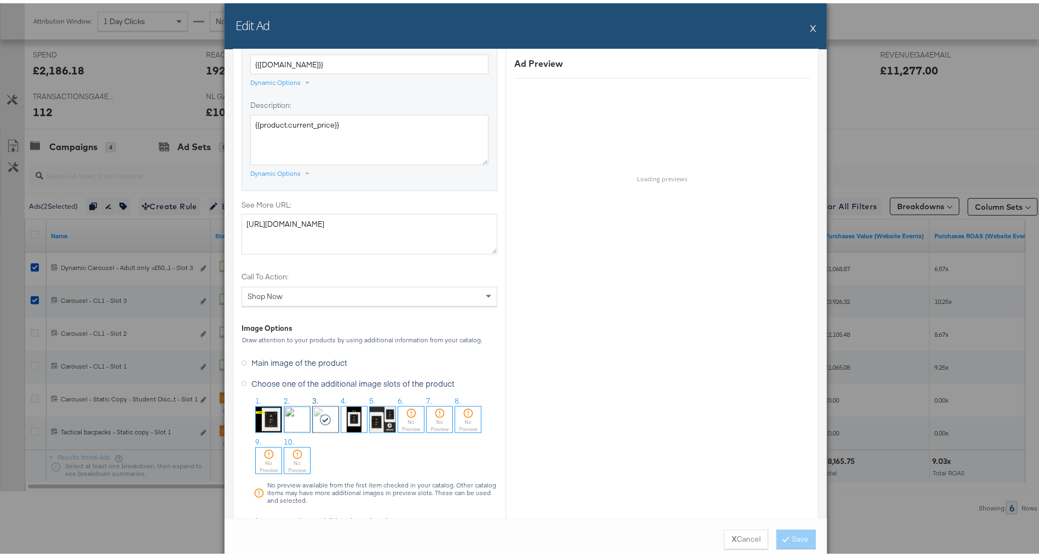
scroll to position [974, 0]
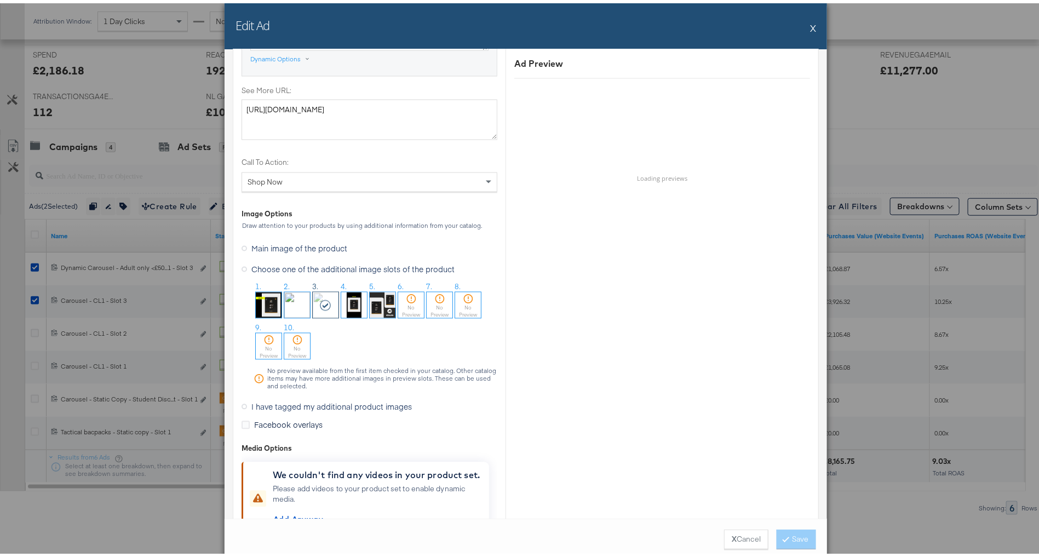
click at [297, 398] on span "I have tagged my additional product images" at bounding box center [331, 403] width 160 height 11
click at [0, 0] on input "I have tagged my additional product images" at bounding box center [0, 0] width 0 height 0
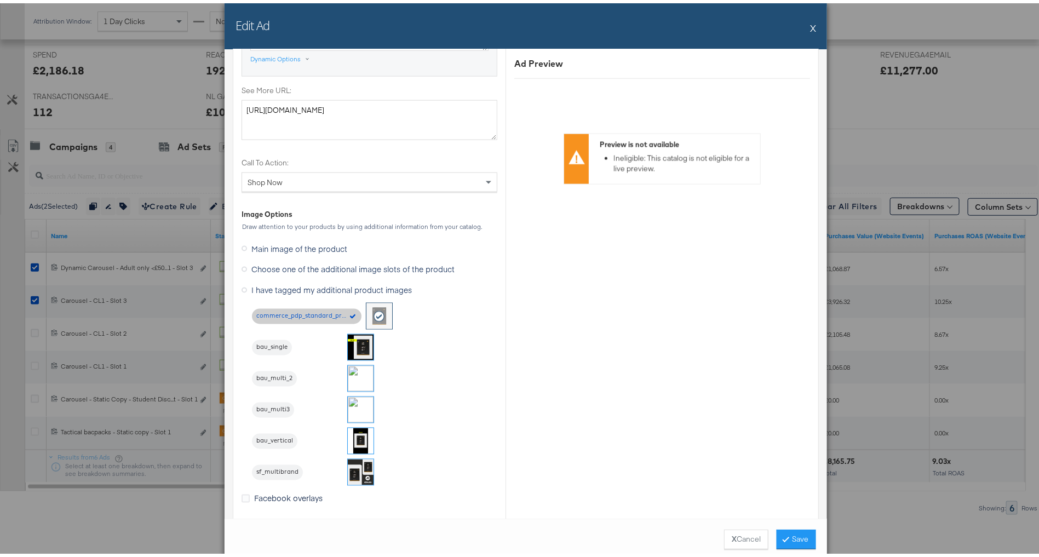
scroll to position [897, 0]
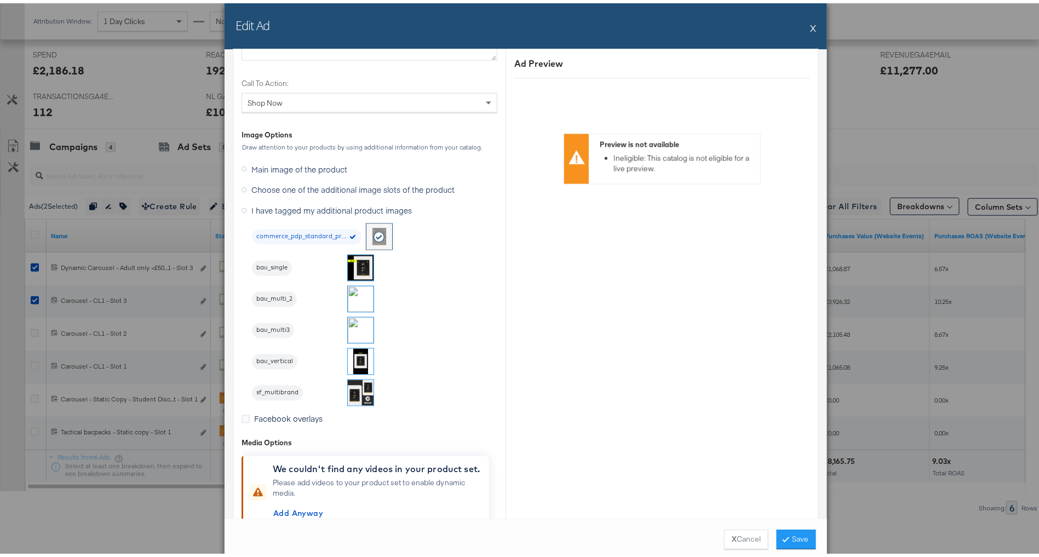
click at [348, 325] on img at bounding box center [361, 327] width 26 height 26
click at [810, 25] on button "X" at bounding box center [813, 25] width 6 height 22
